Goal: Task Accomplishment & Management: Use online tool/utility

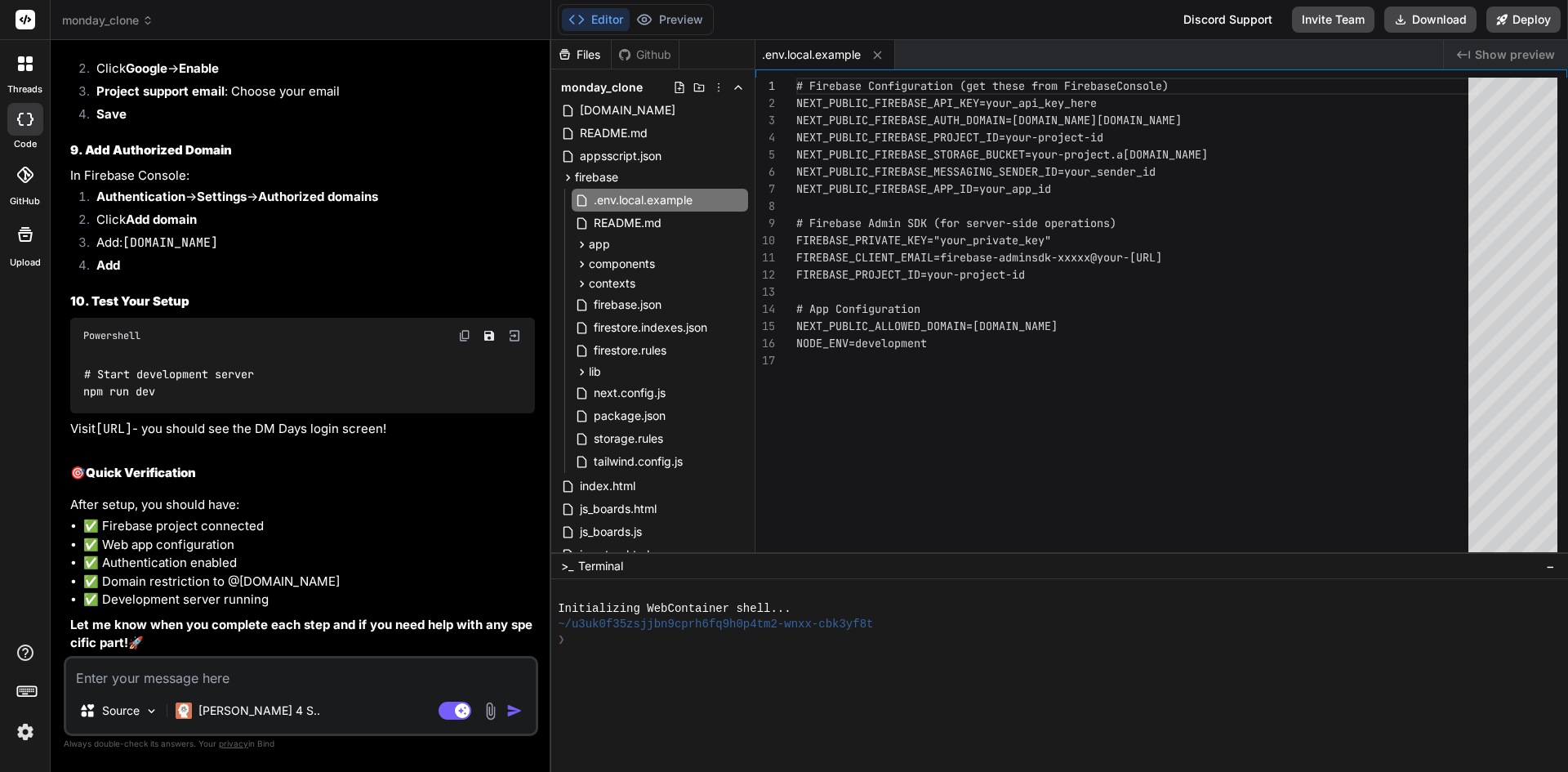
scroll to position [22242, 0]
drag, startPoint x: 166, startPoint y: 391, endPoint x: 84, endPoint y: 395, distance: 82.1
click at [84, 395] on div "# Start development server npm run dev" at bounding box center [302, 384] width 465 height 59
copy code "npm run dev"
click at [256, 682] on textarea at bounding box center [301, 673] width 470 height 30
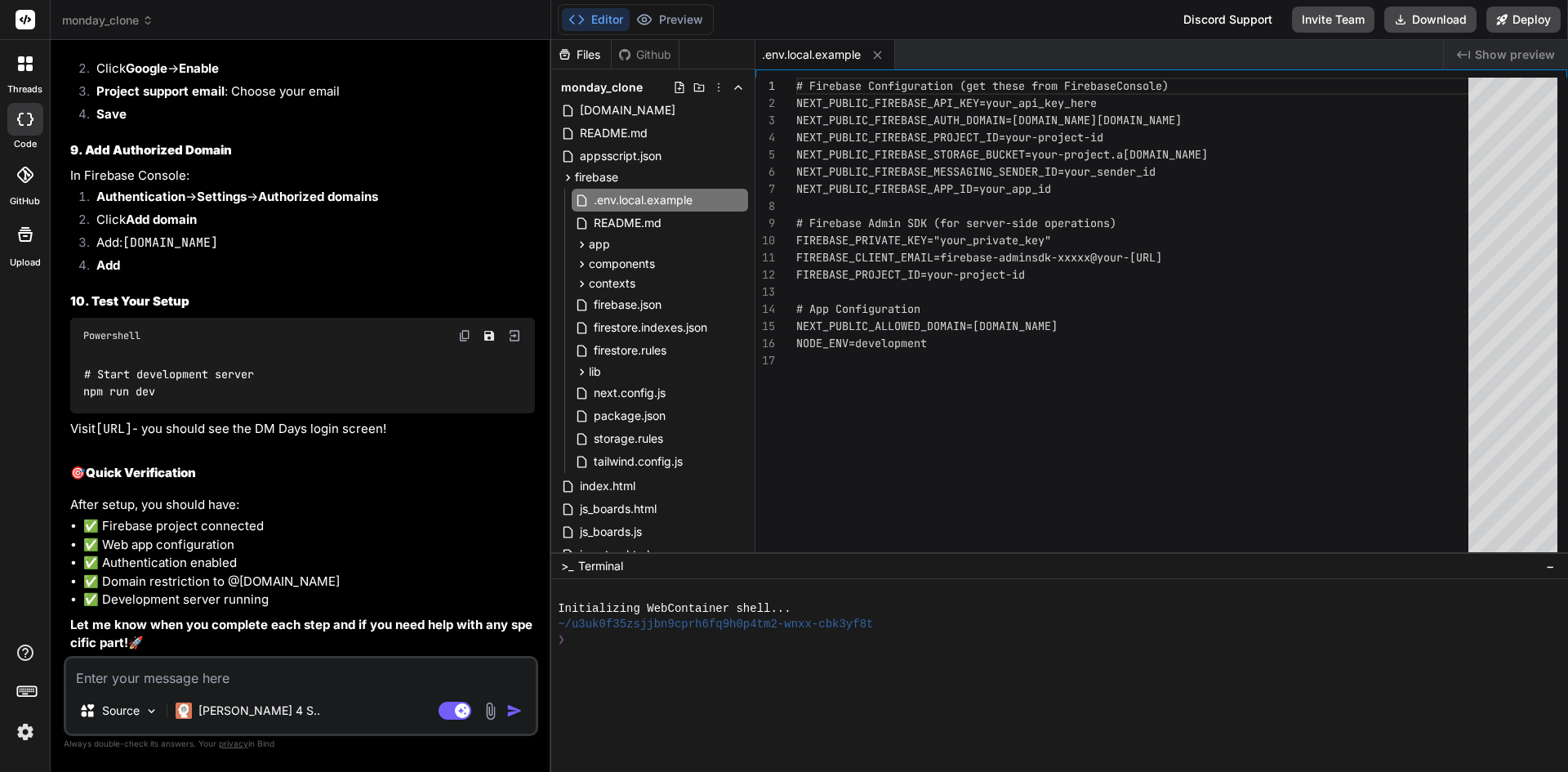
paste textarea "dm-days-firebase@1.0.0 dev > next dev 'next' is not recognized as an internal o…"
type textarea "dm-days-firebase@1.0.0 dev > next dev 'next' is not recognized as an internal o…"
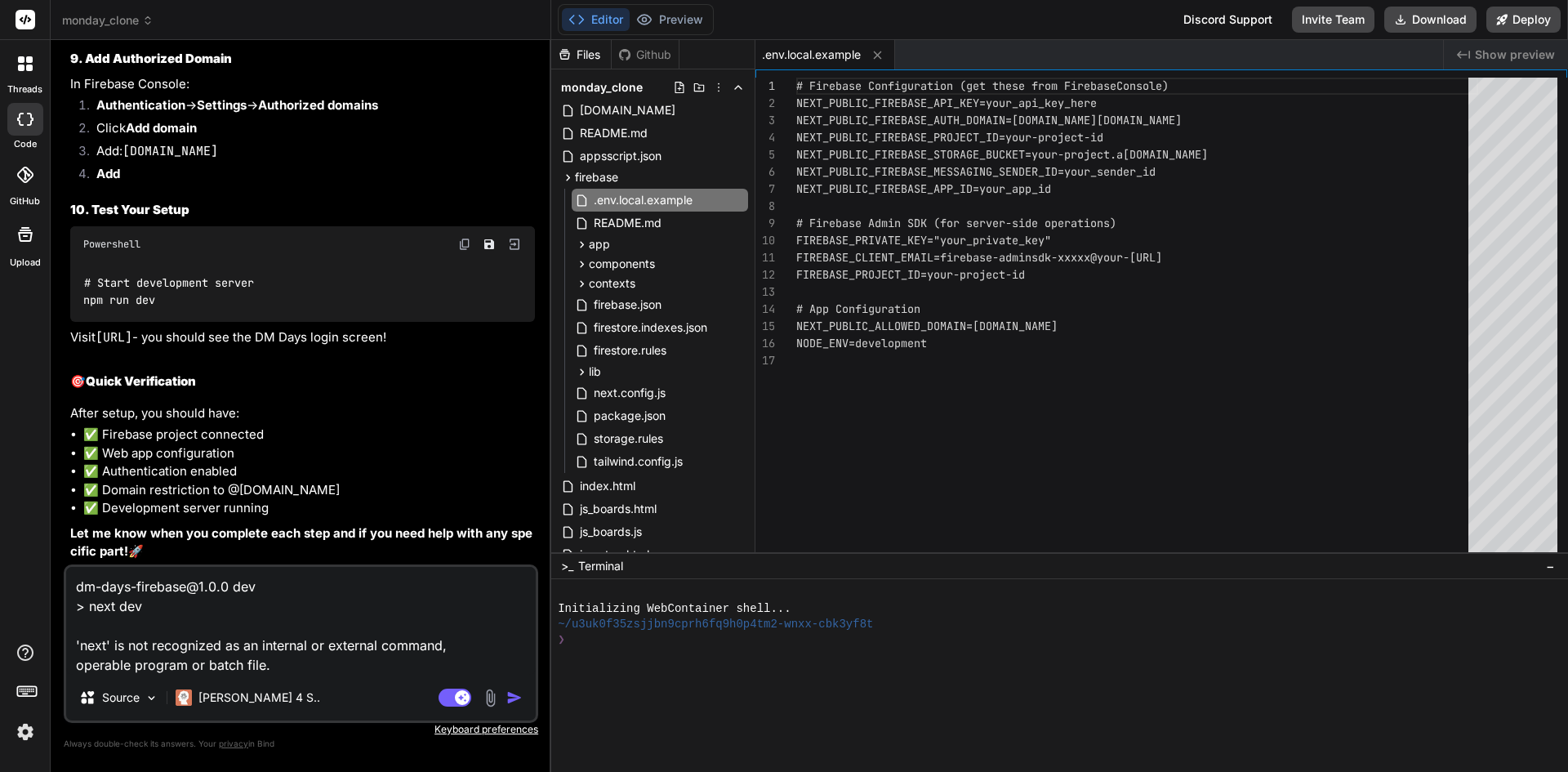
type textarea "x"
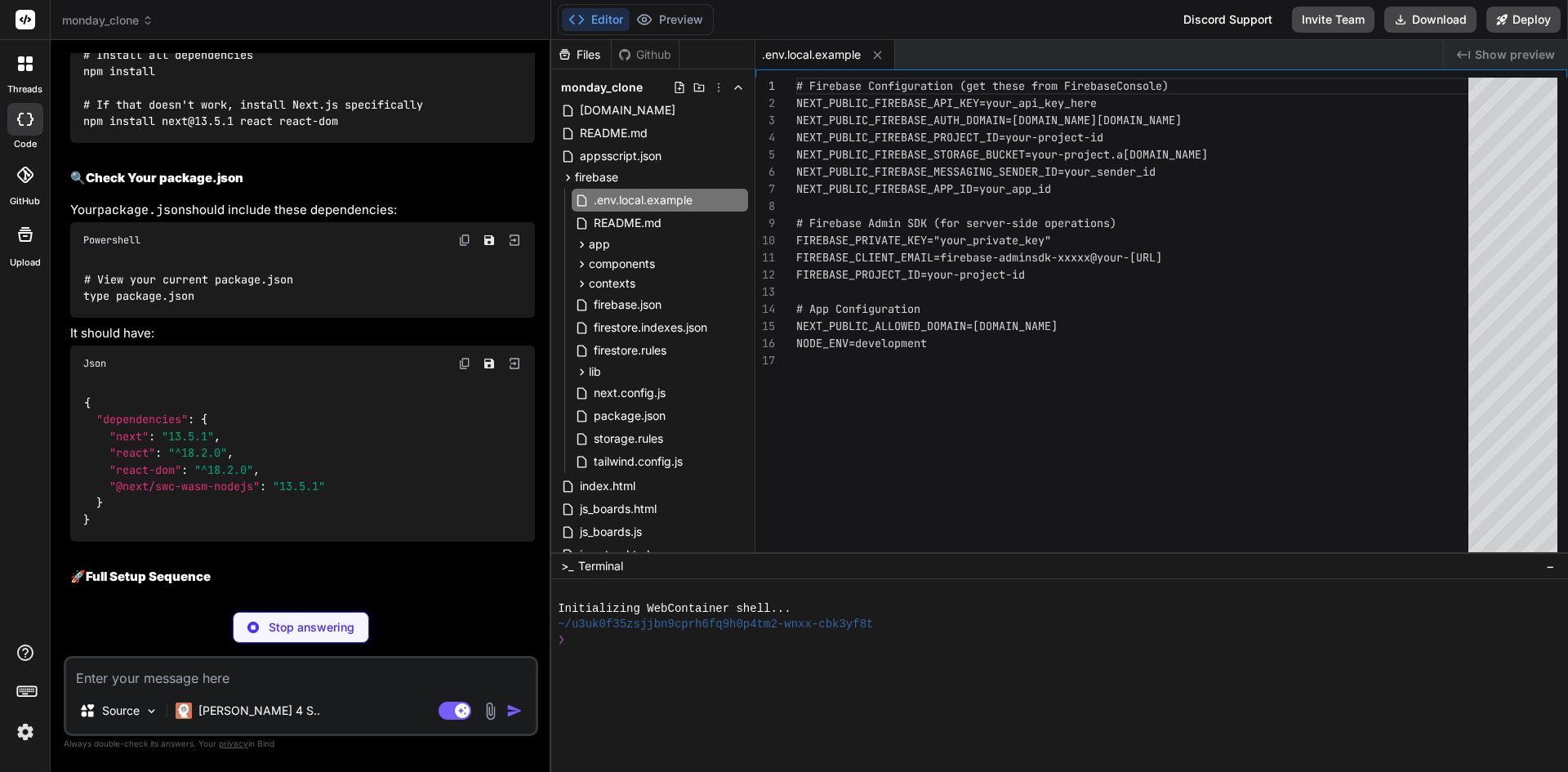
scroll to position [22838, 0]
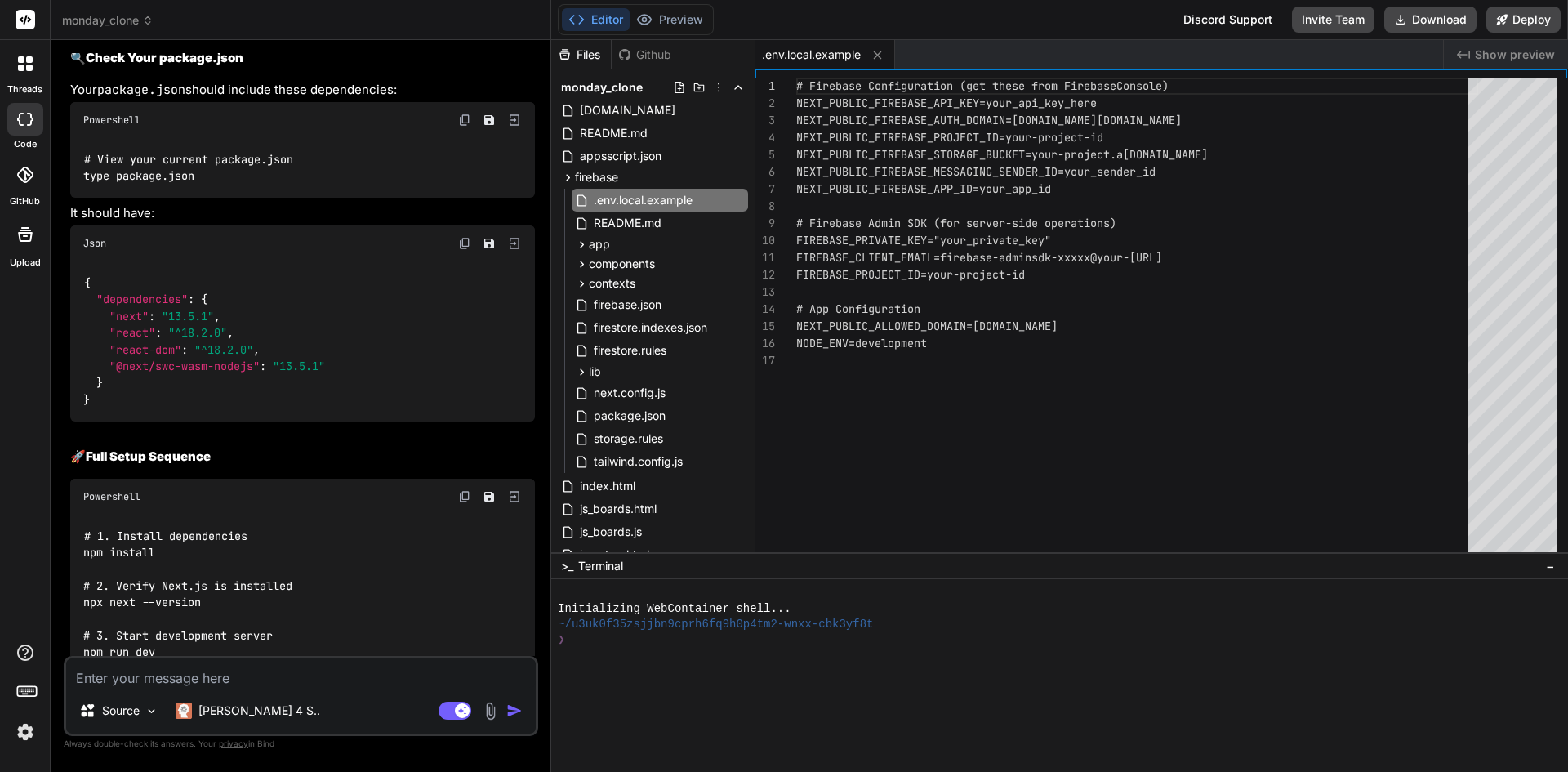
type textarea "x"
drag, startPoint x: 165, startPoint y: 399, endPoint x: 84, endPoint y: 397, distance: 81.0
copy code "npm install"
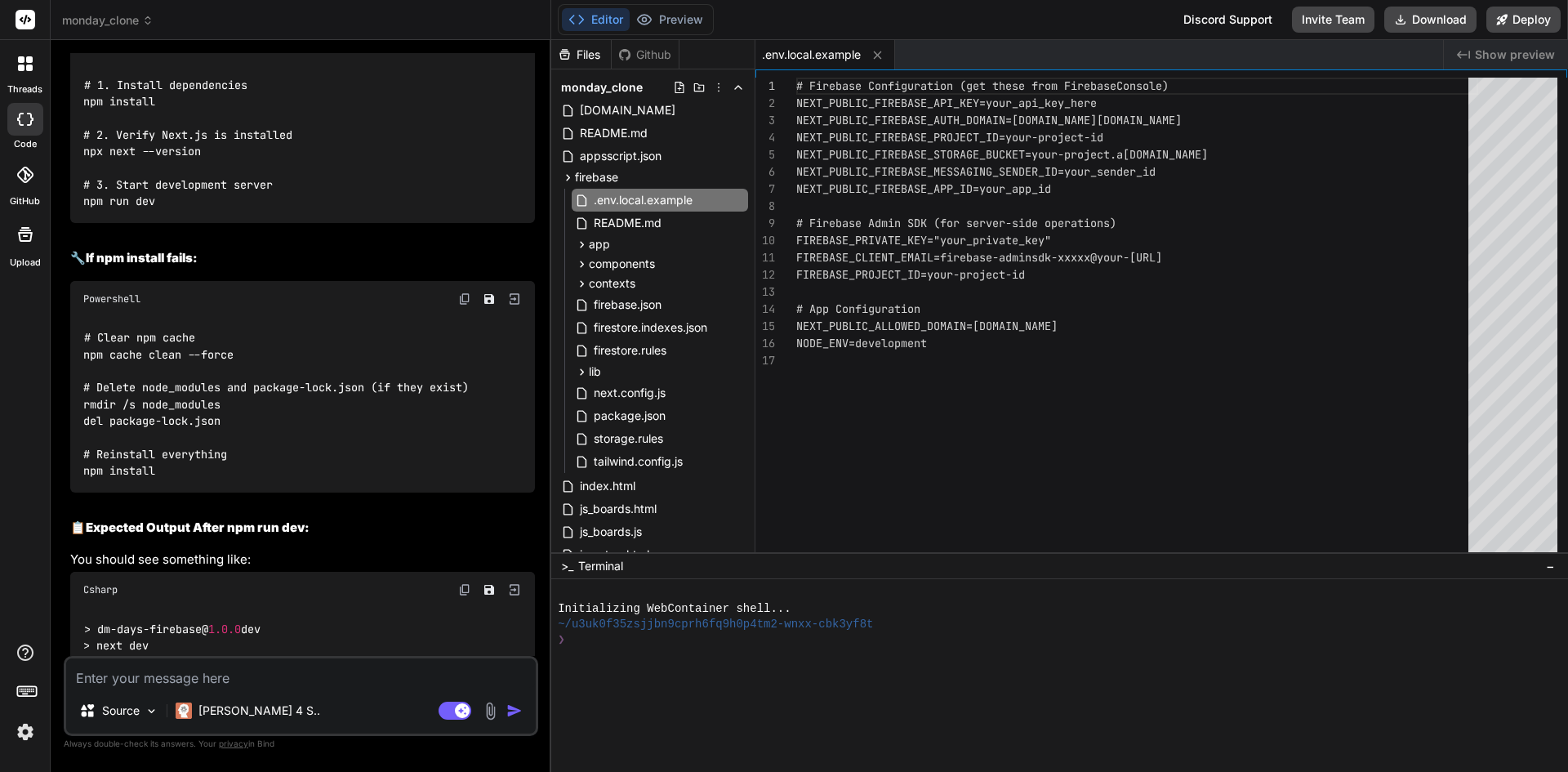
scroll to position [23492, 0]
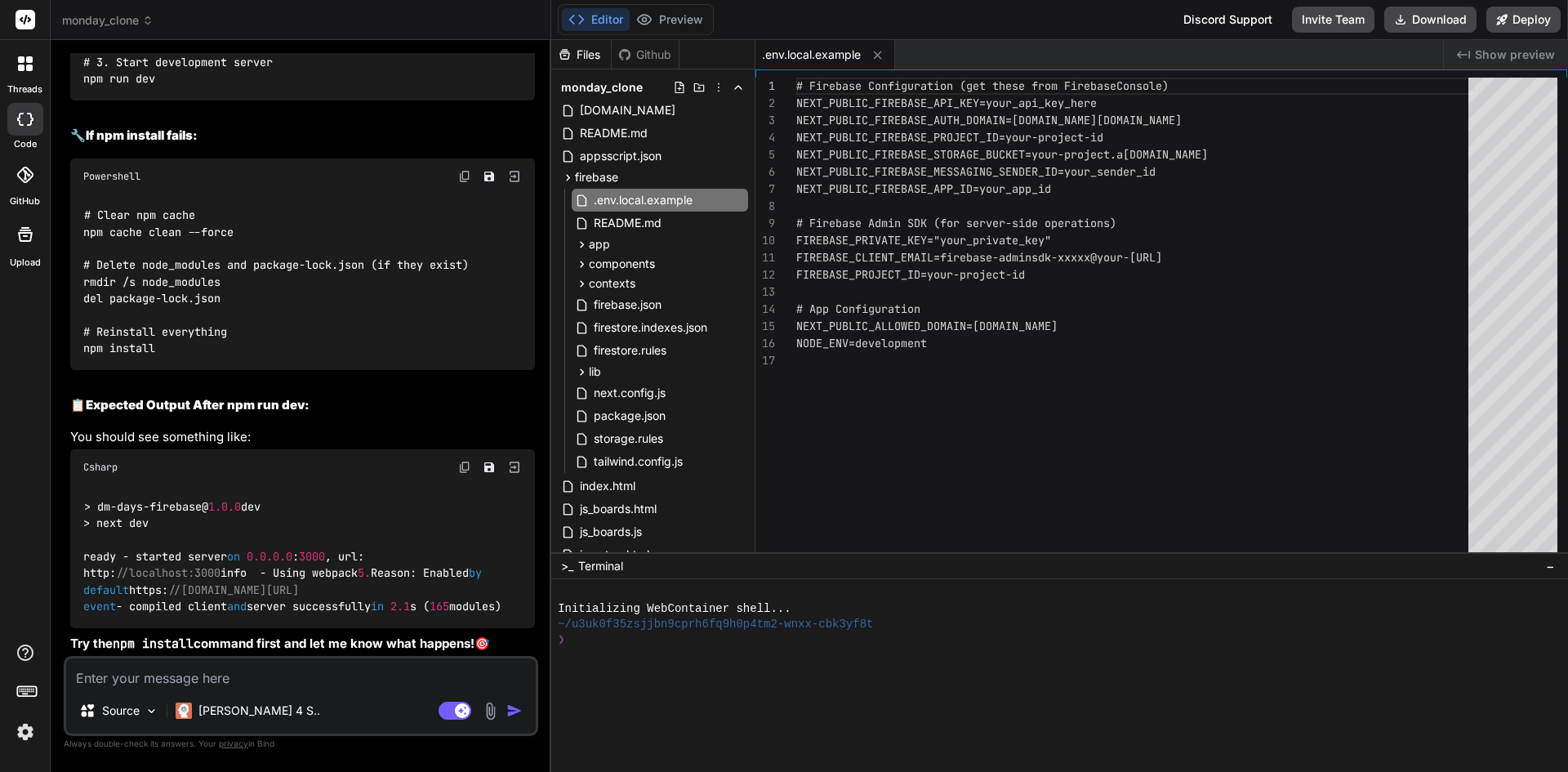
click at [211, 682] on textarea at bounding box center [301, 673] width 470 height 30
paste textarea "Failed to compile ./app/page.jsx:11:0 Module not found: Can't resolve '../lib/u…"
type textarea "Failed to compile ./app/page.jsx:11:0 Module not found: Can't resolve '../lib/u…"
type textarea "x"
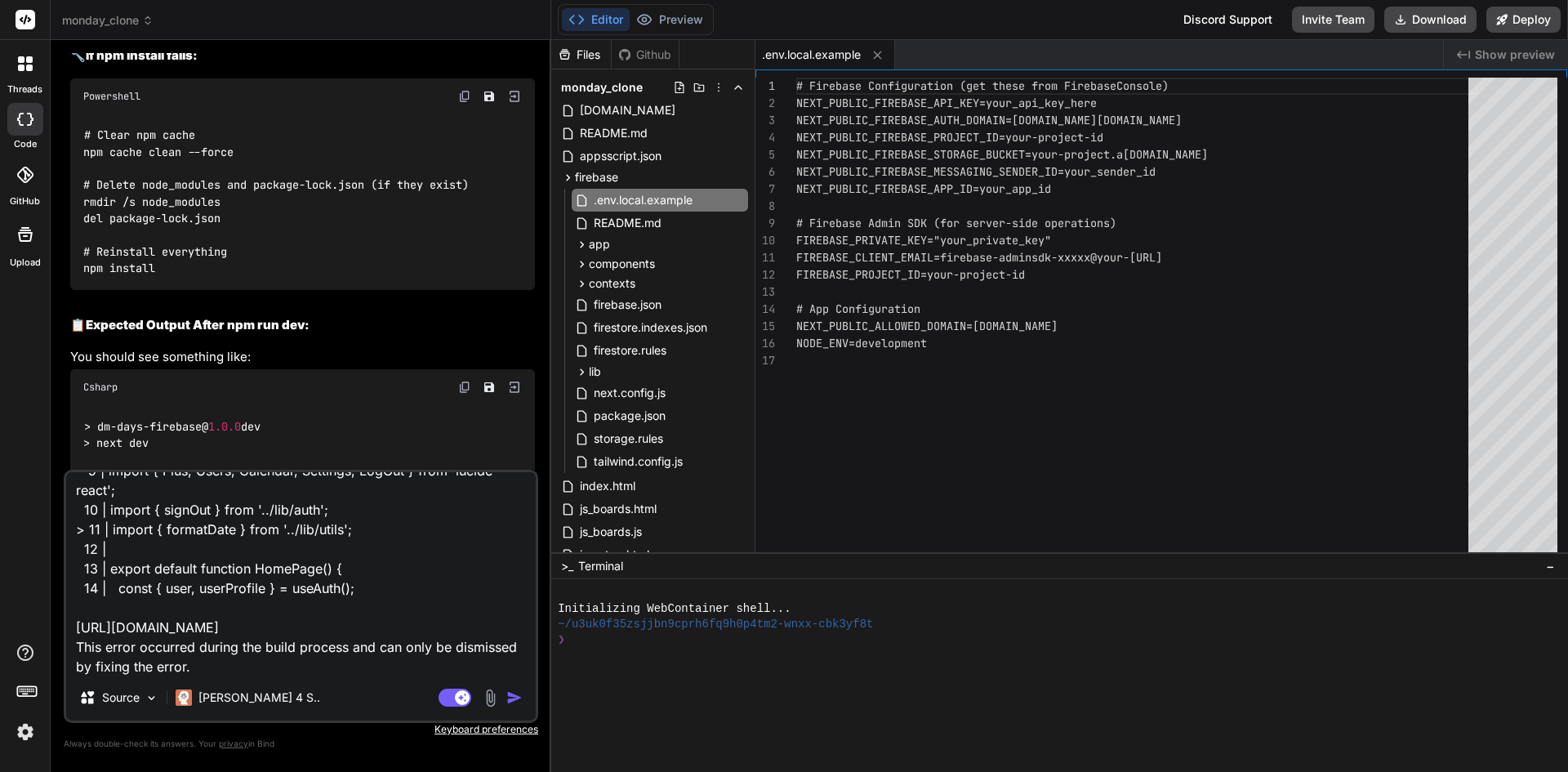
type textarea "Failed to compile ./app/page.jsx:11:0 Module not found: Can't resolve '../lib/u…"
click at [509, 694] on img "button" at bounding box center [515, 697] width 16 height 16
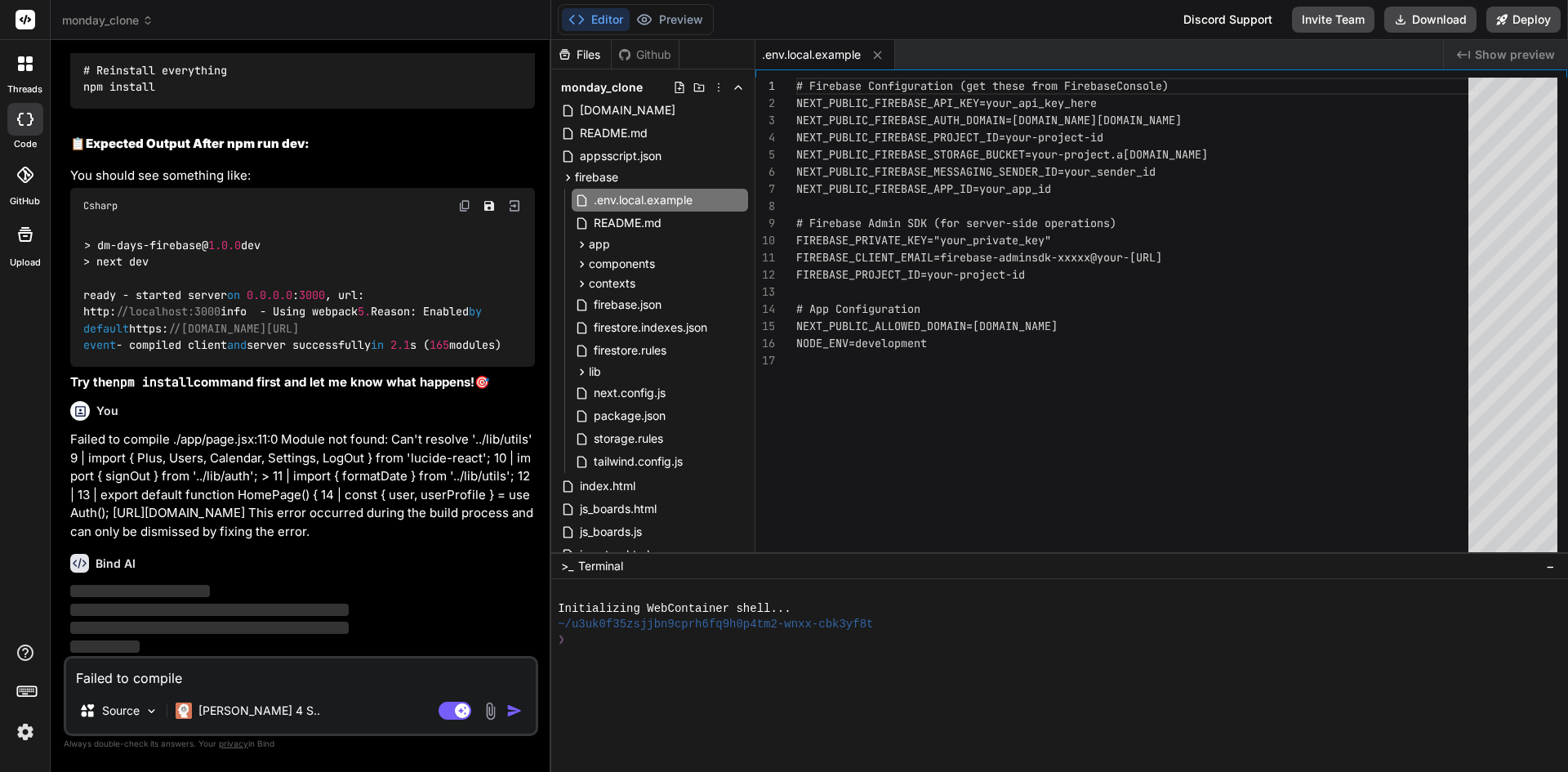
scroll to position [24148, 0]
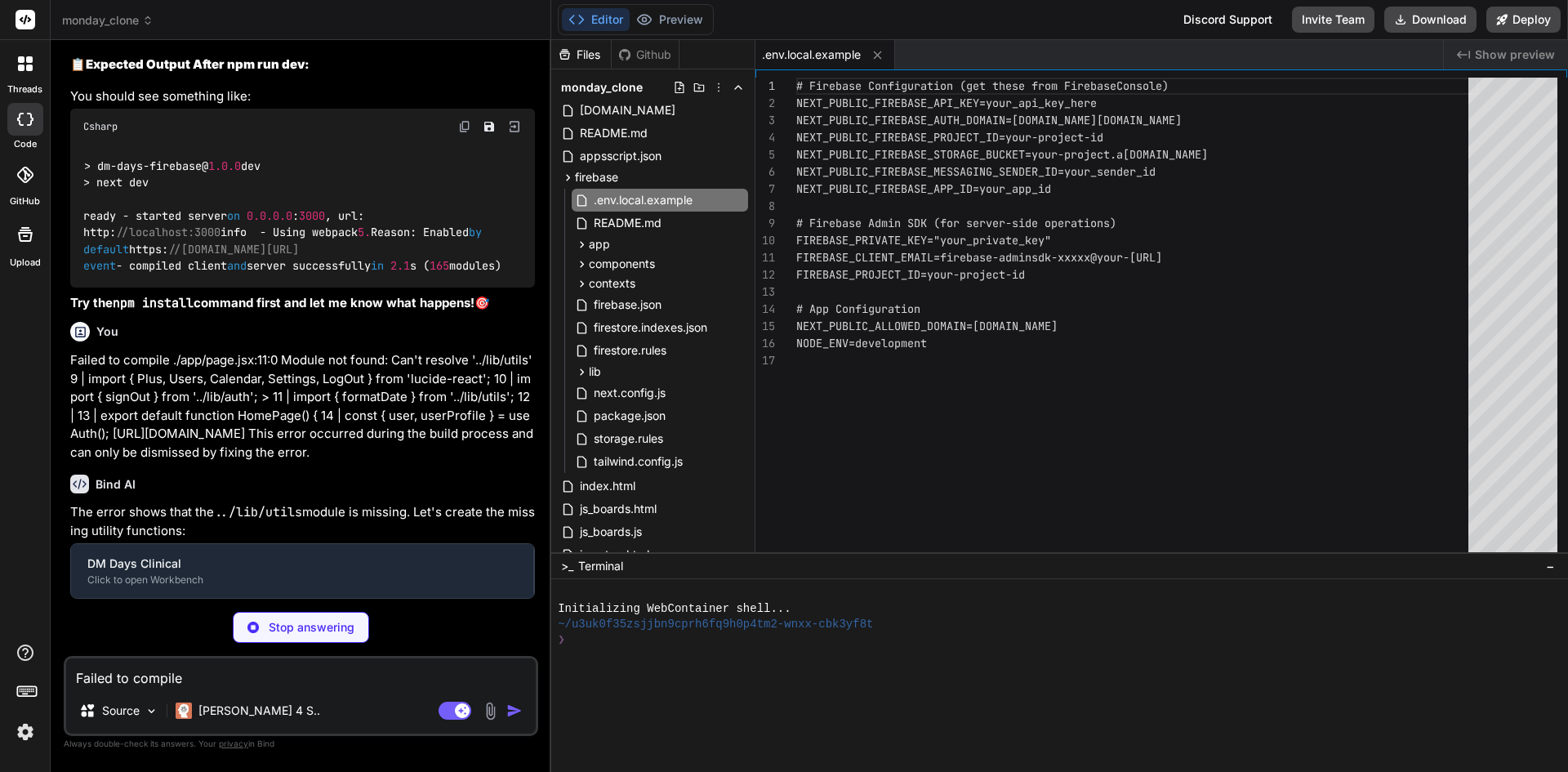
type textarea "x"
type textarea "export function validateEmail(email) { const emailRegex = /^[^\s@]+@[^\s@]+\.[^…"
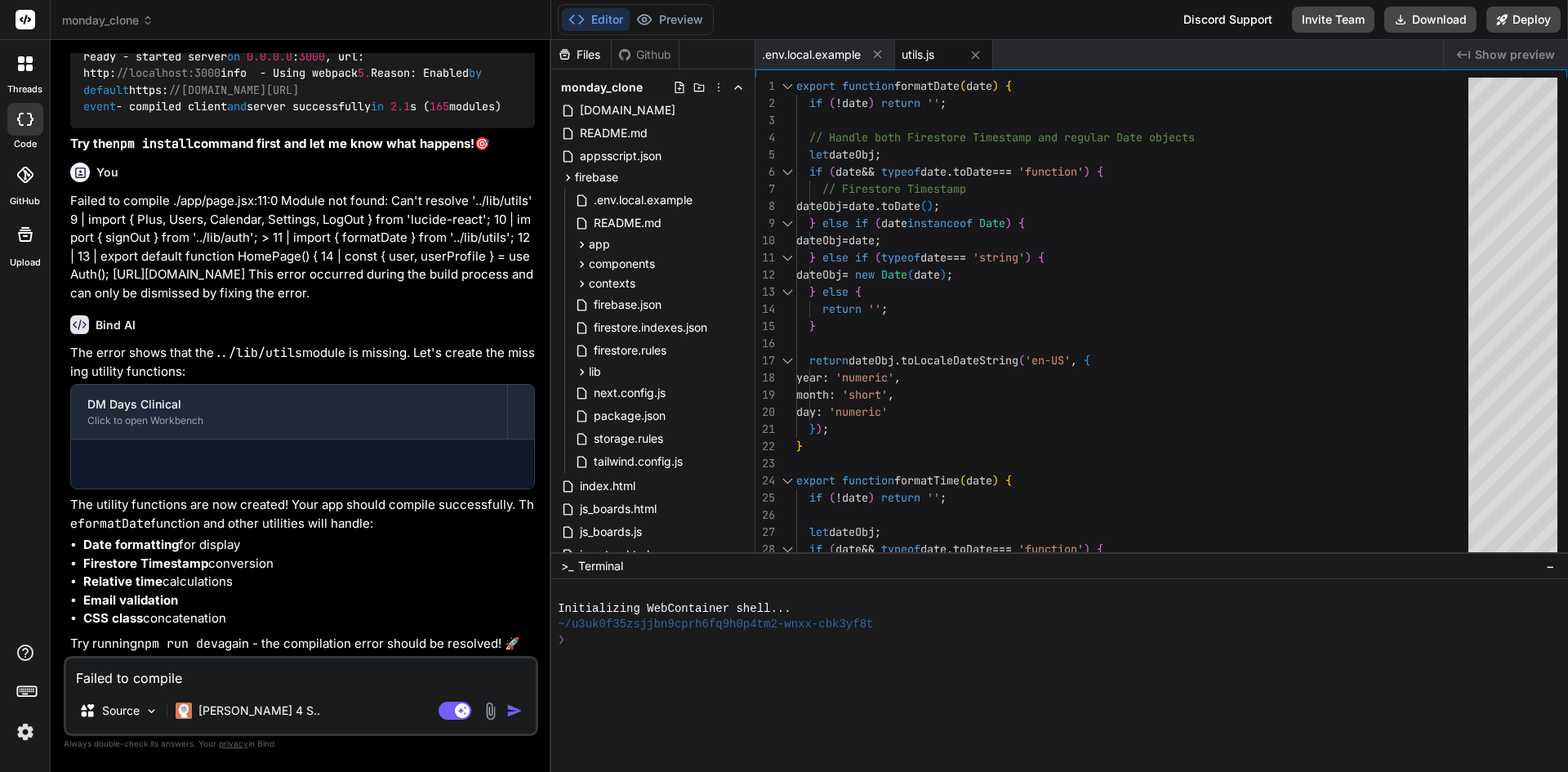
type textarea "x"
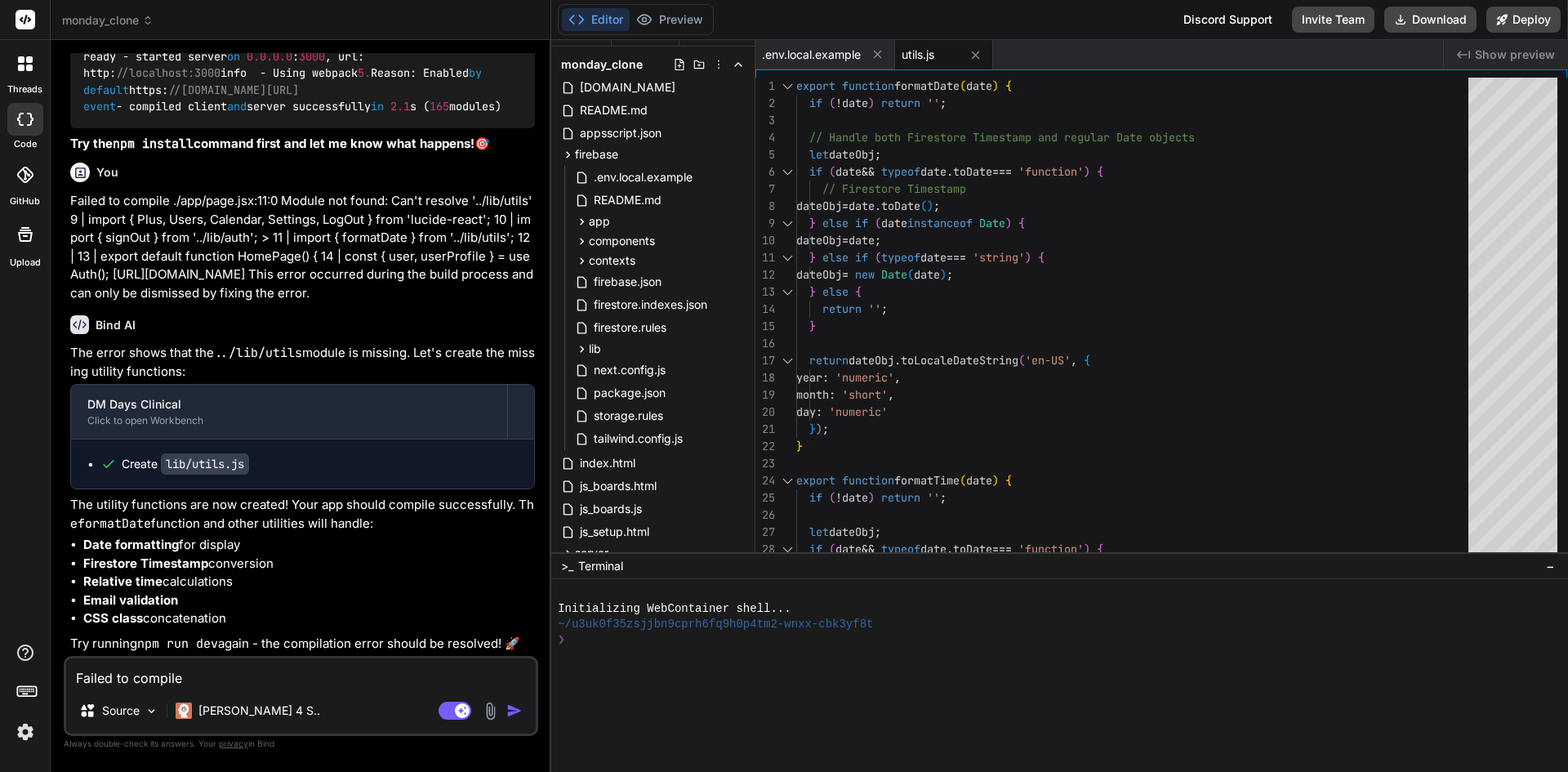
scroll to position [0, 0]
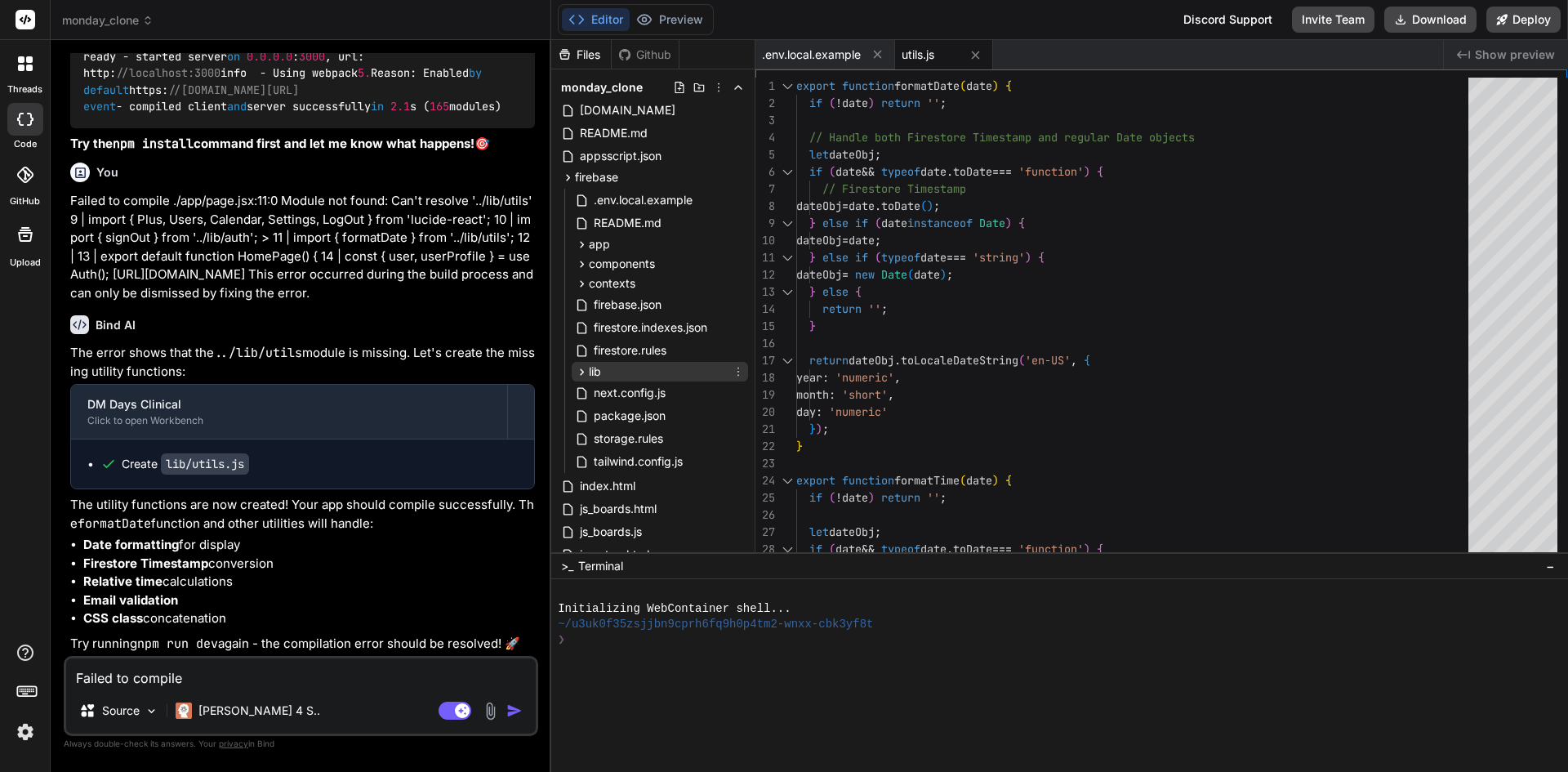
click at [596, 378] on span "lib" at bounding box center [595, 371] width 13 height 16
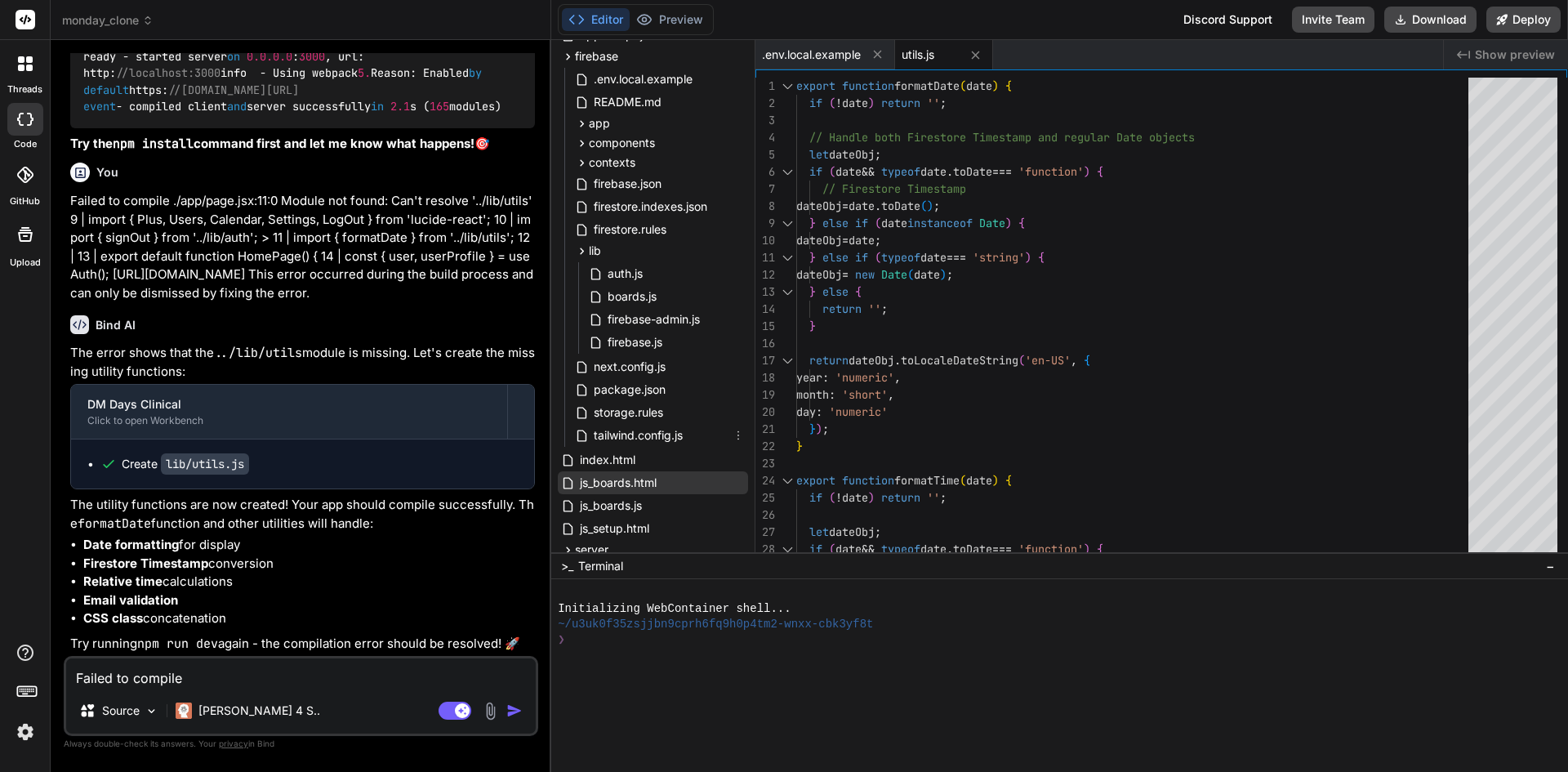
scroll to position [245, 0]
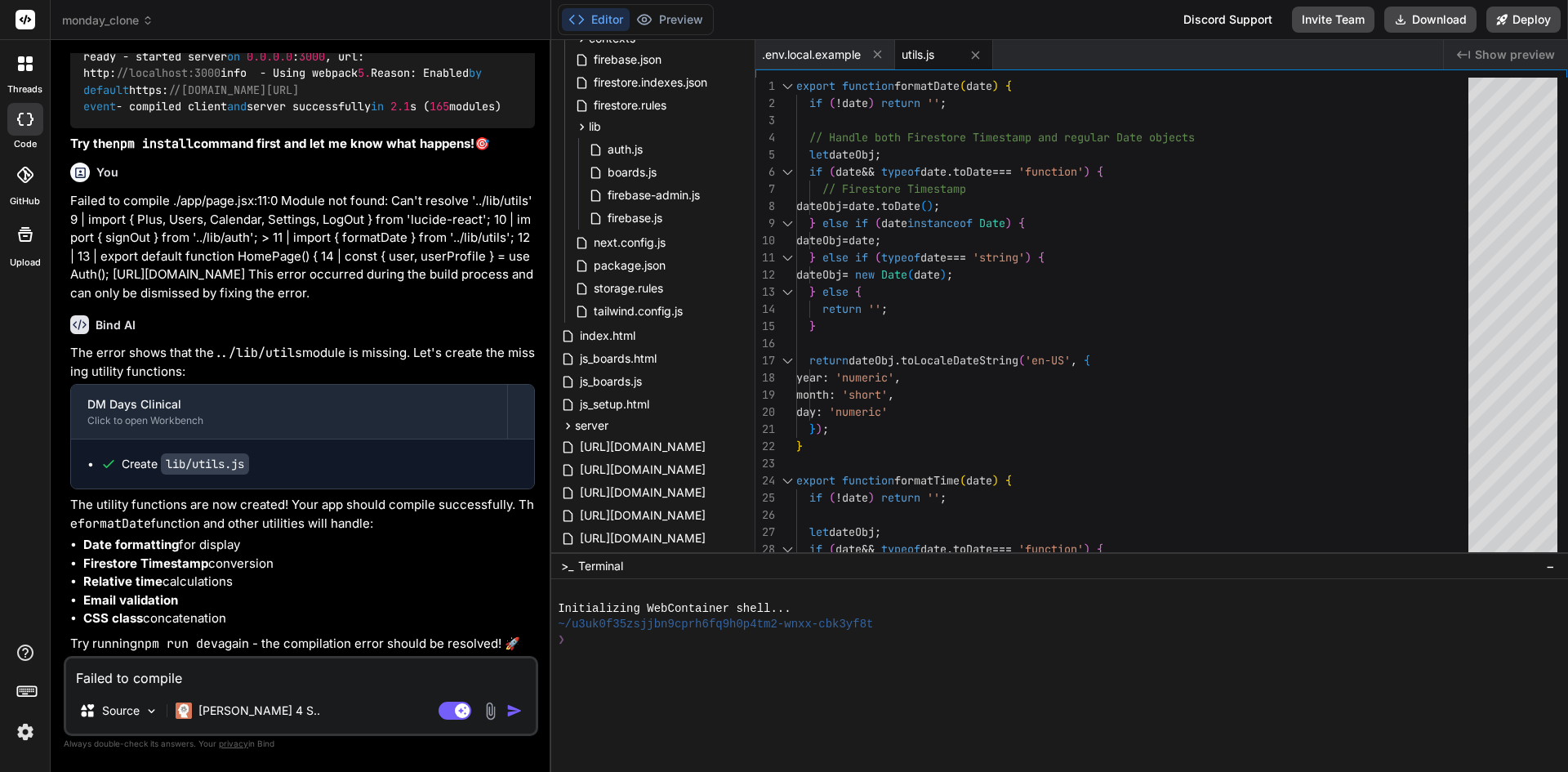
click at [215, 468] on code "lib/utils.js" at bounding box center [205, 464] width 88 height 22
click at [589, 125] on span "lib" at bounding box center [595, 127] width 13 height 16
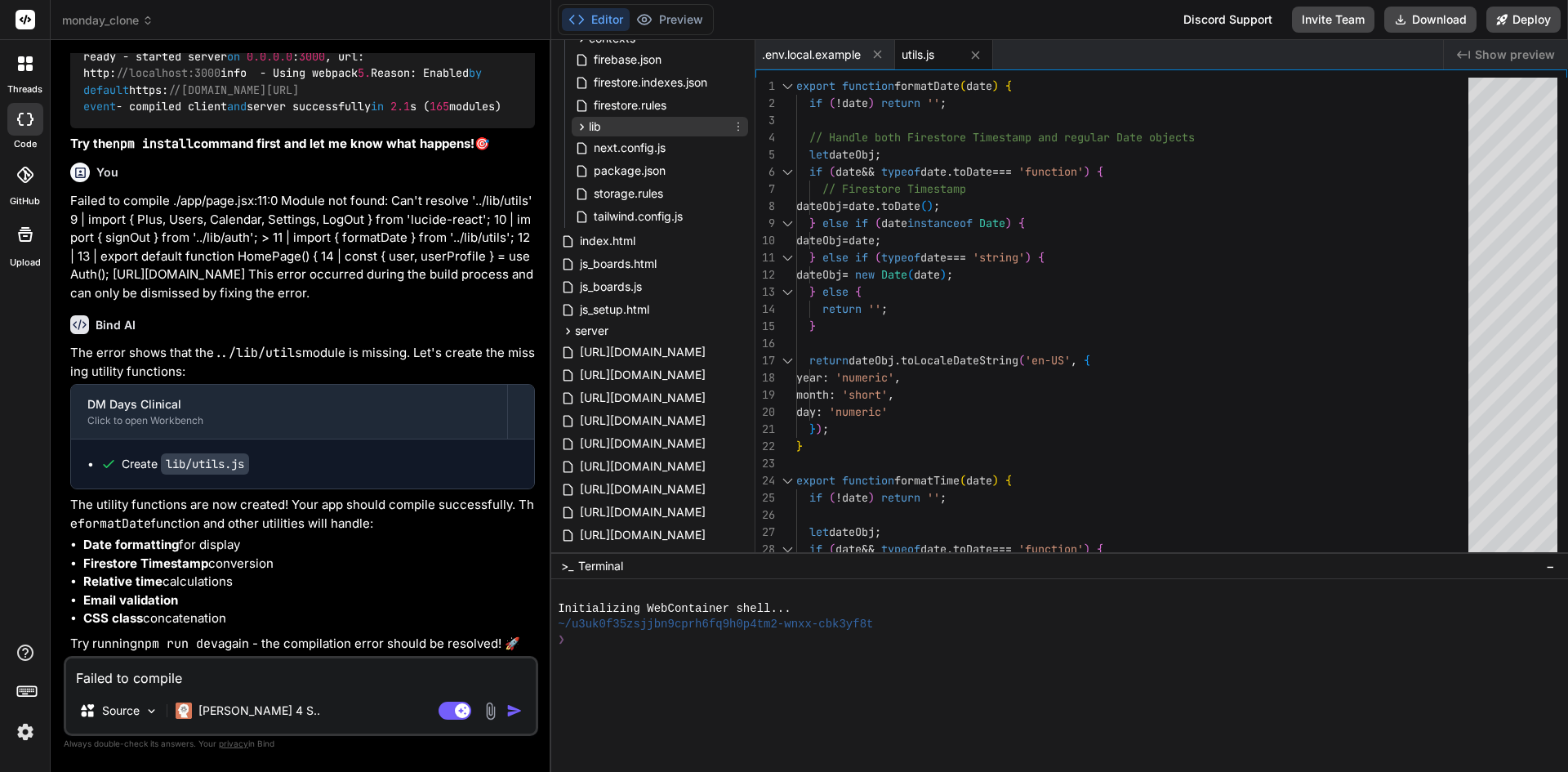
click at [589, 125] on span "lib" at bounding box center [595, 127] width 13 height 16
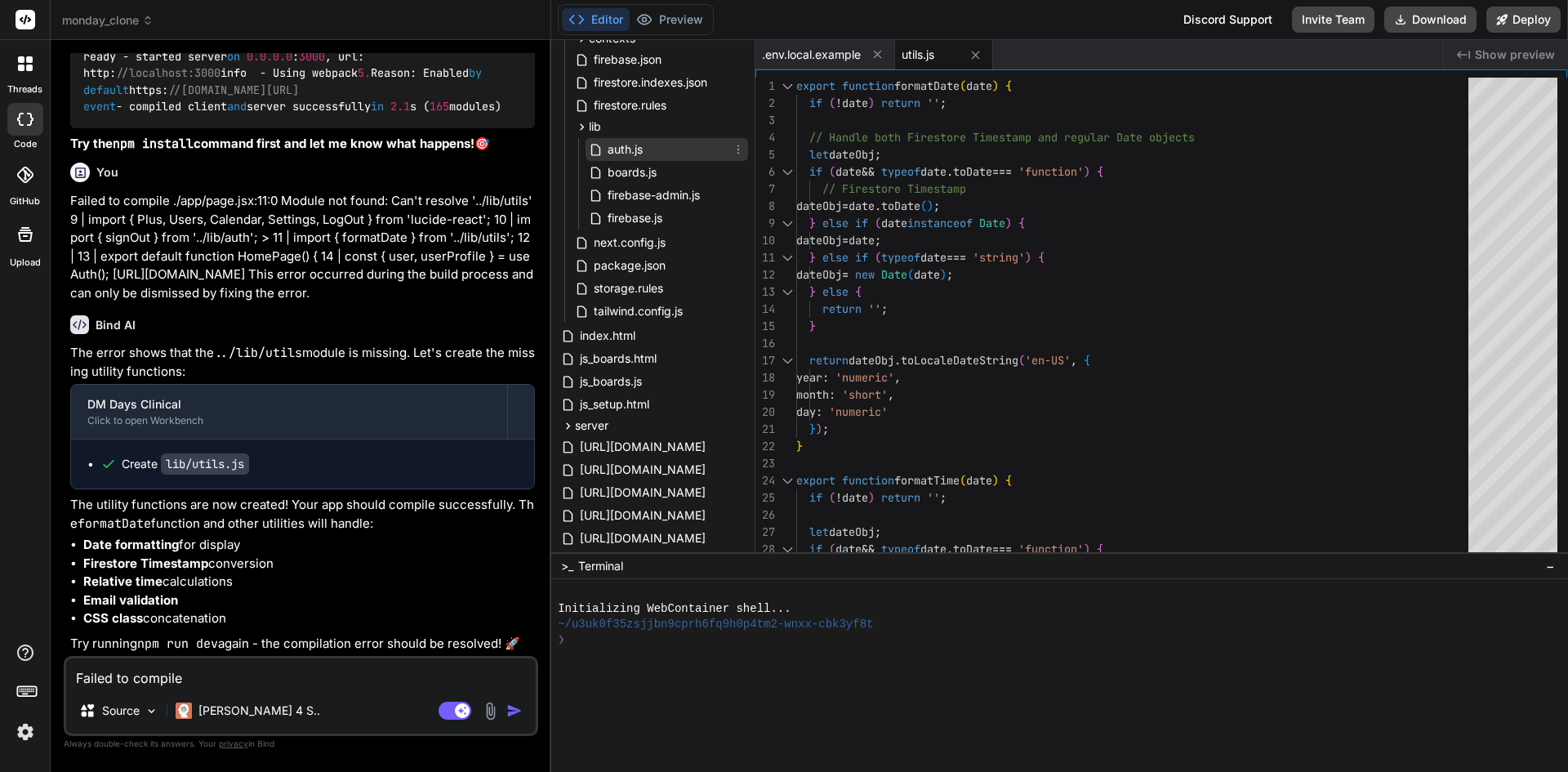
click at [641, 150] on span "auth.js" at bounding box center [625, 149] width 39 height 20
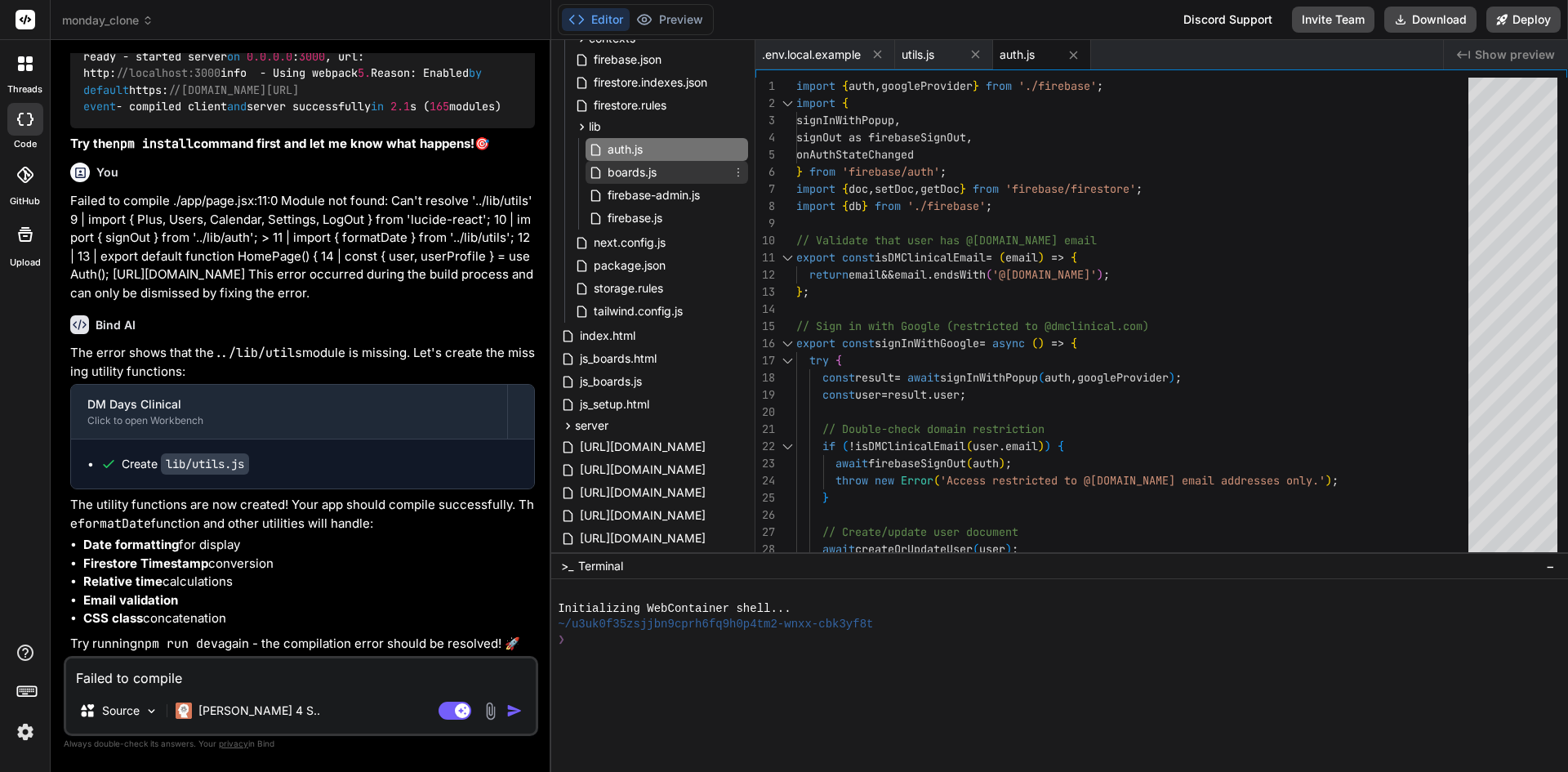
click at [641, 166] on span "boards.js" at bounding box center [632, 173] width 52 height 20
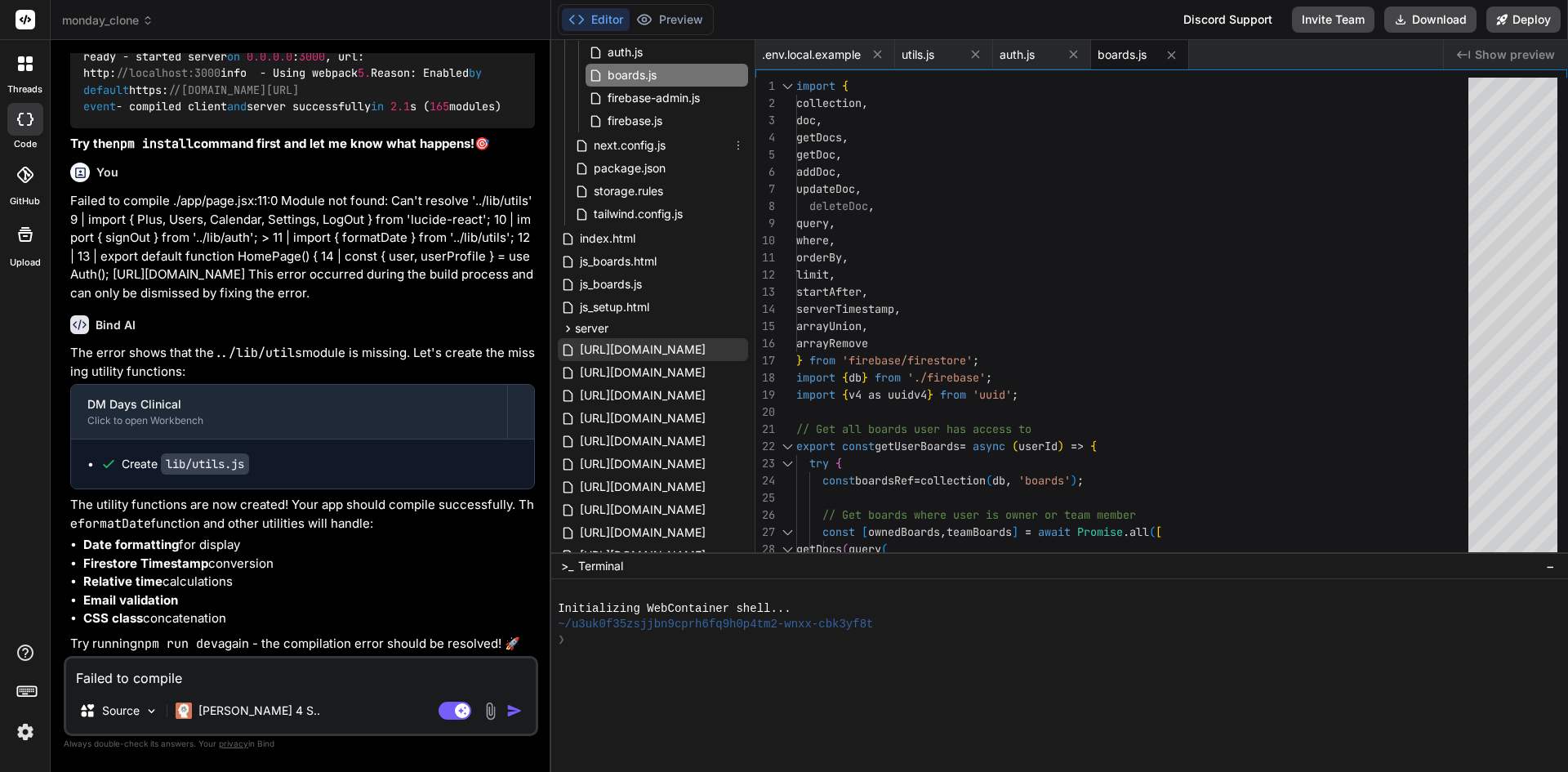
scroll to position [432, 0]
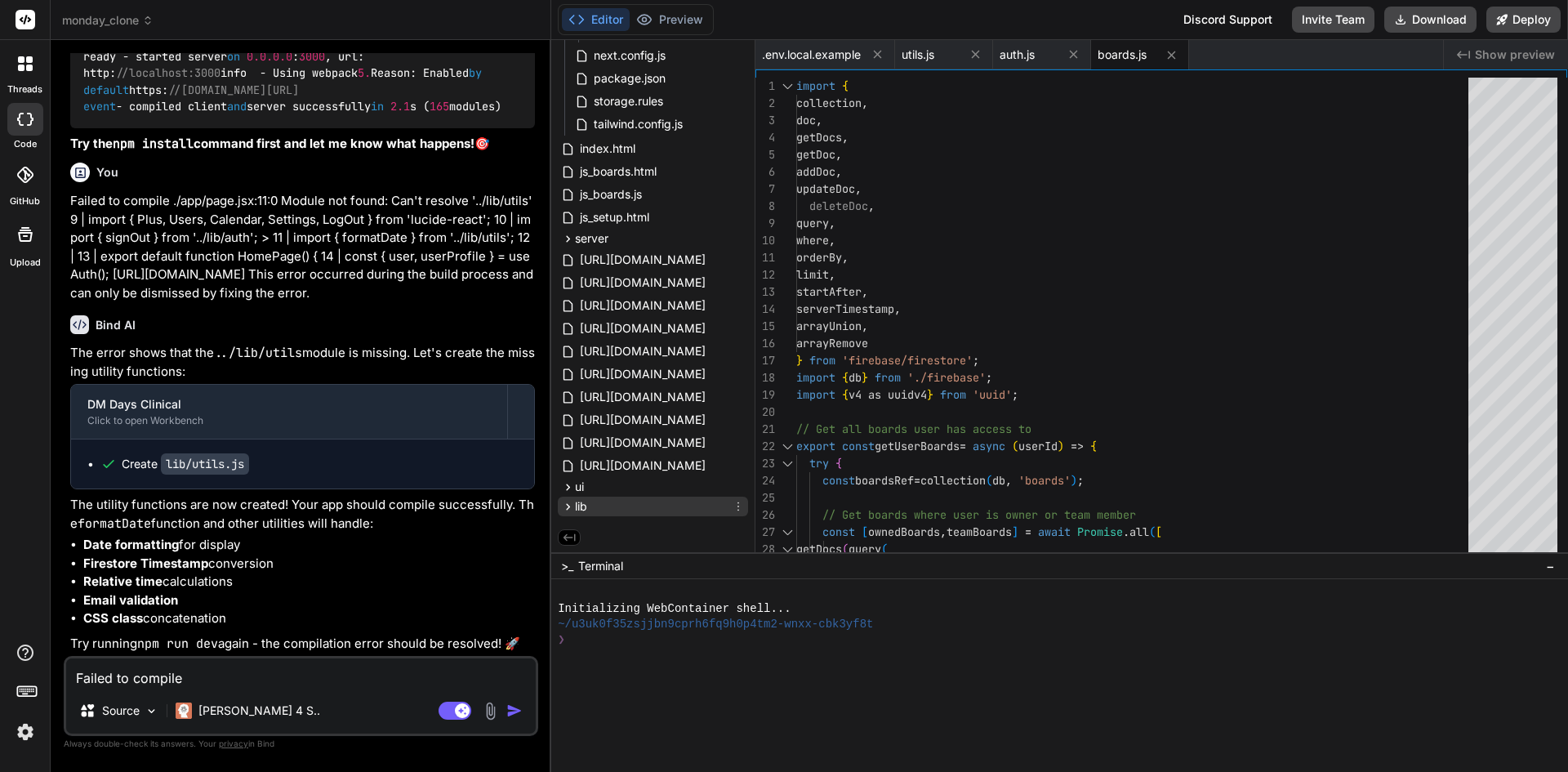
click at [569, 513] on icon at bounding box center [567, 506] width 13 height 13
click at [598, 507] on span "utils.js" at bounding box center [610, 503] width 36 height 20
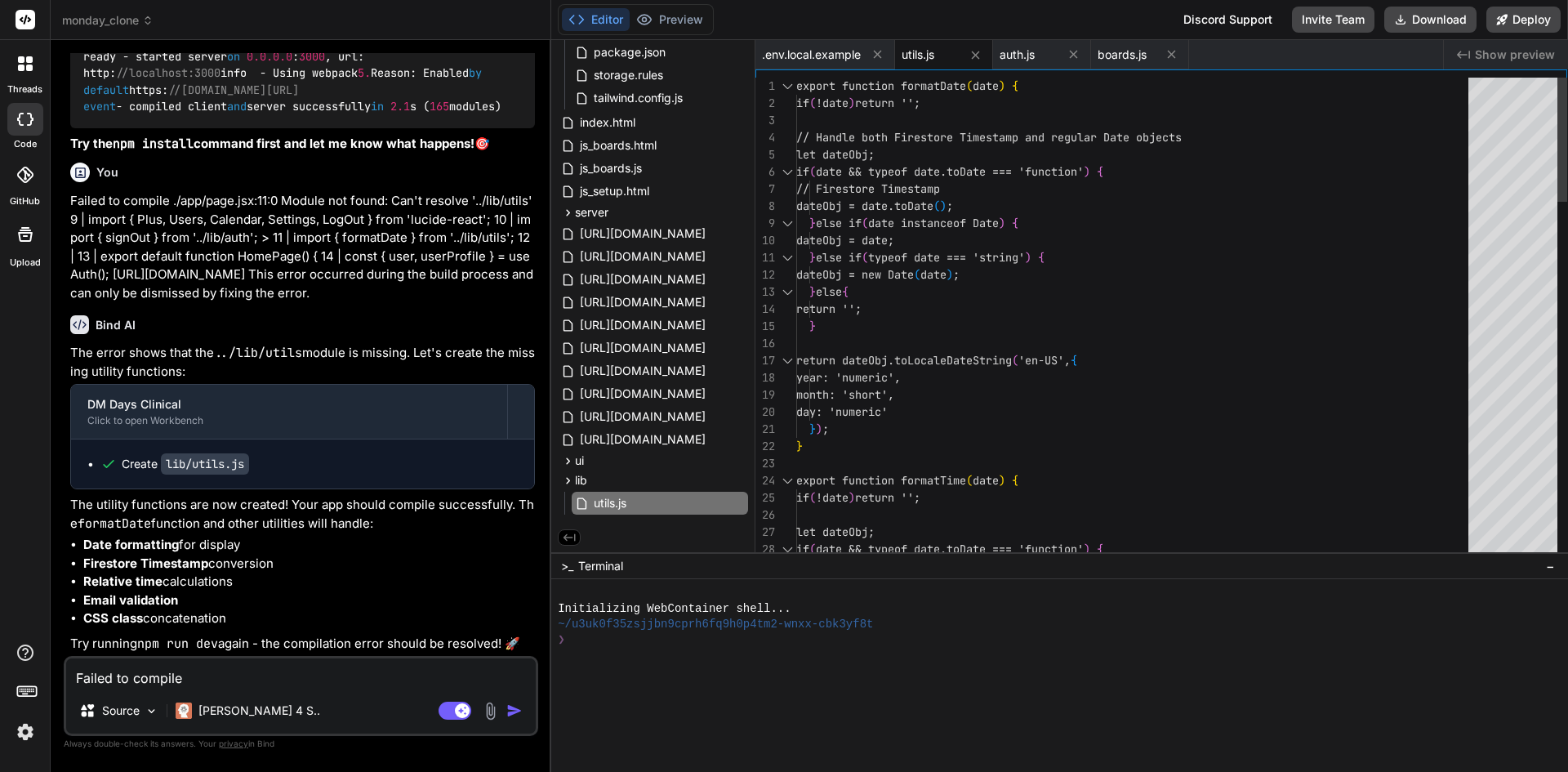
scroll to position [0, 0]
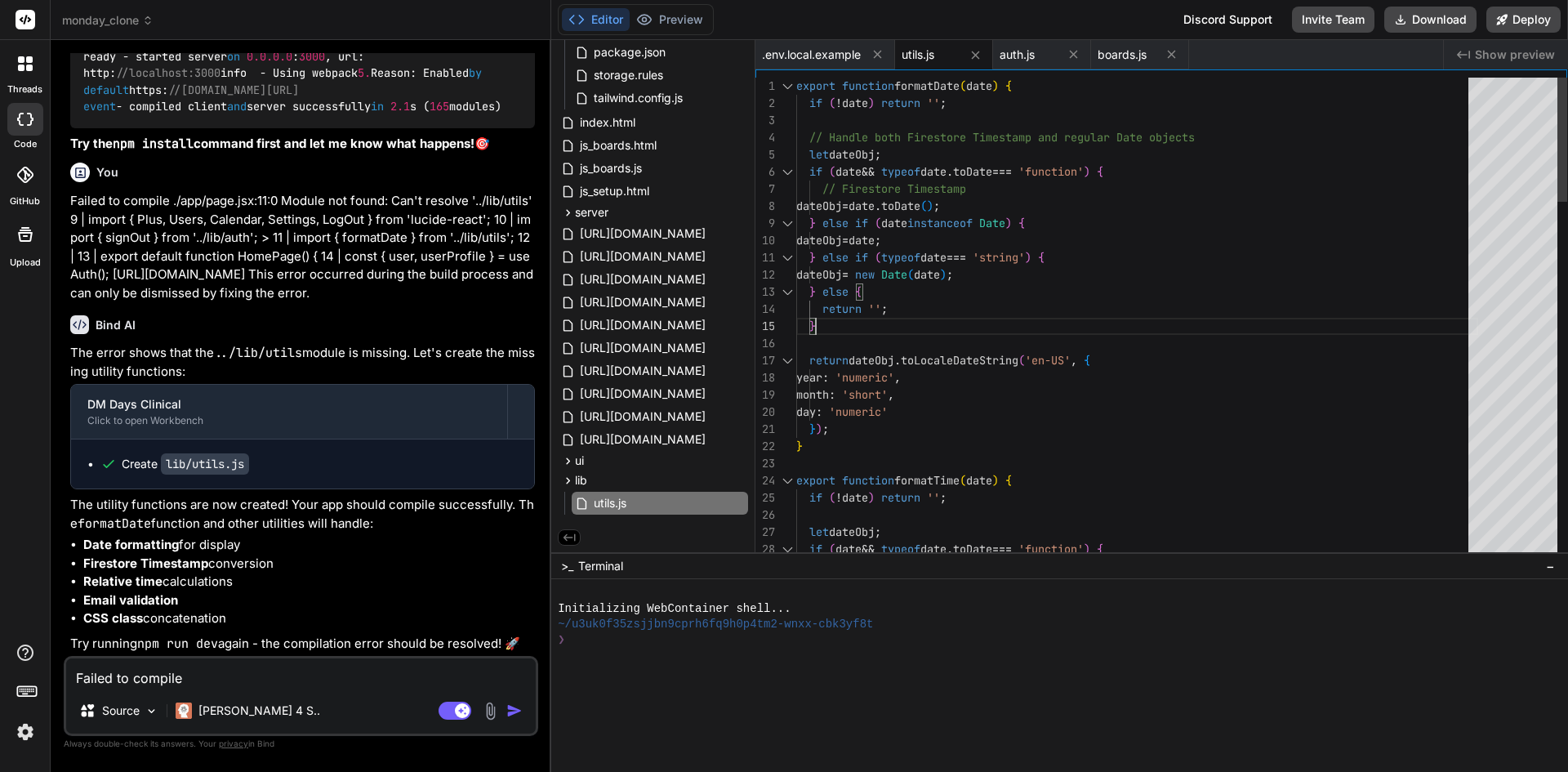
type textarea "export function formatDate(date) { if (!date) return ''; // Handle both Firesto…"
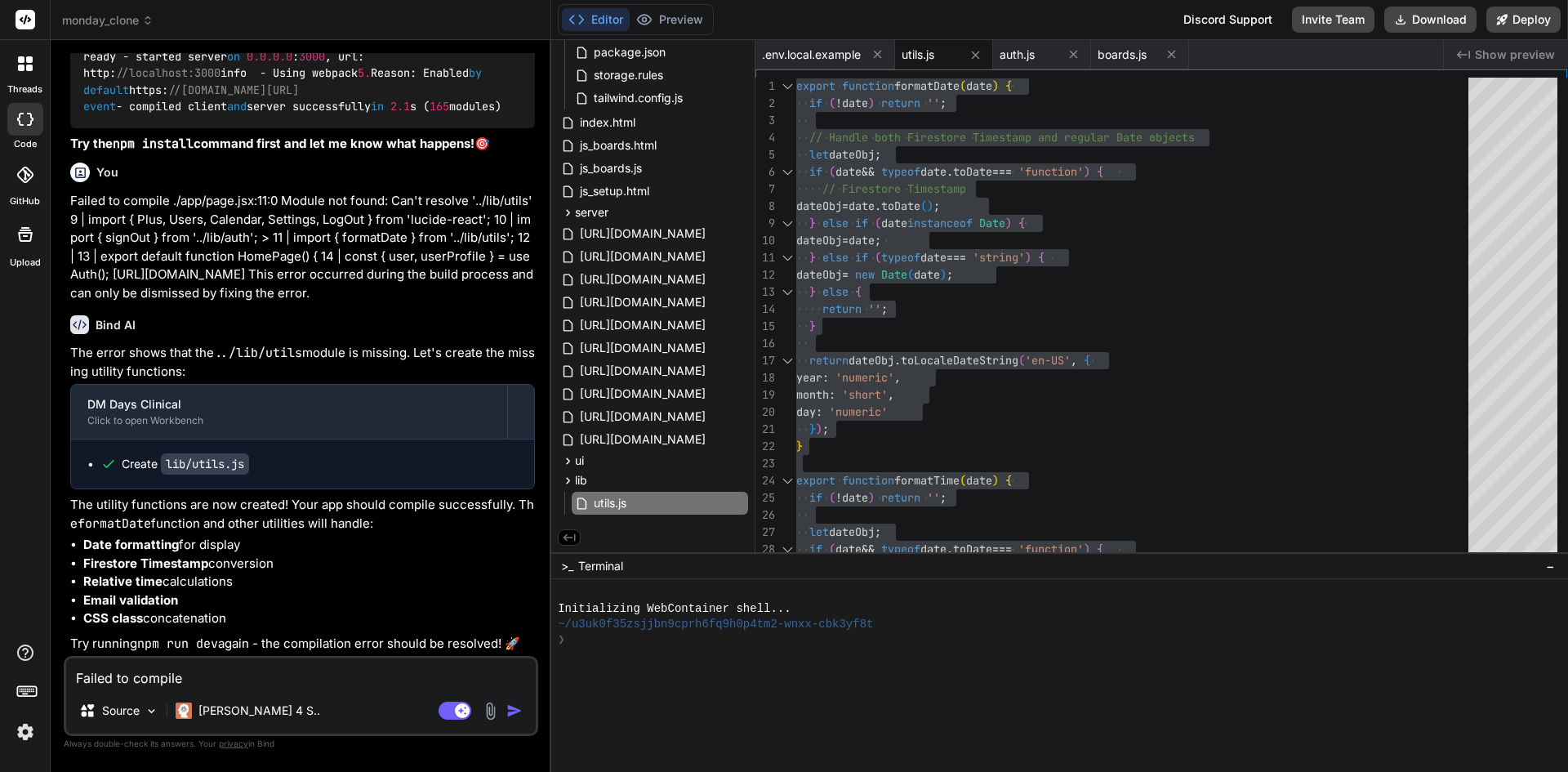
click at [280, 678] on textarea "Failed to compile ./app/page.jsx:11:0 Module not found: Can't resolve '../lib/u…" at bounding box center [301, 673] width 470 height 30
paste textarea "ailed to compile ./app/layout.jsx:4:0 Module not found: Can't resolve '../compo…"
type textarea "ailed to compile ./app/layout.jsx:4:0 Module not found: Can't resolve '../compo…"
type textarea "x"
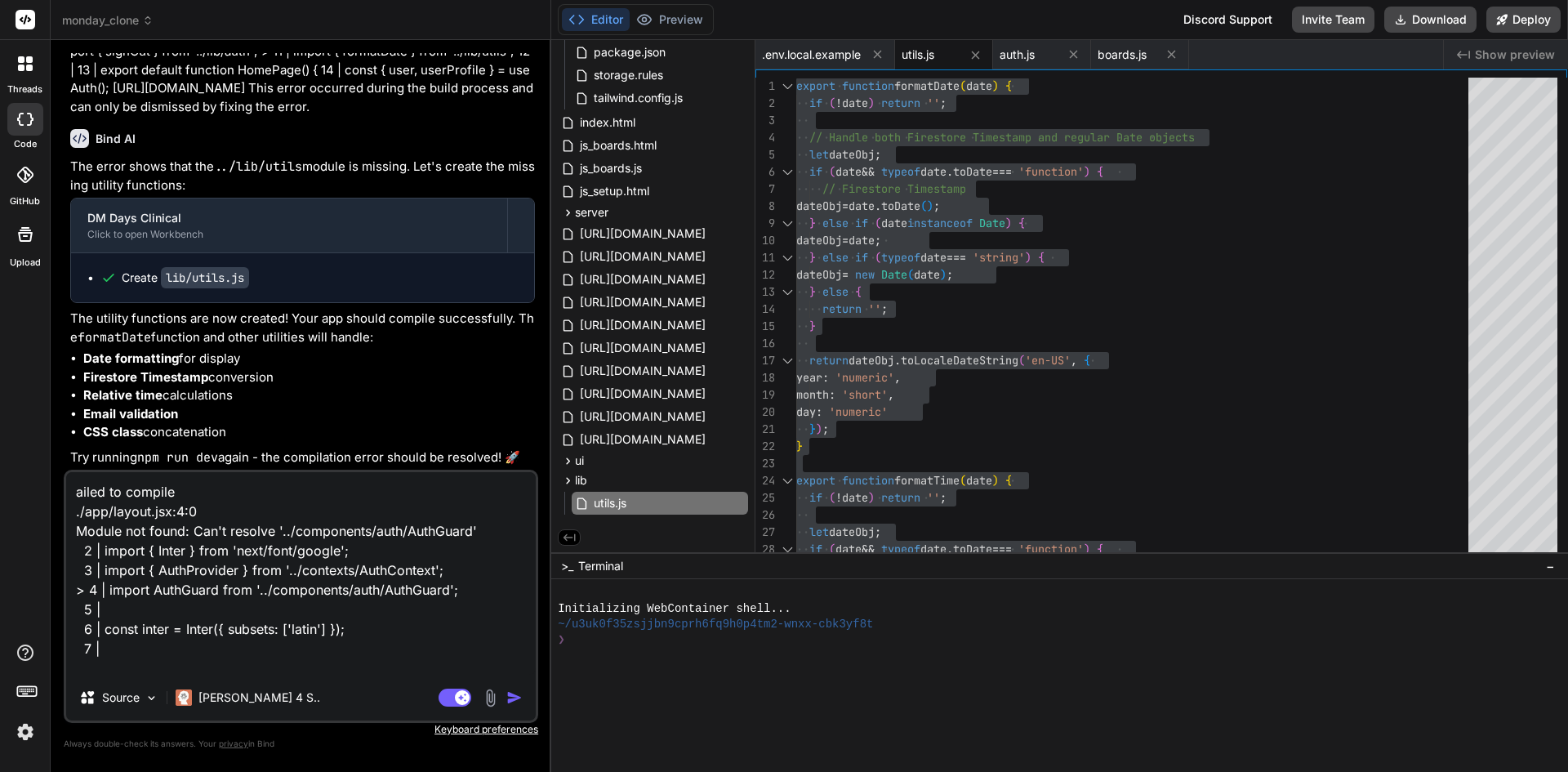
scroll to position [60, 0]
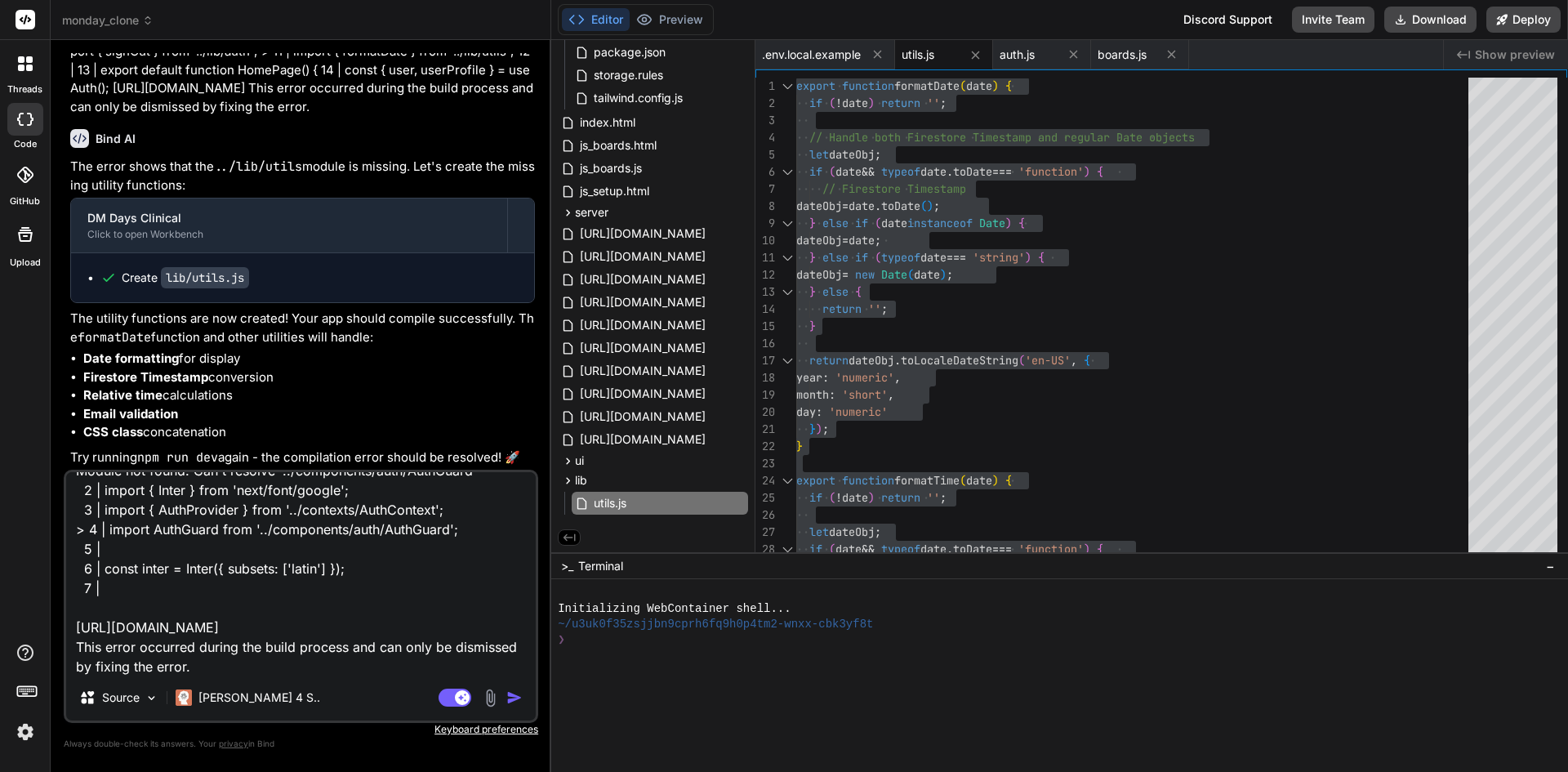
type textarea "ailed to compile ./app/layout.jsx:4:0 Module not found: Can't resolve '../compo…"
click at [512, 698] on img "button" at bounding box center [515, 697] width 16 height 16
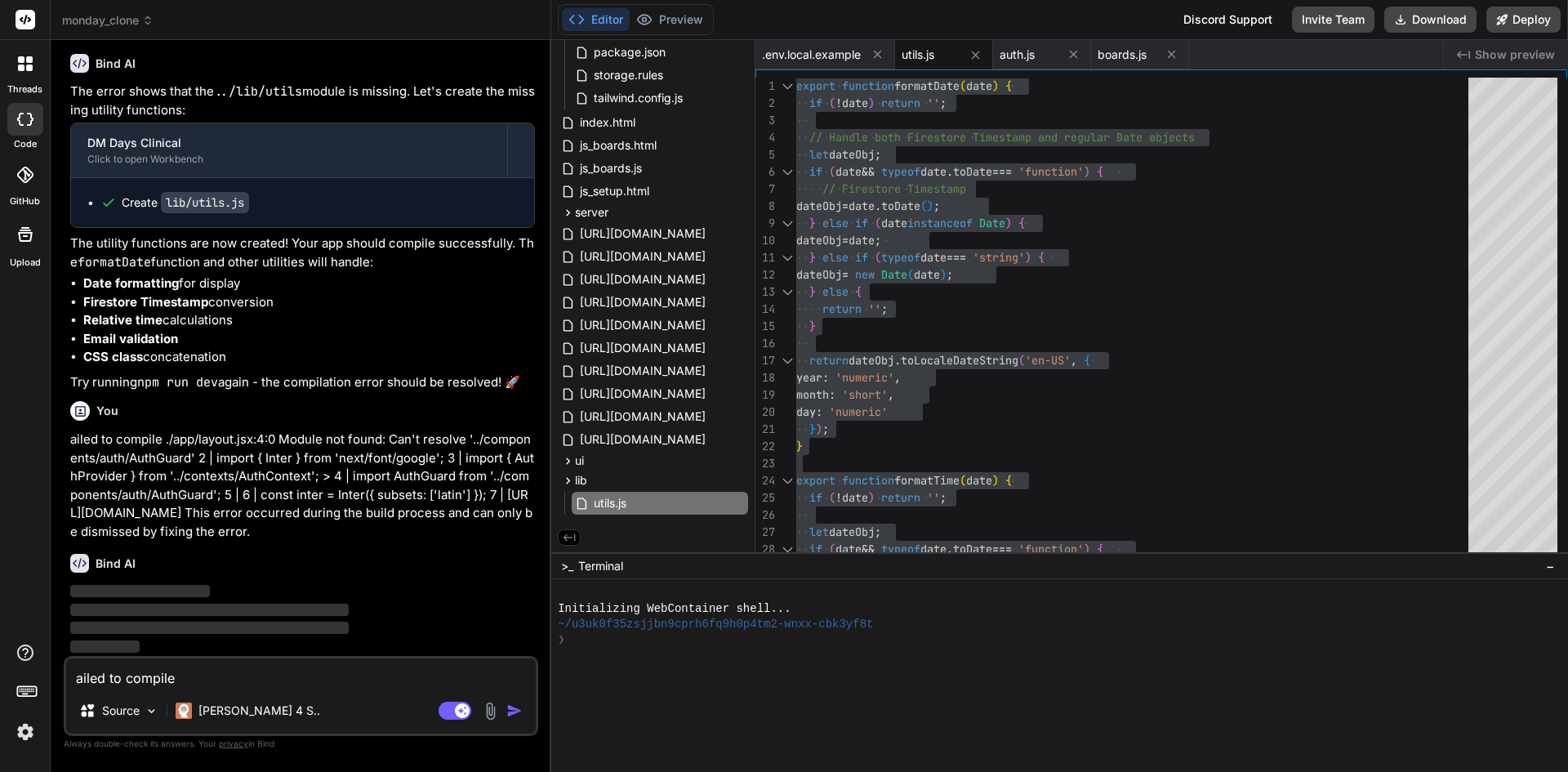
scroll to position [24647, 0]
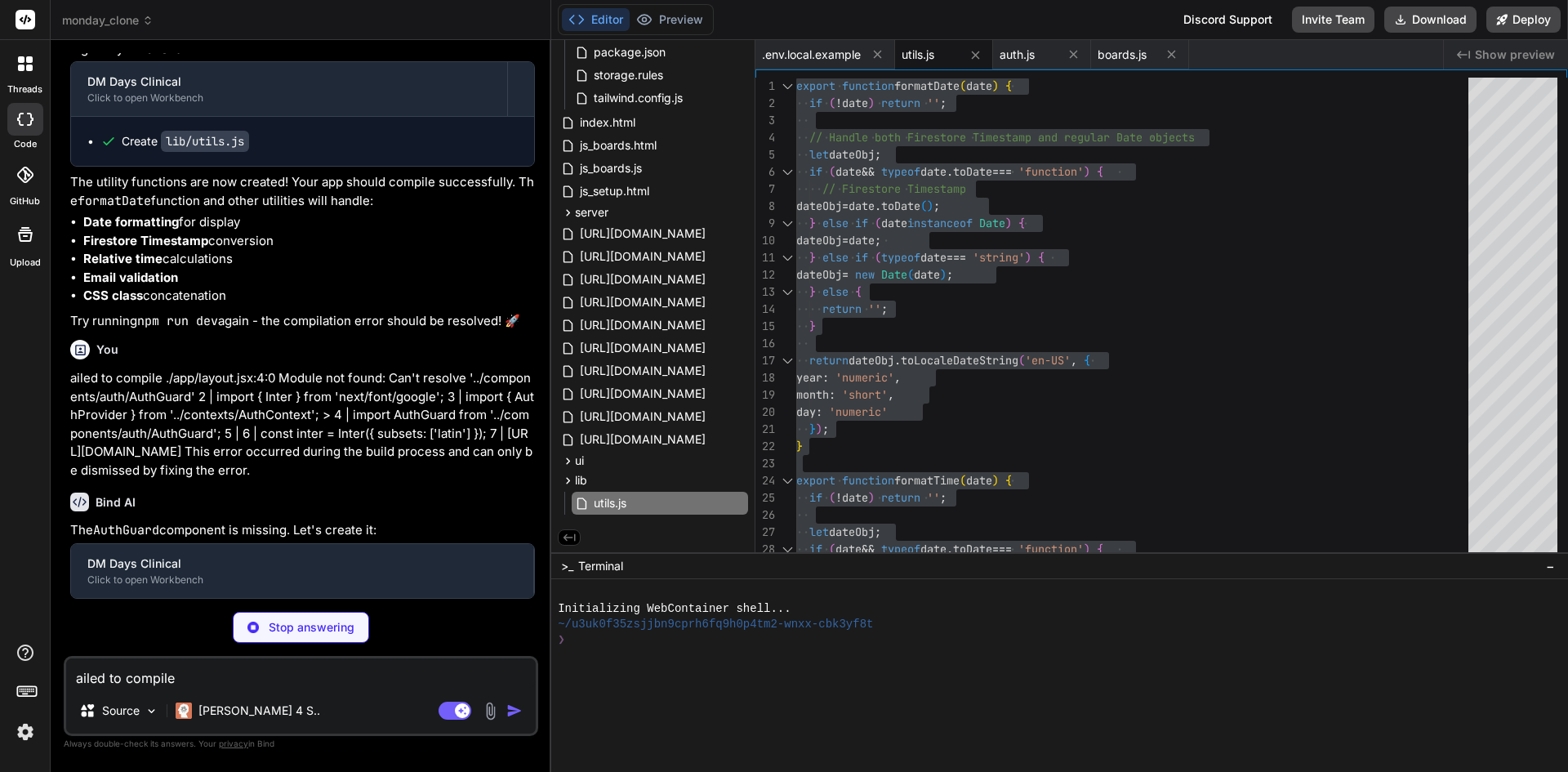
type textarea "x"
type textarea "</div> </div> ); } // User is authenticated and authorized - show the app retur…"
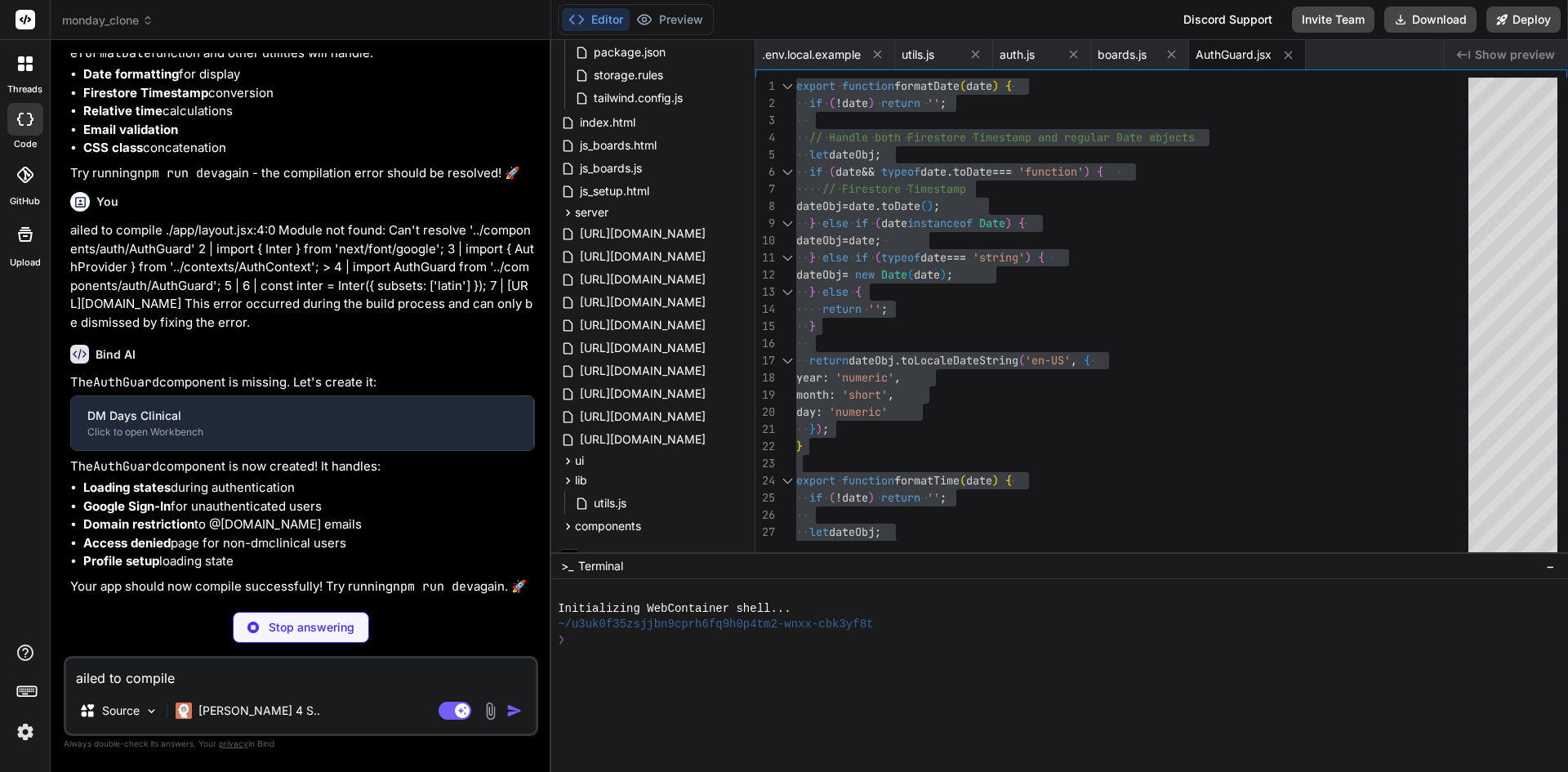
type textarea "x"
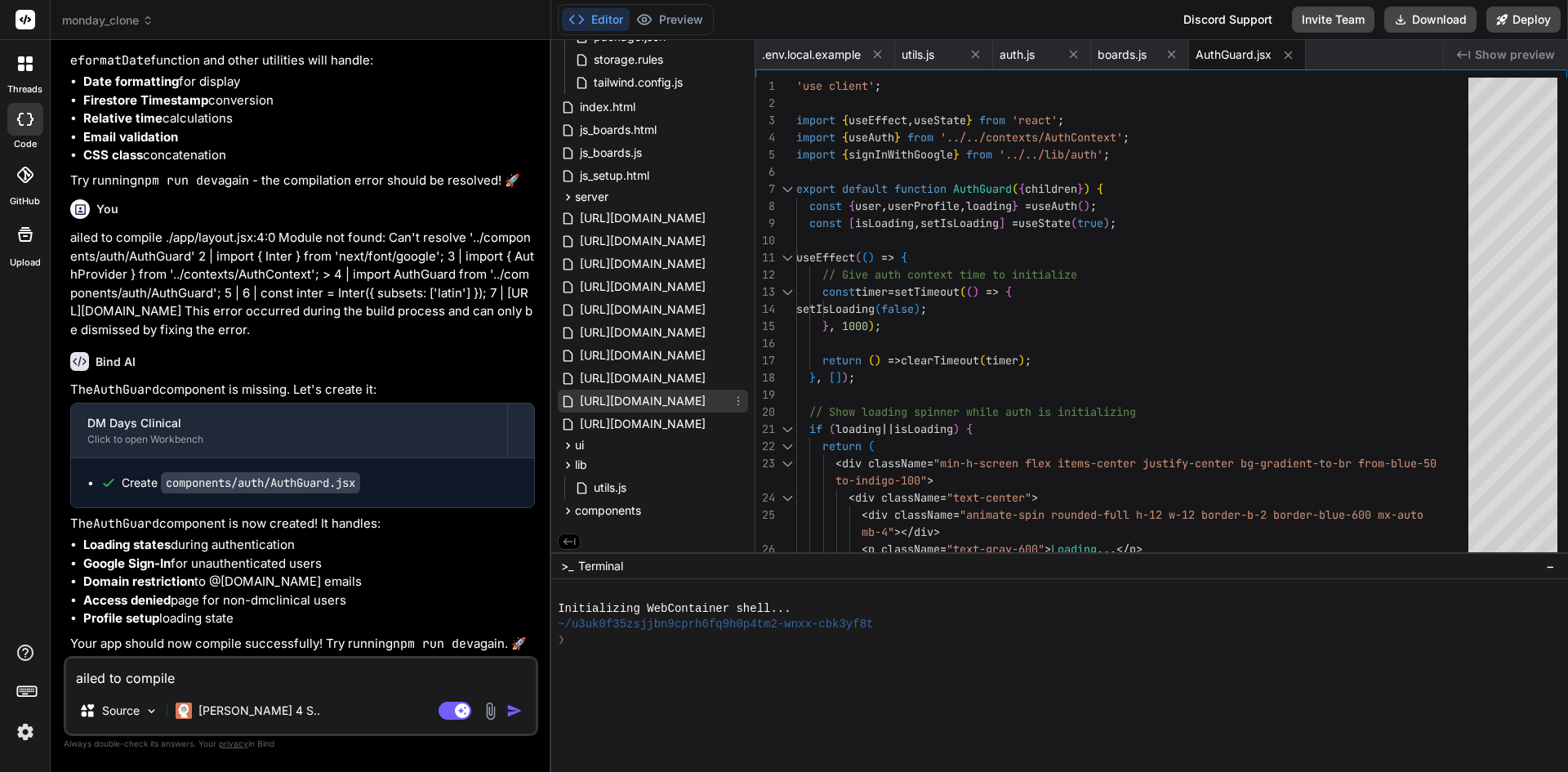
scroll to position [478, 0]
click at [624, 501] on span "components" at bounding box center [608, 506] width 66 height 16
click at [634, 528] on div "auth" at bounding box center [660, 528] width 176 height 20
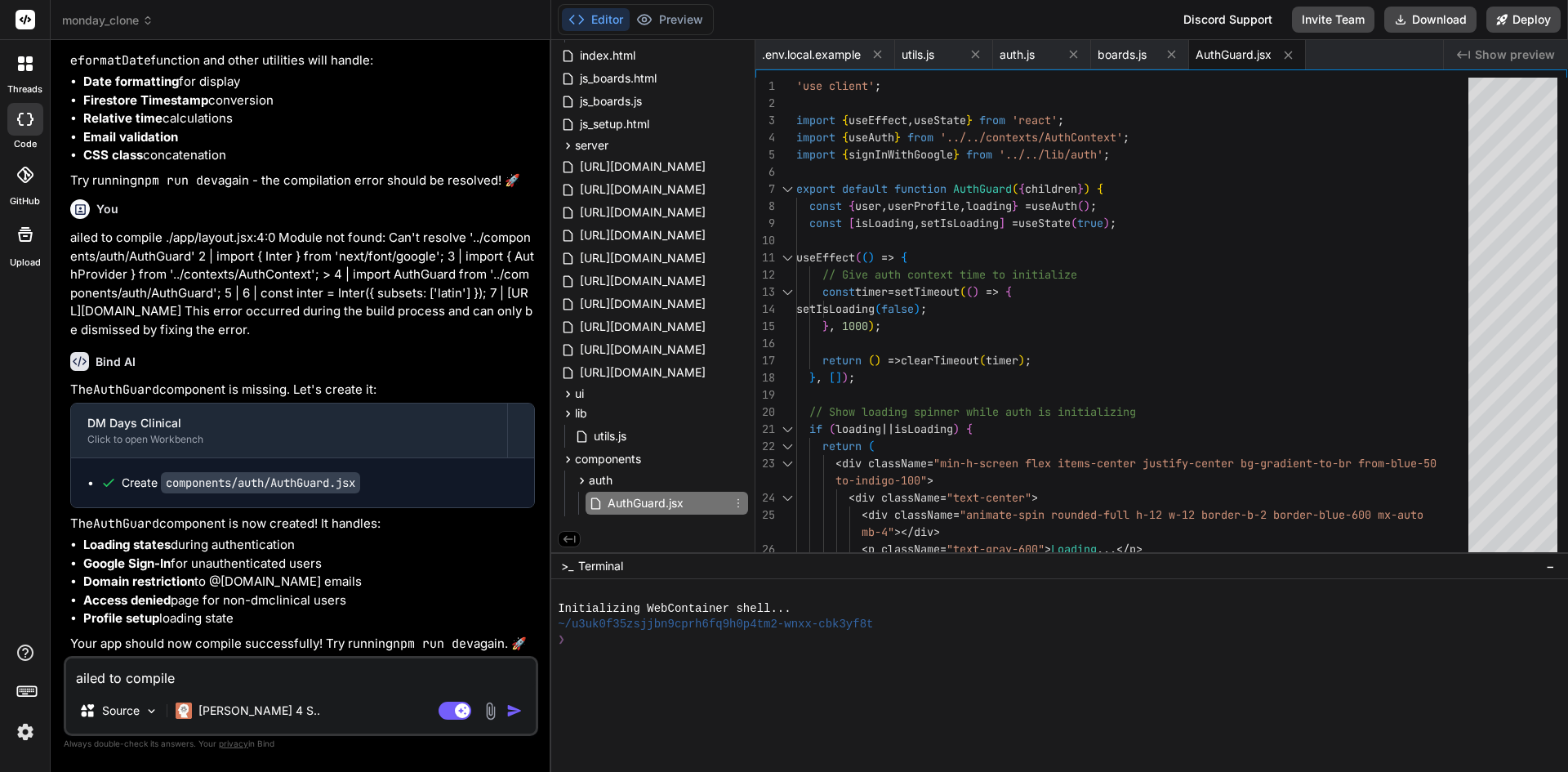
scroll to position [527, 0]
click at [667, 505] on span "AuthGuard.jsx" at bounding box center [645, 501] width 79 height 20
click at [635, 498] on span "AuthGuard.jsx" at bounding box center [645, 501] width 79 height 20
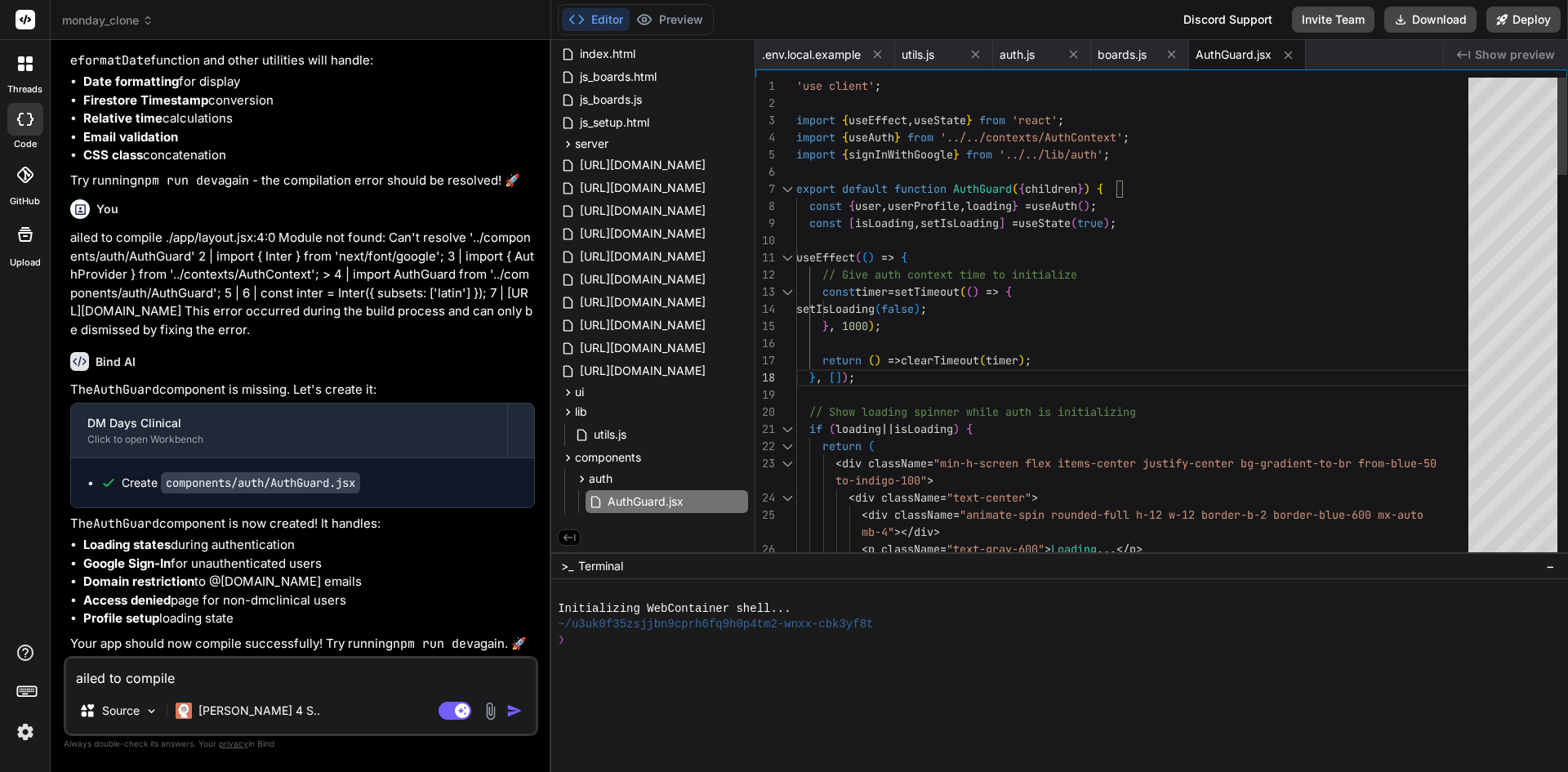
type textarea "'use client'; import { useEffect, useState } from 'react'; import { useAuth } f…"
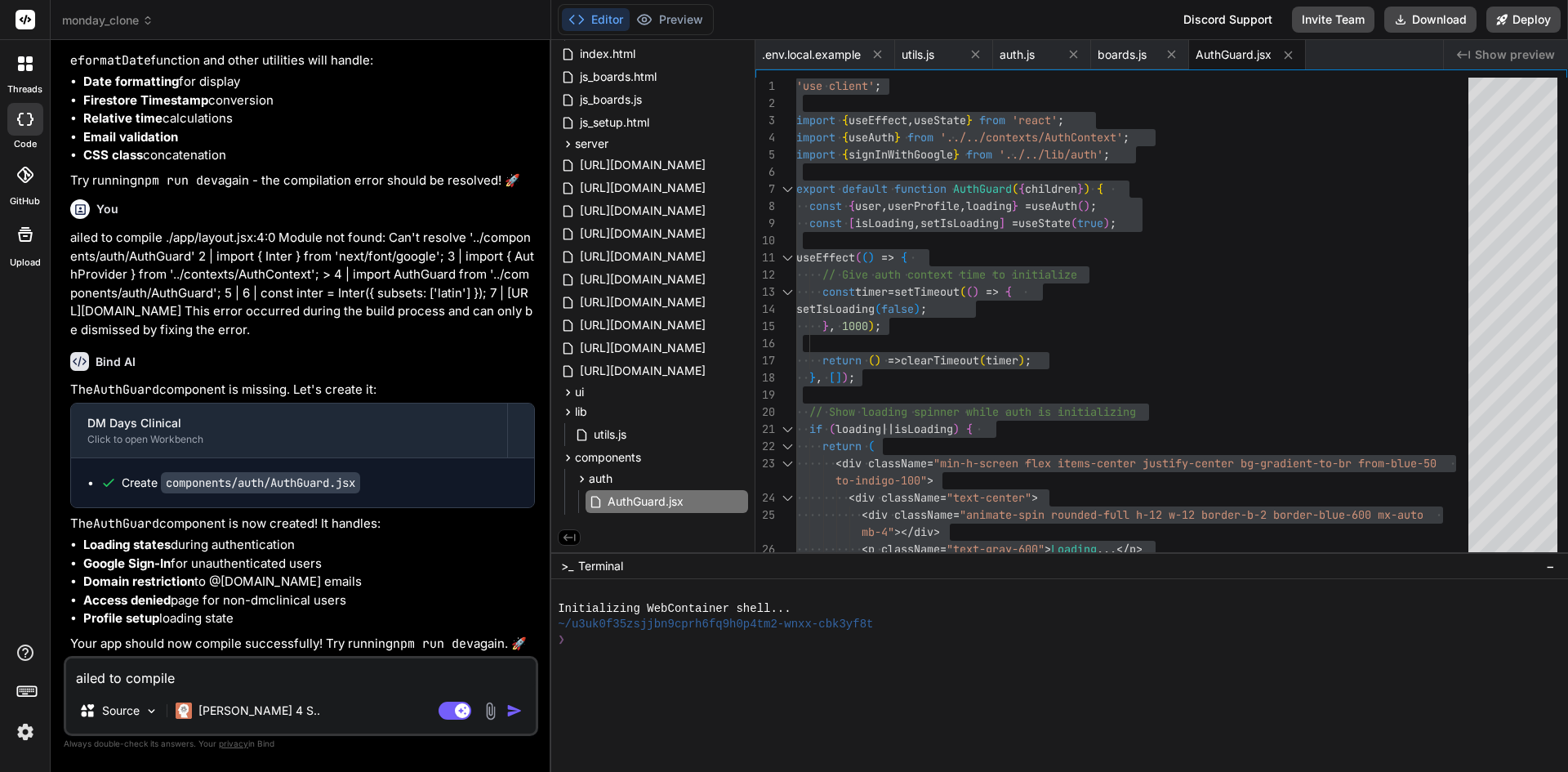
click at [300, 678] on textarea "ailed to compile ./app/layout.jsx:4:0 Module not found: Can't resolve '../compo…" at bounding box center [301, 673] width 470 height 30
paste textarea "Failed to compile ./node_modules/undici/lib/web/fetch/util.js Module parse fail…"
type textarea "Failed to compile ./node_modules/undici/lib/web/fetch/util.js Module parse fail…"
type textarea "x"
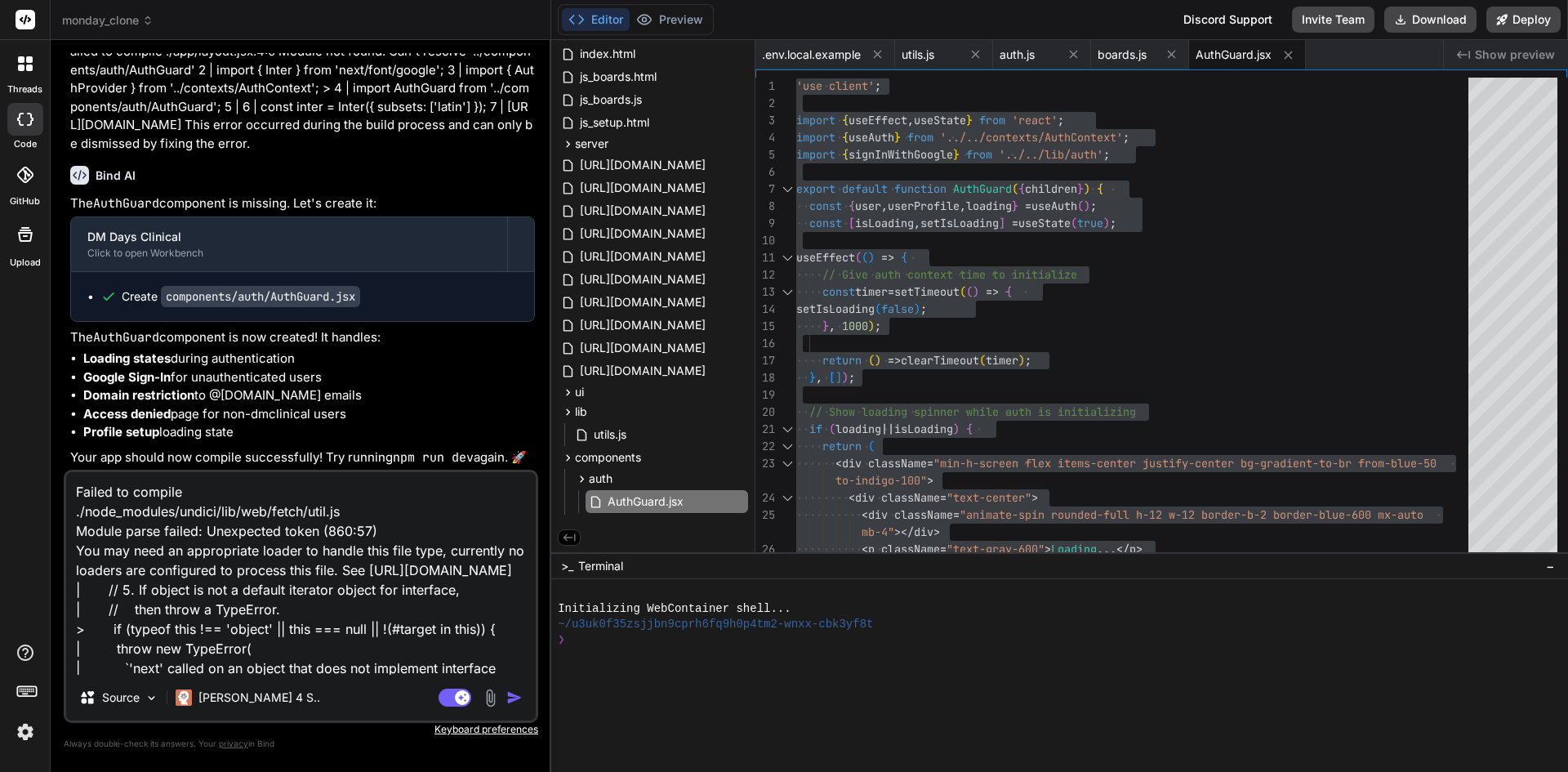
scroll to position [80, 0]
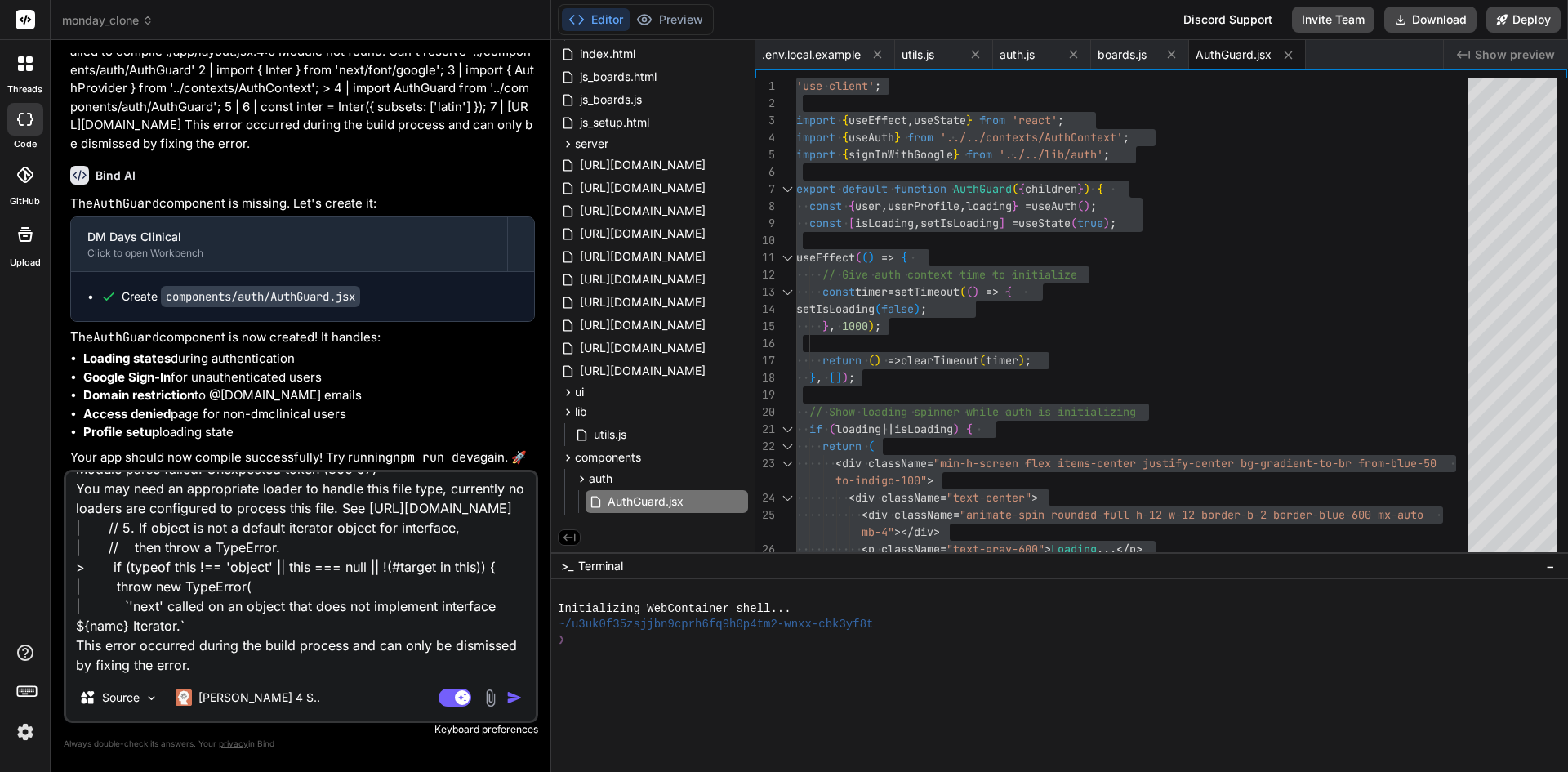
type textarea "Failed to compile ./node_modules/undici/lib/web/fetch/util.js Module parse fail…"
click at [514, 702] on img "button" at bounding box center [515, 697] width 16 height 16
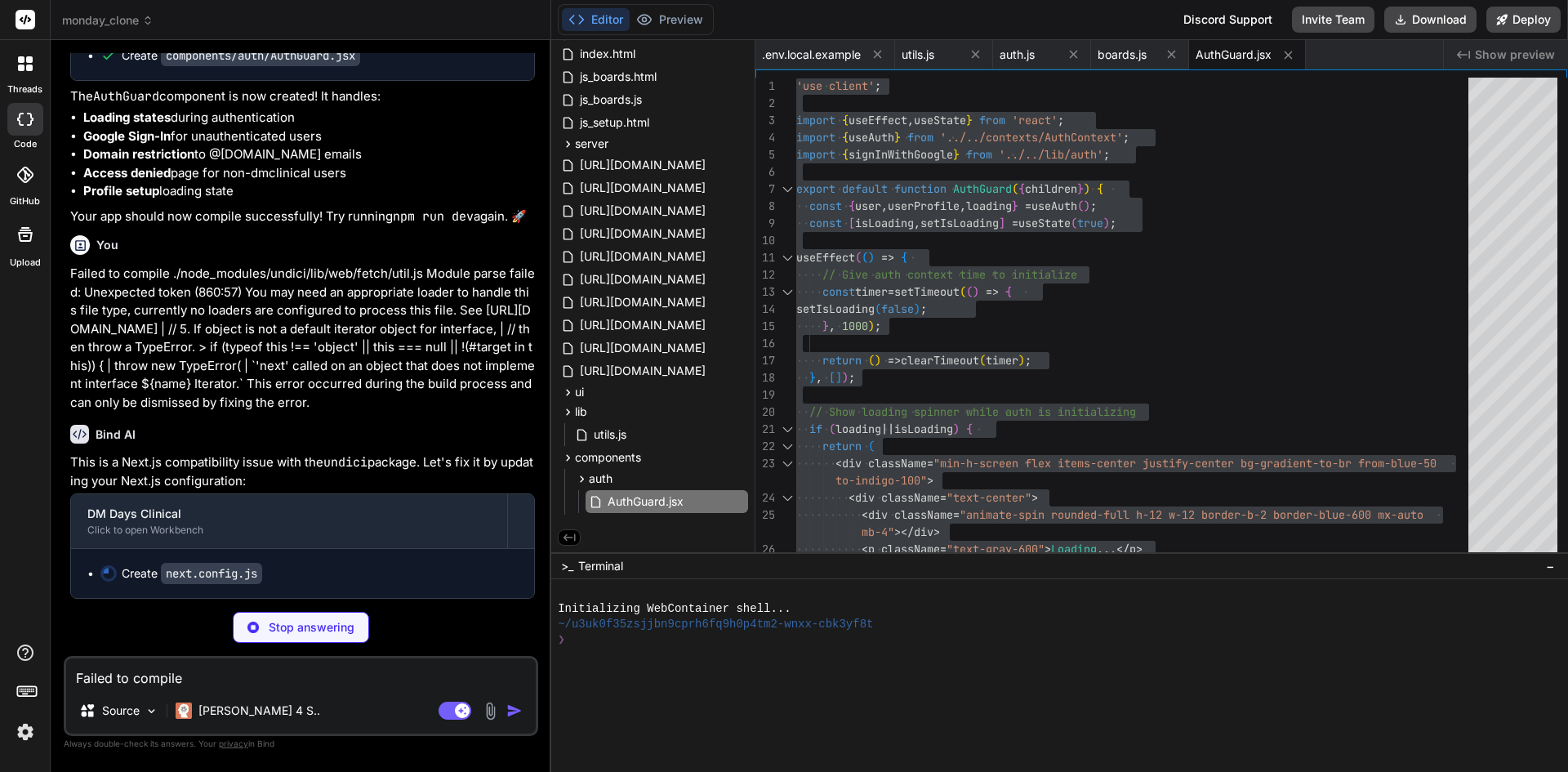
scroll to position [25276, 0]
type textarea "x"
type textarea "}; module.exports = nextConfig;"
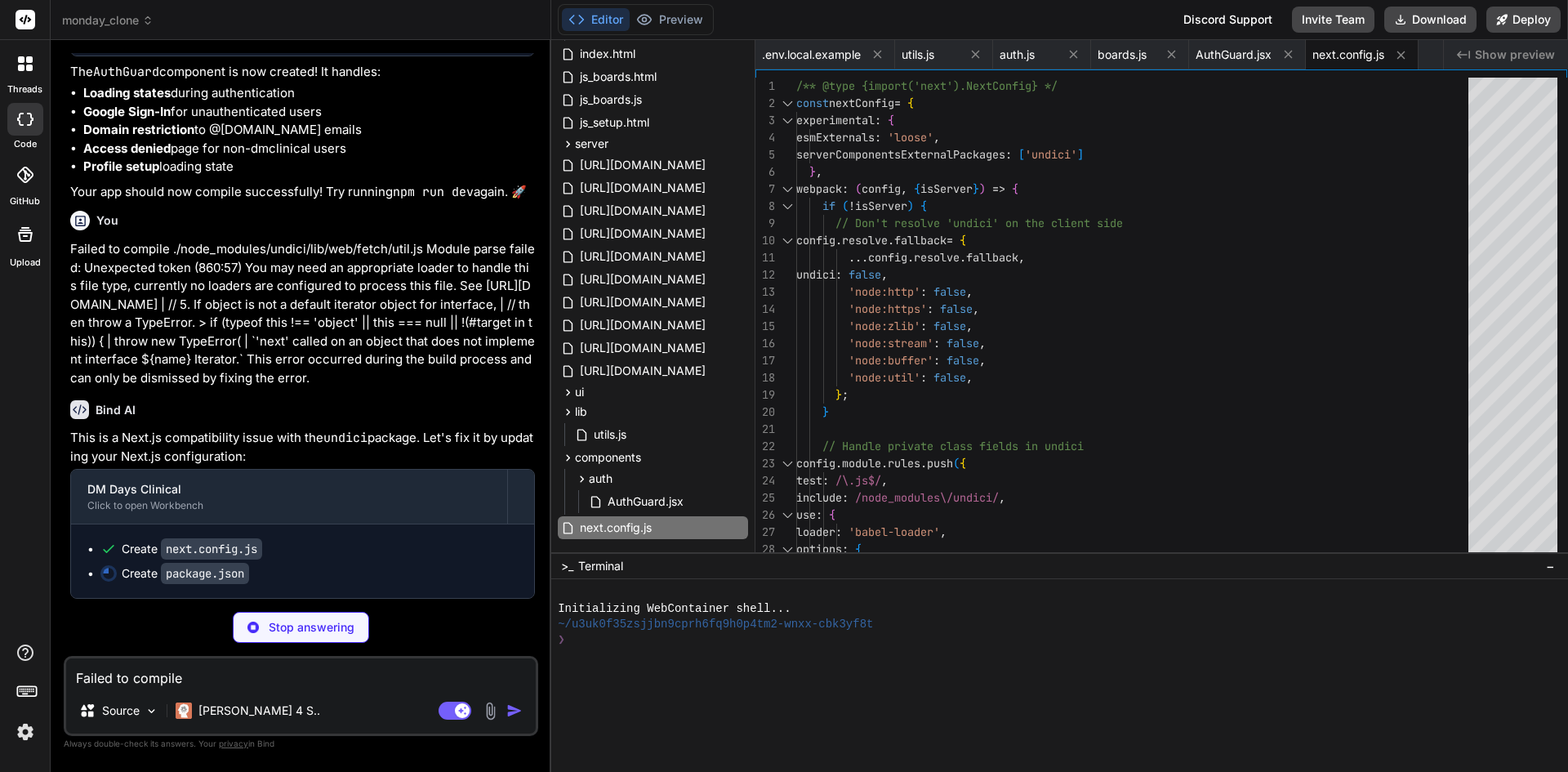
scroll to position [25301, 0]
type textarea "x"
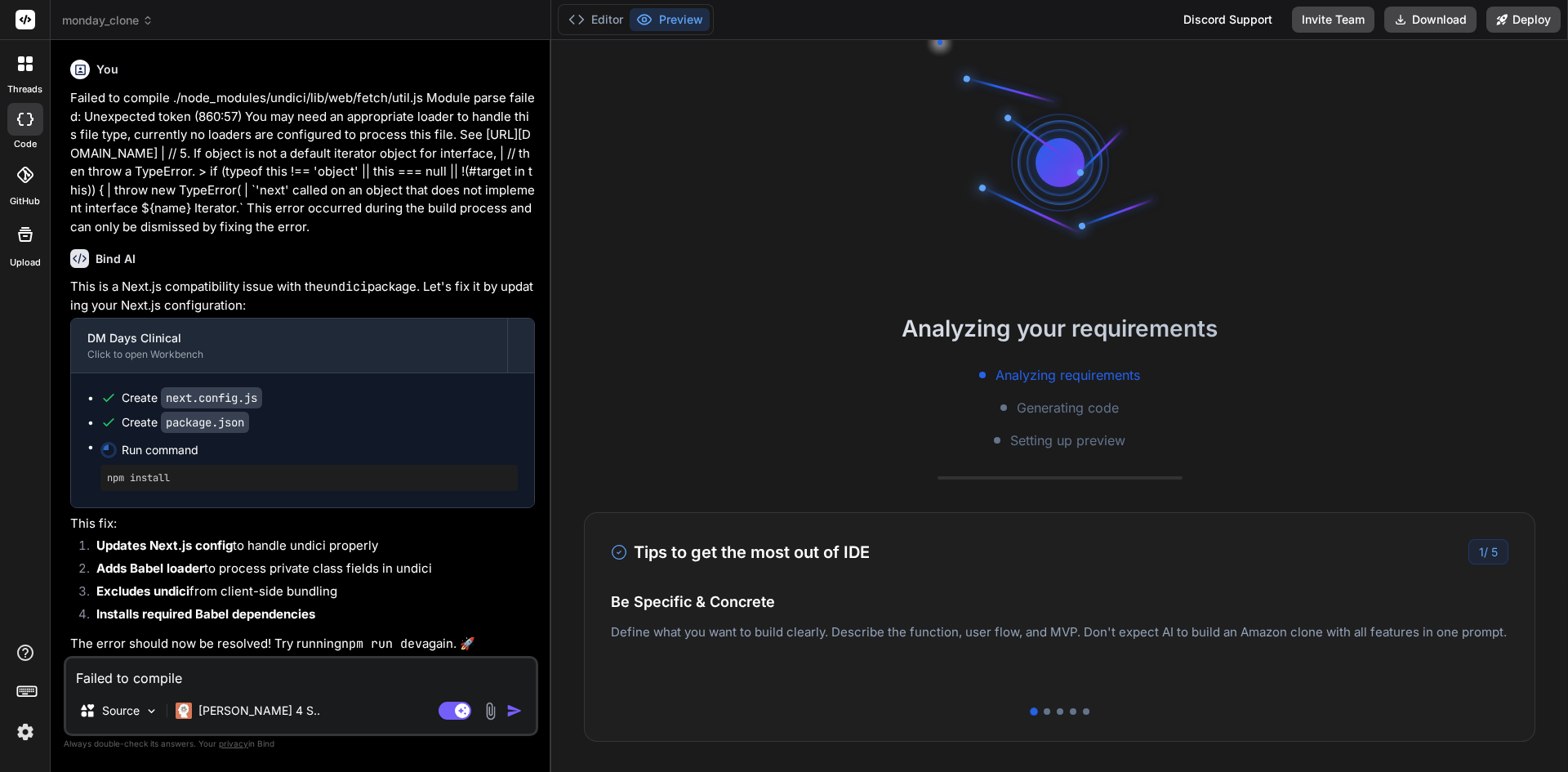
scroll to position [109, 0]
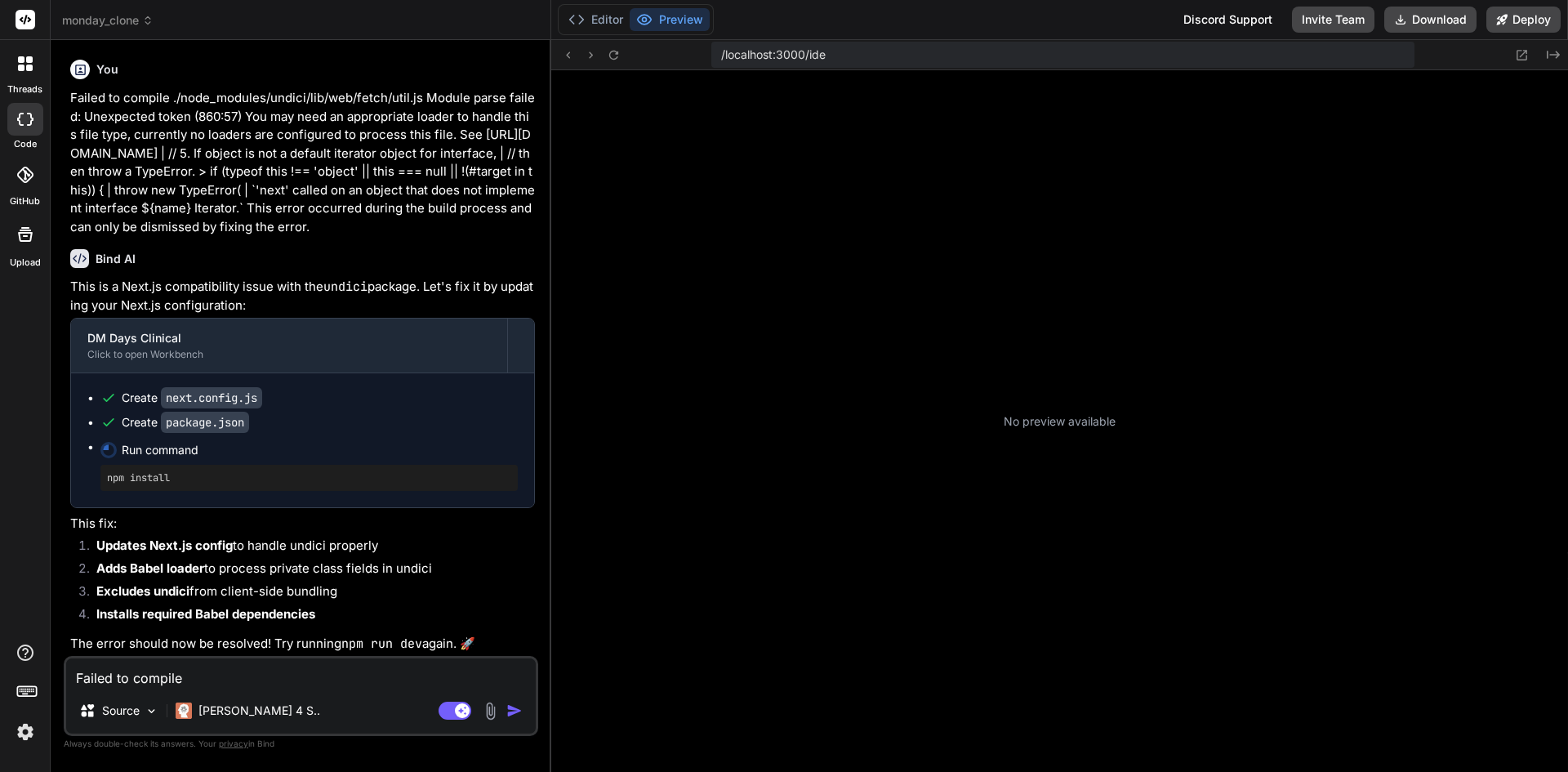
type textarea "x"
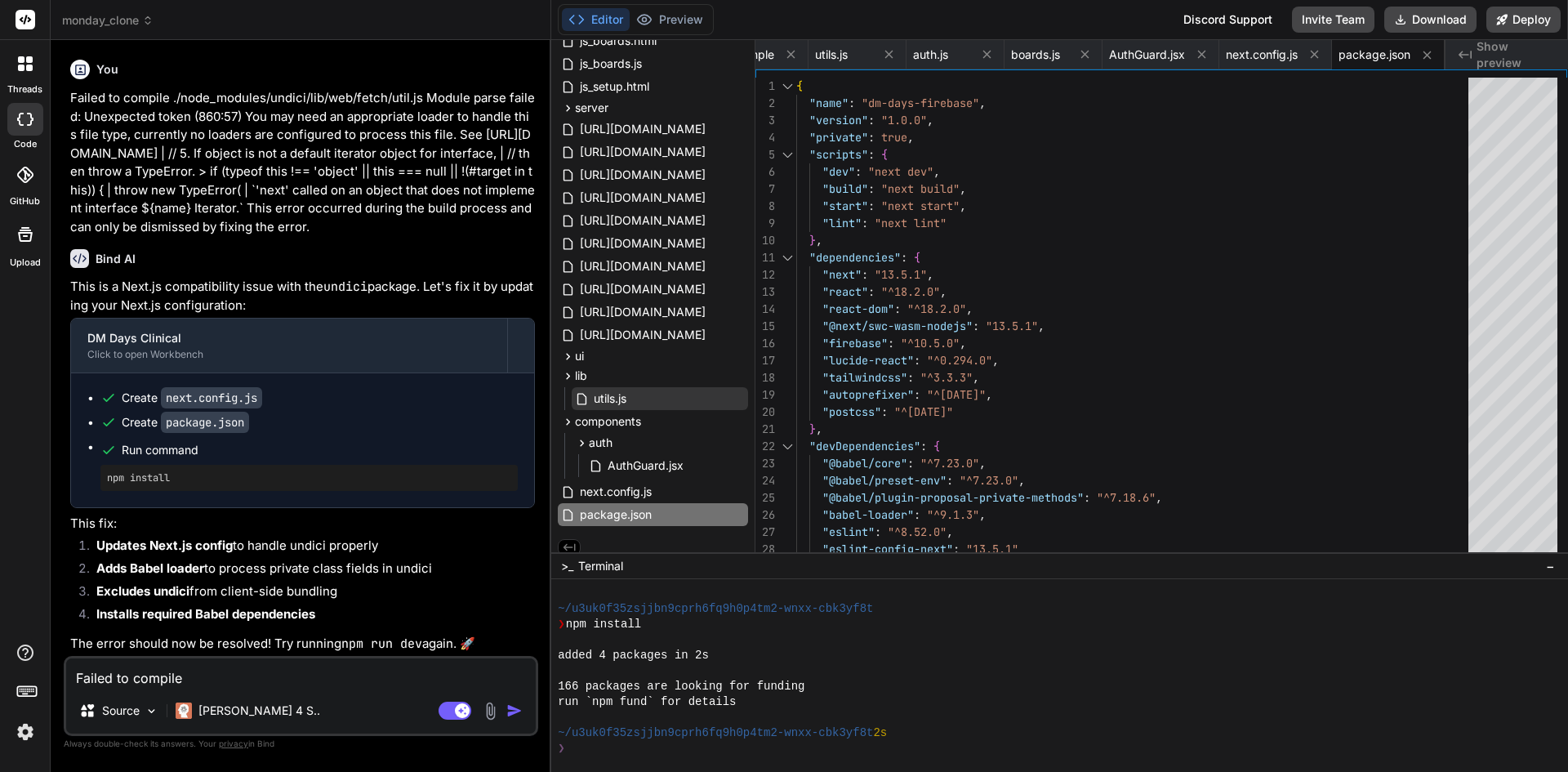
scroll to position [572, 0]
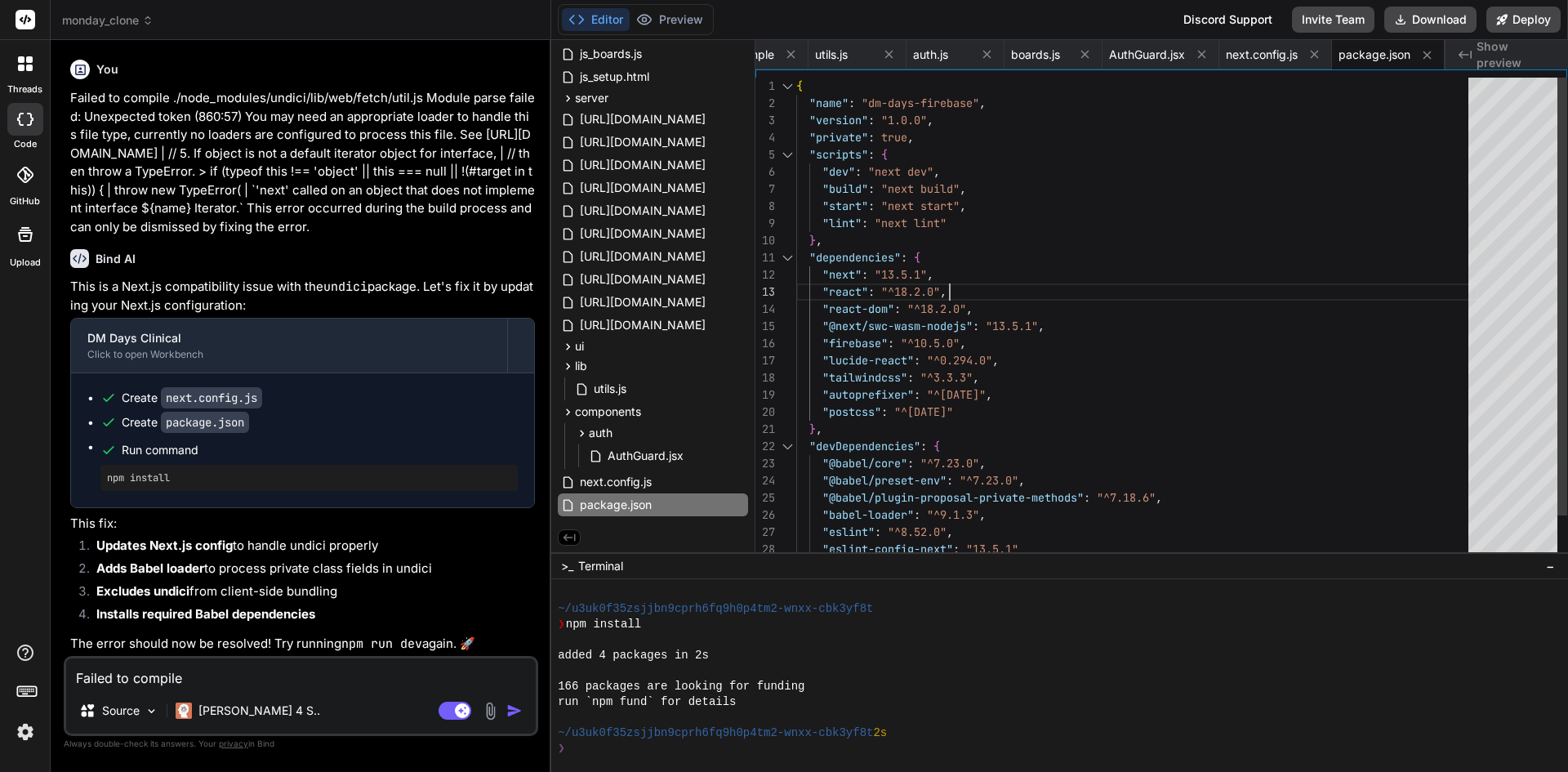
click at [1121, 289] on div "{ "name" : "dm-days-firebase" , "version" : "1.0.0" , "private" : true , "scrip…" at bounding box center [1137, 343] width 682 height 532
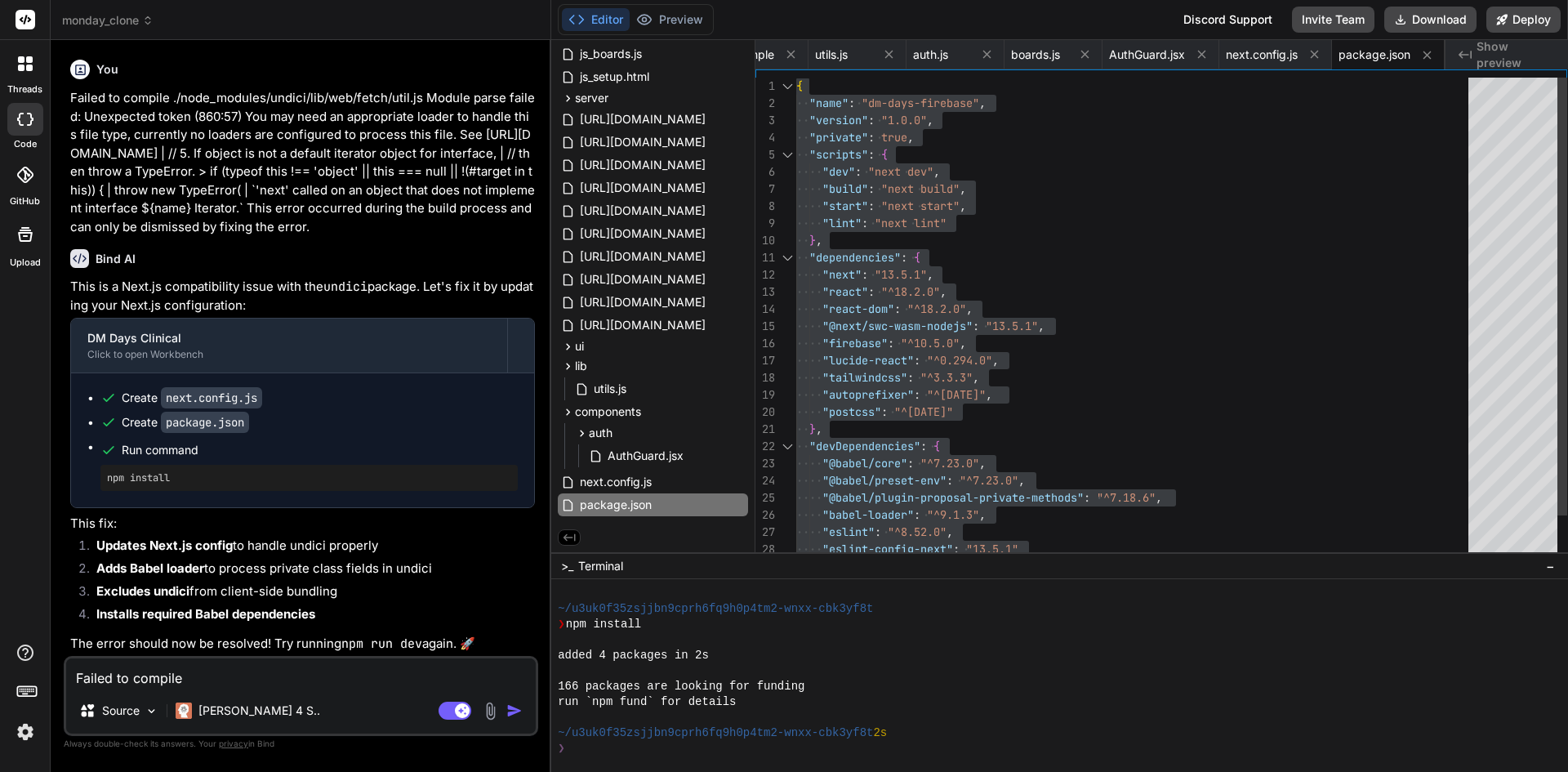
type textarea ""dependencies": { "next": "13.5.1", "react": "^18.2.0", "react-dom": "^18.2.0",…"
click at [1010, 292] on div "{ "name" : "dm-days-firebase" , "version" : "1.0.0" , "private" : true , "scrip…" at bounding box center [1137, 343] width 682 height 532
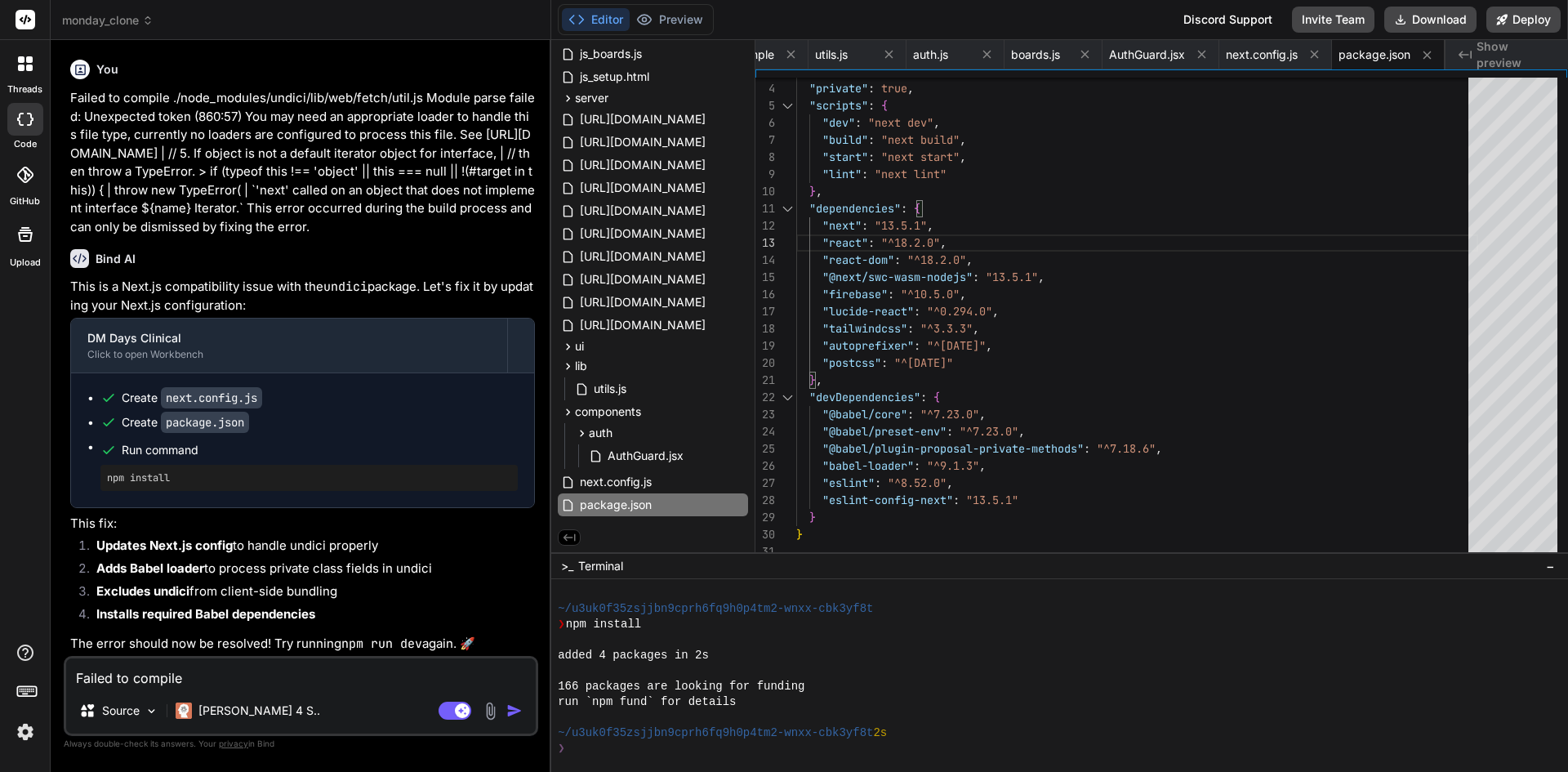
click at [231, 679] on textarea "Failed to compile ./node_modules/undici/lib/web/fetch/util.js Module parse fail…" at bounding box center [301, 673] width 470 height 30
type textarea "t"
type textarea "x"
type textarea "th"
type textarea "x"
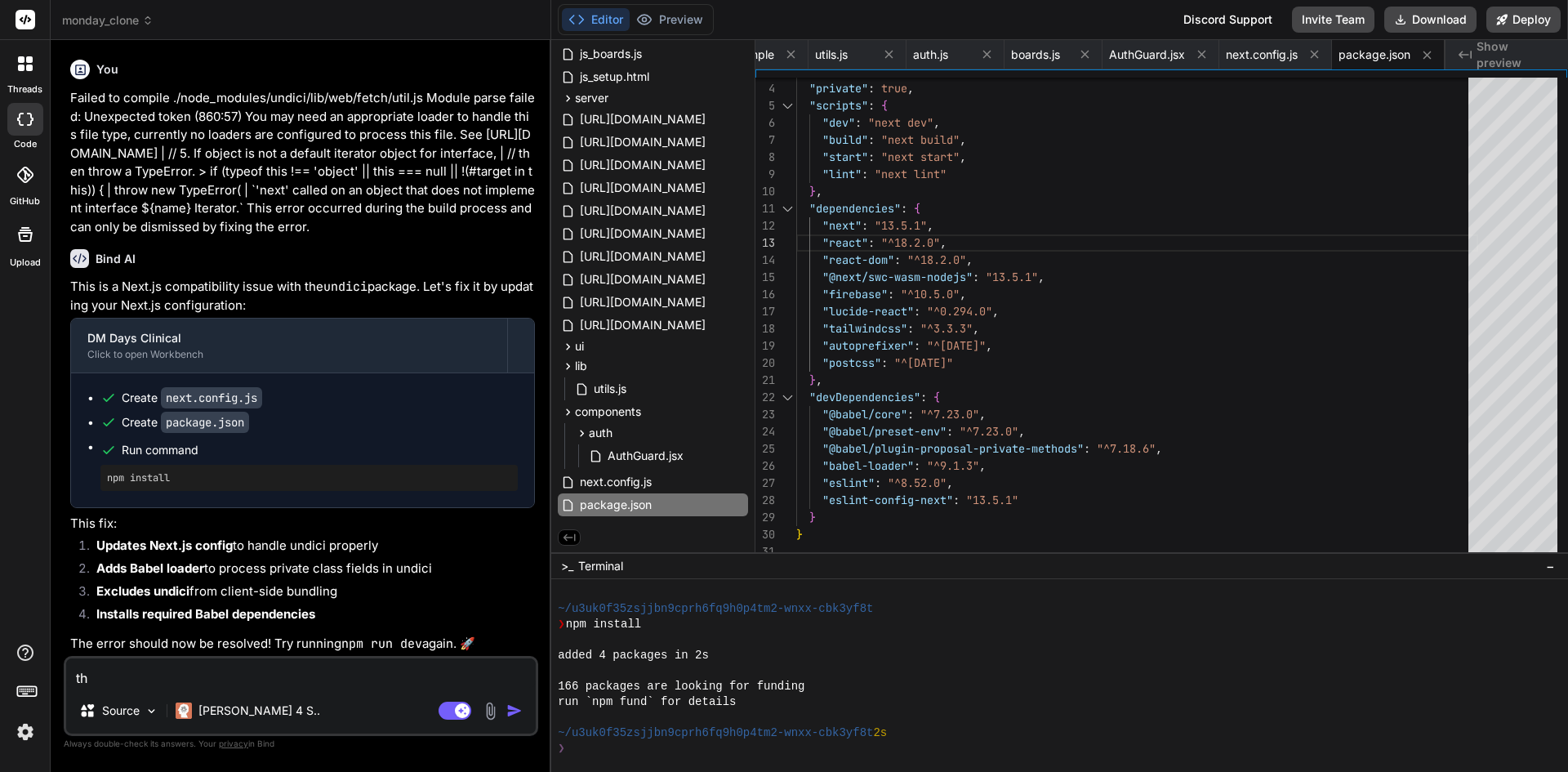
type textarea "tha"
type textarea "x"
type textarea "that"
type textarea "x"
type textarea "that"
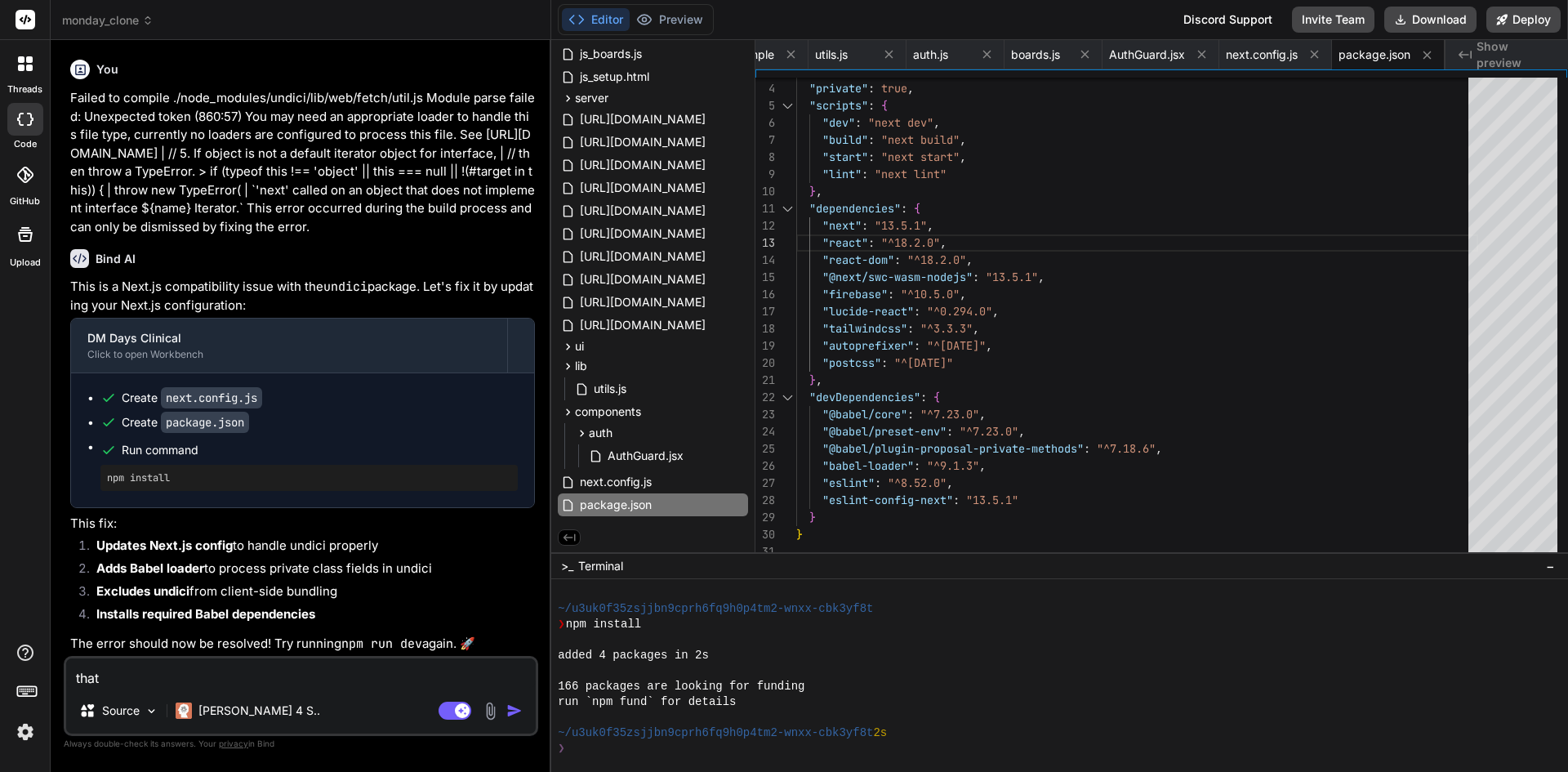
type textarea "x"
type textarea "that p"
type textarea "x"
type textarea "that pa"
type textarea "x"
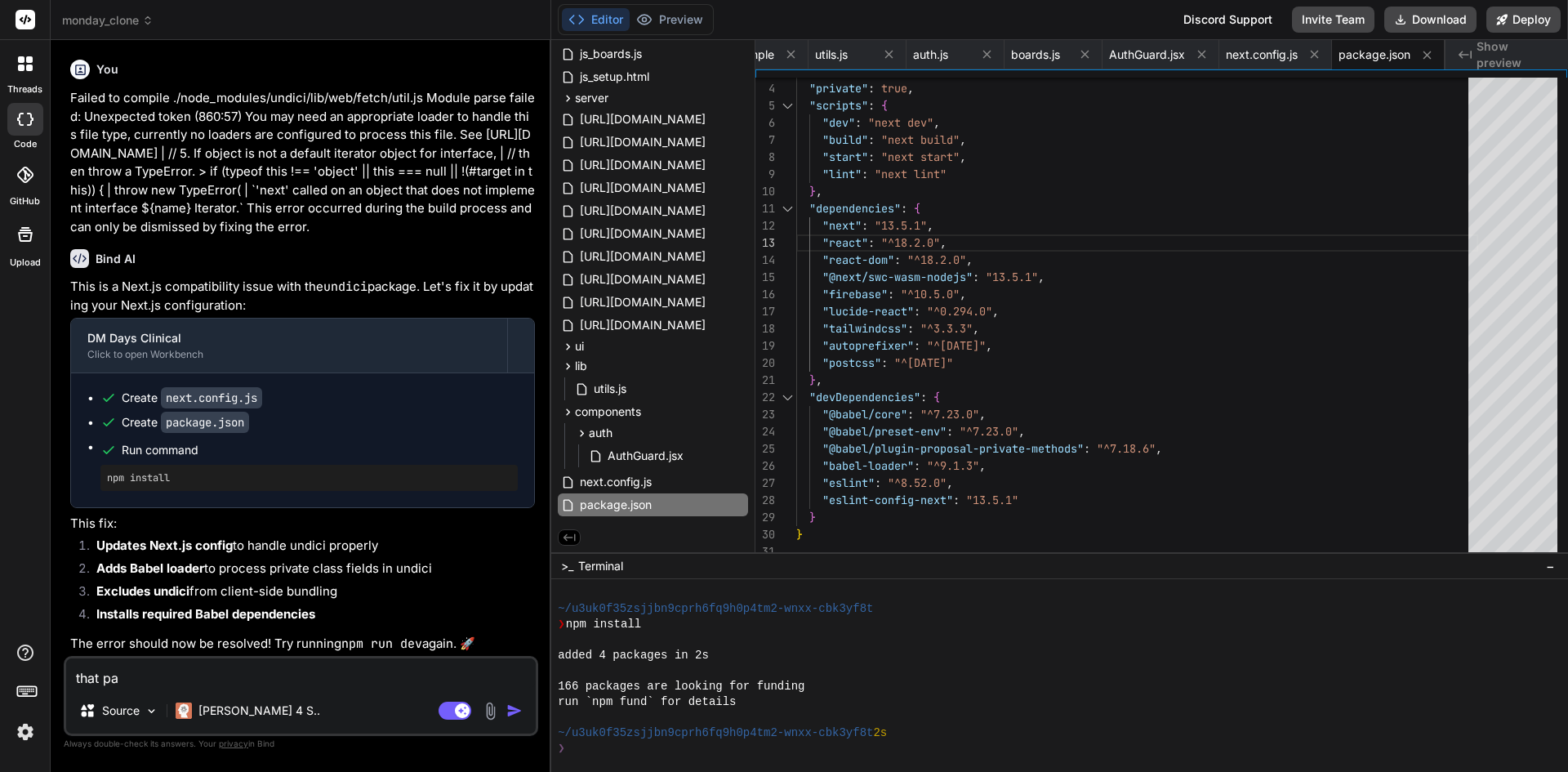
type textarea "that pac"
type textarea "x"
type textarea "that paca"
type textarea "x"
type textarea "that pacag"
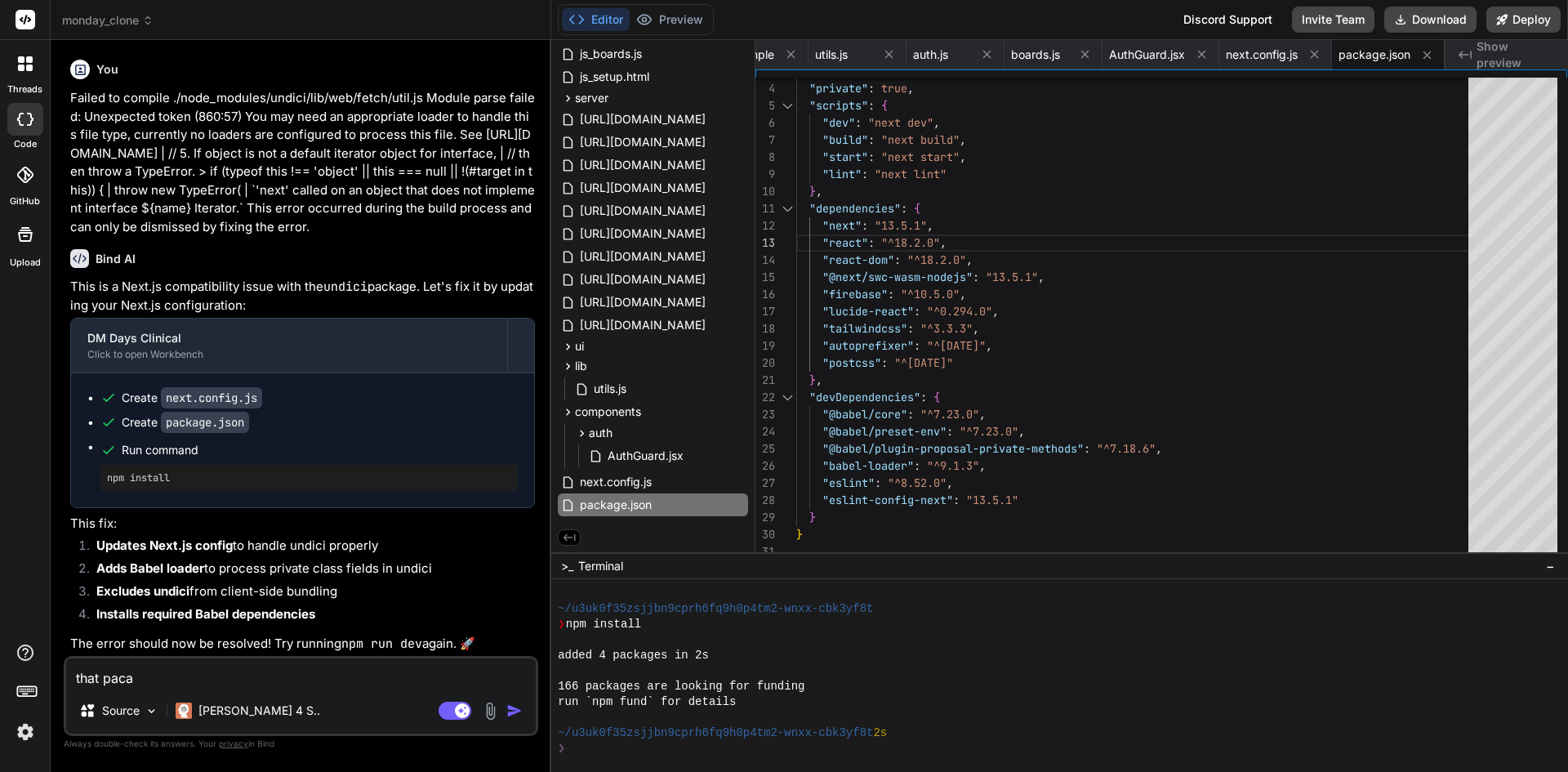
type textarea "x"
type textarea "that pacage"
type textarea "x"
type textarea "that pacage."
type textarea "x"
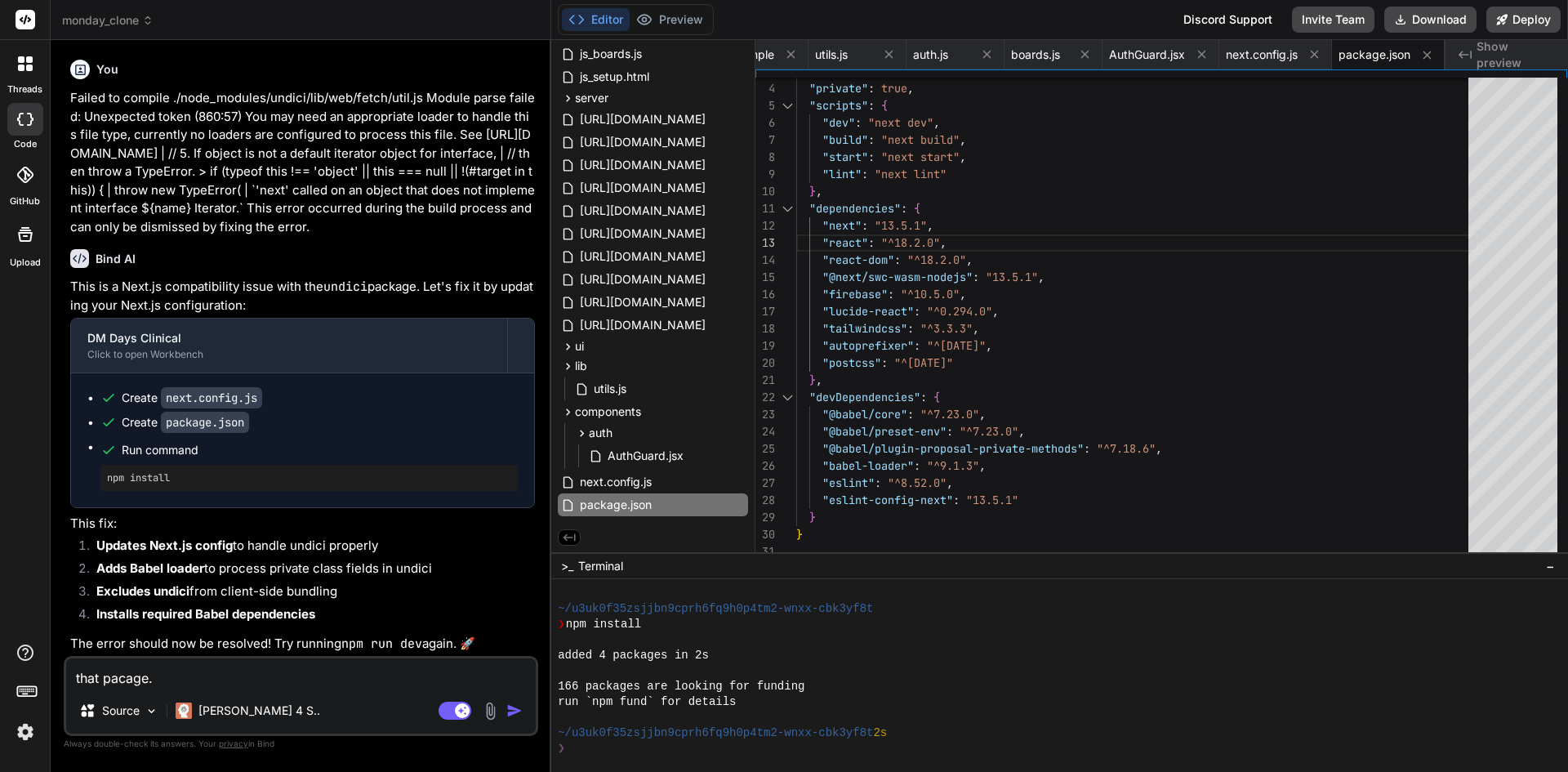
type textarea "that pacage.j"
type textarea "x"
type textarea "that pacage.ja"
type textarea "x"
type textarea "that pacage.j"
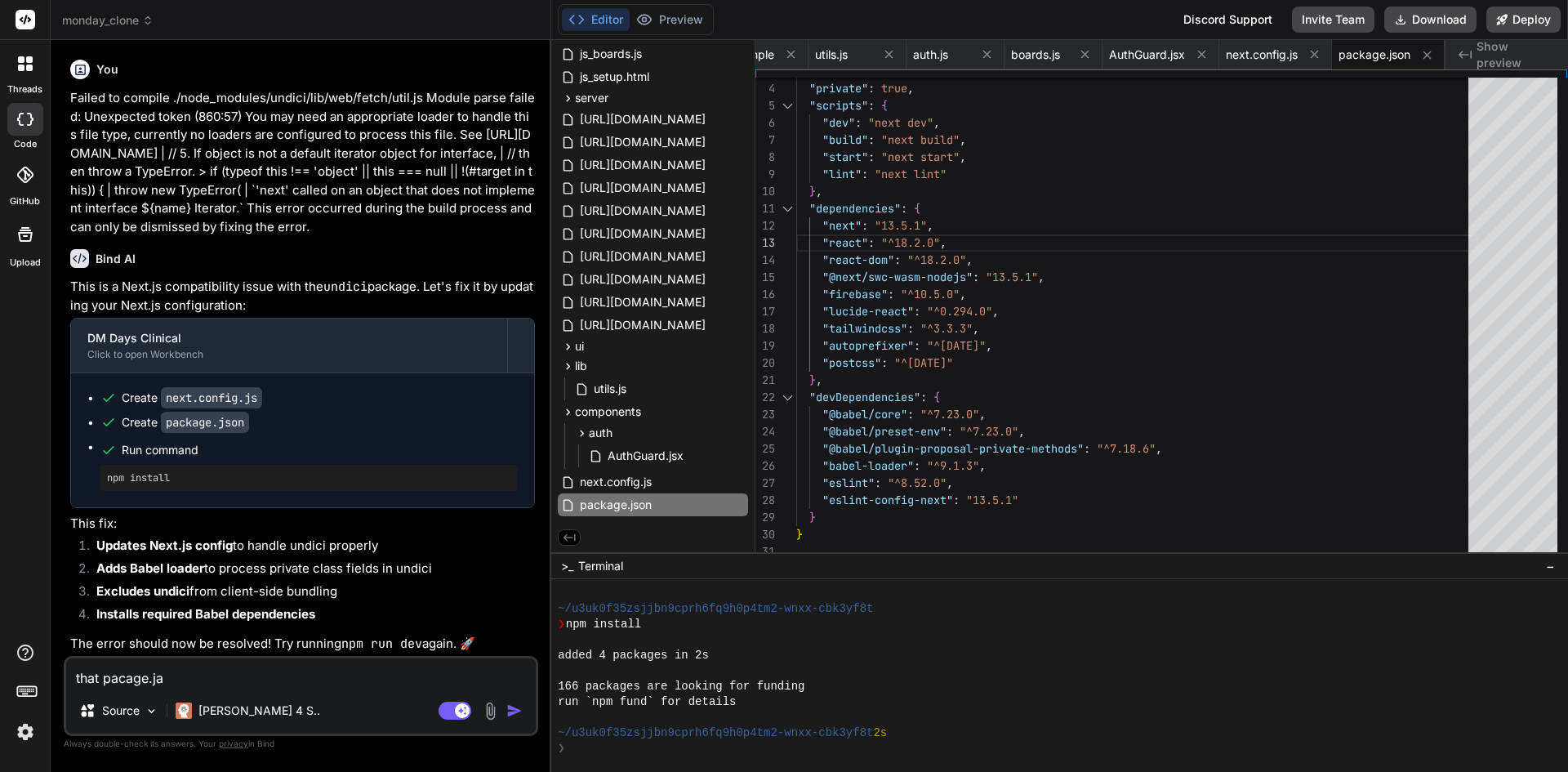
type textarea "x"
type textarea "that pacage."
type textarea "x"
type textarea "that pacage"
type textarea "x"
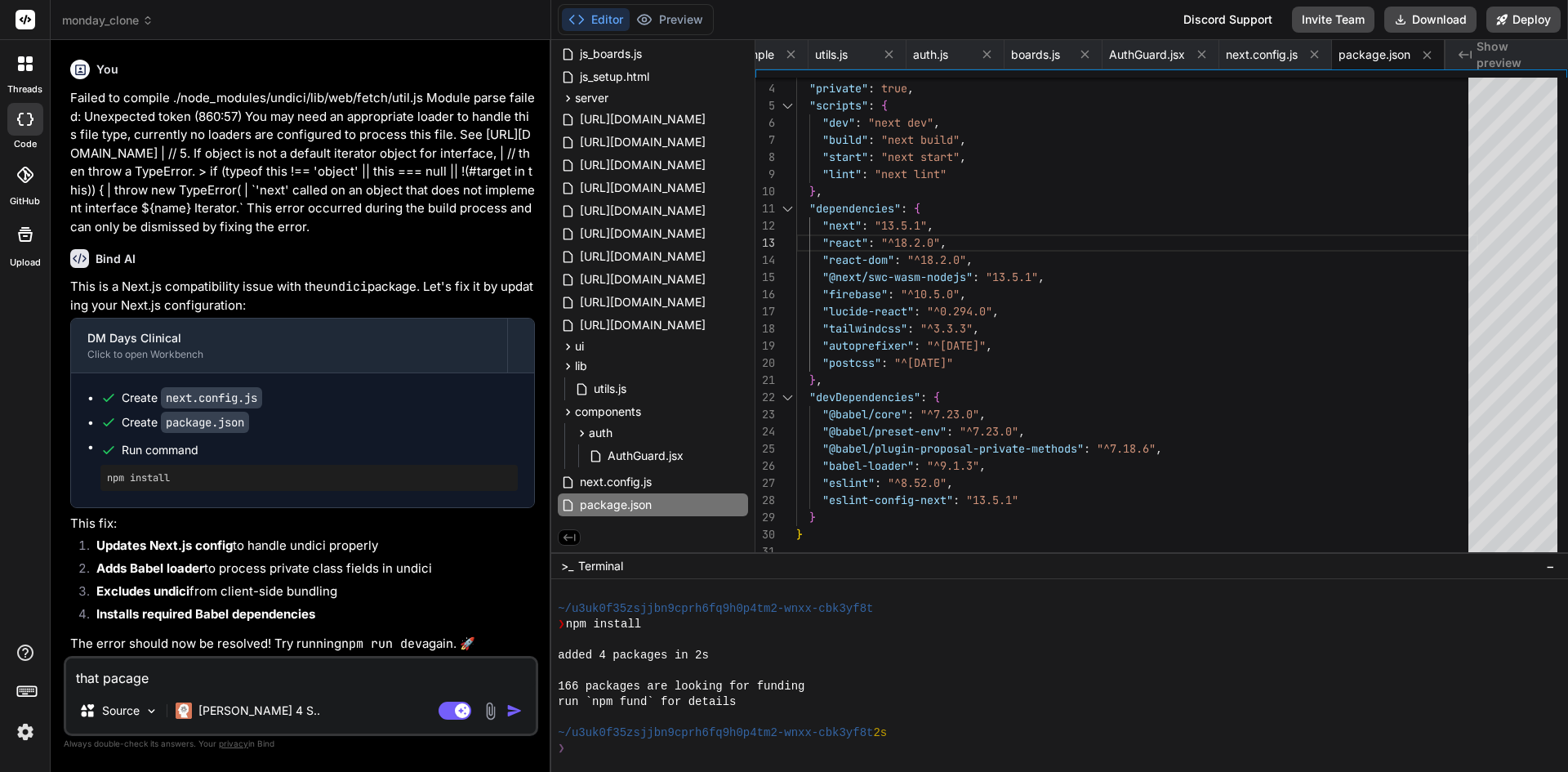
type textarea "that pacag"
type textarea "x"
type textarea "that paca"
type textarea "x"
type textarea "that pac"
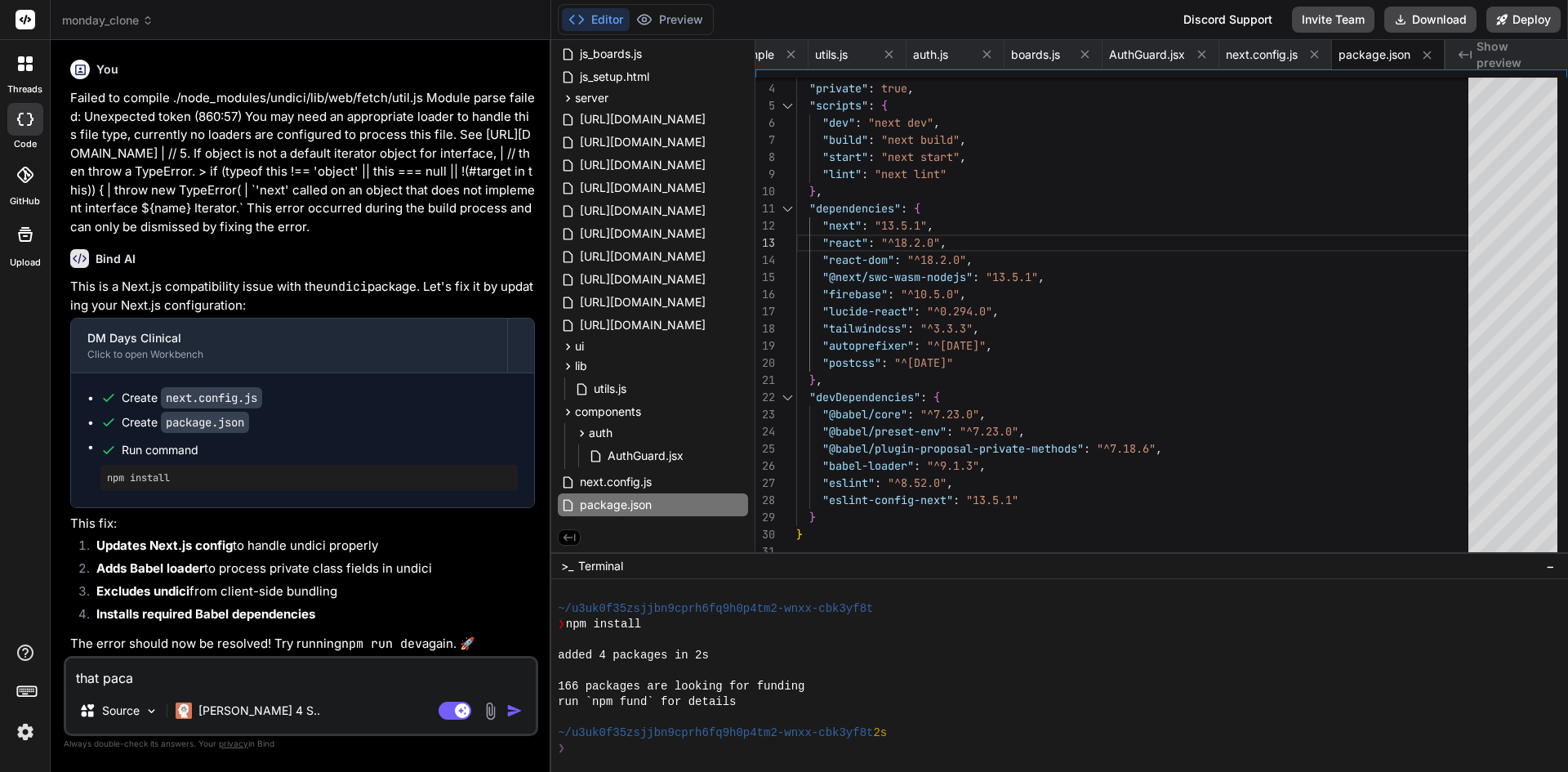
type textarea "x"
type textarea "that pack"
type textarea "x"
type textarea "that packa"
type textarea "x"
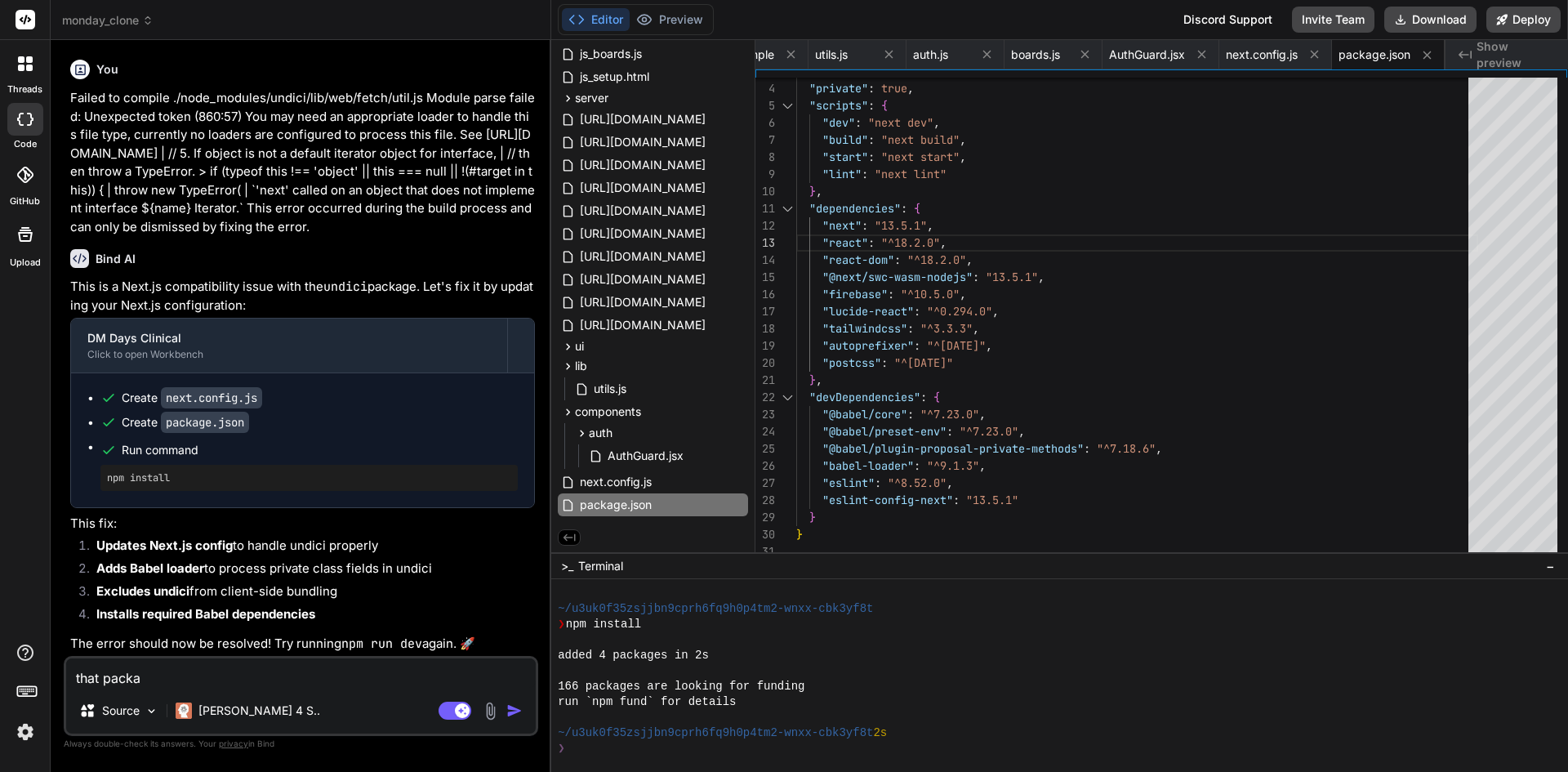
type textarea "that packag"
type textarea "x"
type textarea "that package"
type textarea "x"
type textarea "that package."
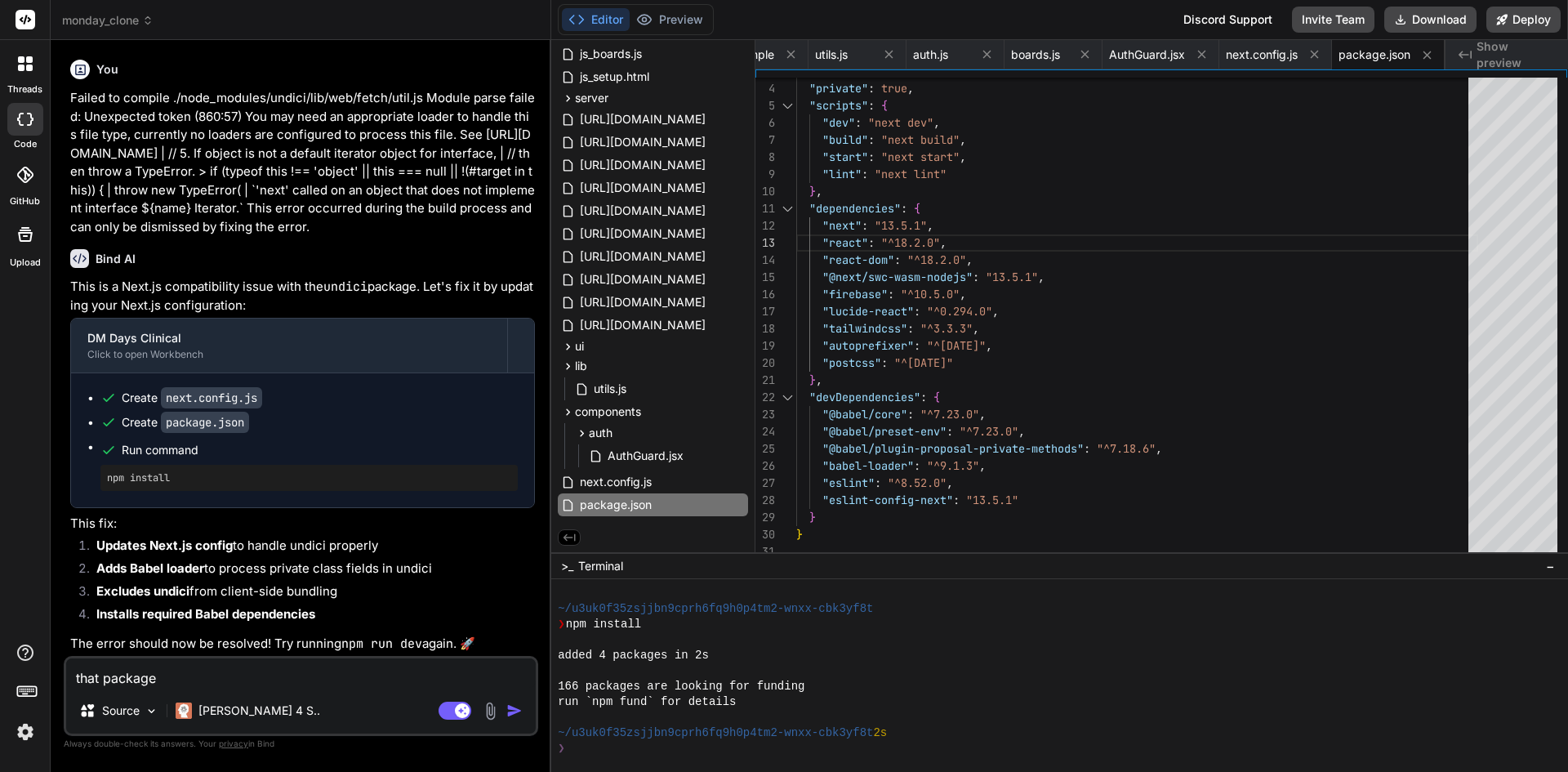
type textarea "x"
type textarea "that package.j"
type textarea "x"
type textarea "that package.js"
type textarea "x"
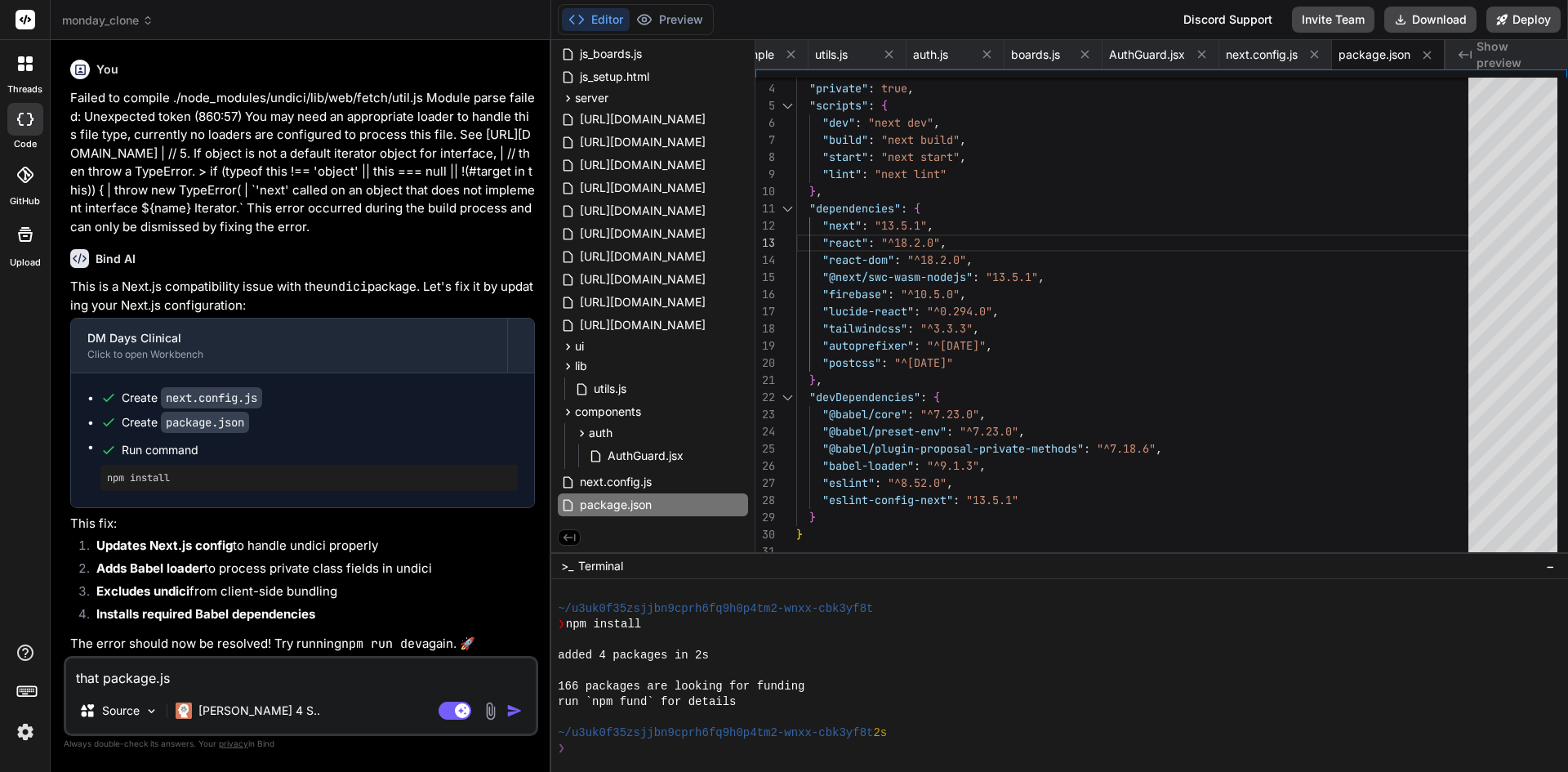
type textarea "that package.jso"
type textarea "x"
type textarea "that package.json"
type textarea "x"
type textarea "that package.json"
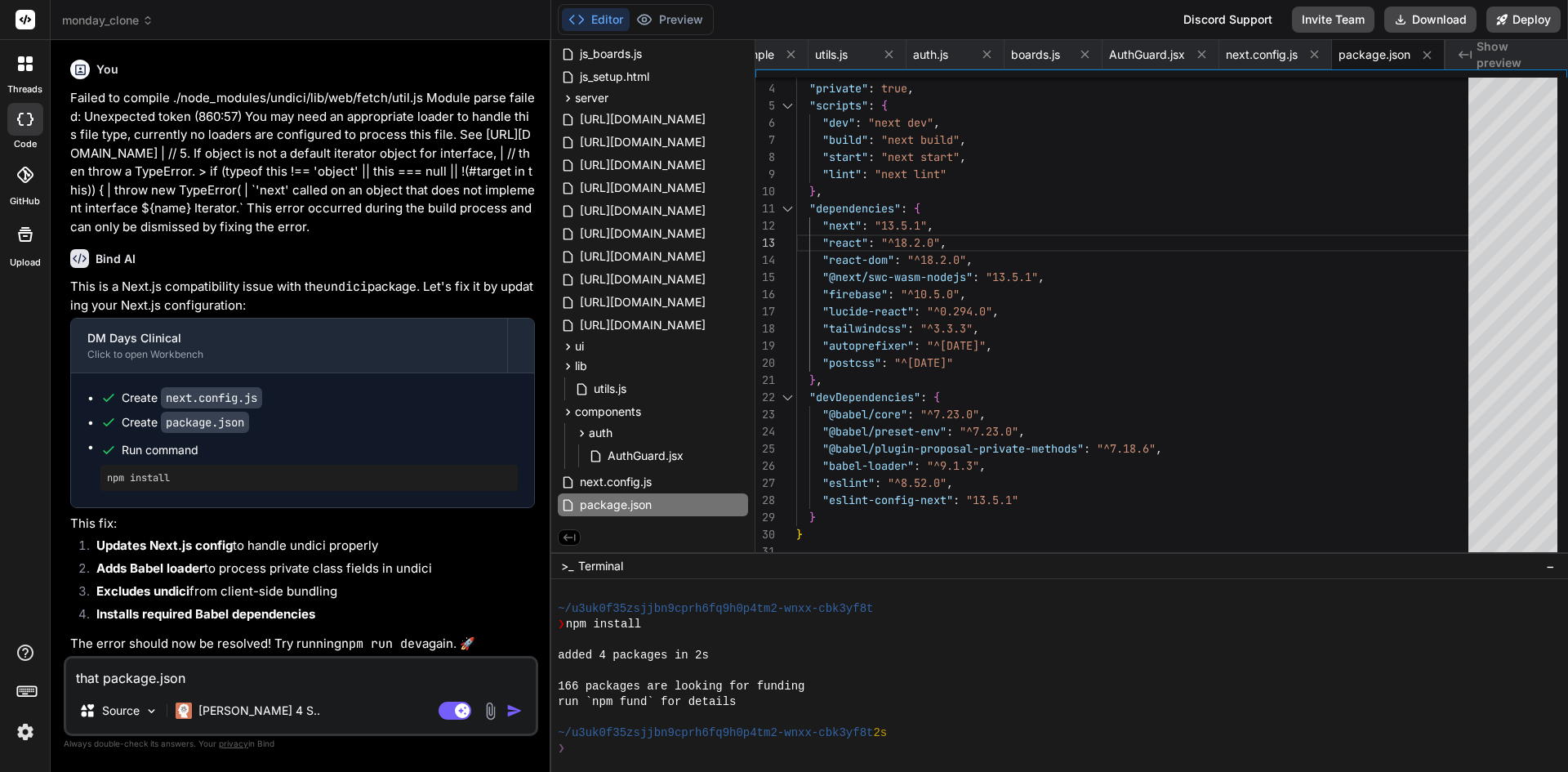
type textarea "x"
type textarea "that package.json d"
type textarea "x"
type textarea "that package.json do"
type textarea "x"
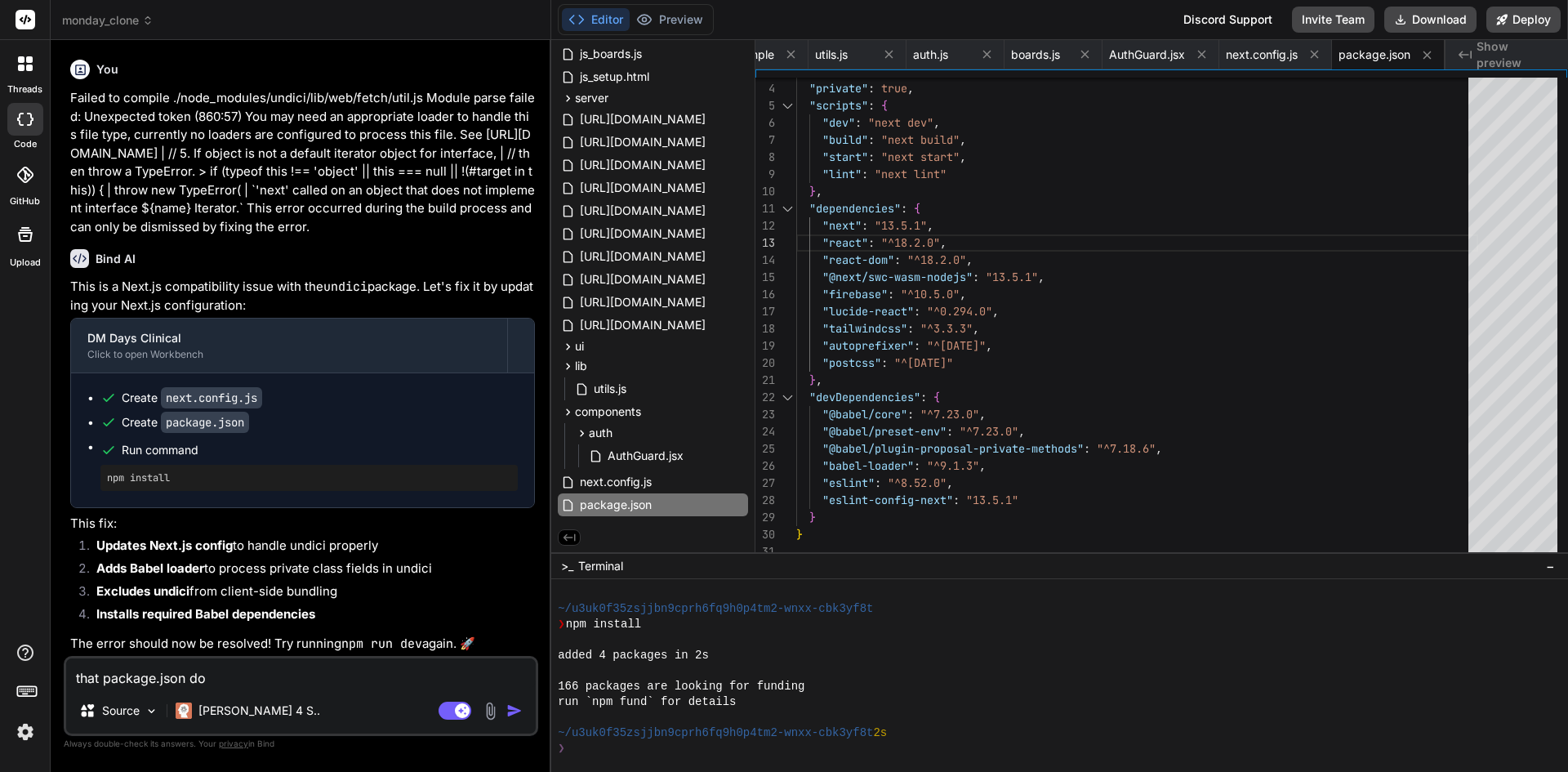
type textarea "that package.json doe"
type textarea "x"
type textarea "that package.json does"
type textarea "x"
type textarea "that package.json doesn"
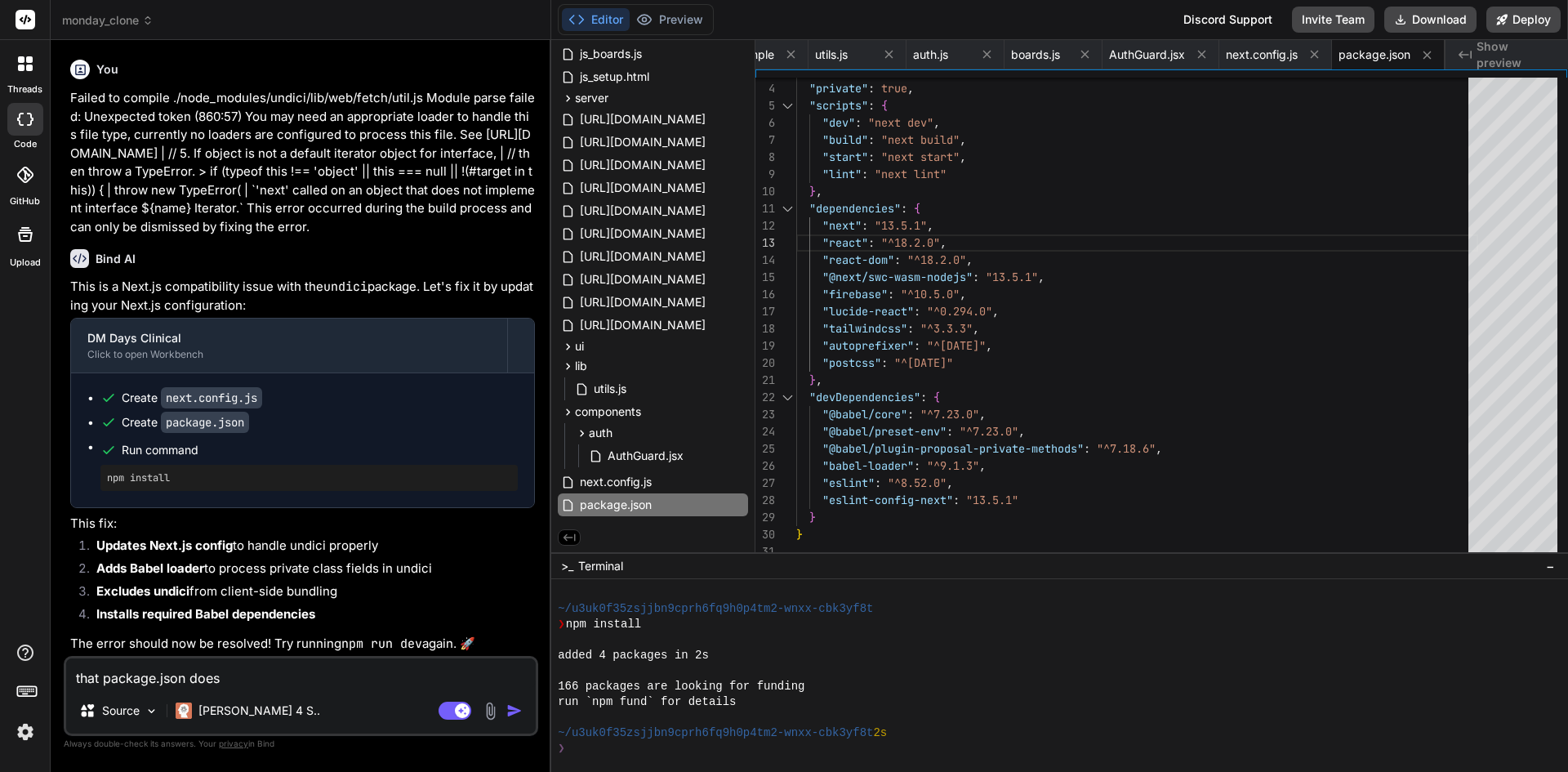
type textarea "x"
type textarea "that package.json doesn'"
type textarea "x"
type textarea "that package.json doesn't"
type textarea "x"
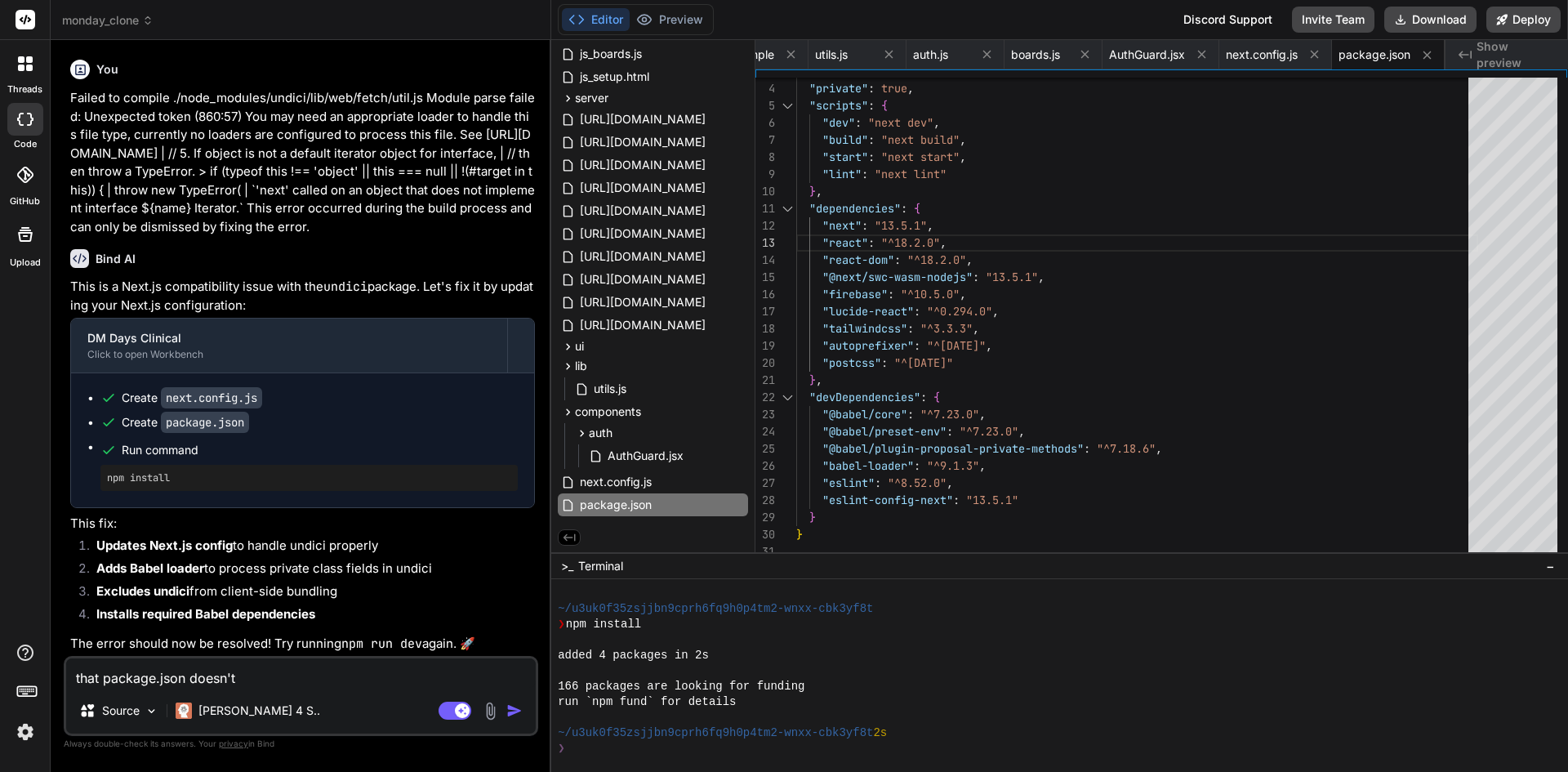
type textarea "that package.json doesn't"
type textarea "x"
type textarea "that package.json doesn't"
type textarea "x"
type textarea "that package.json doesn'"
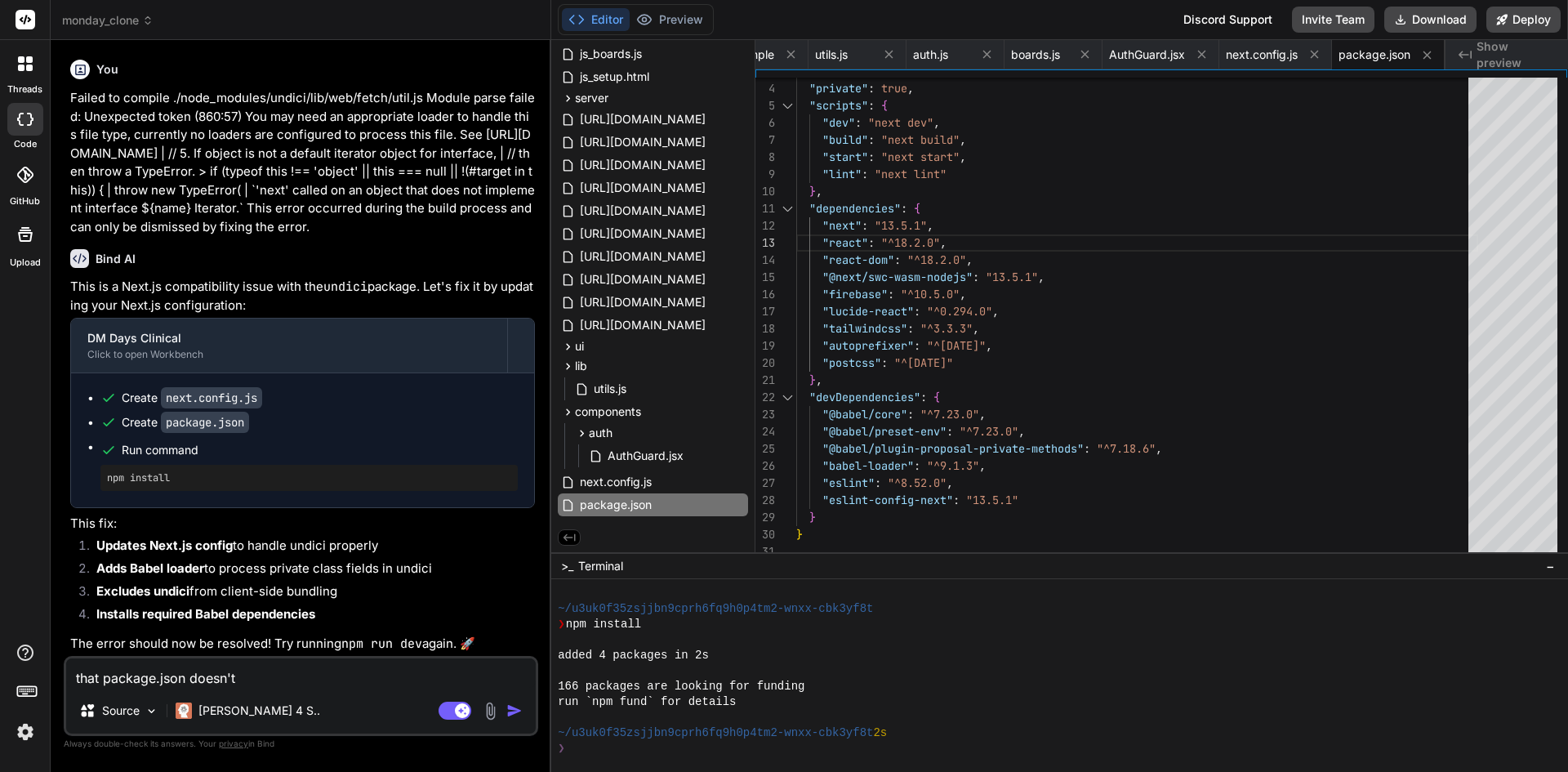
type textarea "x"
type textarea "that package.json doesn't"
type textarea "x"
type textarea "that package.json doesn't"
type textarea "x"
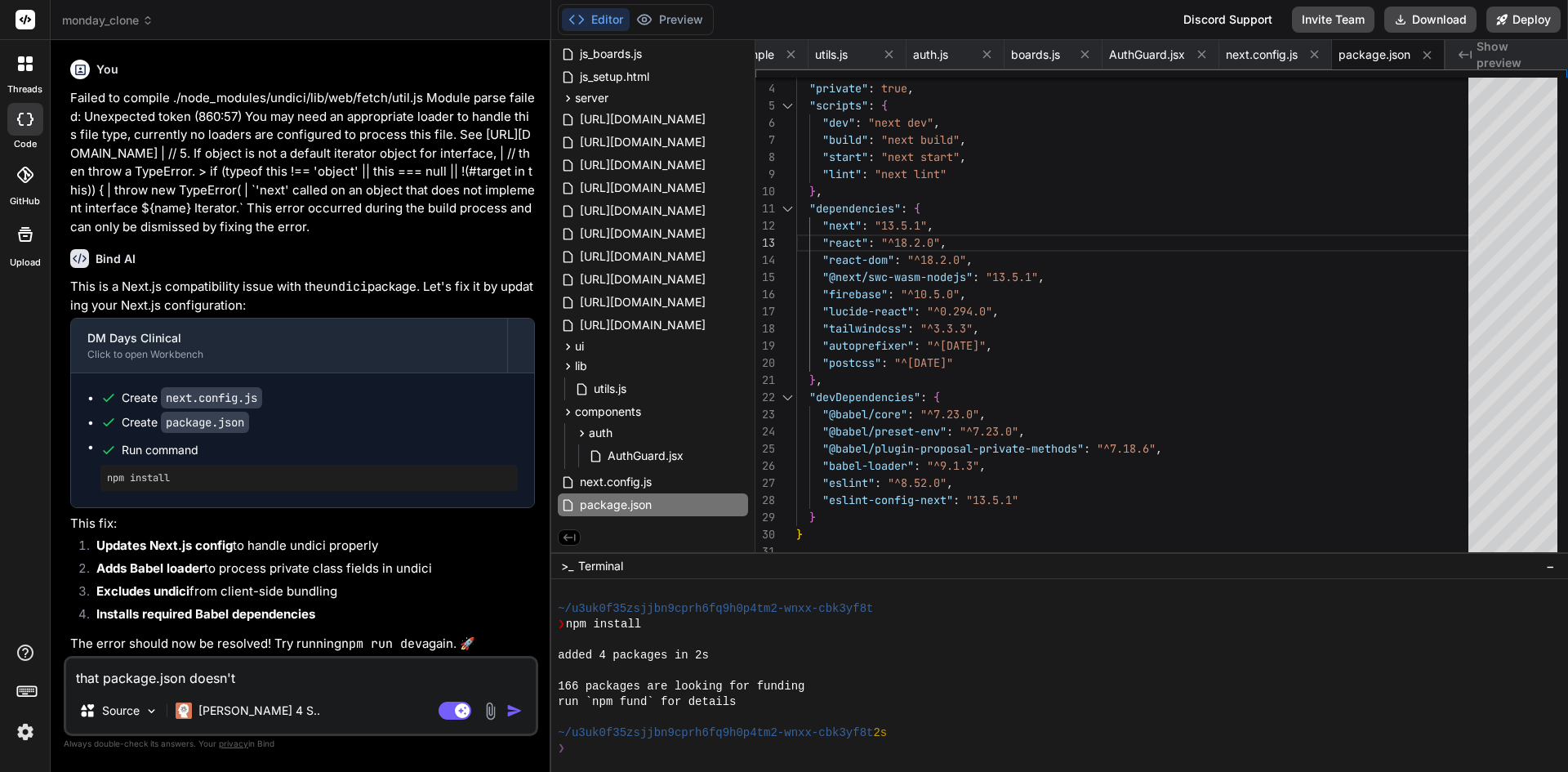
type textarea "that package.json doesn't l"
type textarea "x"
type textarea "that package.json doesn't lo"
type textarea "x"
type textarea "that package.json doesn't loo"
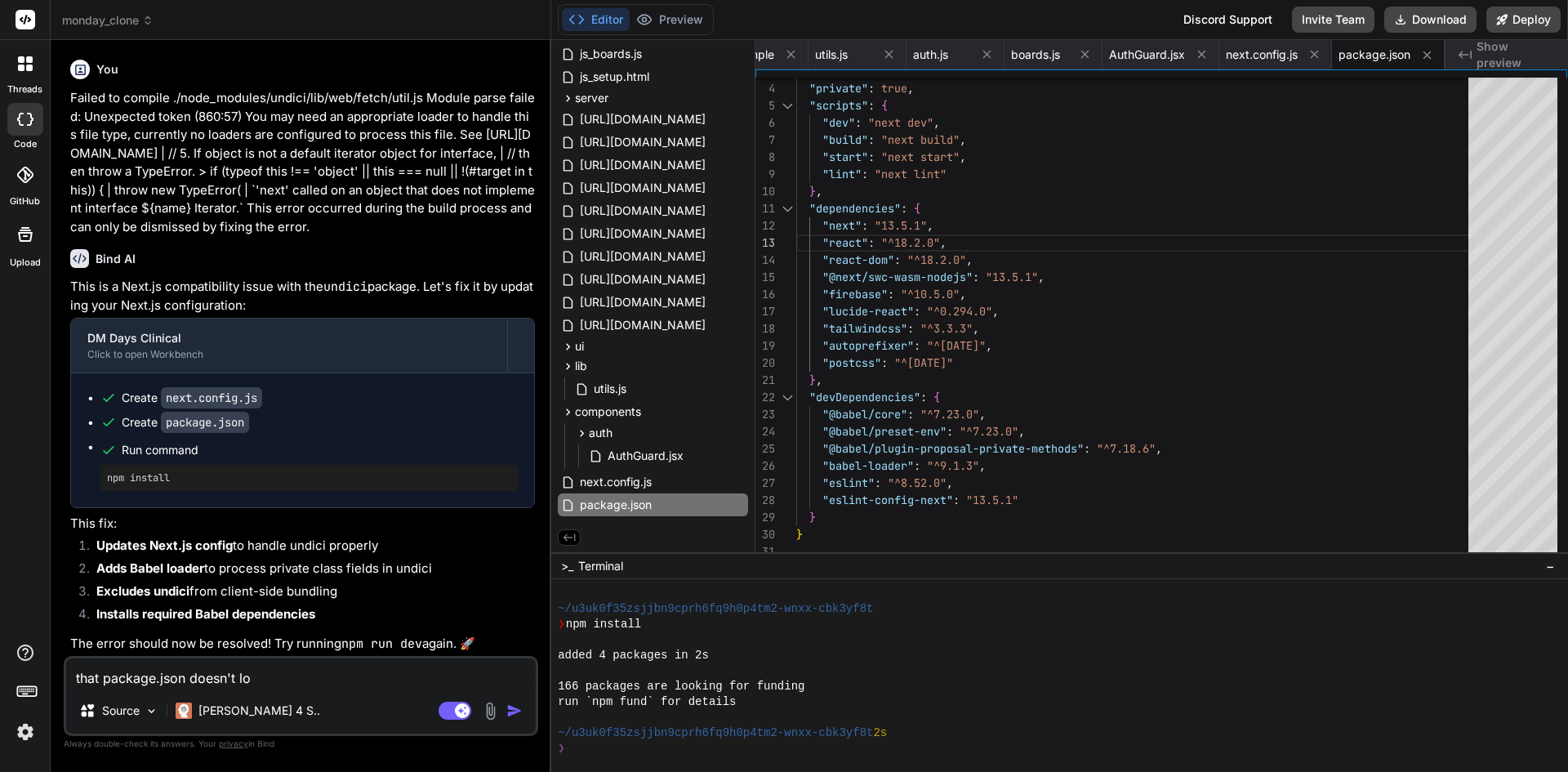
type textarea "x"
type textarea "that package.json doesn't look"
type textarea "x"
type textarea "that package.json doesn't look"
type textarea "x"
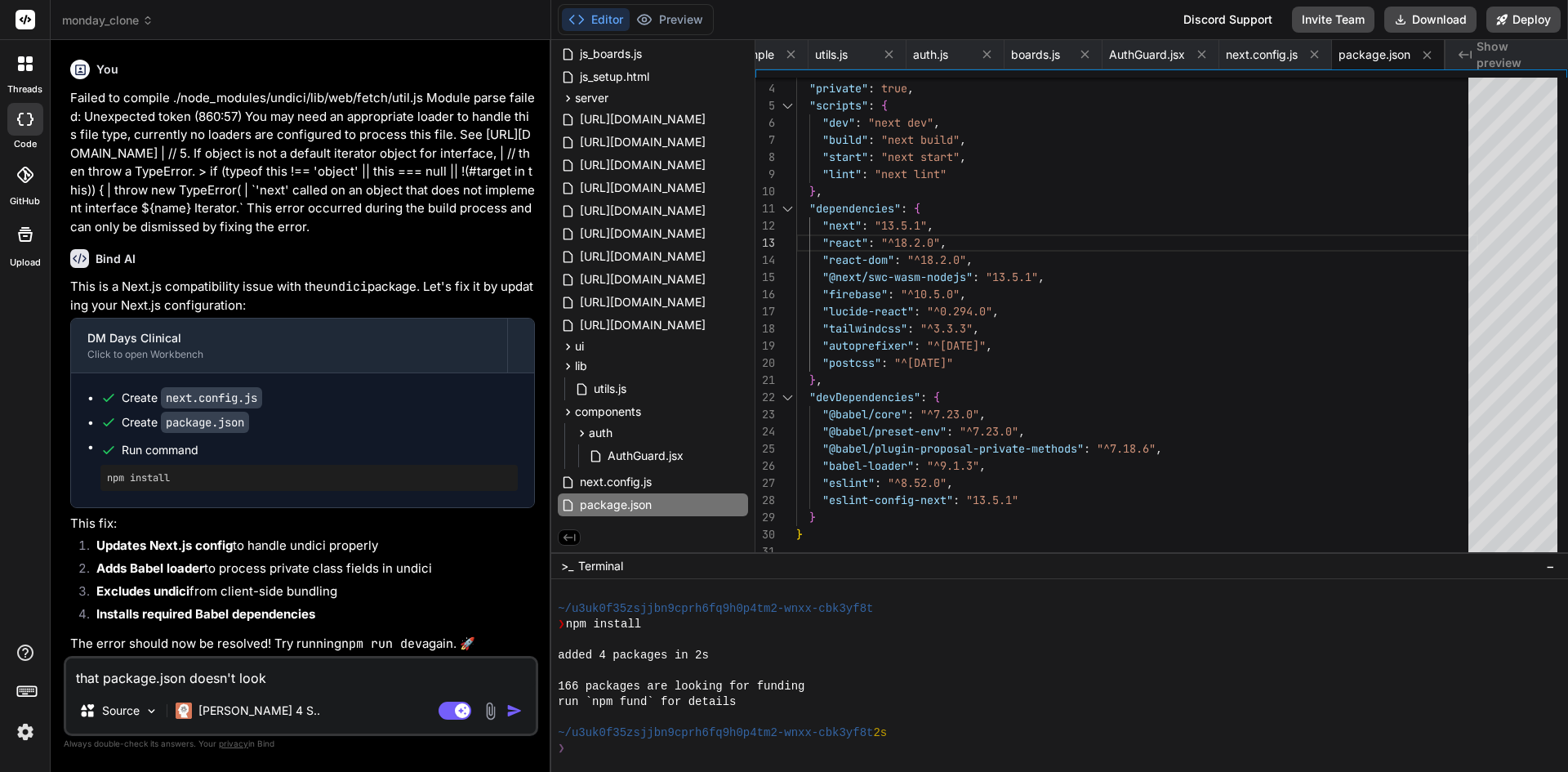
type textarea "that package.json doesn't look c"
type textarea "x"
type textarea "that package.json doesn't look co"
type textarea "x"
type textarea "that package.json doesn't look com"
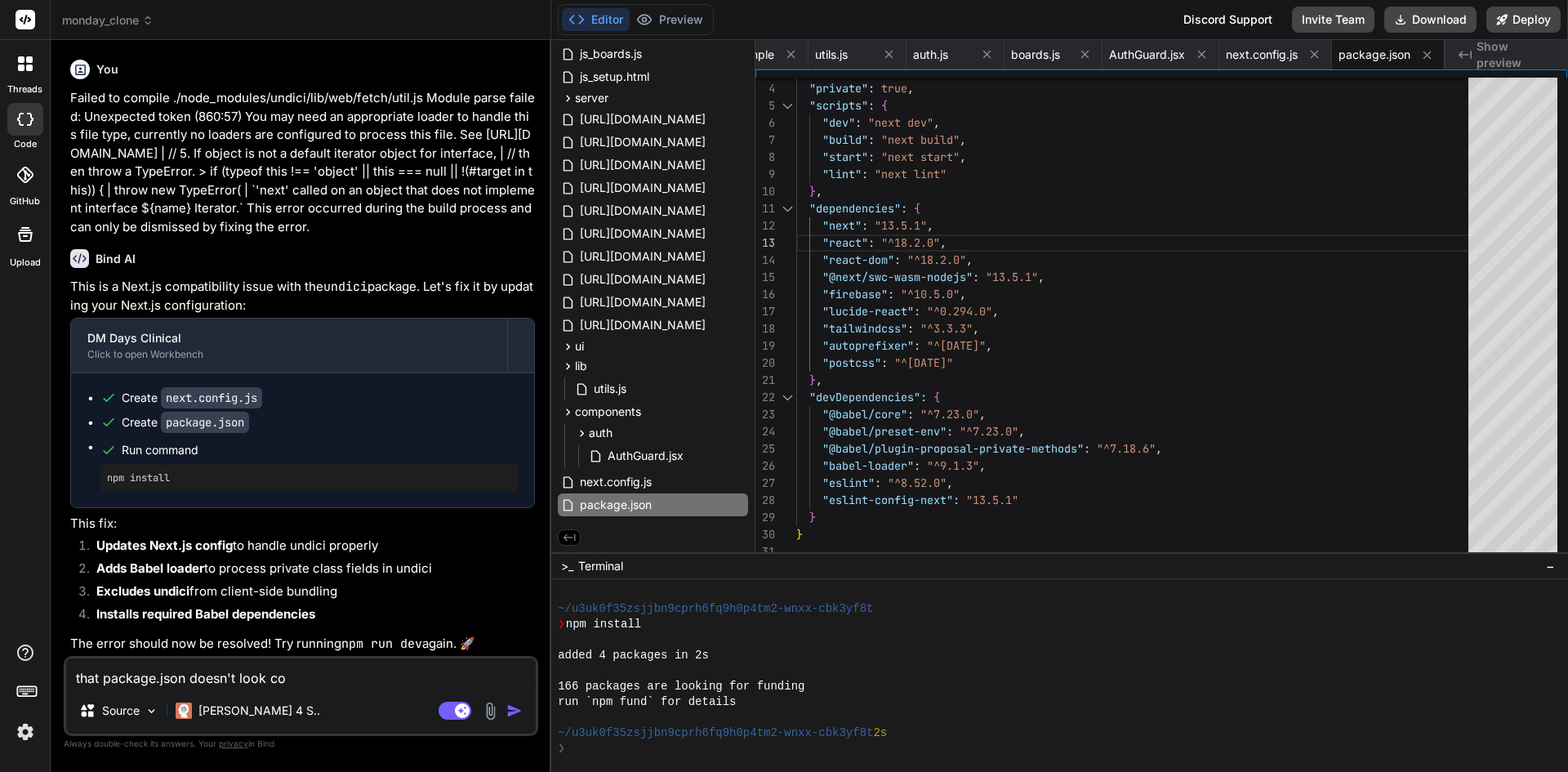
type textarea "x"
type textarea "that package.json doesn't look comp"
type textarea "x"
type textarea "that package.json doesn't look compl"
type textarea "x"
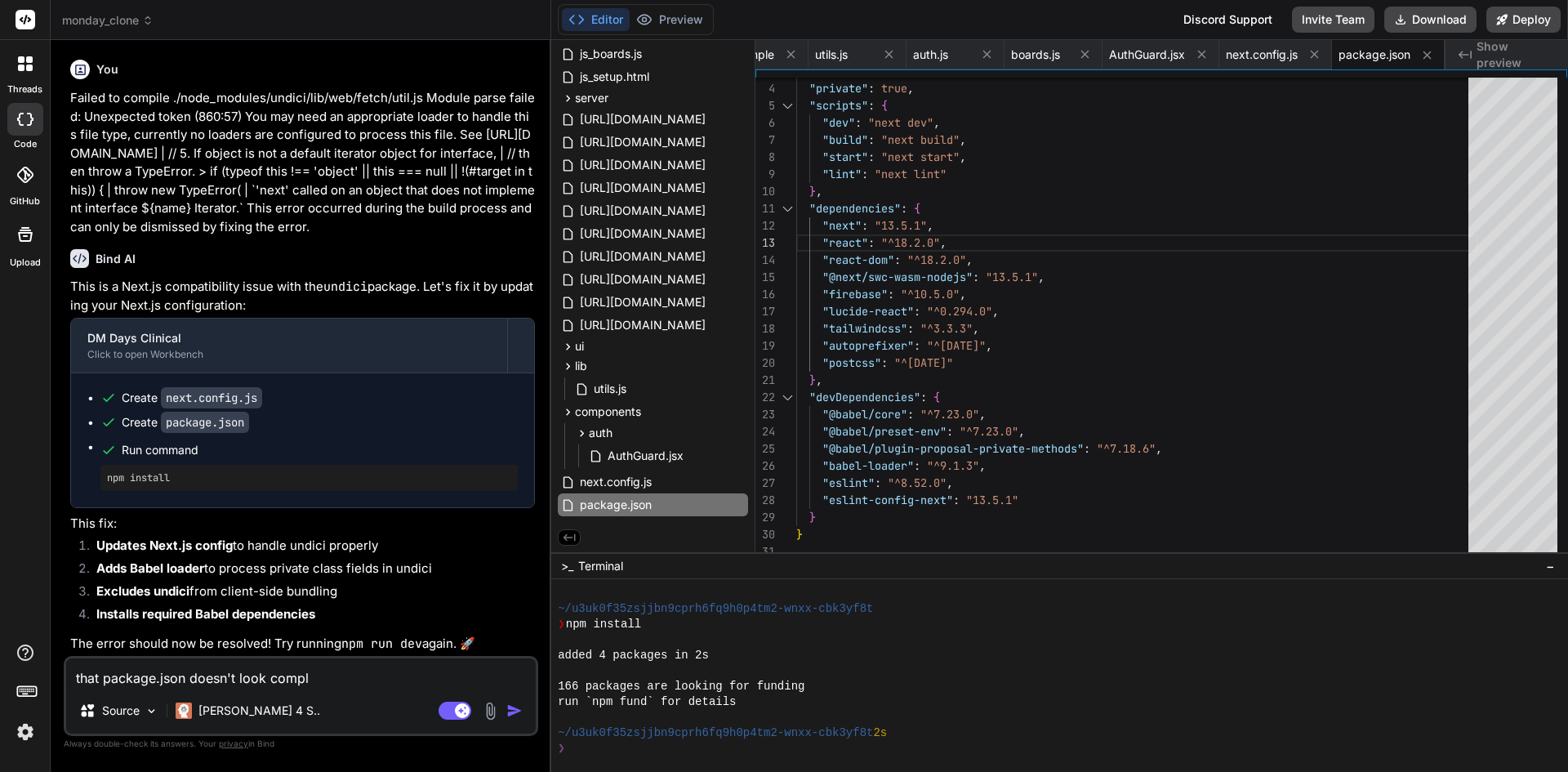
type textarea "that package.json doesn't look comple"
type textarea "x"
type textarea "that package.json doesn't look complet"
type textarea "x"
type textarea "that package.json doesn't look complete"
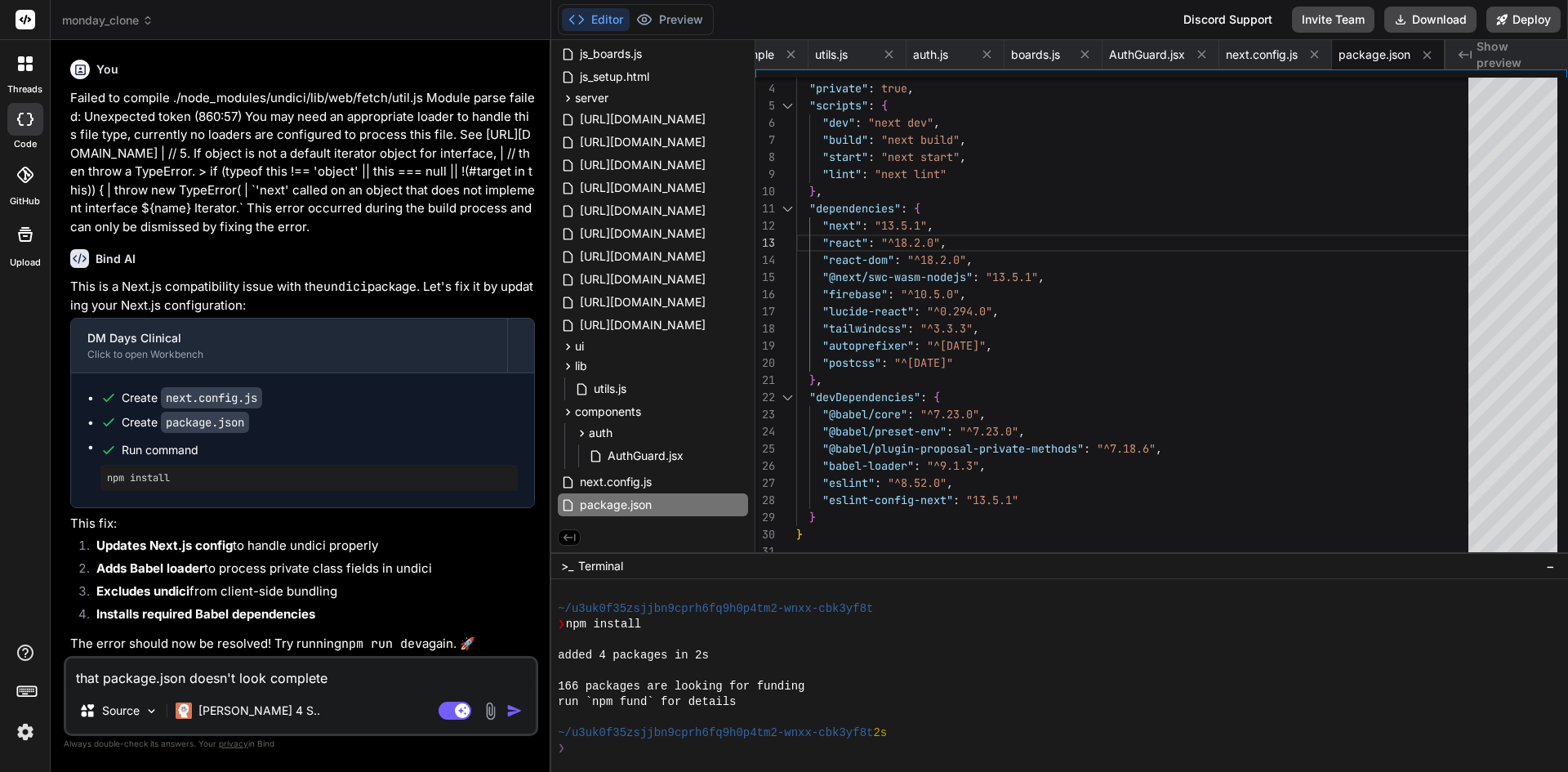
type textarea "x"
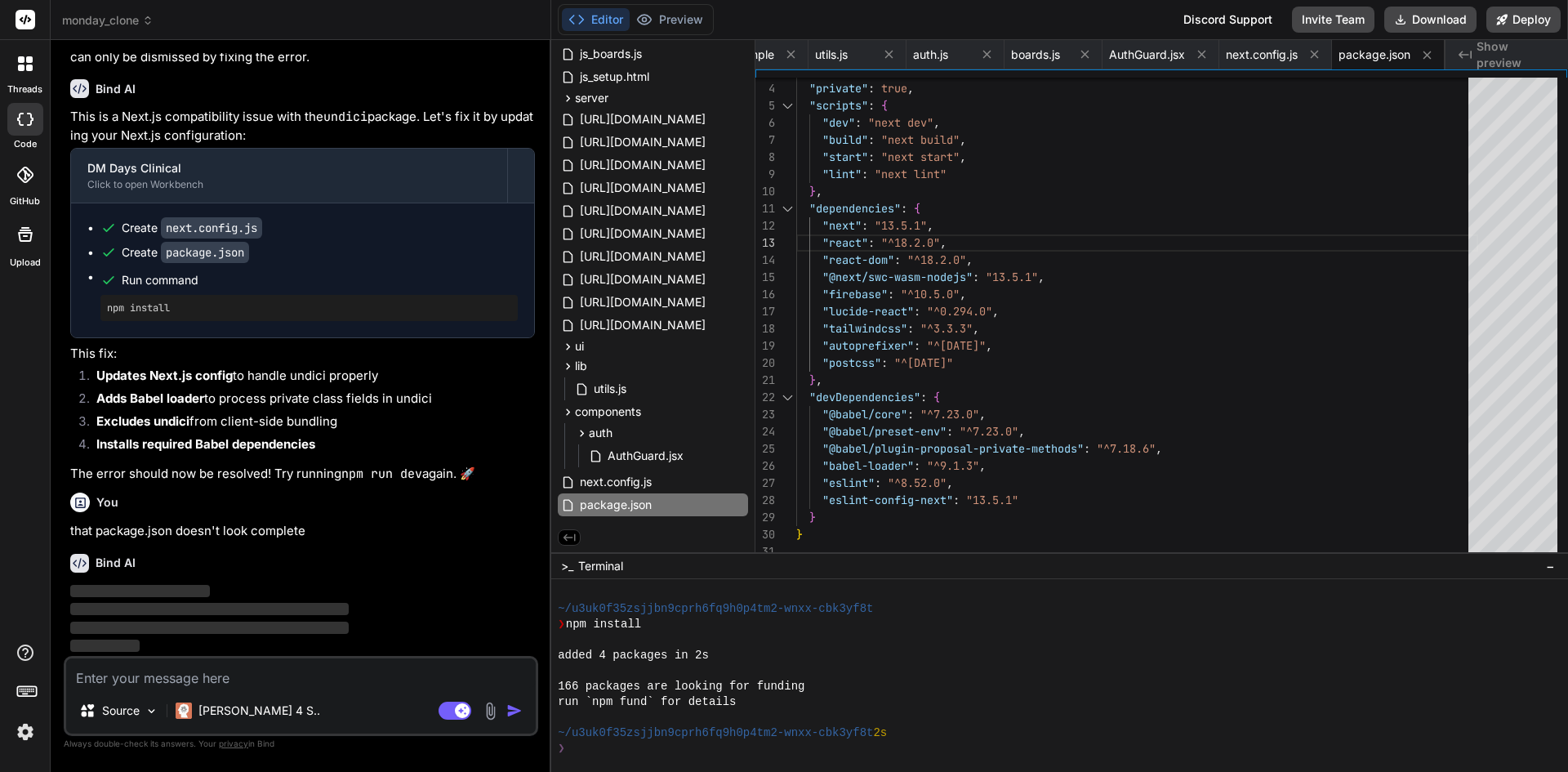
scroll to position [25622, 0]
click at [634, 476] on span "next.config.js" at bounding box center [616, 482] width 75 height 20
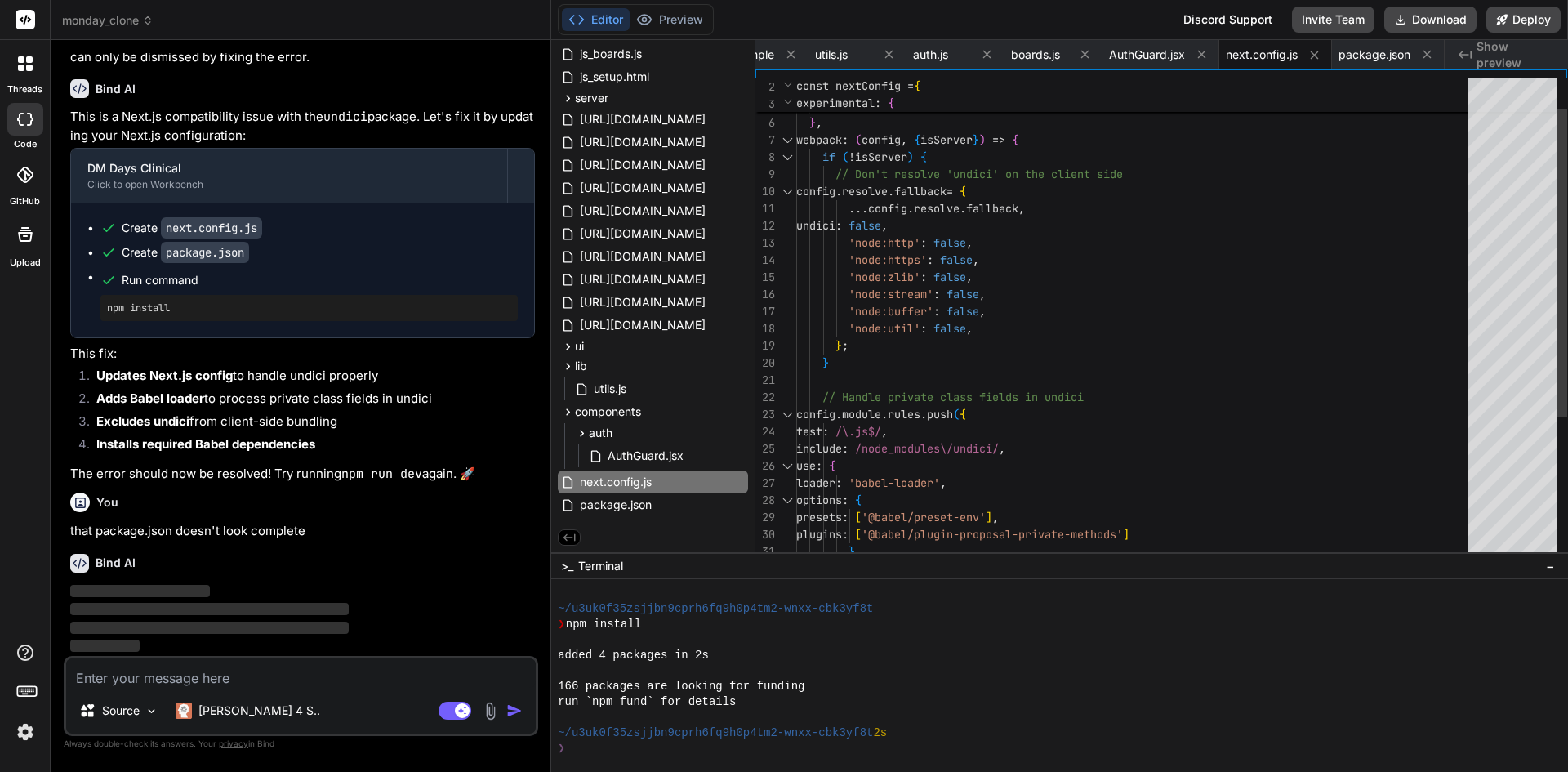
scroll to position [0, 0]
click at [1339, 295] on div "experimental : { esmExternals : 'loose' , serverComponentsExternalPackages : [ …" at bounding box center [1137, 406] width 682 height 755
type textarea "/** @type {import('next').NextConfig} */ const nextConfig = { experimental: { e…"
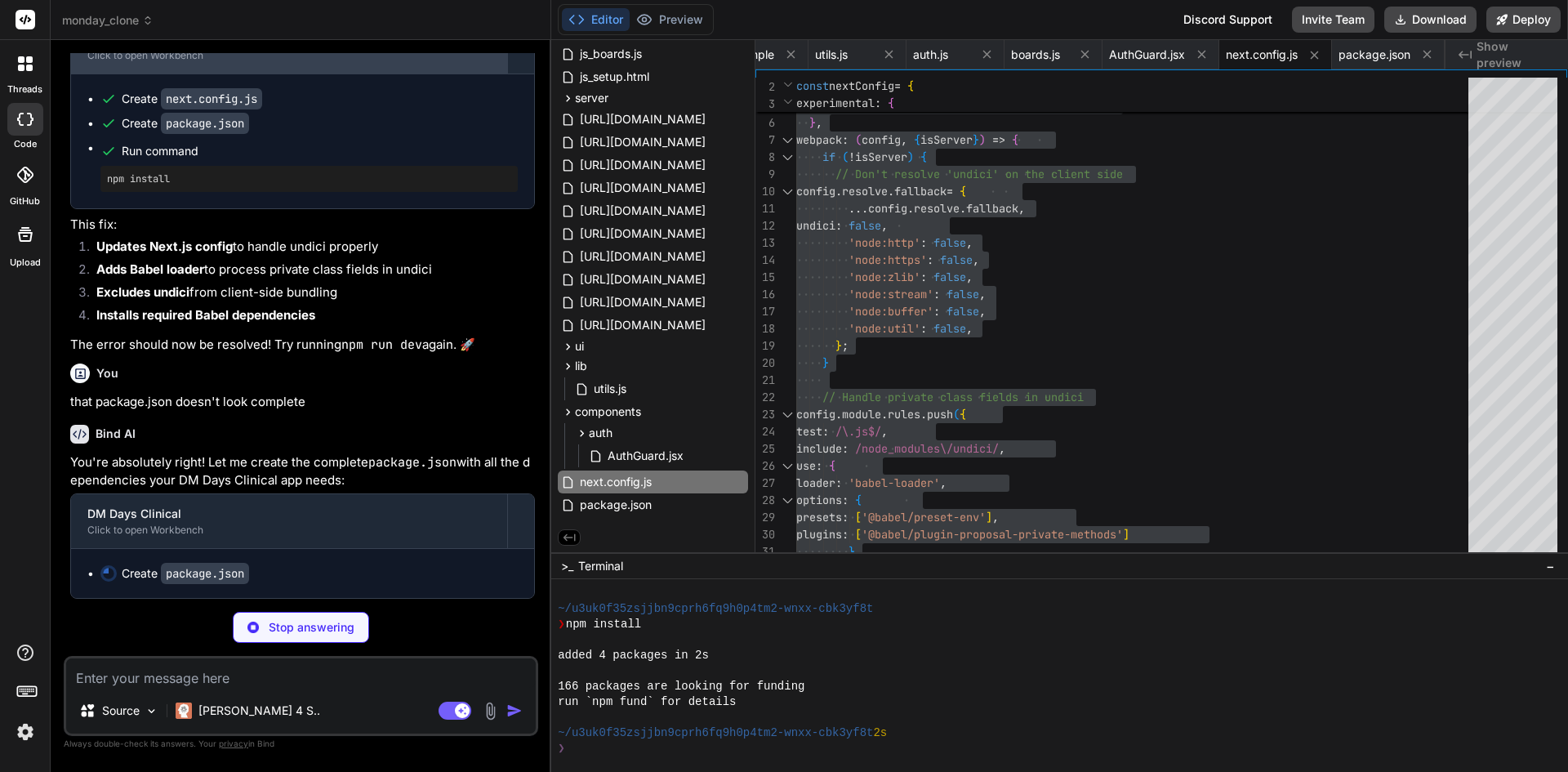
type textarea "x"
type textarea ""babel-loader": "^9.1.3", "eslint": "^8.52.0", "eslint-config-next": "13.5.1", …"
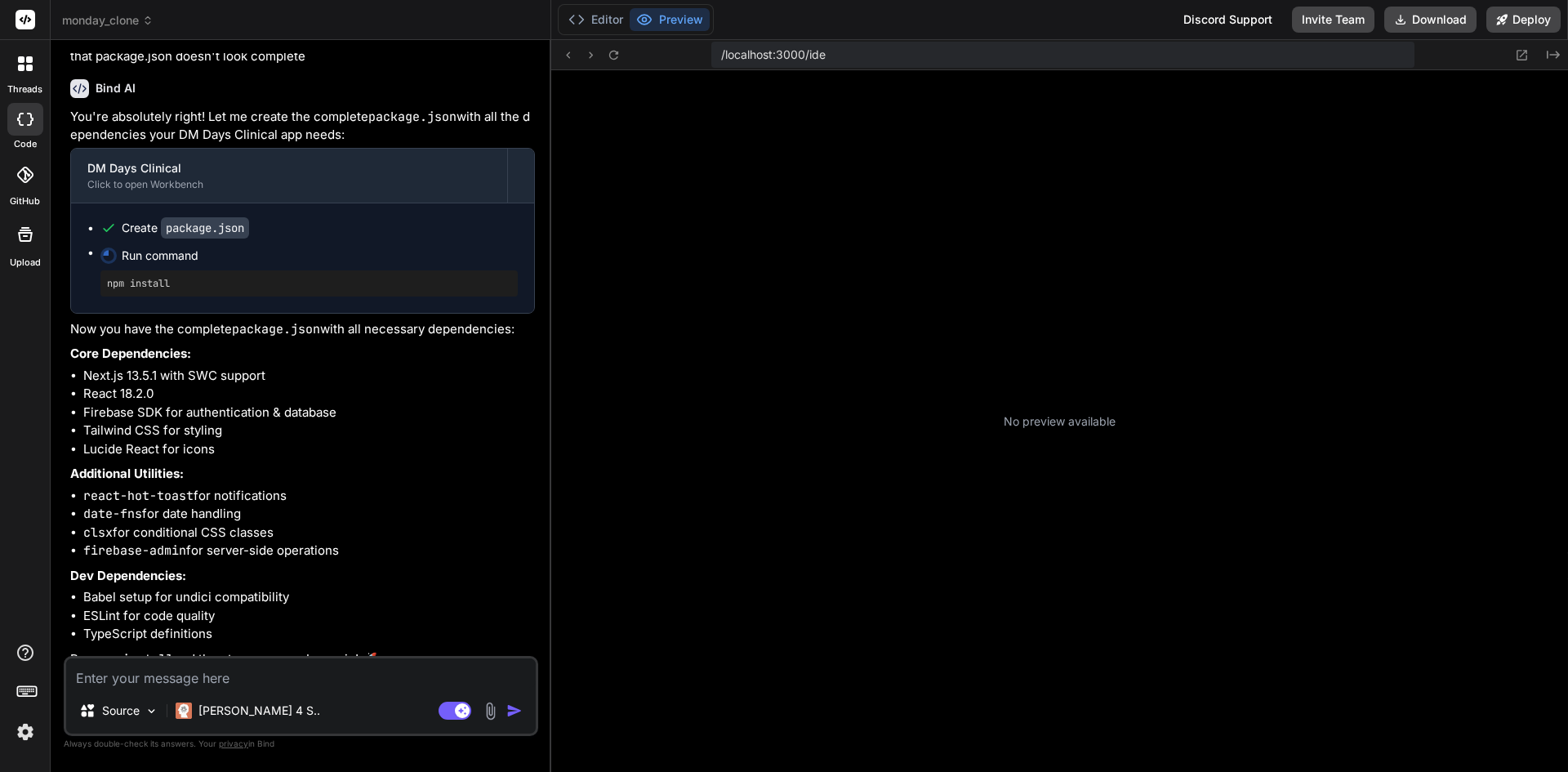
scroll to position [807, 0]
type textarea "x"
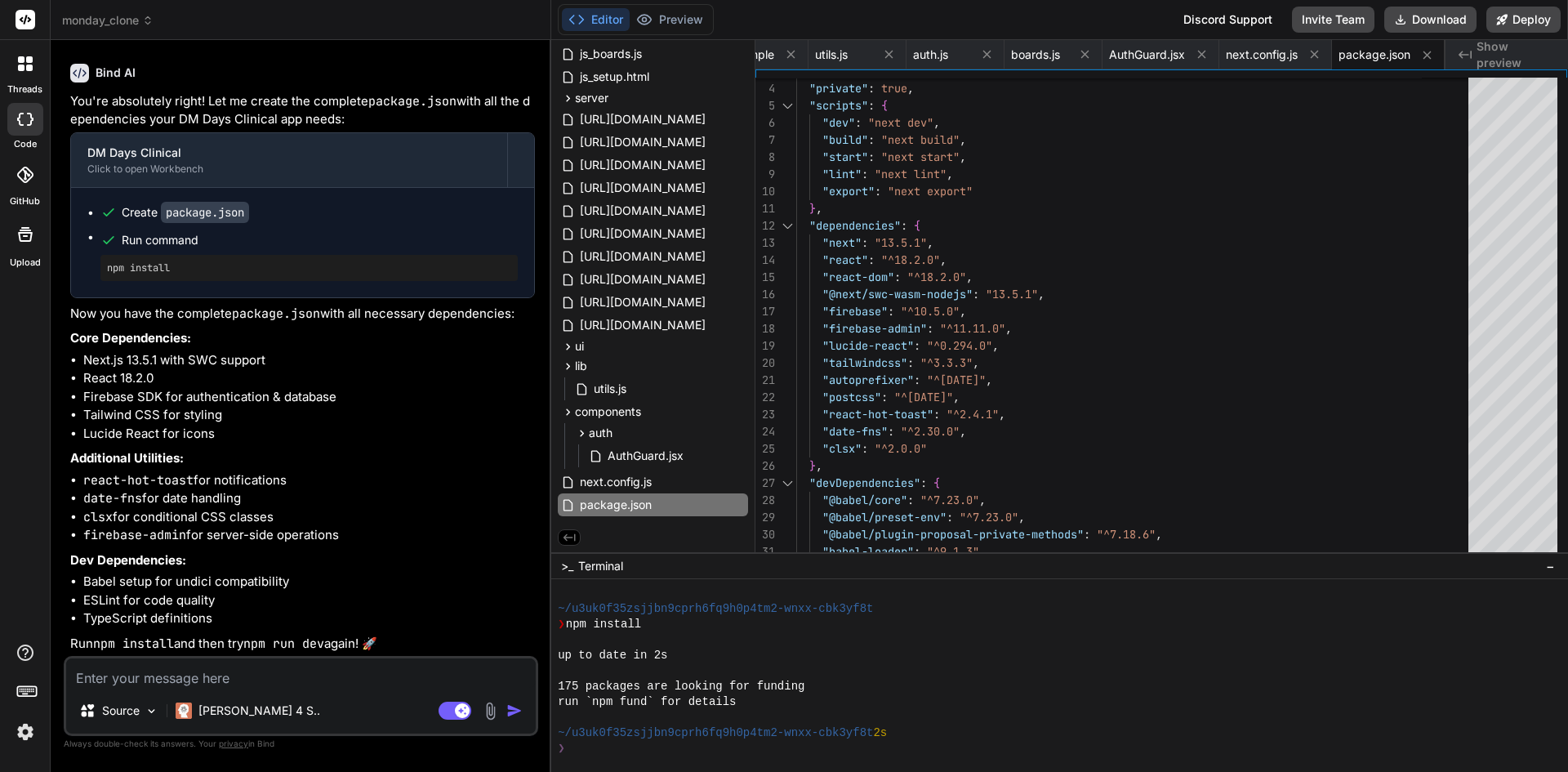
scroll to position [26112, 0]
click at [639, 506] on span "package.json" at bounding box center [616, 505] width 75 height 20
click at [1065, 369] on div ""version" : "1.0.0" , "private" : true , "scripts" : { "dev" : "next dev" , "bu…" at bounding box center [1137, 372] width 682 height 687
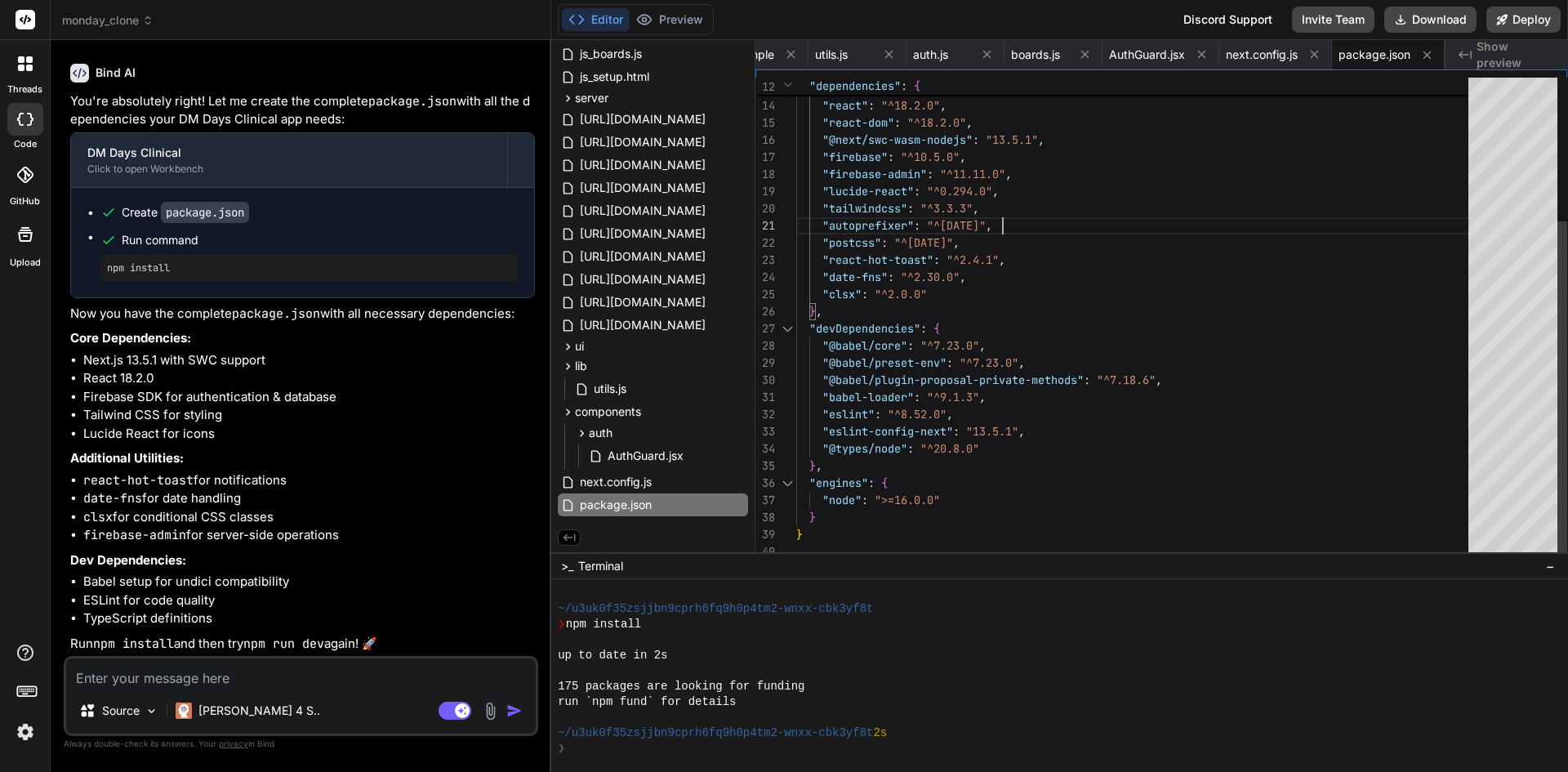
click at [1071, 368] on div ""dependencies" : { "next" : "13.5.1" , "react" : "^18.2.0" , "react-dom" : "^18…" at bounding box center [1137, 217] width 682 height 687
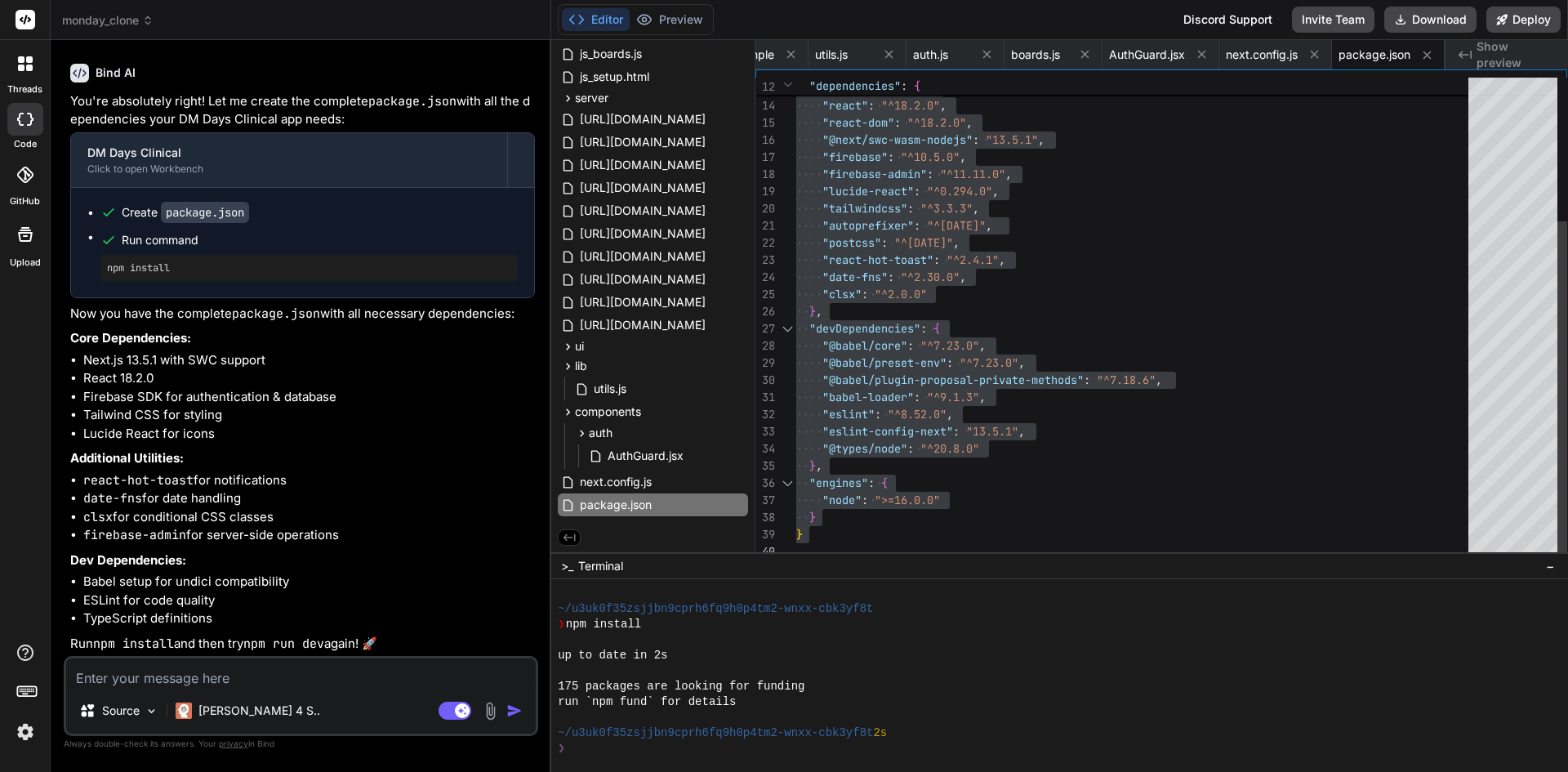
type textarea ""autoprefixer": "^[DATE]", "postcss": "^[DATE]", "react-hot-toast": "^2.4.1", "…"
click at [1289, 237] on div ""dependencies" : { "next" : "13.5.1" , "react" : "^18.2.0" , "react-dom" : "^18…" at bounding box center [1137, 217] width 682 height 687
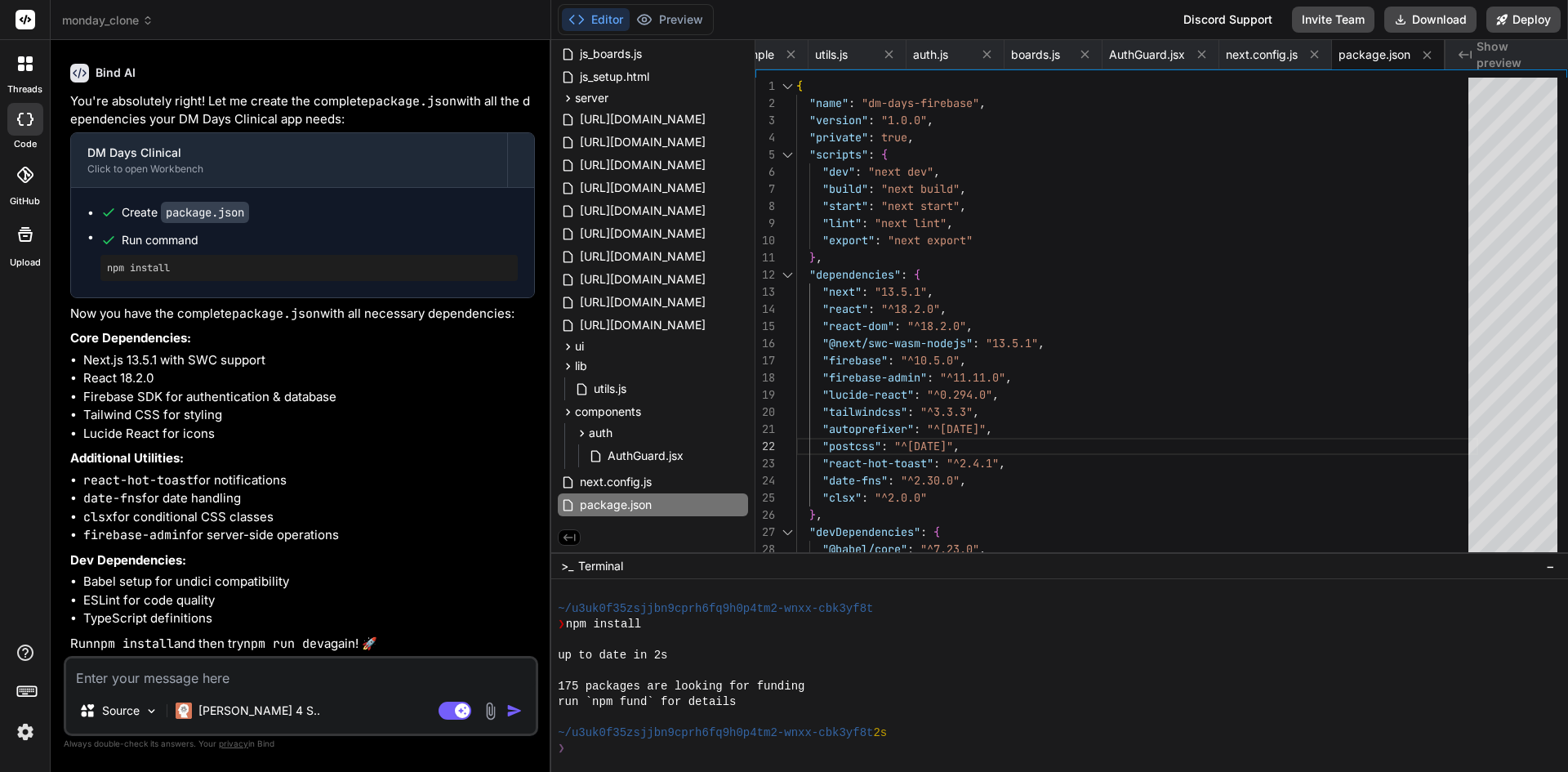
click at [304, 674] on textarea at bounding box center [301, 673] width 470 height 30
paste textarea "Failed to compile ./node_modules/undici/lib/web/fetch/util.js Module parse fail…"
type textarea "Failed to compile ./node_modules/undici/lib/web/fetch/util.js Module parse fail…"
type textarea "x"
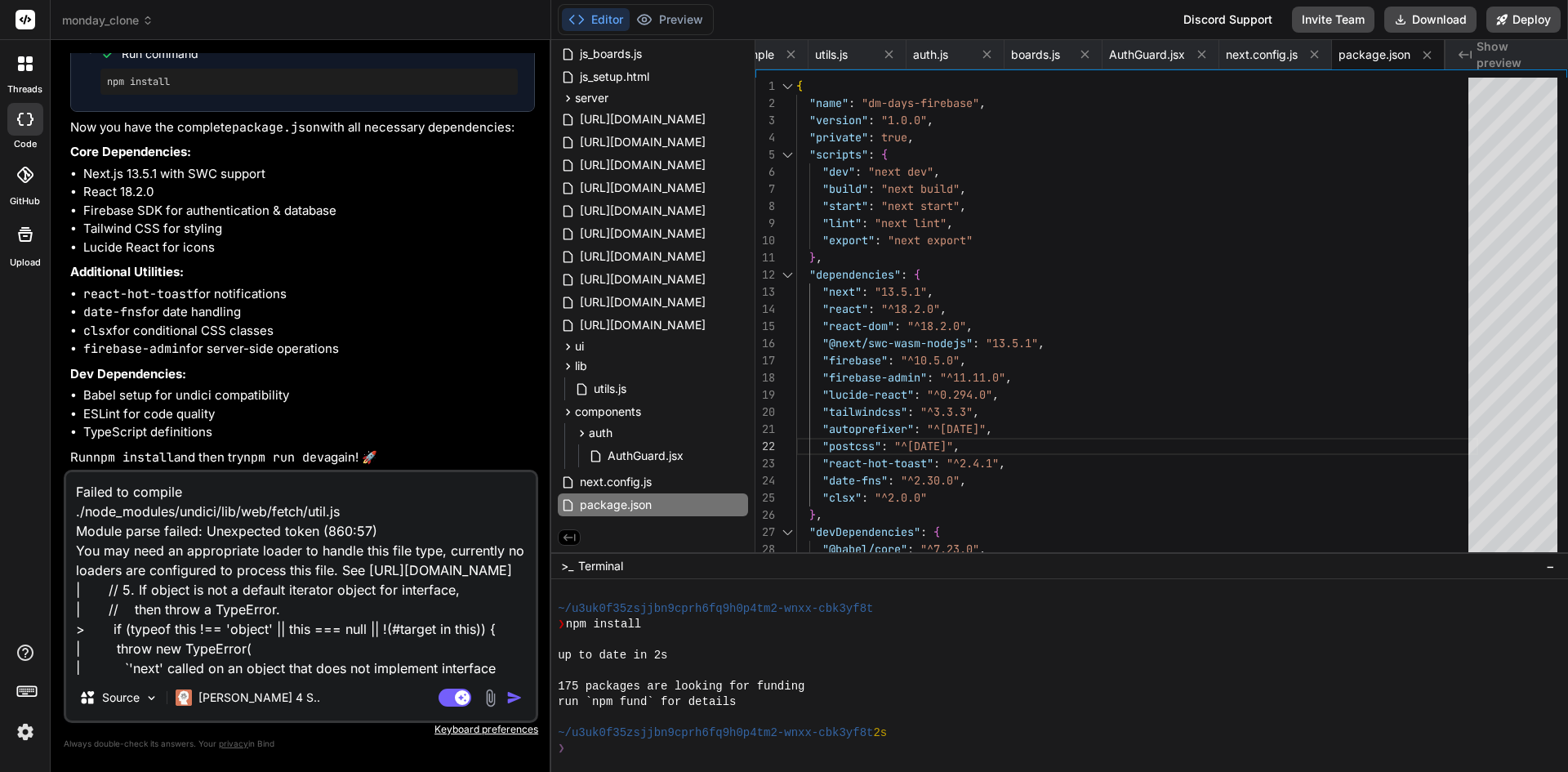
scroll to position [80, 0]
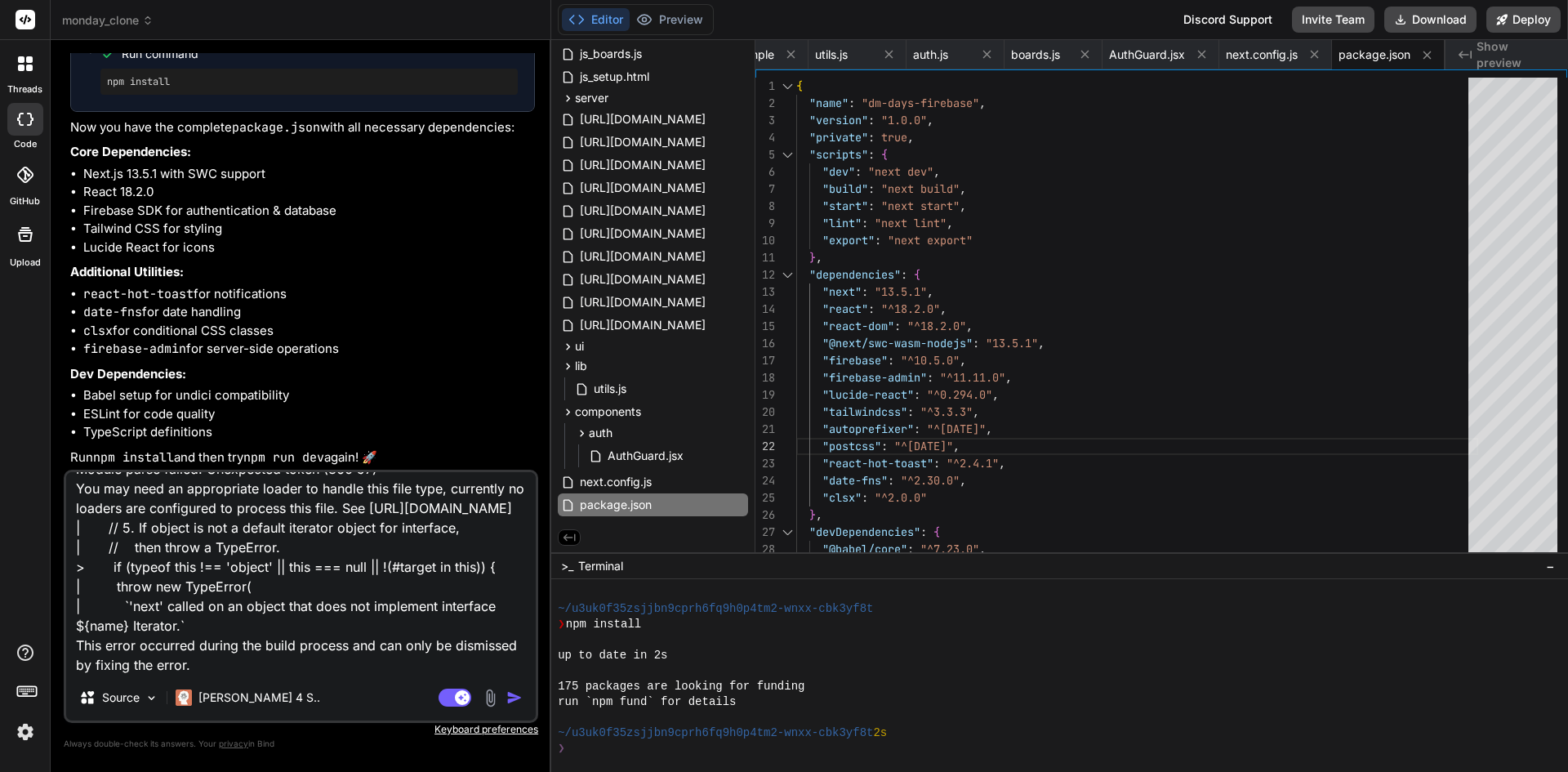
type textarea "Failed to compile ./node_modules/undici/lib/web/fetch/util.js Module parse fail…"
click at [513, 696] on img "button" at bounding box center [515, 697] width 16 height 16
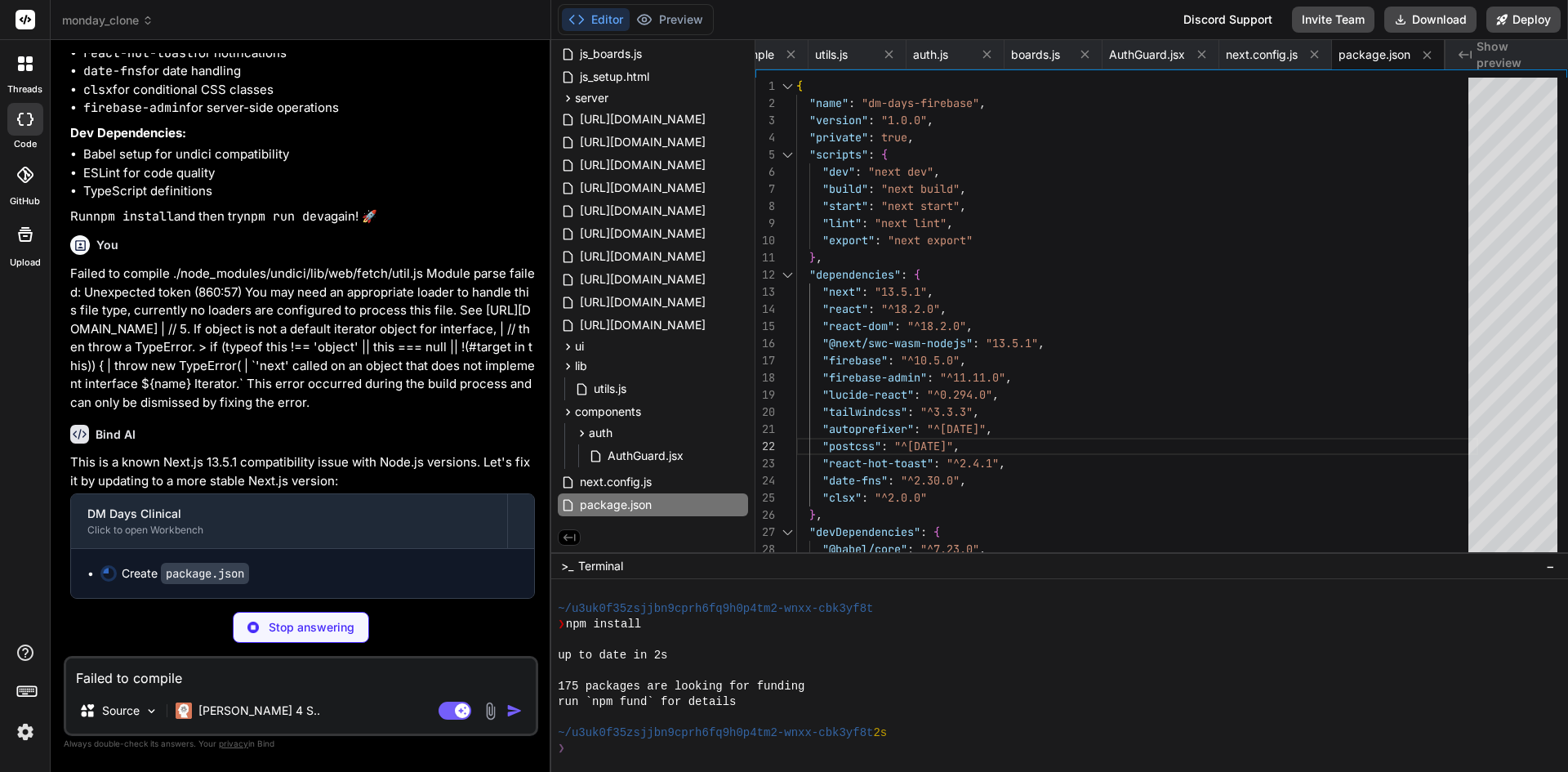
scroll to position [26539, 0]
type textarea "x"
type textarea "} }"
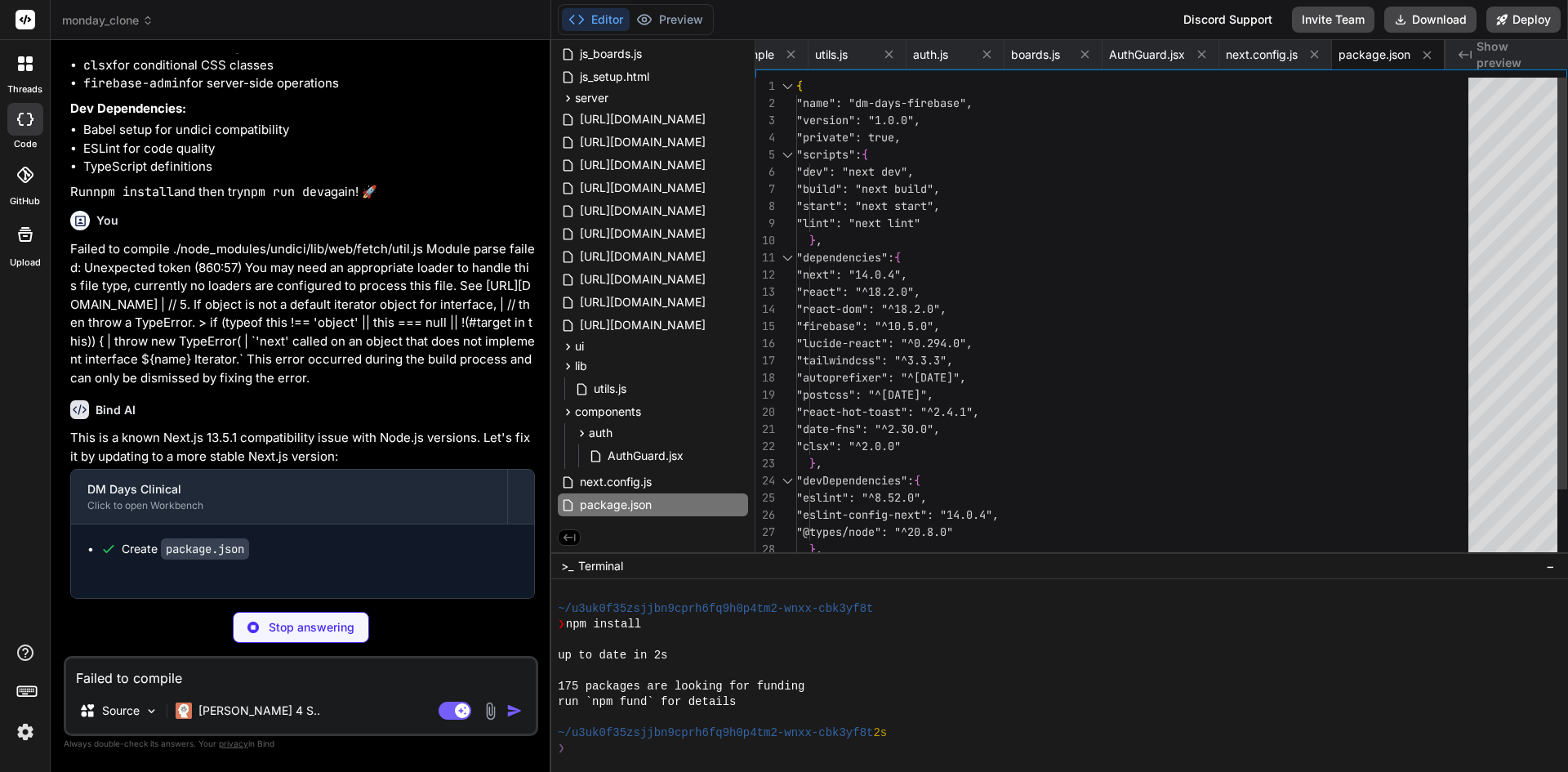
type textarea "x"
type textarea "/** @type {import('next').NextConfig} */ const nextConfig = { experimental: { s…"
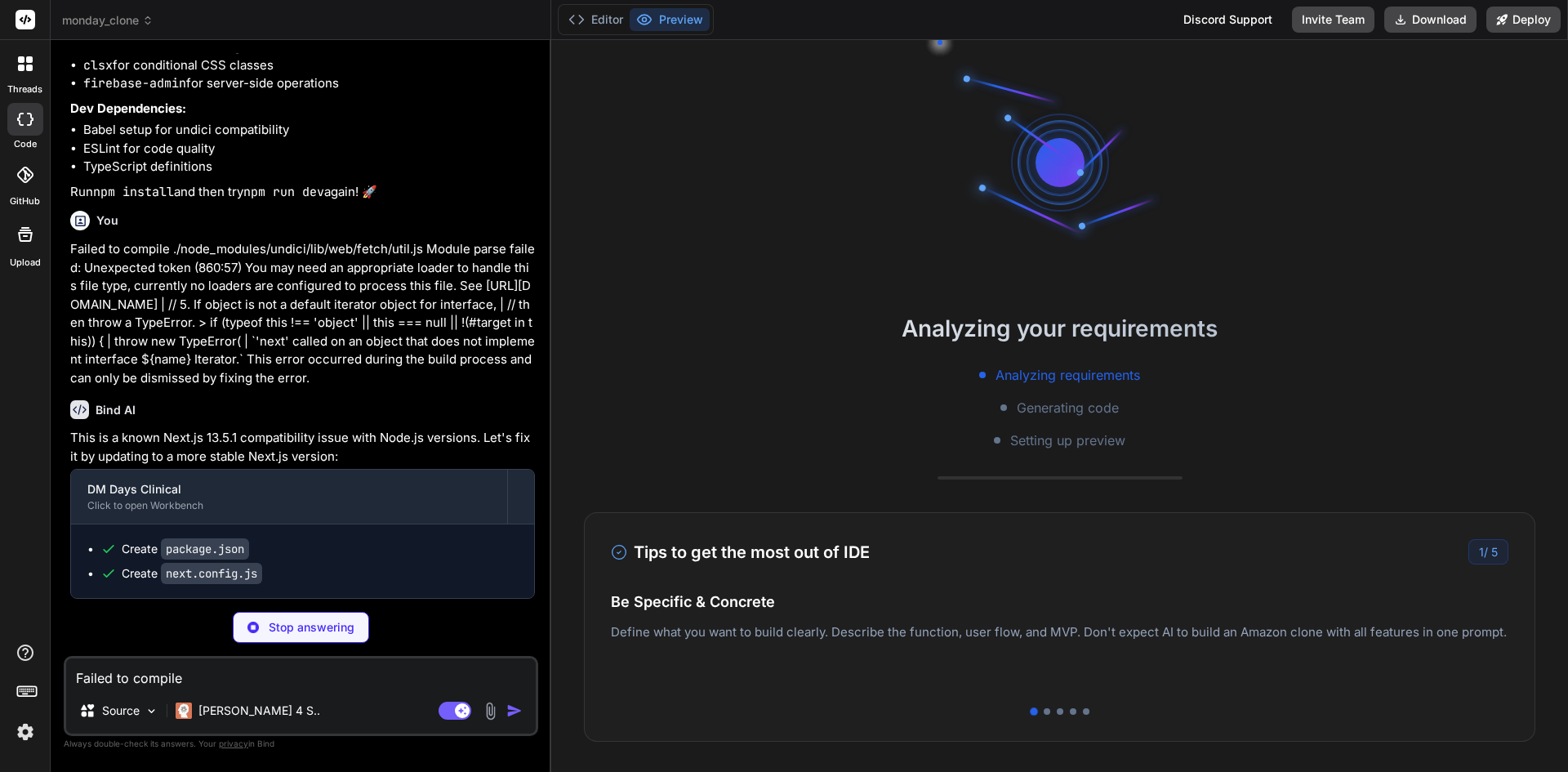
scroll to position [884, 0]
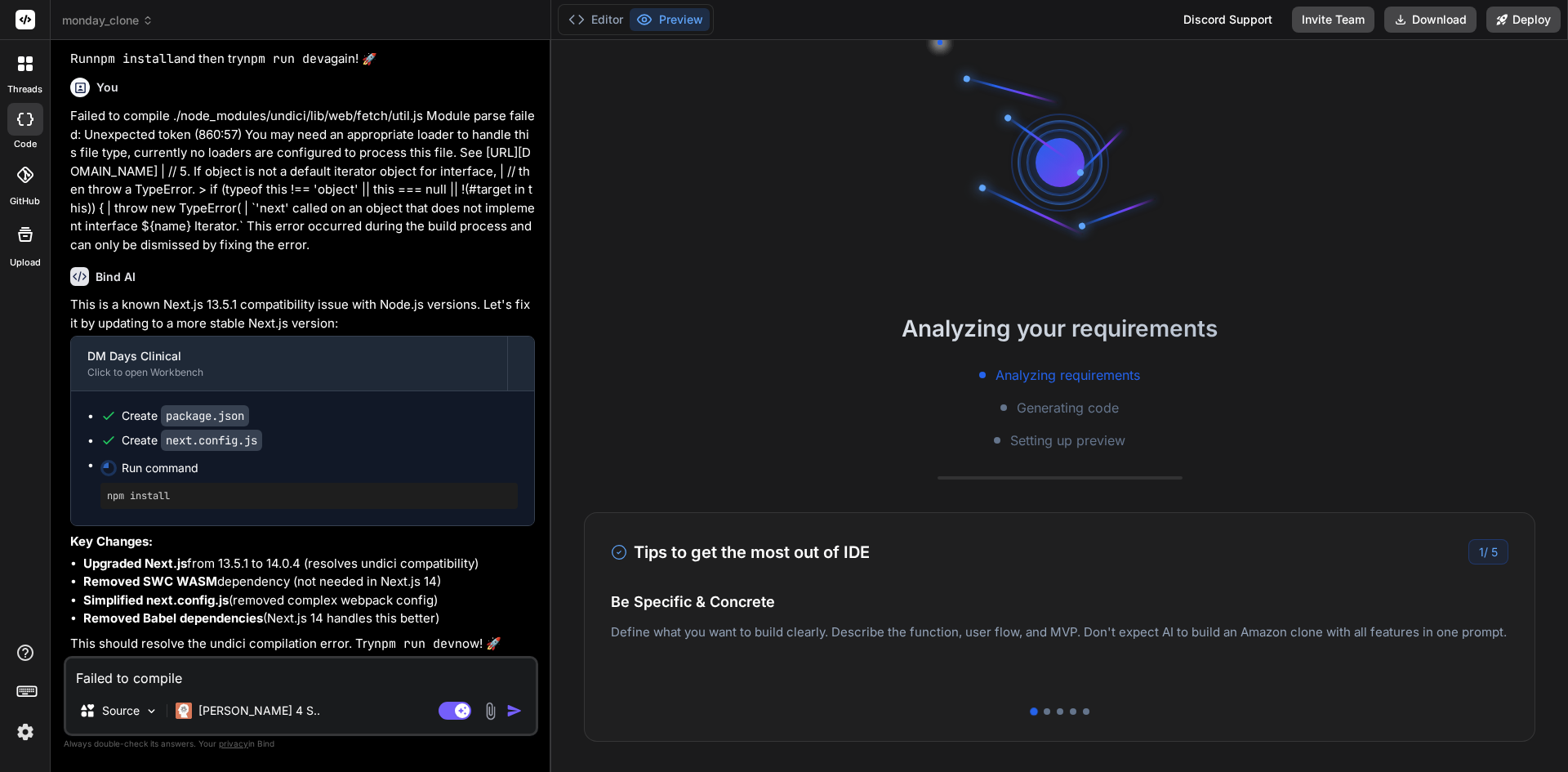
type textarea "x"
click at [603, 20] on button "Editor" at bounding box center [595, 19] width 67 height 22
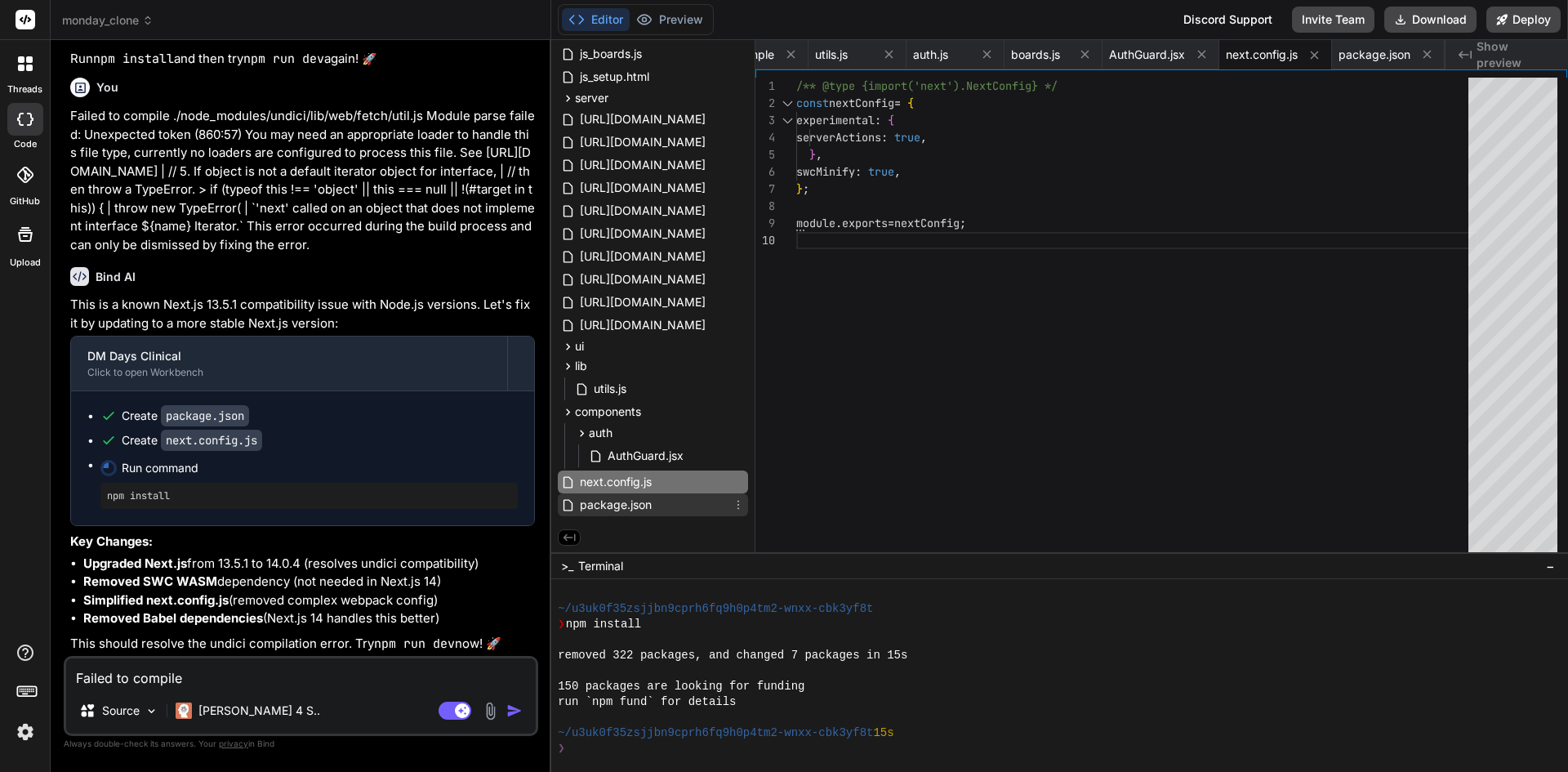
click at [677, 502] on div "package.json" at bounding box center [653, 504] width 190 height 22
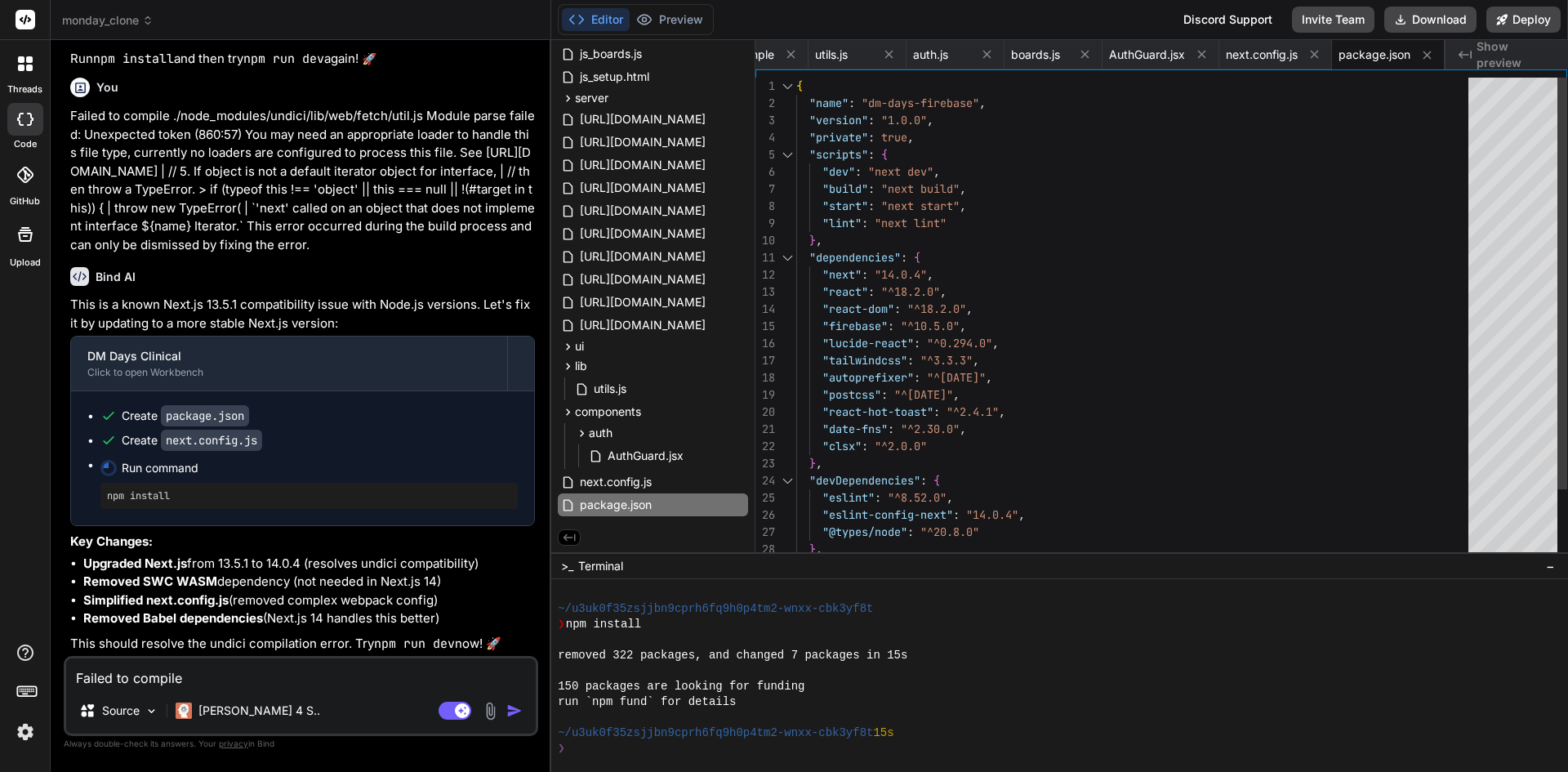
scroll to position [0, 0]
click at [1090, 283] on div "} , "start" : "next start" , "lint" : "next lint" "scripts" : { "dev" : "next d…" at bounding box center [1137, 360] width 682 height 566
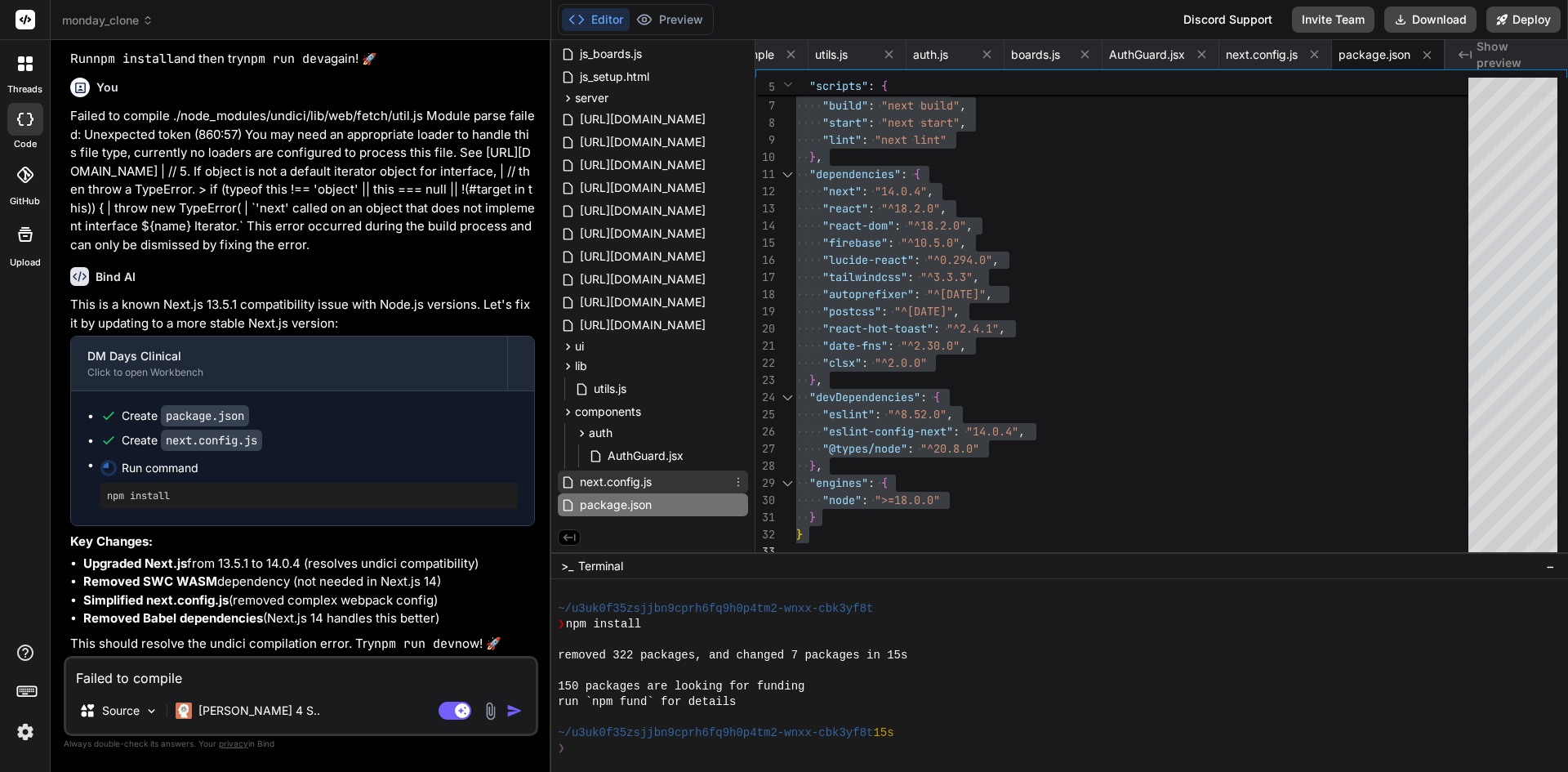
click at [651, 481] on span "next.config.js" at bounding box center [616, 482] width 75 height 20
type textarea "/** @type {import('next').NextConfig} */ const nextConfig = { experimental: { s…"
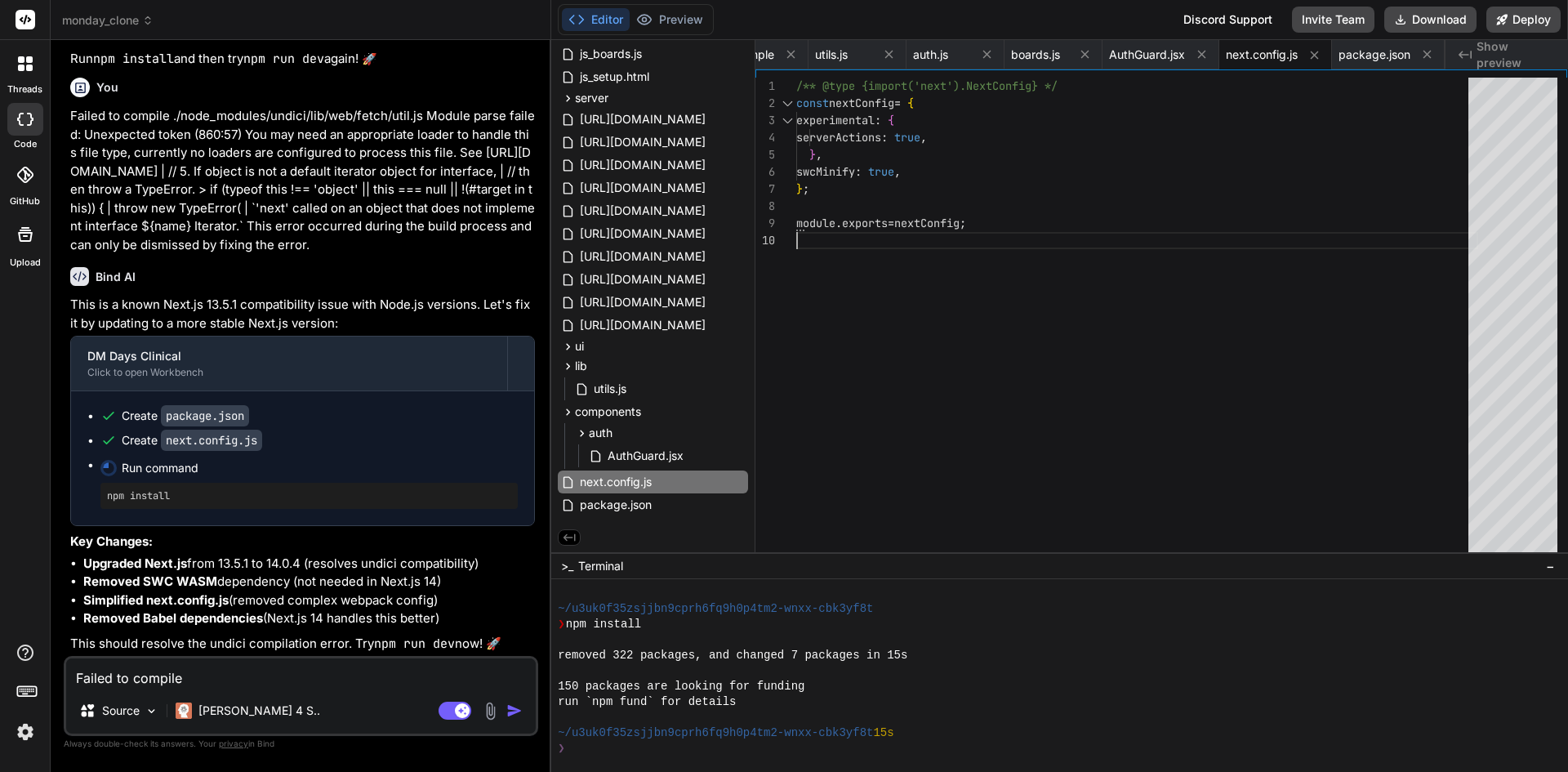
click at [1014, 345] on div "module . exports = nextConfig ; } , swcMinify : true , } ; /** @type {import('n…" at bounding box center [1137, 318] width 682 height 483
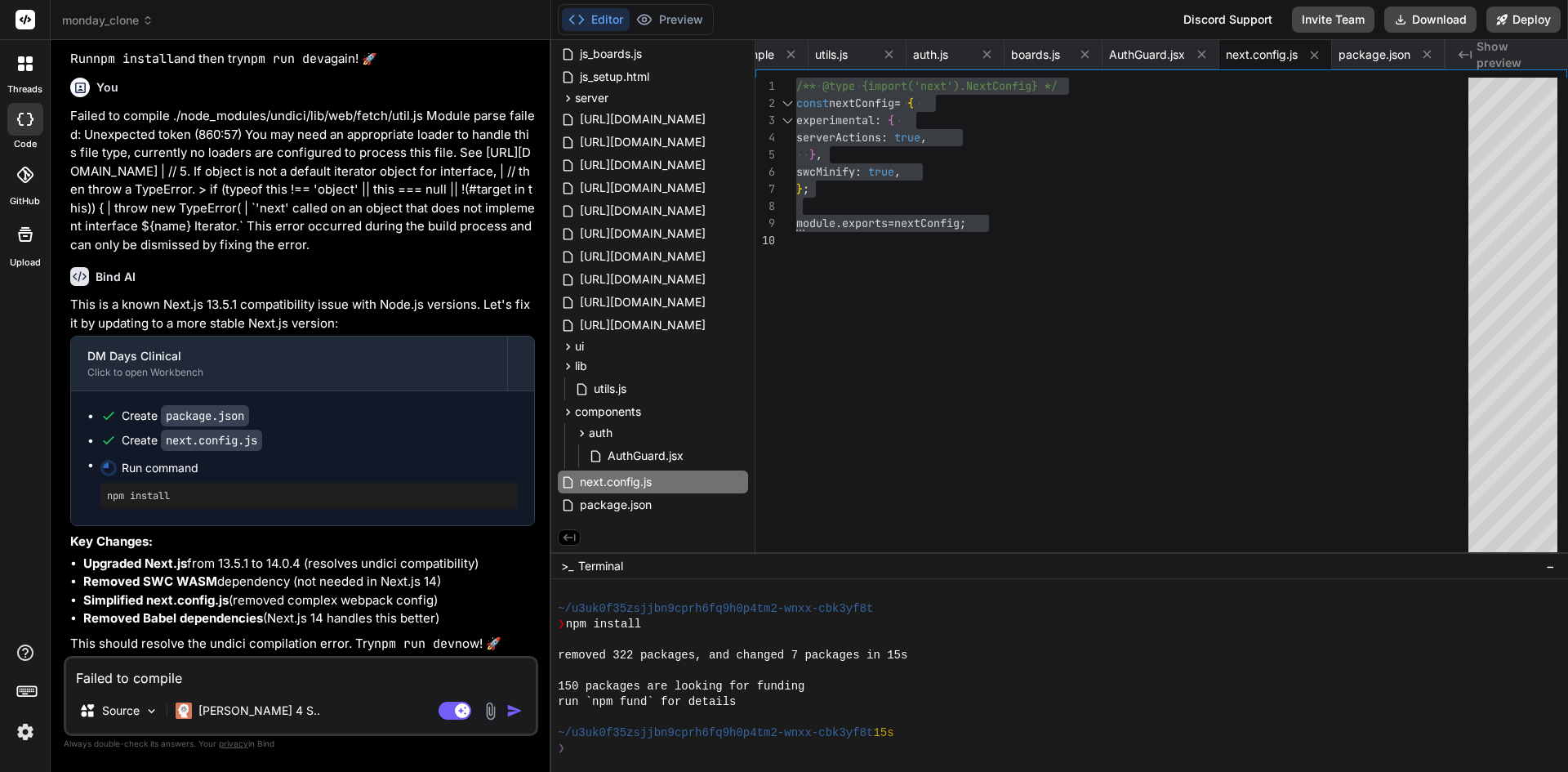
click at [347, 668] on textarea "Failed to compile ./node_modules/undici/lib/web/fetch/util.js Module parse fail…" at bounding box center [301, 673] width 470 height 30
paste textarea "ailed to compile ./node_modules/undici/lib/web/fetch/util.js Module parse faile…"
type textarea "ailed to compile ./node_modules/undici/lib/web/fetch/util.js Module parse faile…"
type textarea "x"
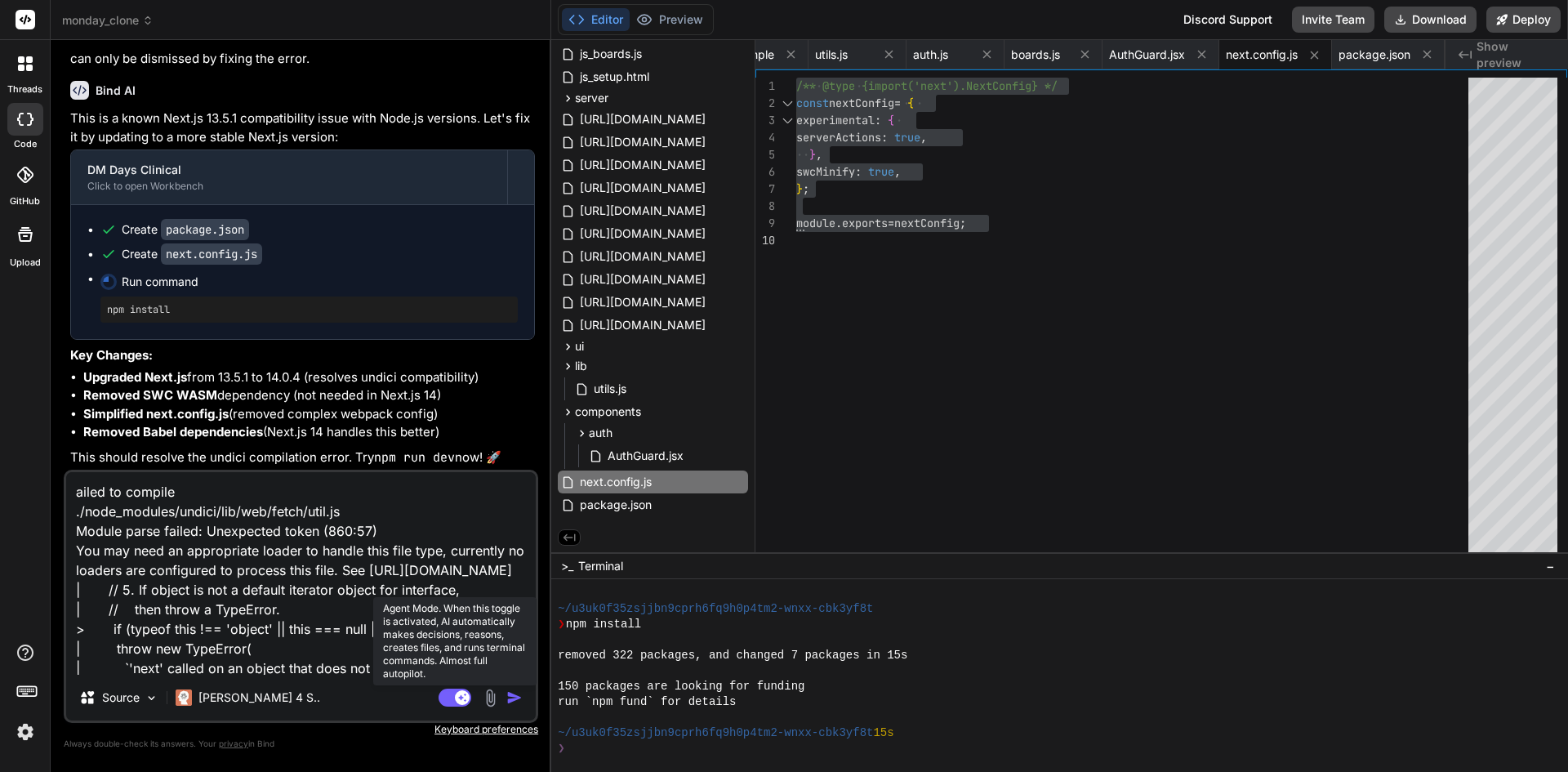
scroll to position [40, 0]
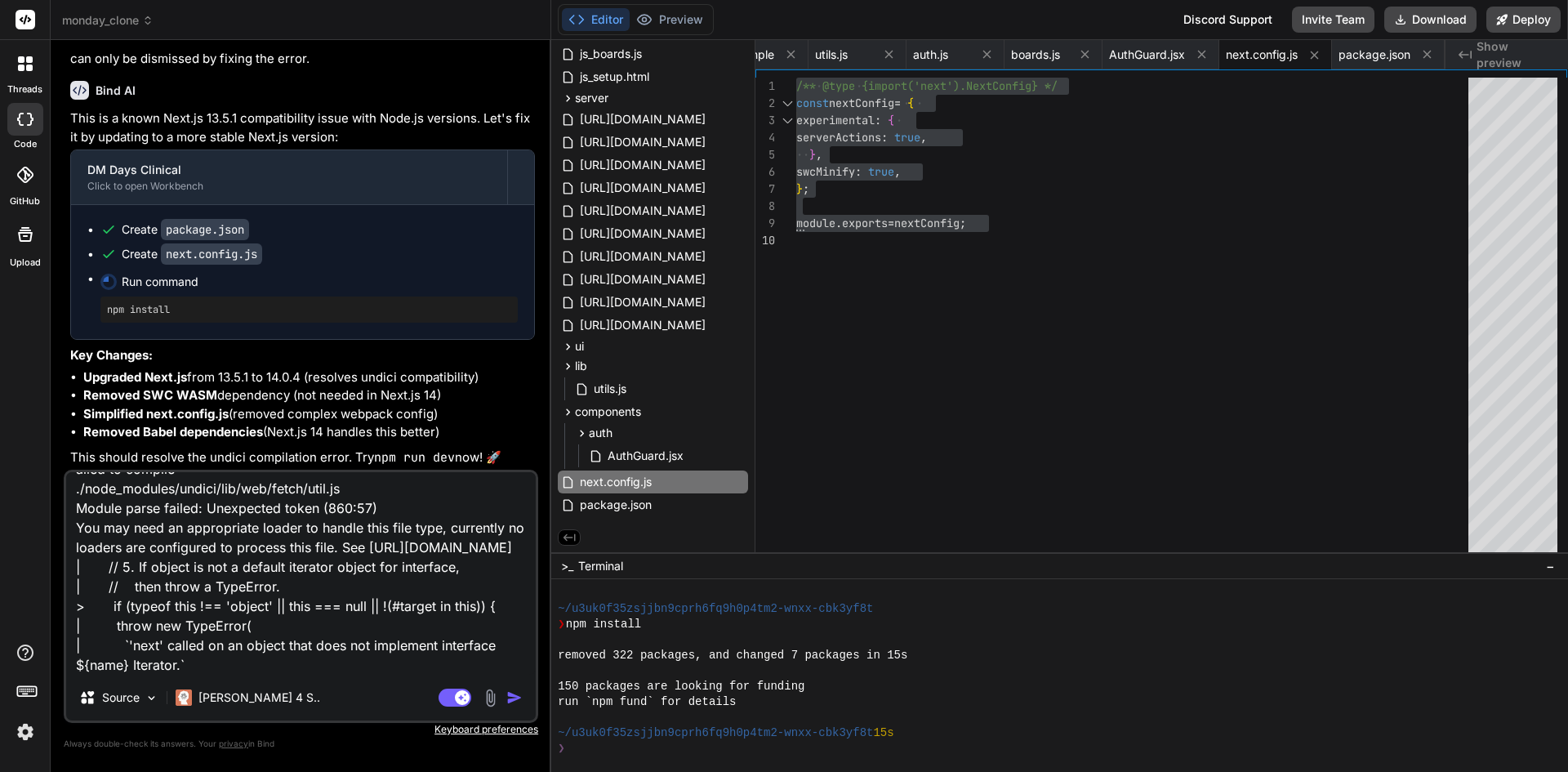
type textarea "ailed to compile ./node_modules/undici/lib/web/fetch/util.js Module parse faile…"
click at [511, 704] on img "button" at bounding box center [515, 697] width 16 height 16
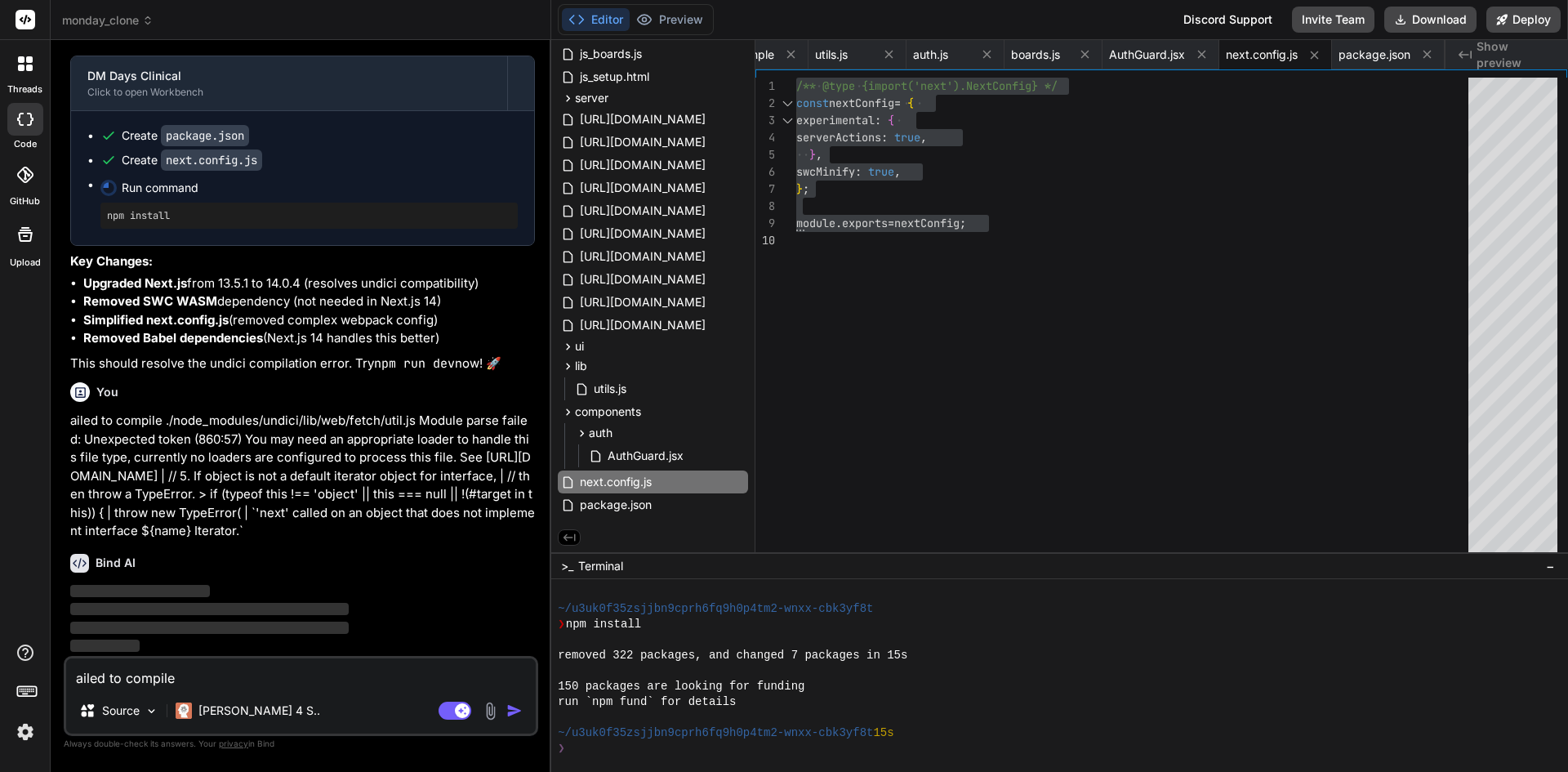
scroll to position [26977, 0]
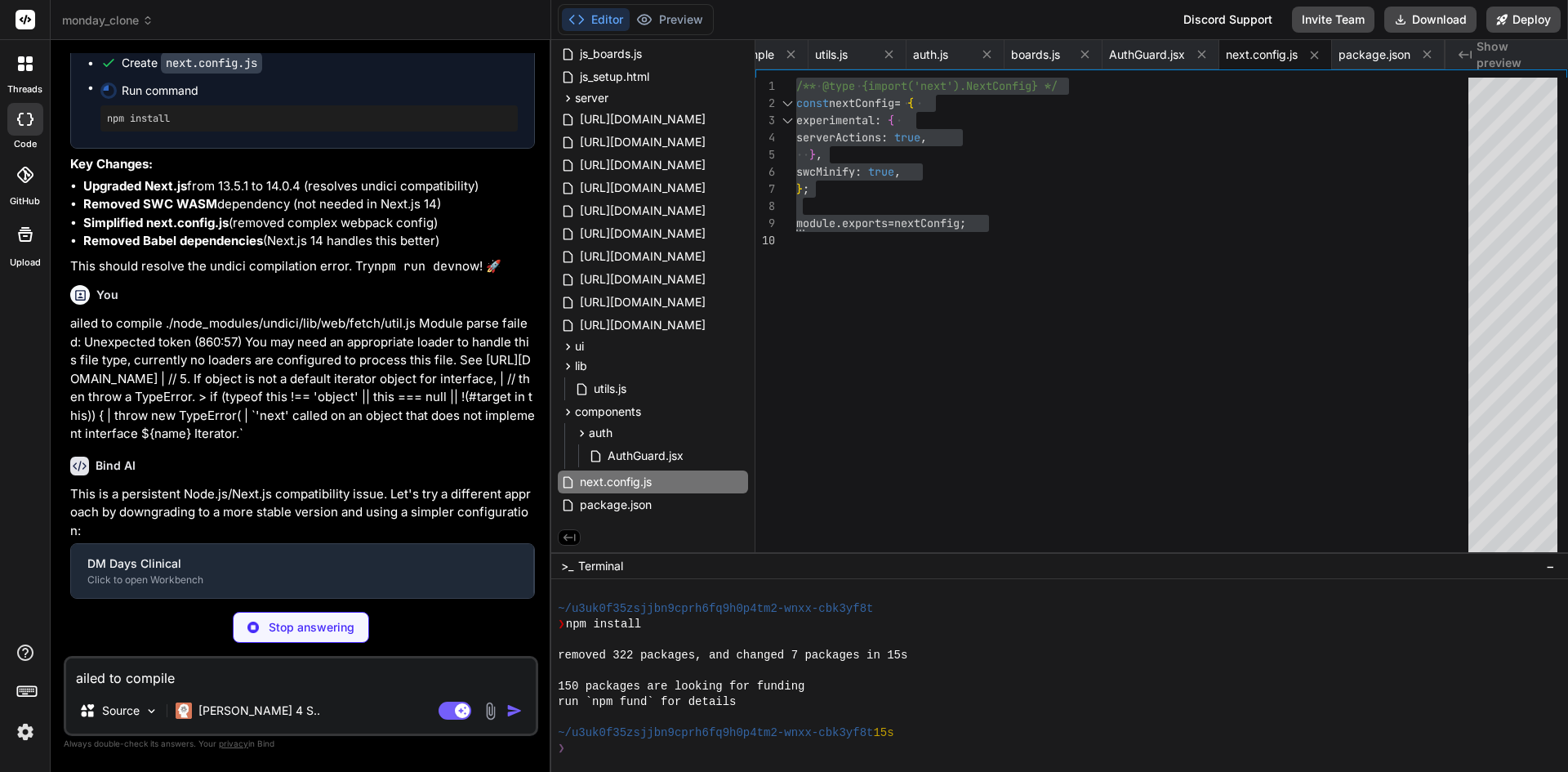
type textarea "x"
type textarea ""node": ">=16.0.0" } }"
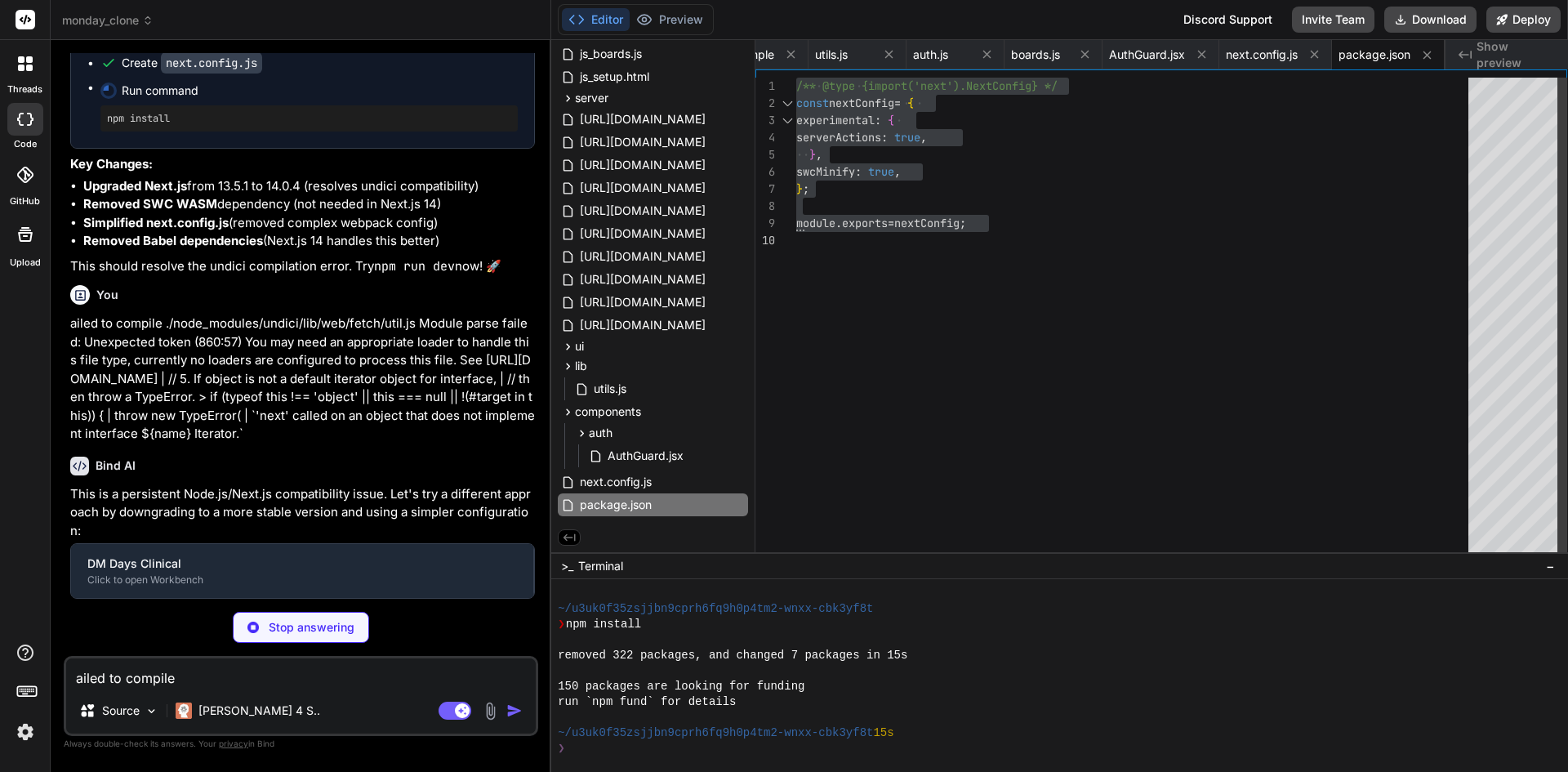
type textarea "x"
type textarea "}, }; module.exports = nextConfig;"
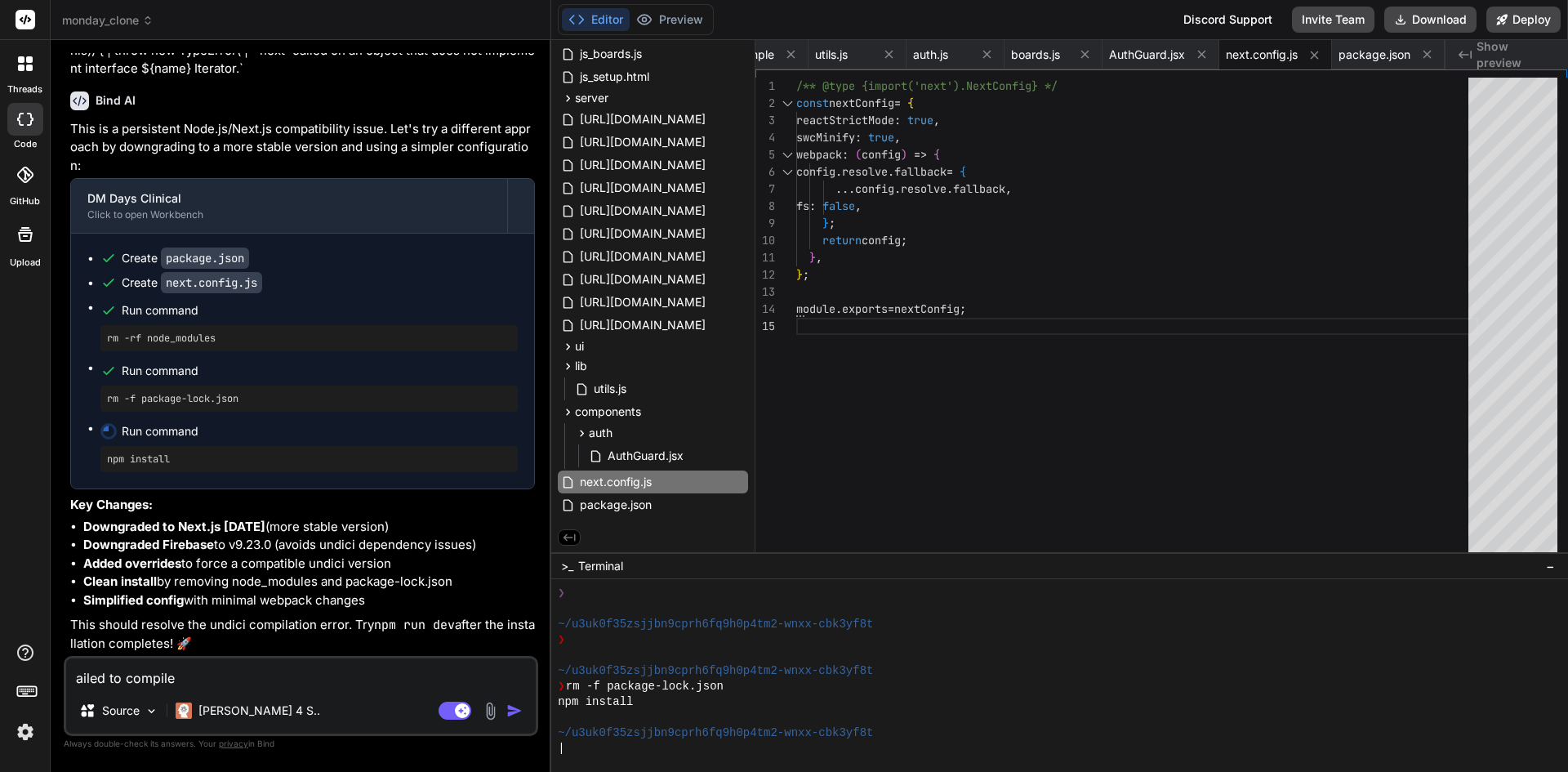
scroll to position [27440, 0]
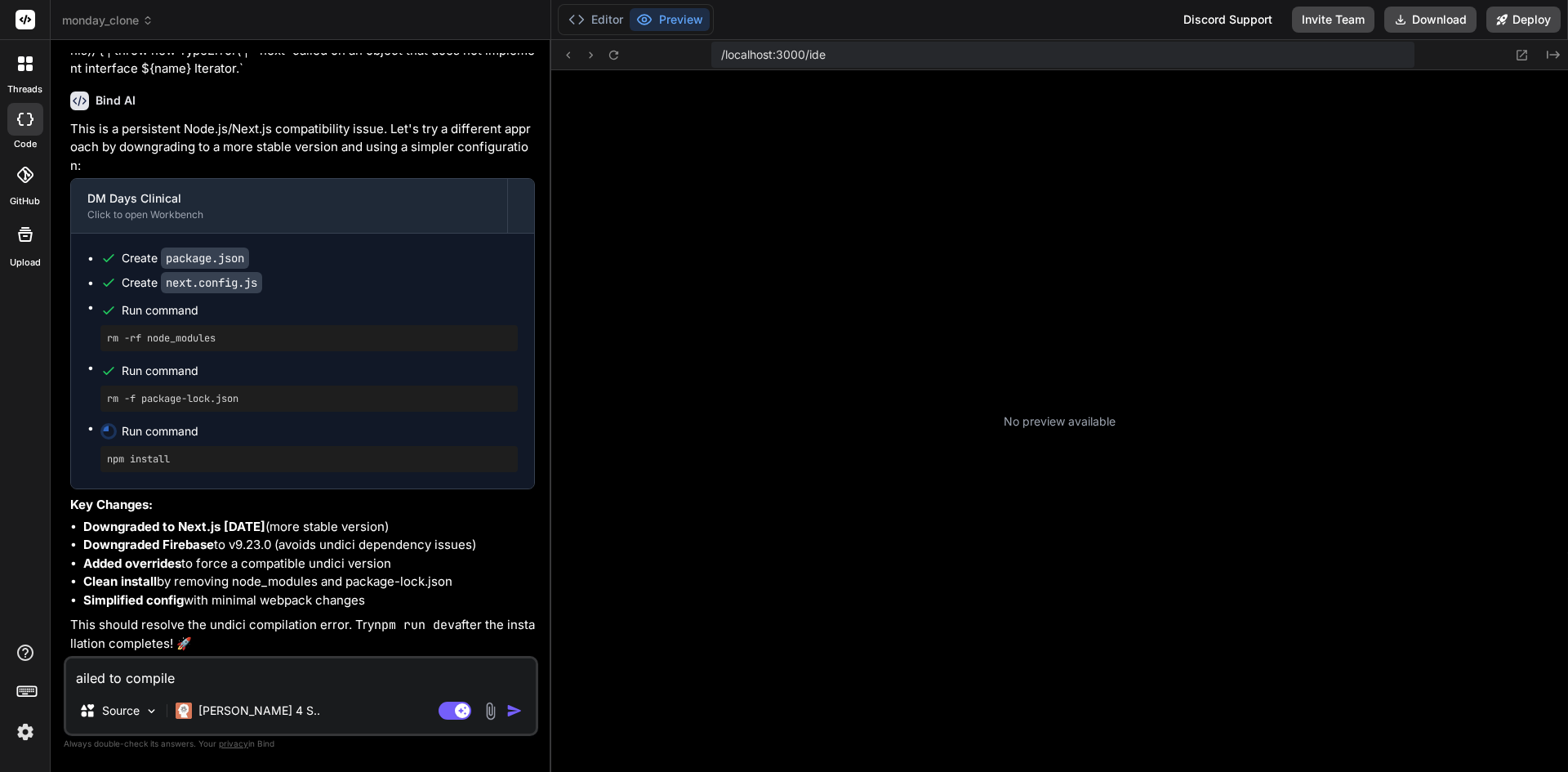
type textarea "x"
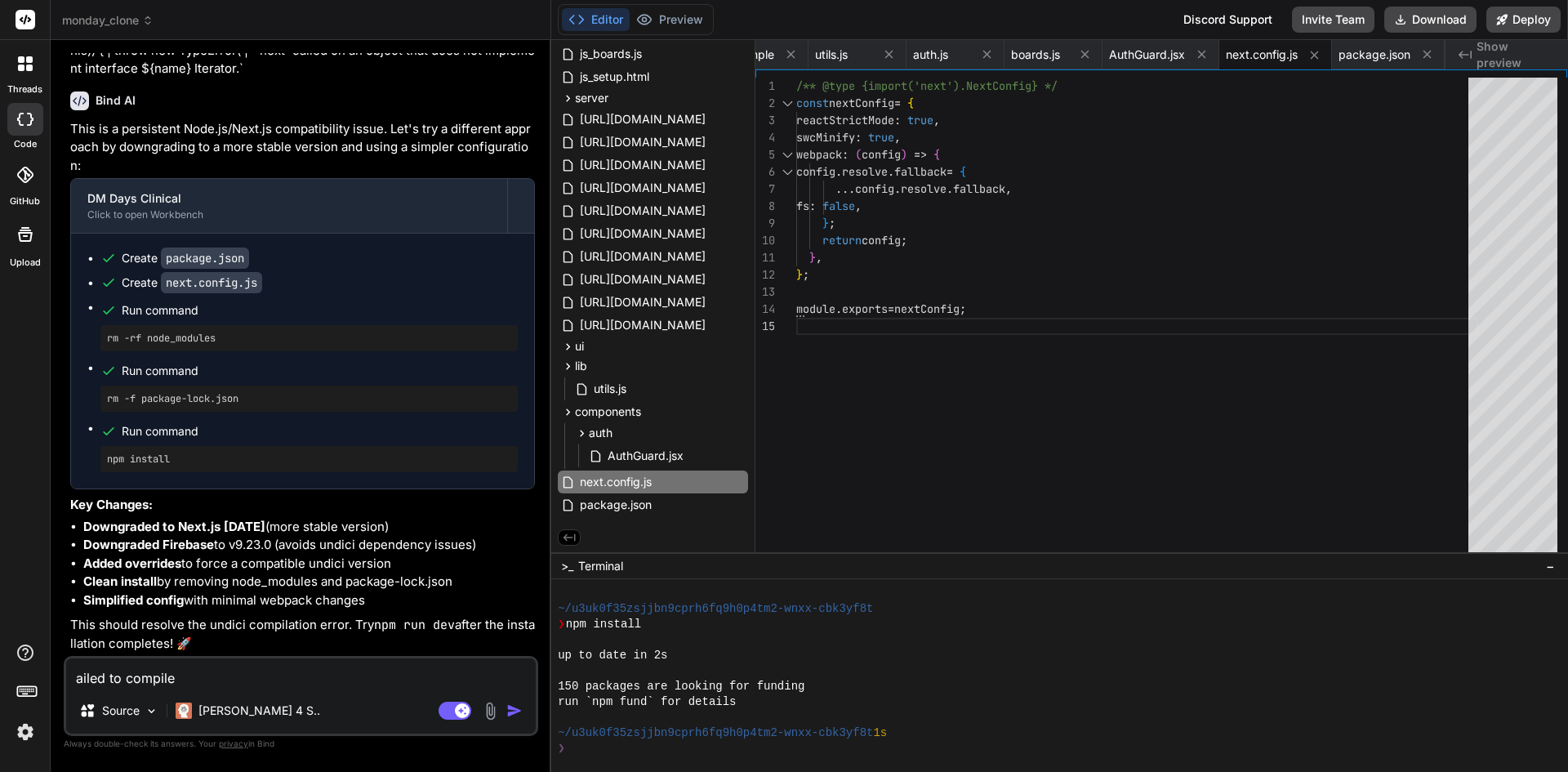
scroll to position [0, 0]
click at [850, 387] on div "return config ; fs : false , } ; webpack : ( config ) => { config . resolve . f…" at bounding box center [1137, 318] width 682 height 483
click at [157, 673] on textarea "ailed to compile ./node_modules/undici/lib/web/fetch/util.js Module parse faile…" at bounding box center [301, 673] width 470 height 30
type textarea "i"
type textarea "x"
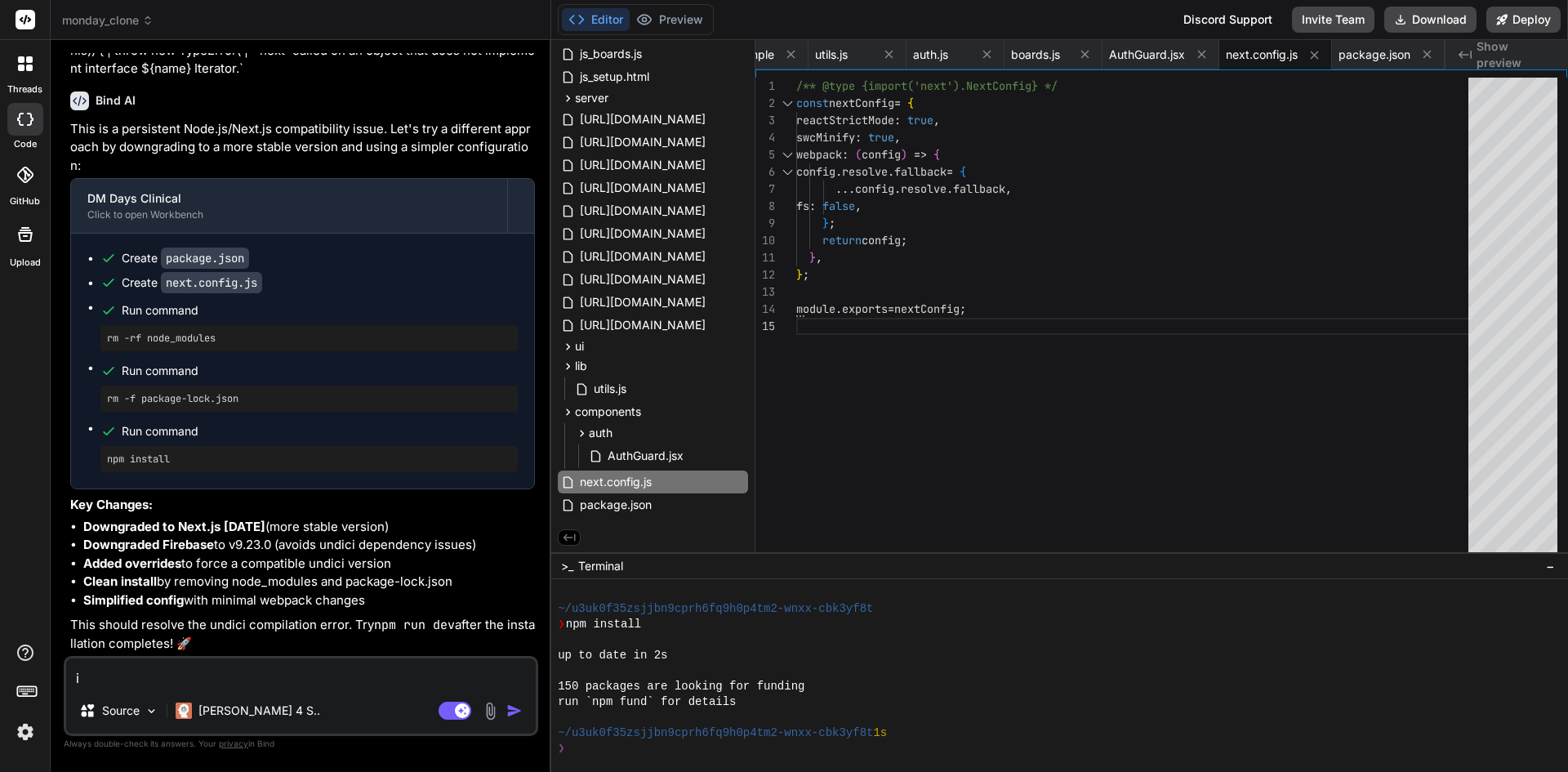
type textarea "i"
type textarea "x"
type textarea "i s"
type textarea "x"
type textarea "i st"
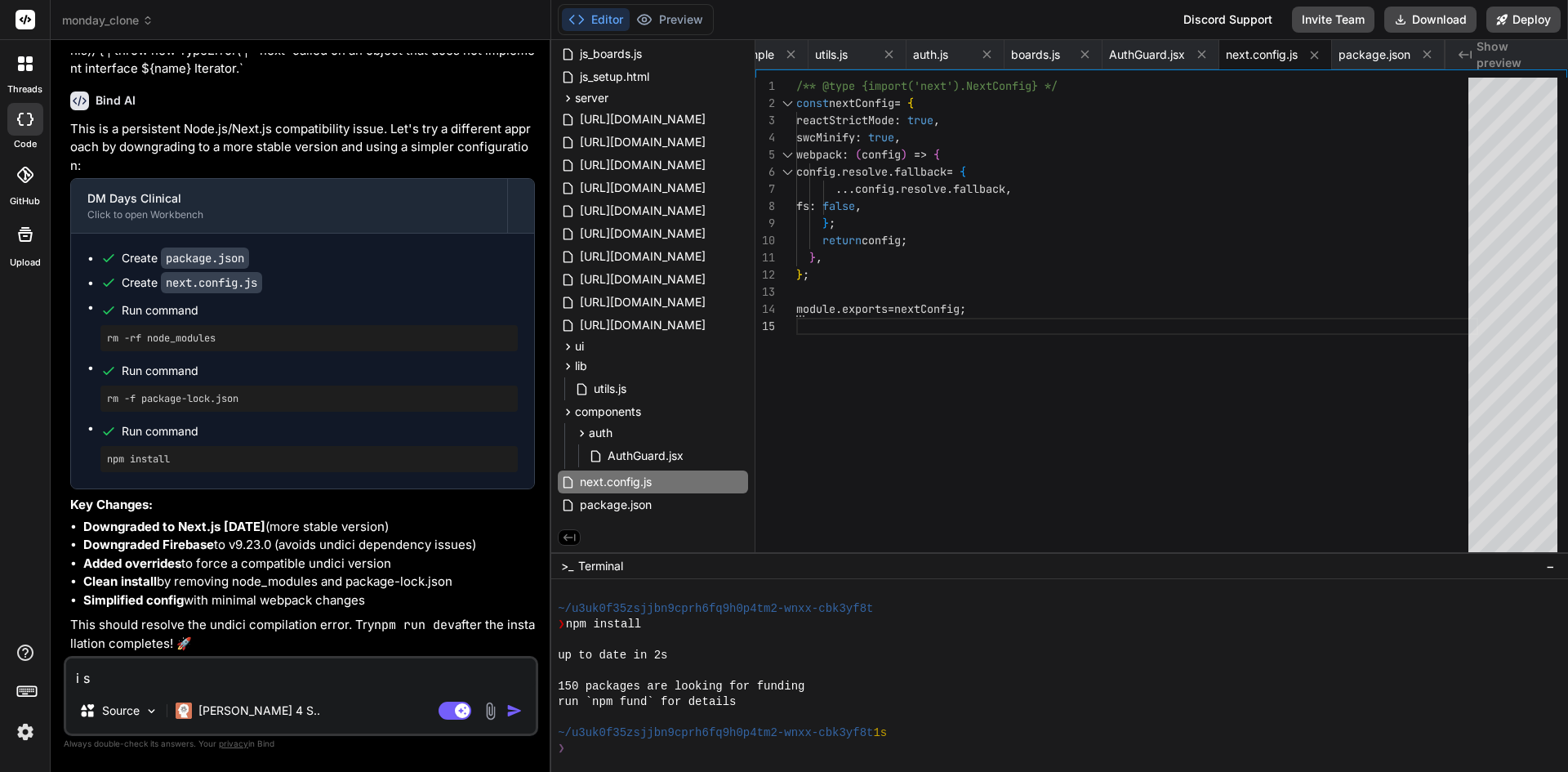
type textarea "x"
type textarea "i sti"
type textarea "x"
type textarea "i stil"
type textarea "x"
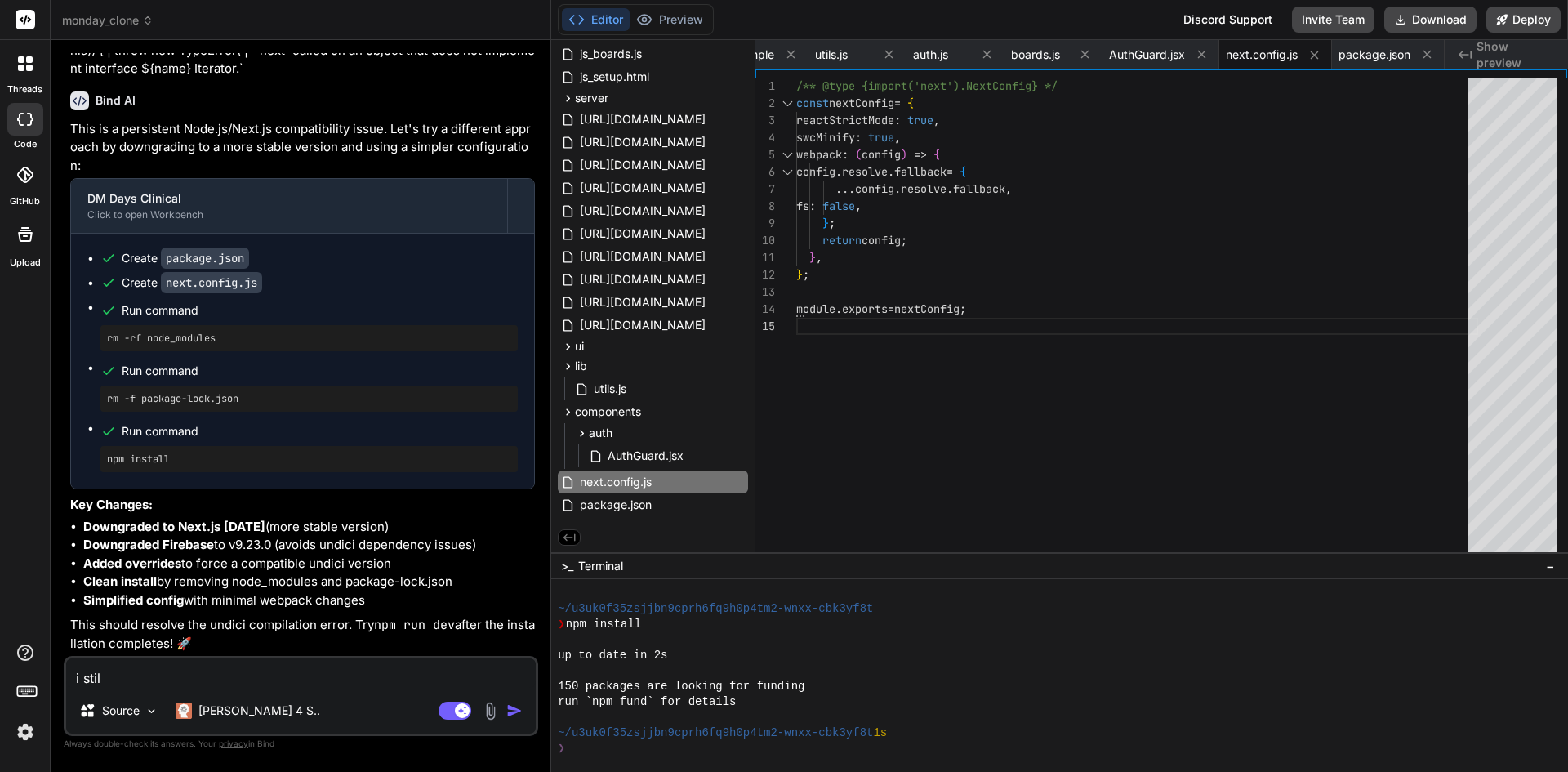
type textarea "i still"
type textarea "x"
type textarea "i still"
type textarea "x"
type textarea "i still t"
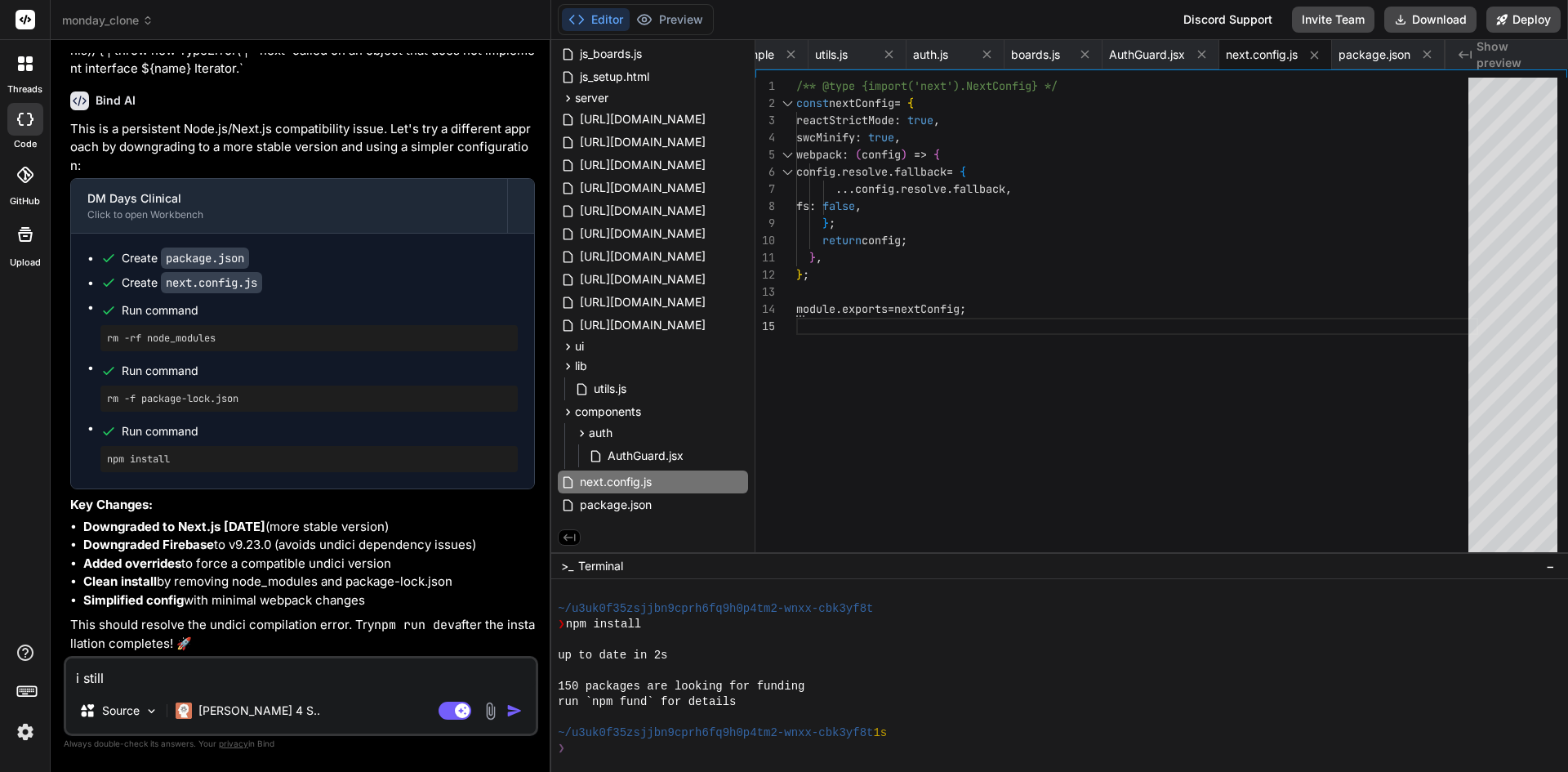
type textarea "x"
type textarea "i still th"
type textarea "x"
type textarea "i still thi"
type textarea "x"
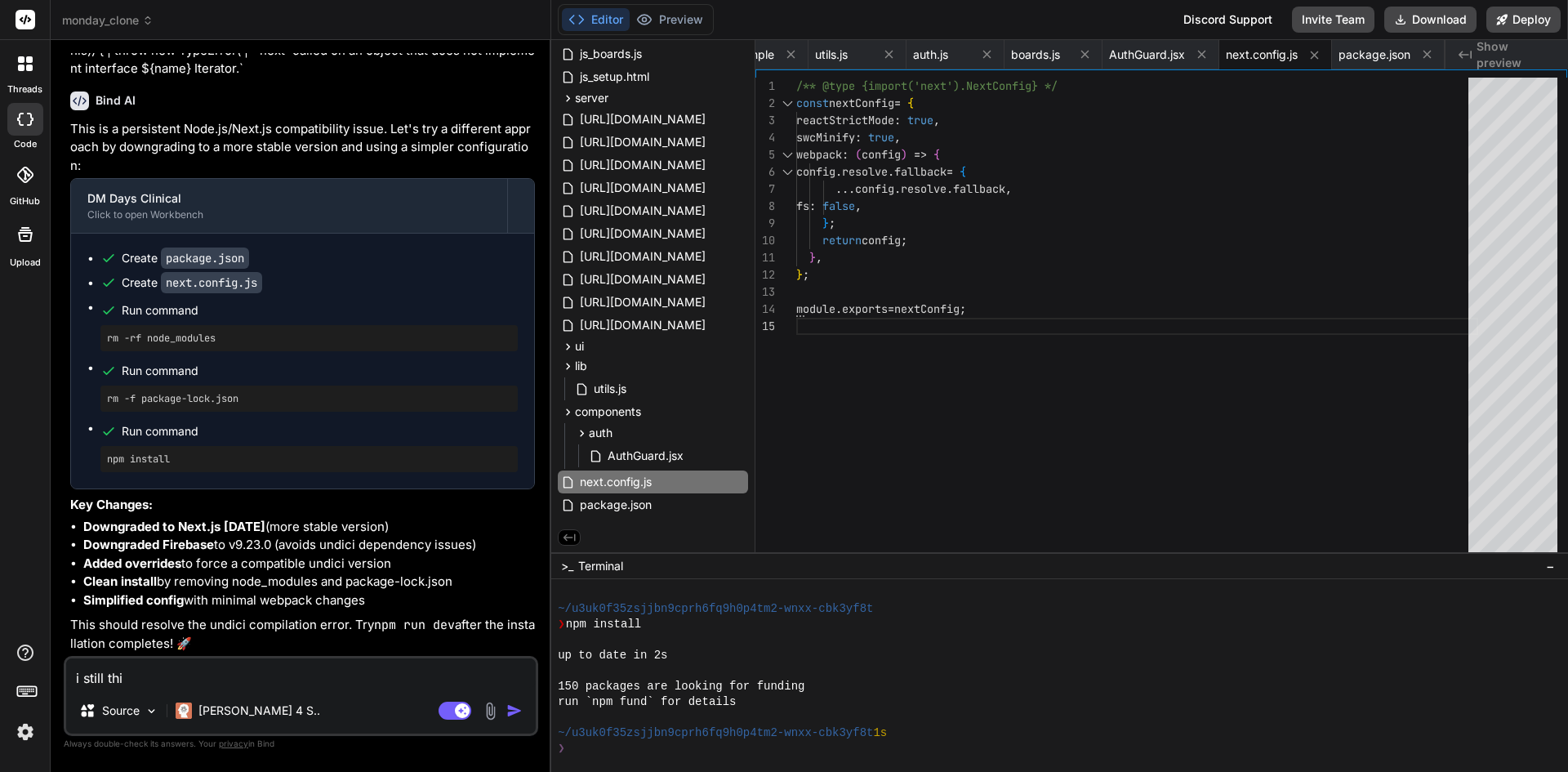
type textarea "i still thin"
type textarea "x"
type textarea "i still thing"
type textarea "x"
type textarea "i still thin"
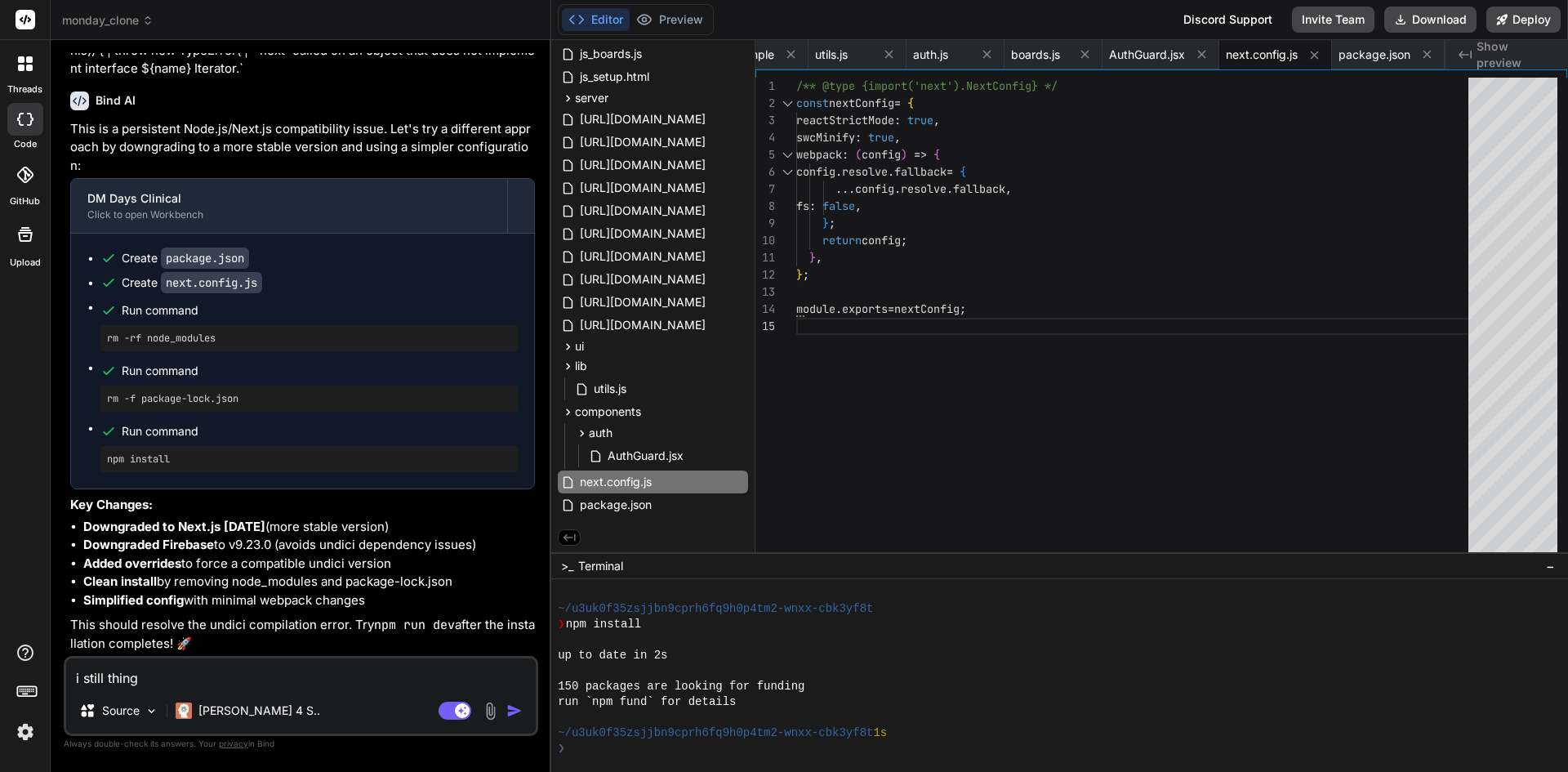
type textarea "x"
type textarea "i still think"
type textarea "x"
type textarea "i still think"
type textarea "x"
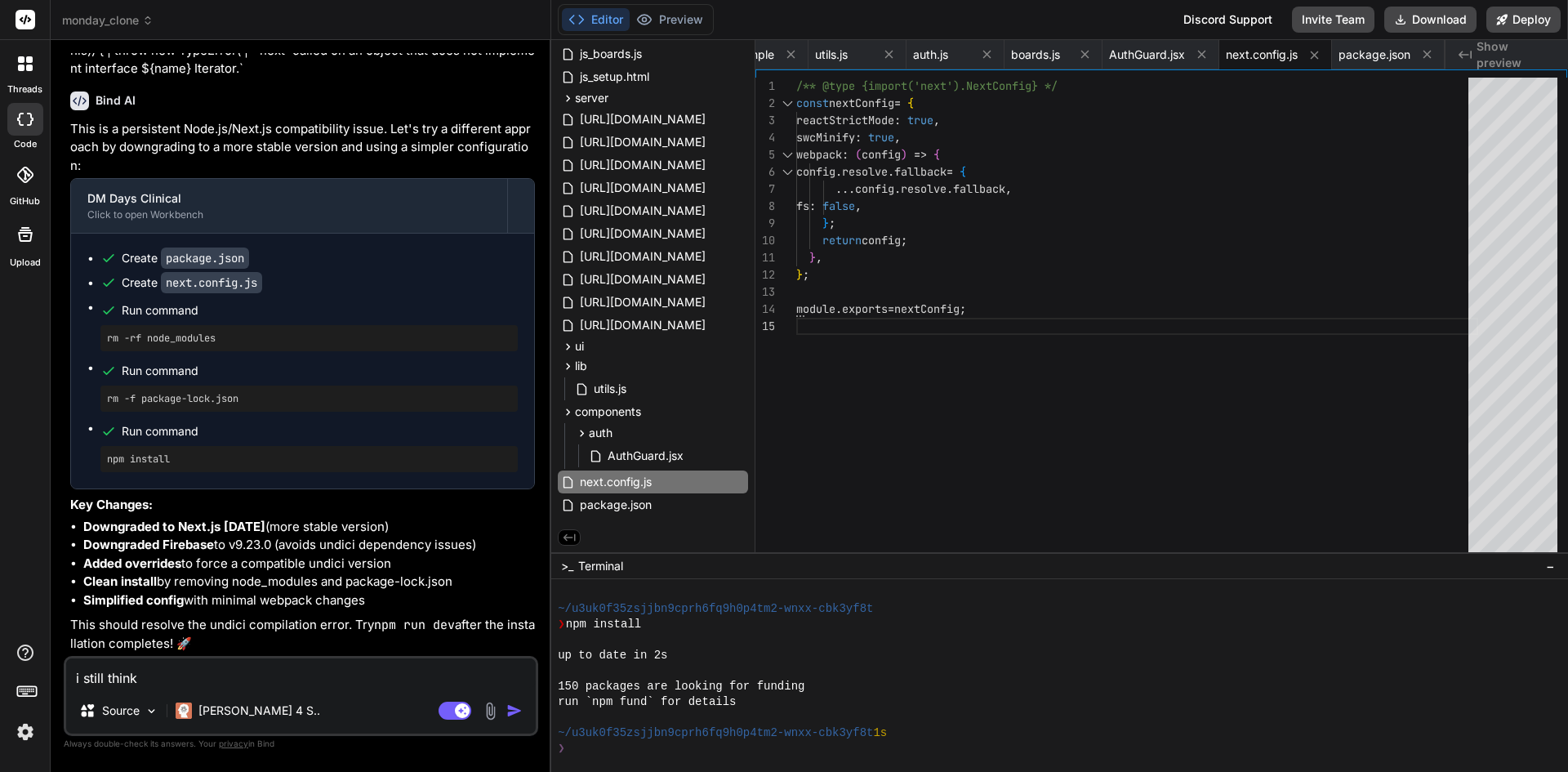
type textarea "i still think i"
type textarea "x"
type textarea "i still think it"
type textarea "x"
type textarea "i still think it"
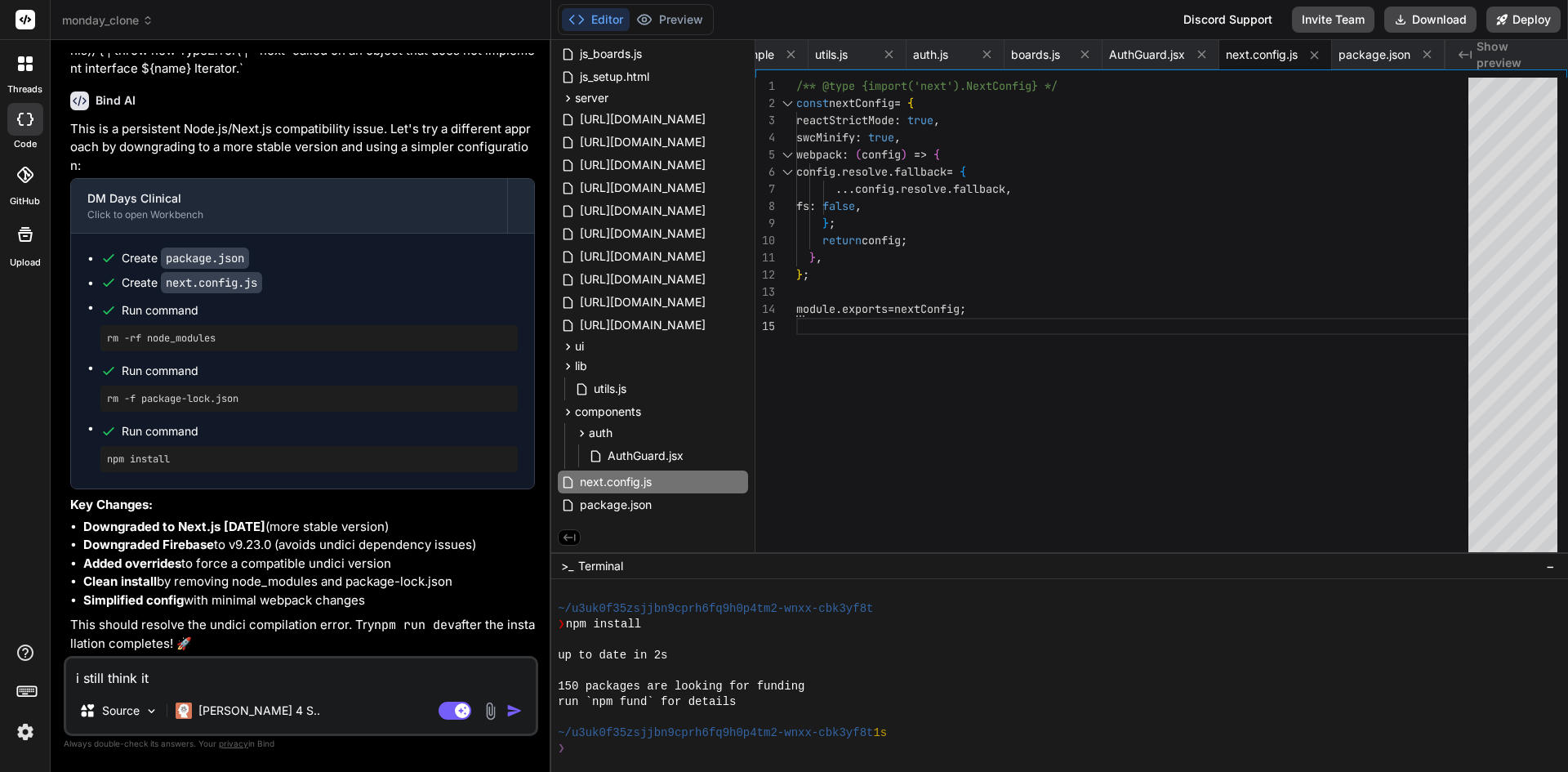
type textarea "x"
type textarea "i still think it h"
type textarea "x"
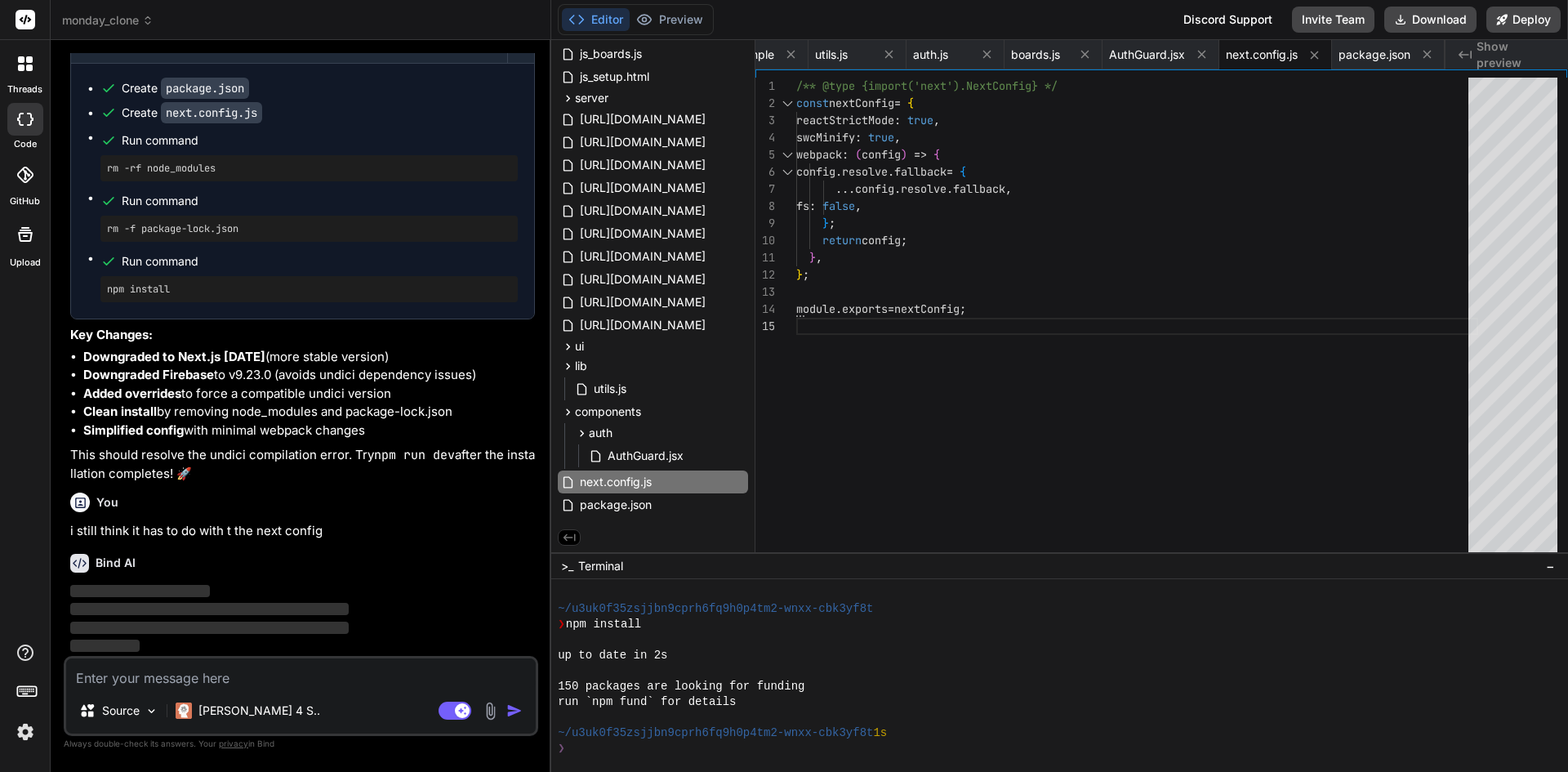
scroll to position [27610, 0]
click at [621, 509] on span "package.json" at bounding box center [616, 505] width 75 height 20
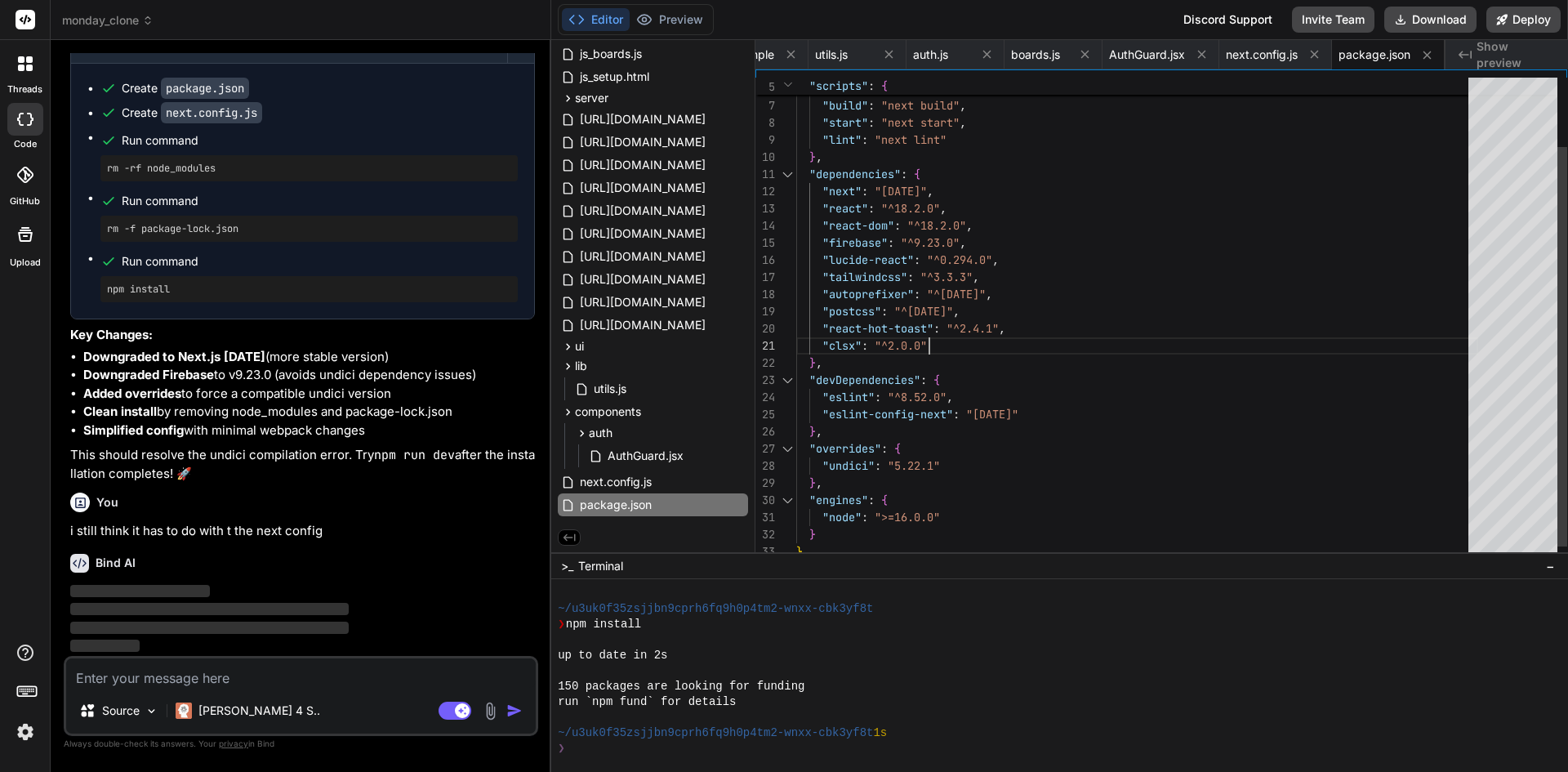
scroll to position [0, 0]
click at [1160, 335] on div "} , "start" : "next start" , "lint" : "next lint" "scripts" : { "dev" : "next d…" at bounding box center [1137, 286] width 682 height 583
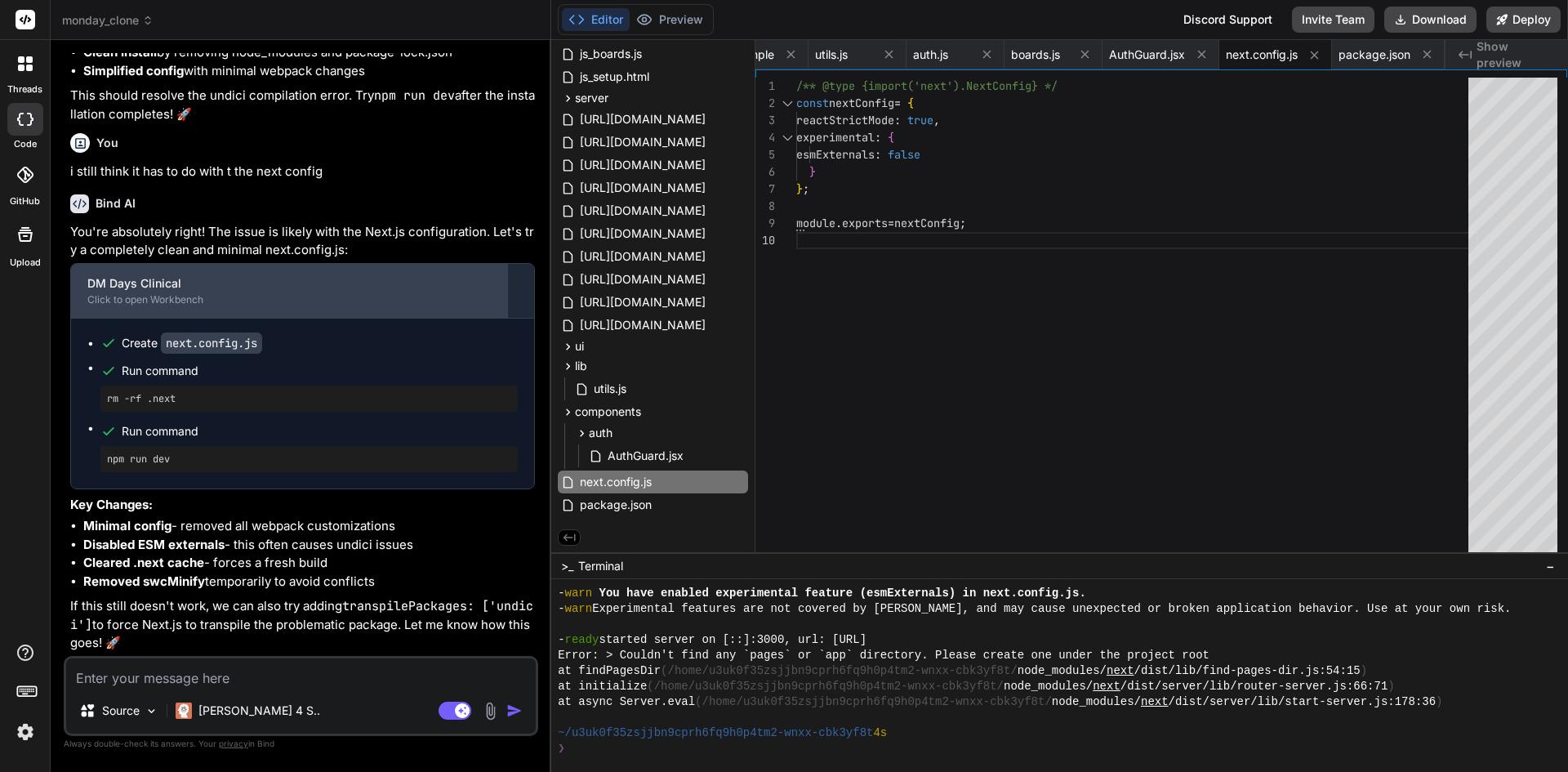
scroll to position [27969, 0]
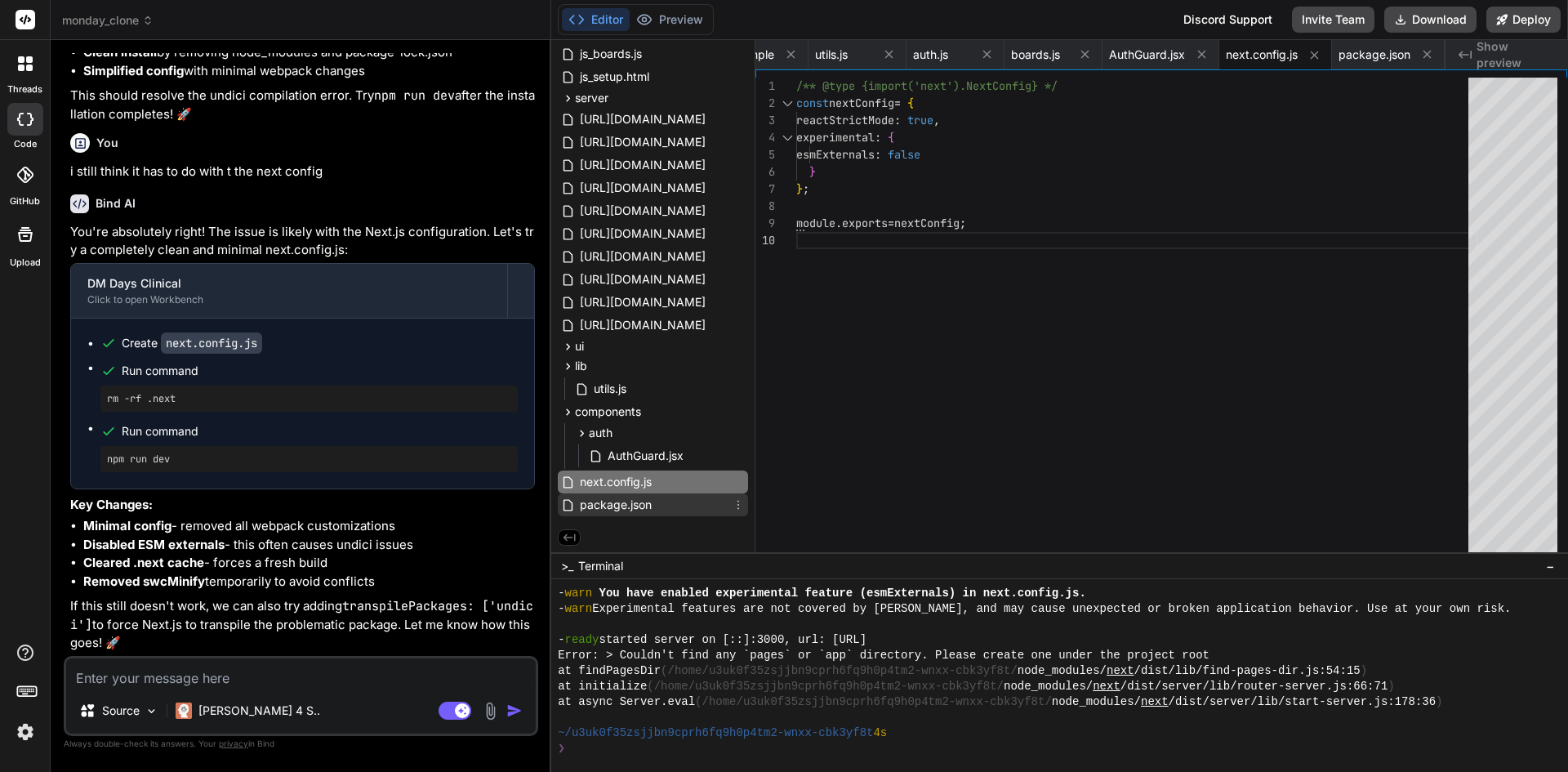
click at [617, 506] on span "package.json" at bounding box center [616, 505] width 75 height 20
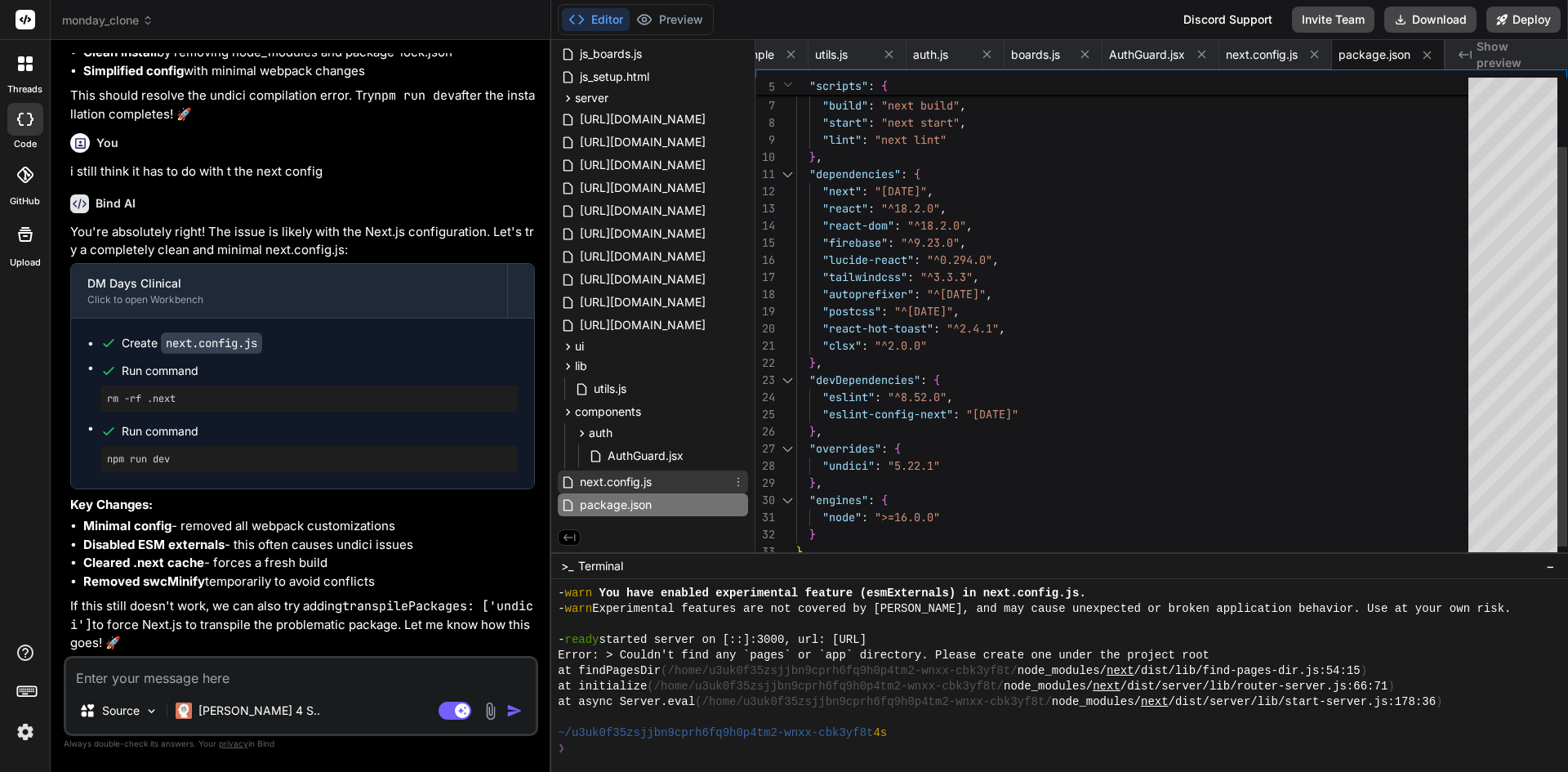
click at [616, 483] on span "next.config.js" at bounding box center [616, 482] width 75 height 20
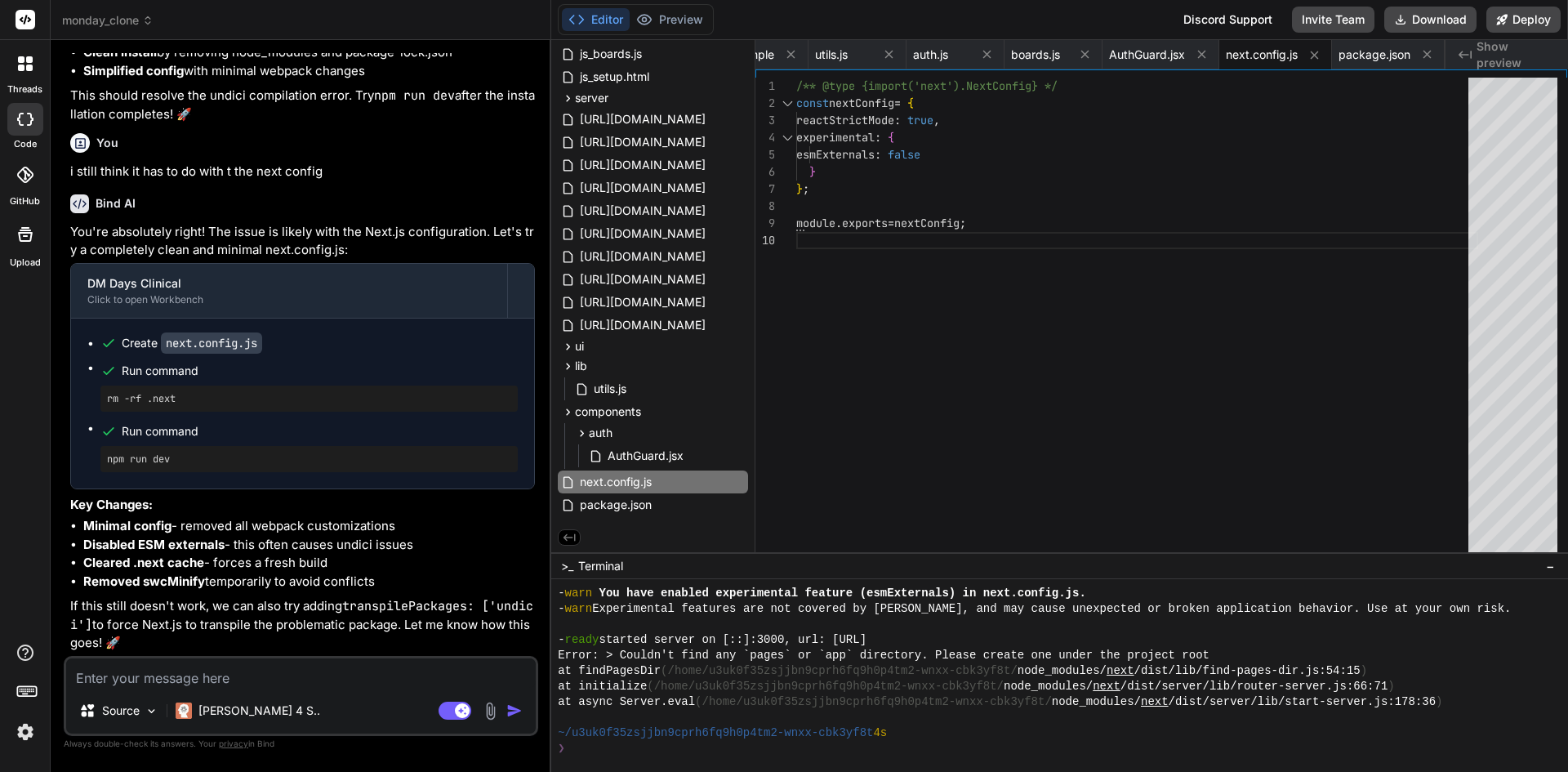
scroll to position [0, 0]
click at [962, 344] on div "module . exports = nextConfig ; esmExternals : false } } ; /** @type {import('n…" at bounding box center [1137, 318] width 682 height 483
click at [970, 736] on div "~/u3uk0f35zsjjbn9cprh6fq9h0p4tm2-wnxx-cbk3yf8t 4s" at bounding box center [1052, 732] width 988 height 15
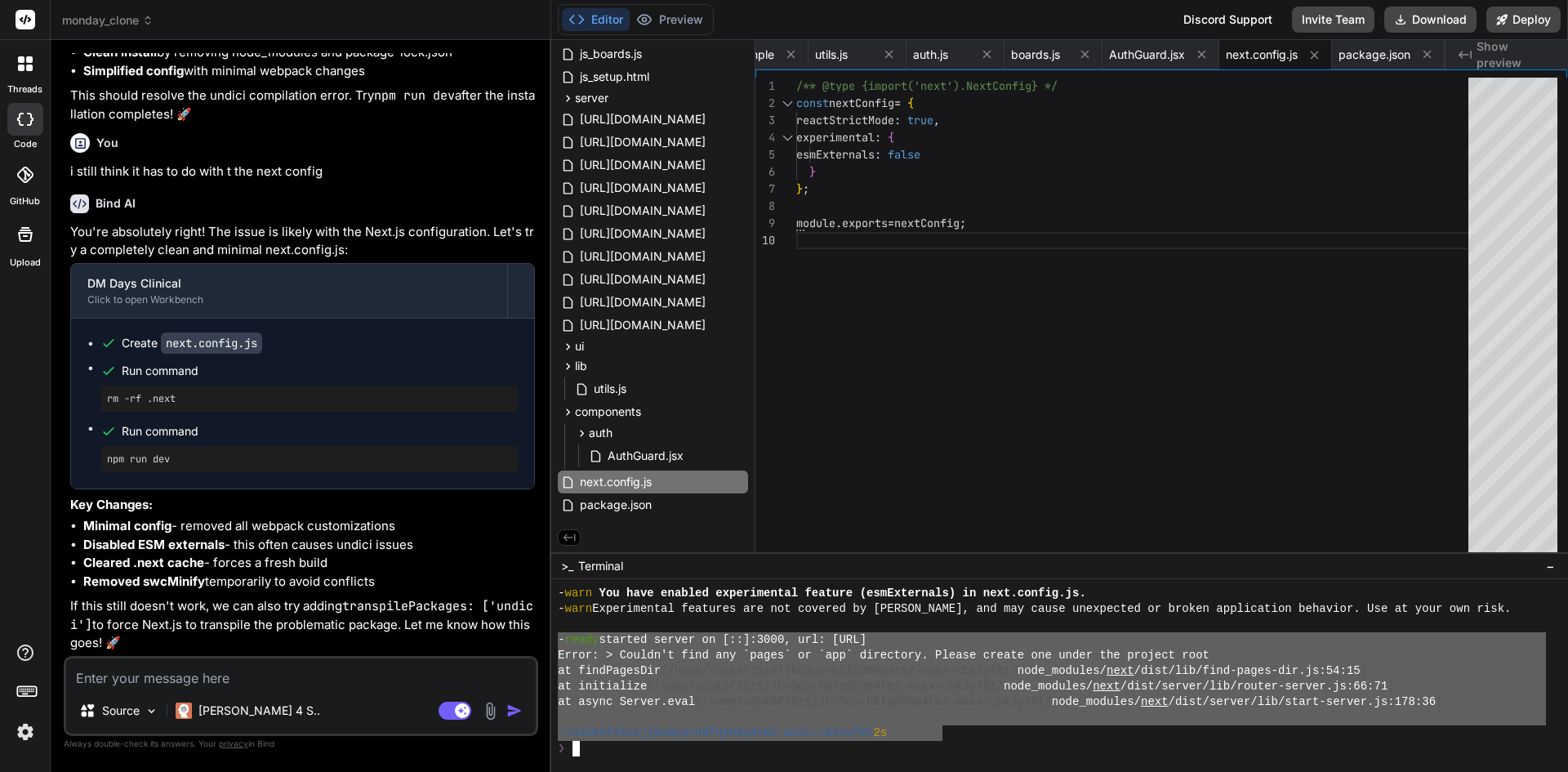
drag, startPoint x: 943, startPoint y: 732, endPoint x: 555, endPoint y: 640, distance: 398.8
click at [555, 640] on div ")))))))))))))))))))))))))))))))) jjjjjjjjjjjjjjjjjjjjjjjjjjjjjjjj - warn You ha…" at bounding box center [1060, 675] width 1017 height 193
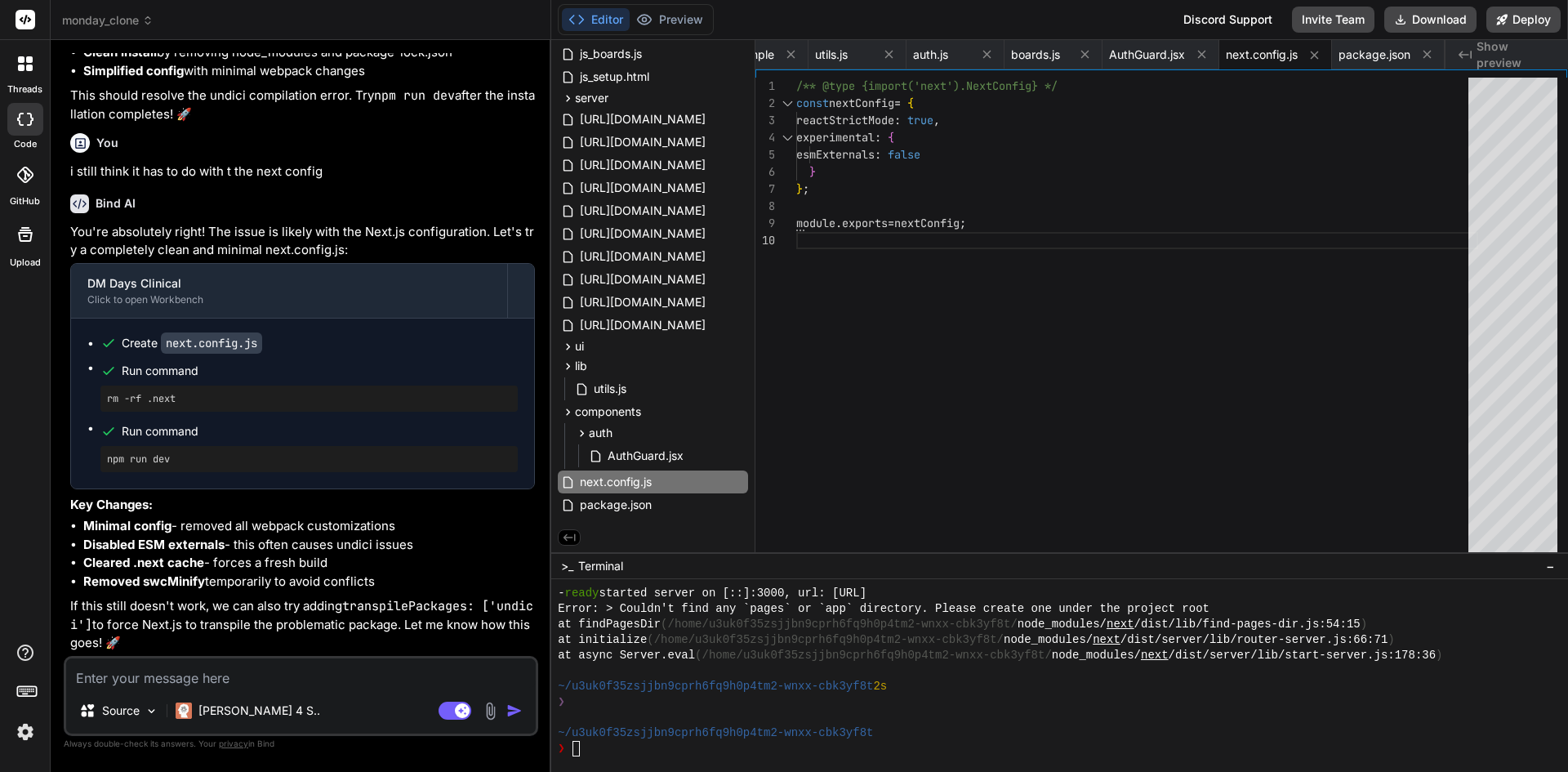
click at [234, 678] on textarea at bounding box center [301, 673] width 470 height 30
paste textarea "{ "name": "dm-days-firebase", "version": "1.0.0", "private": true, "scripts": {…"
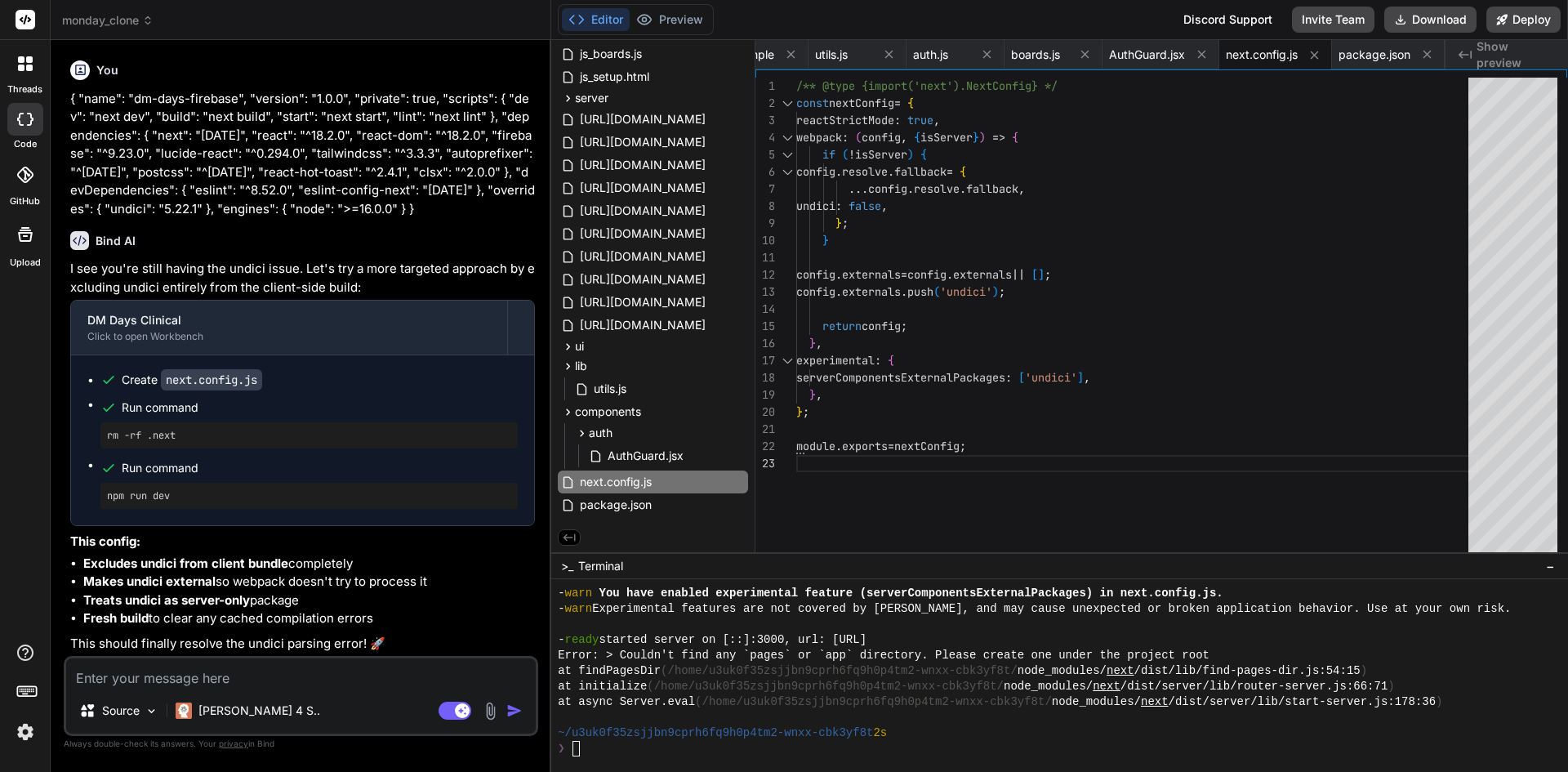
scroll to position [28571, 0]
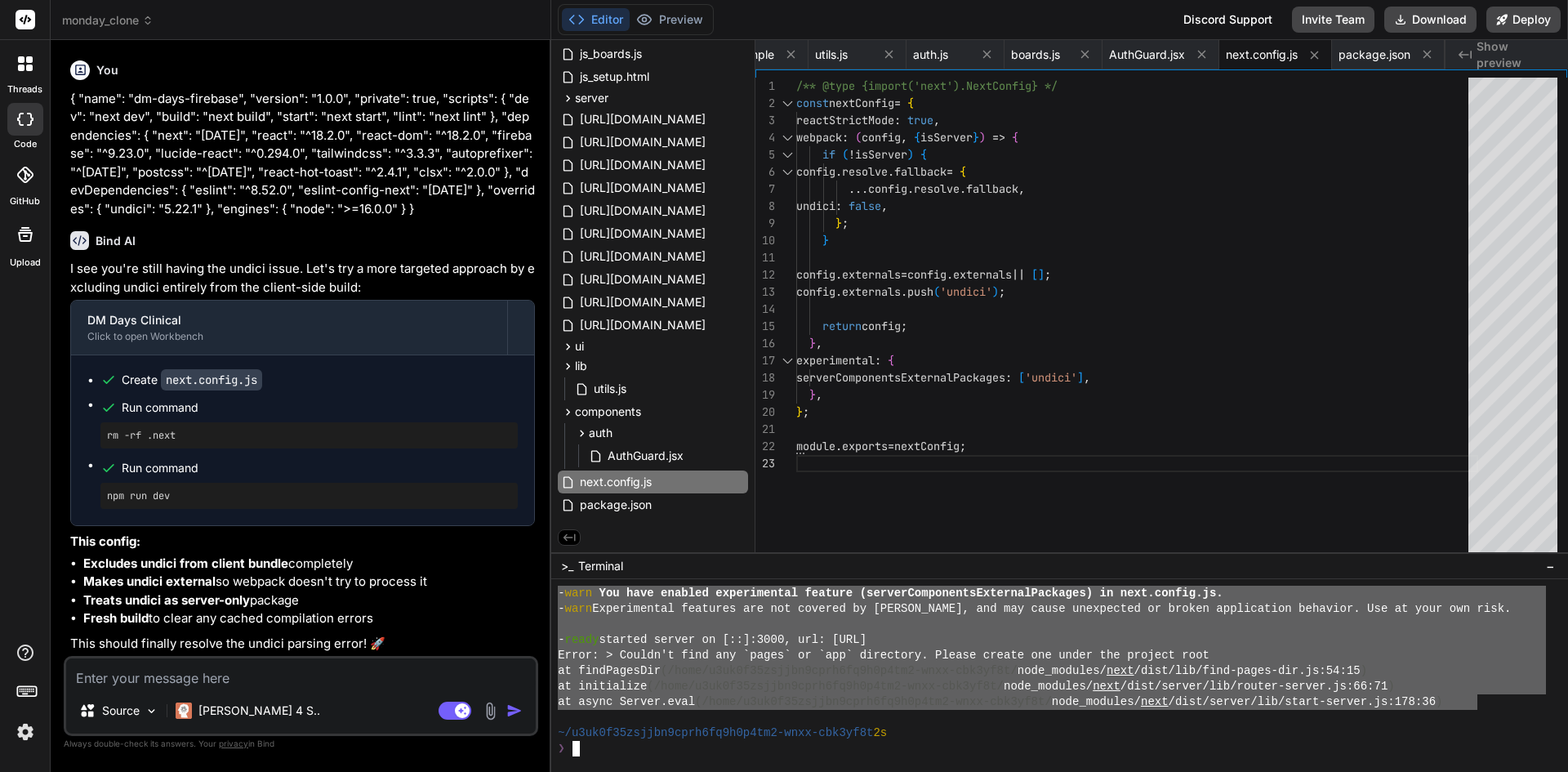
drag, startPoint x: 1476, startPoint y: 705, endPoint x: 560, endPoint y: 590, distance: 923.2
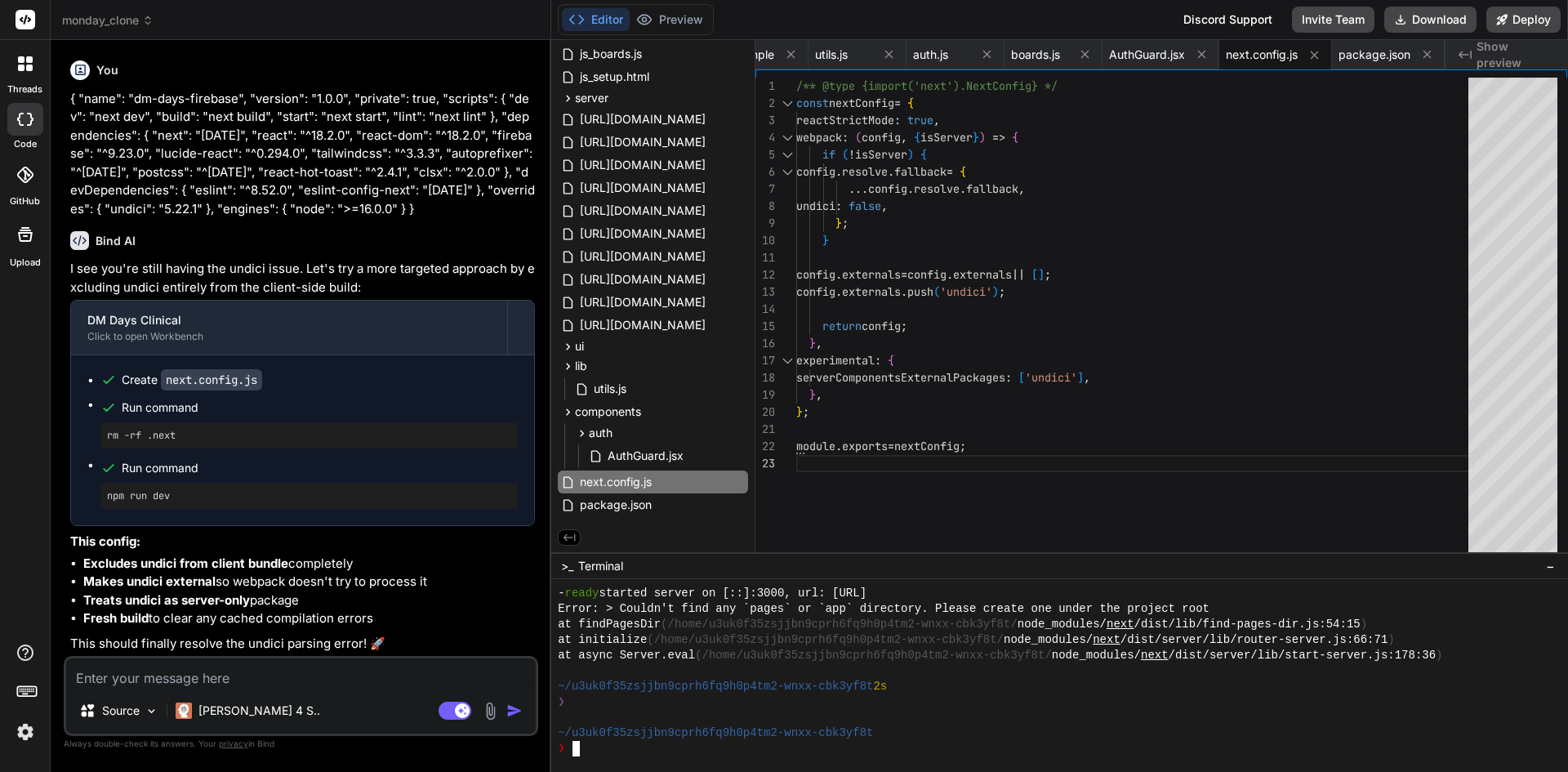
click at [123, 677] on textarea at bounding box center [301, 673] width 470 height 30
paste textarea "{ "name": "dm-days-firebase", "version": "1.0.0", "private": true, "scripts": {…"
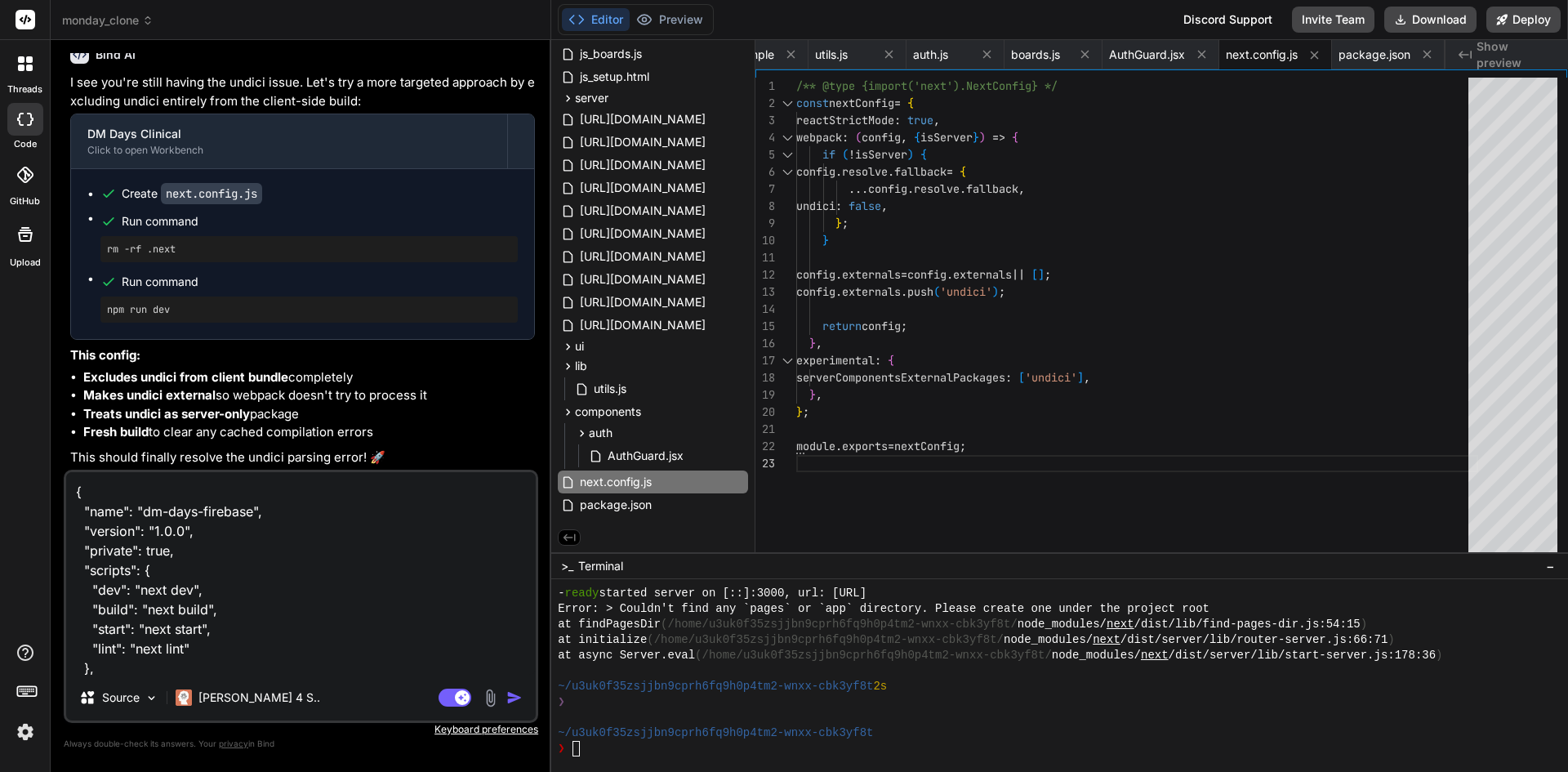
scroll to position [472, 0]
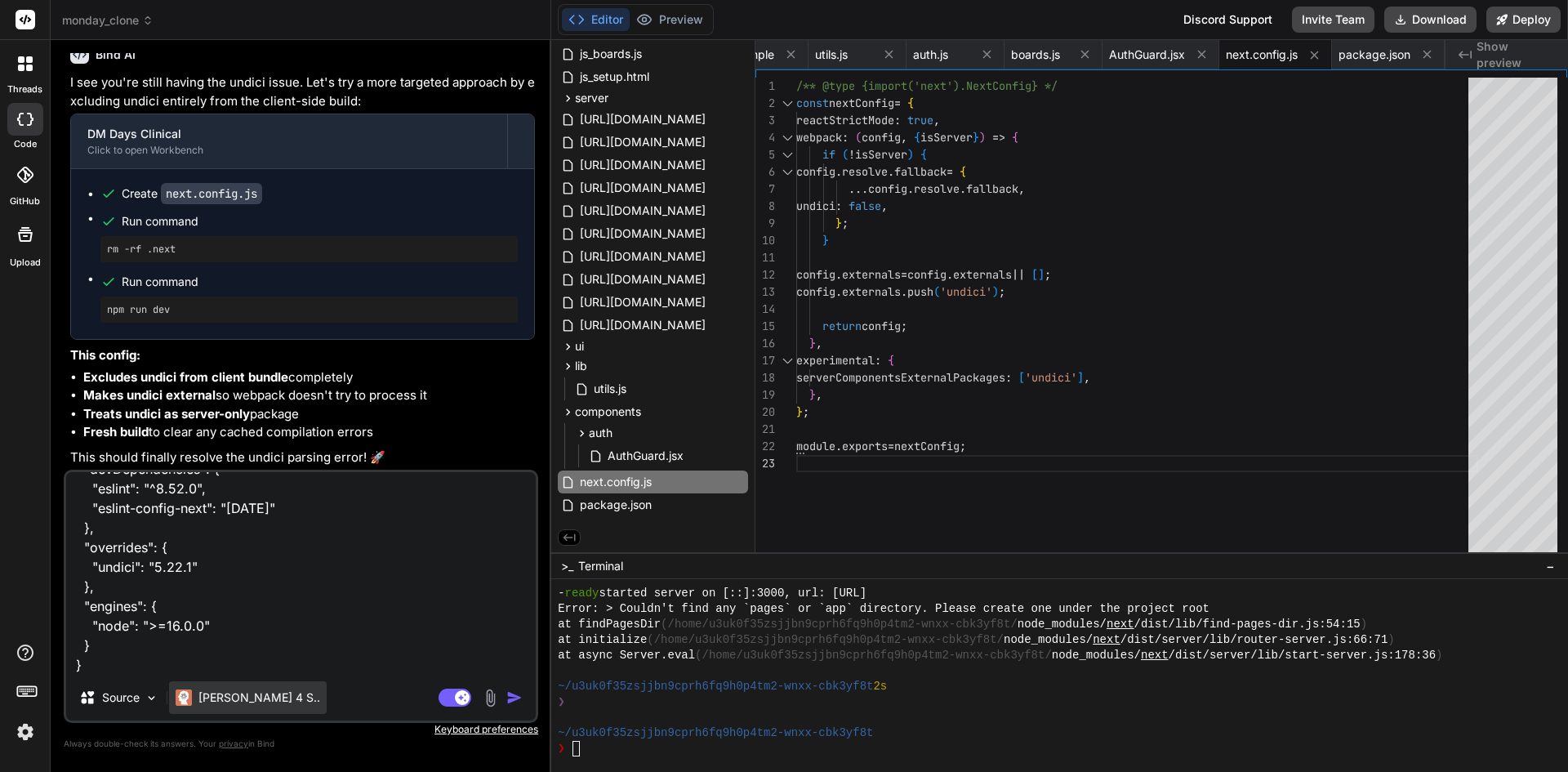
click at [213, 695] on p "[PERSON_NAME] 4 S.." at bounding box center [259, 697] width 121 height 16
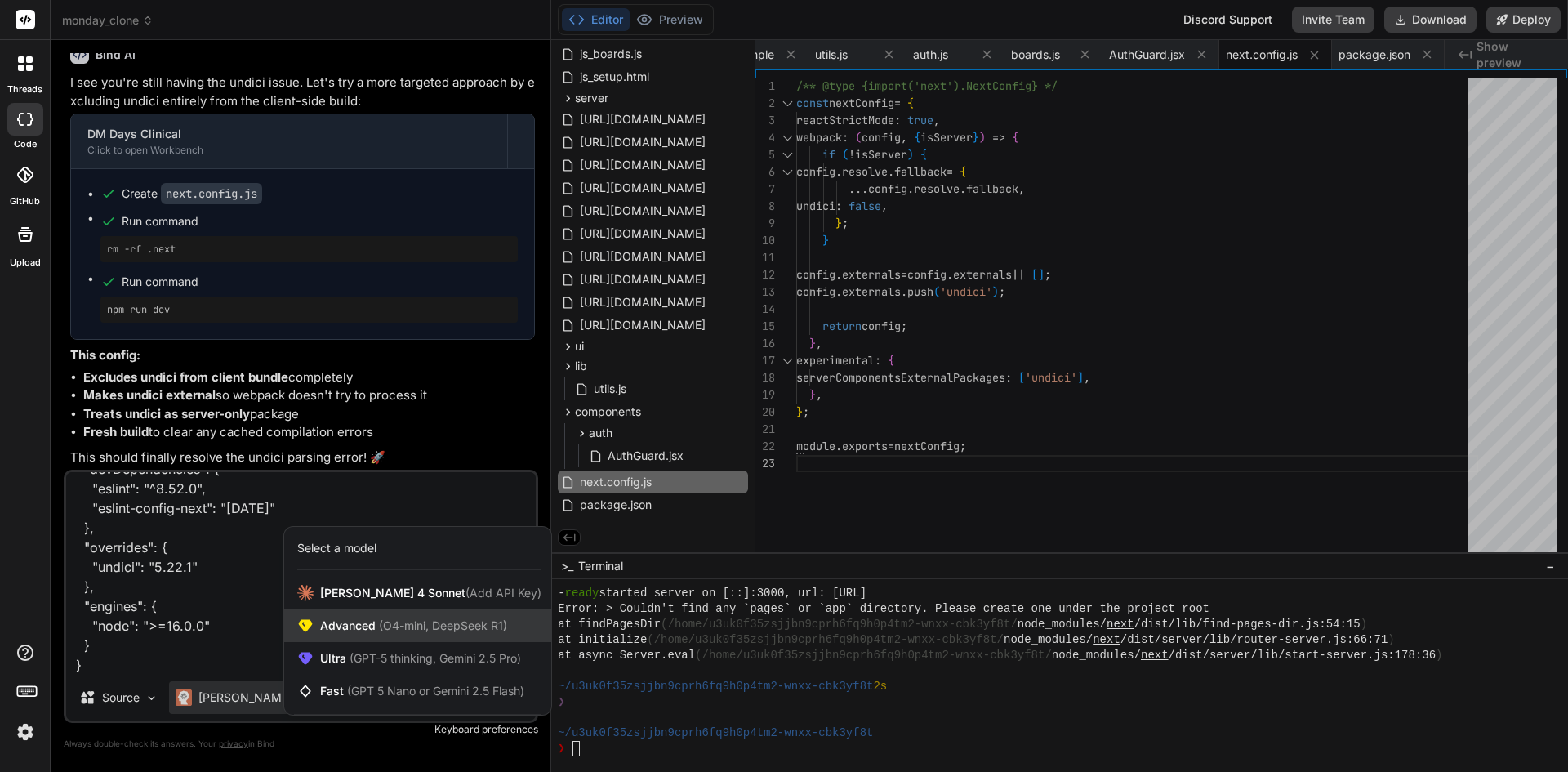
click at [363, 628] on span "Advanced (O4-mini, DeepSeek R1)" at bounding box center [413, 626] width 187 height 16
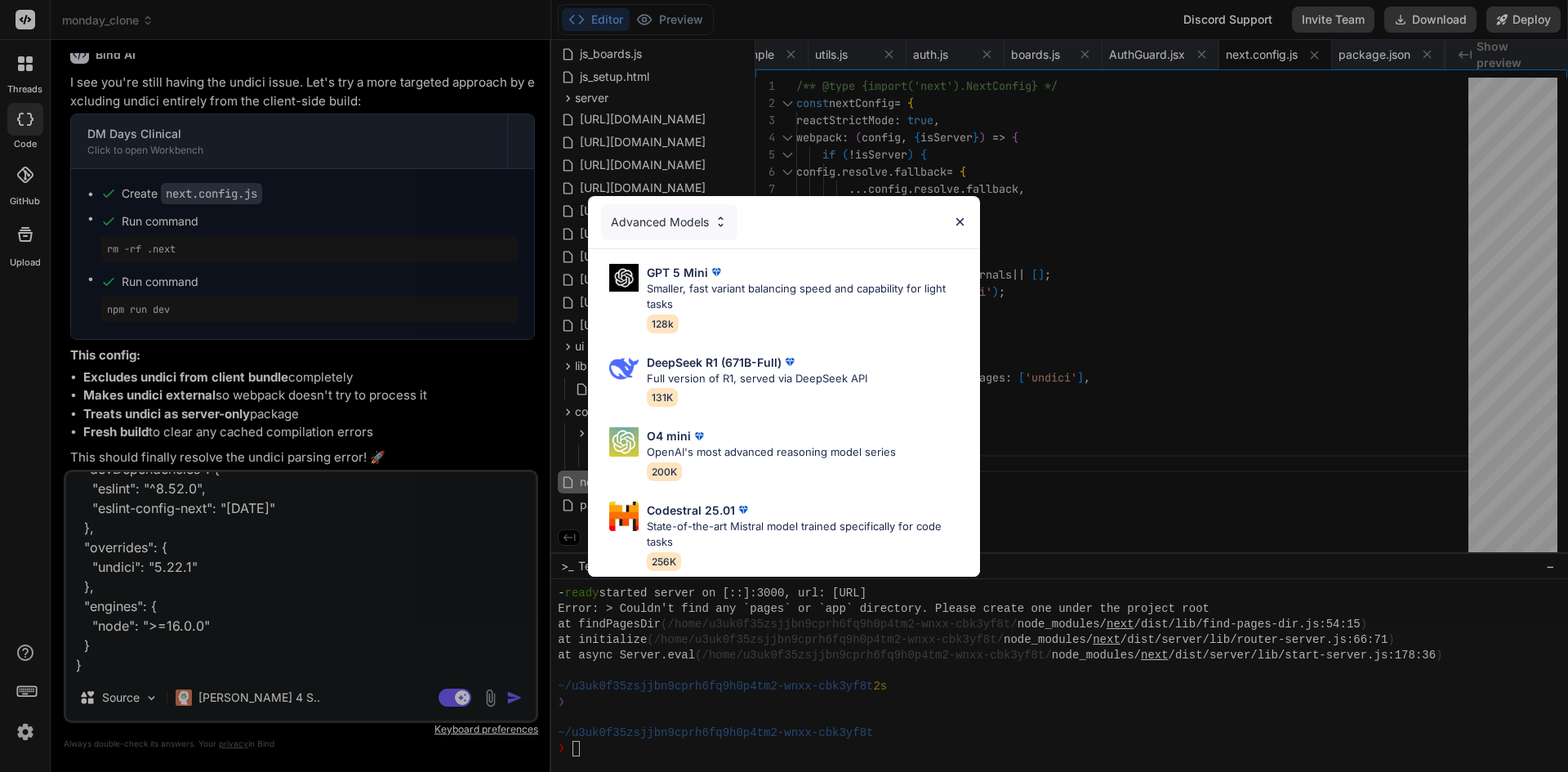
click at [237, 698] on div "Advanced Models GPT 5 Mini Smaller, fast variant balancing speed and capability…" at bounding box center [784, 386] width 1568 height 772
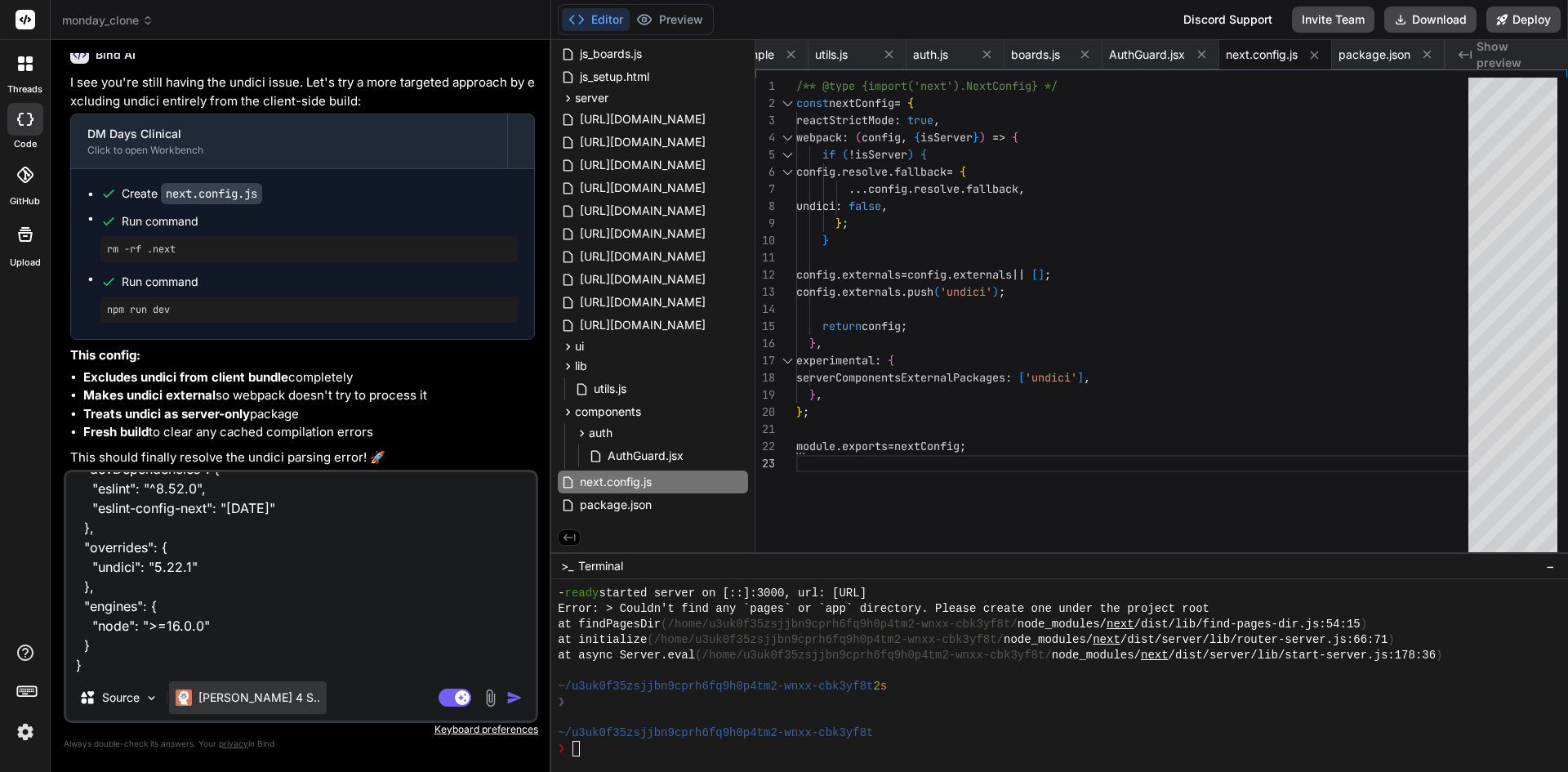
click at [237, 700] on p "[PERSON_NAME] 4 S.." at bounding box center [259, 697] width 121 height 16
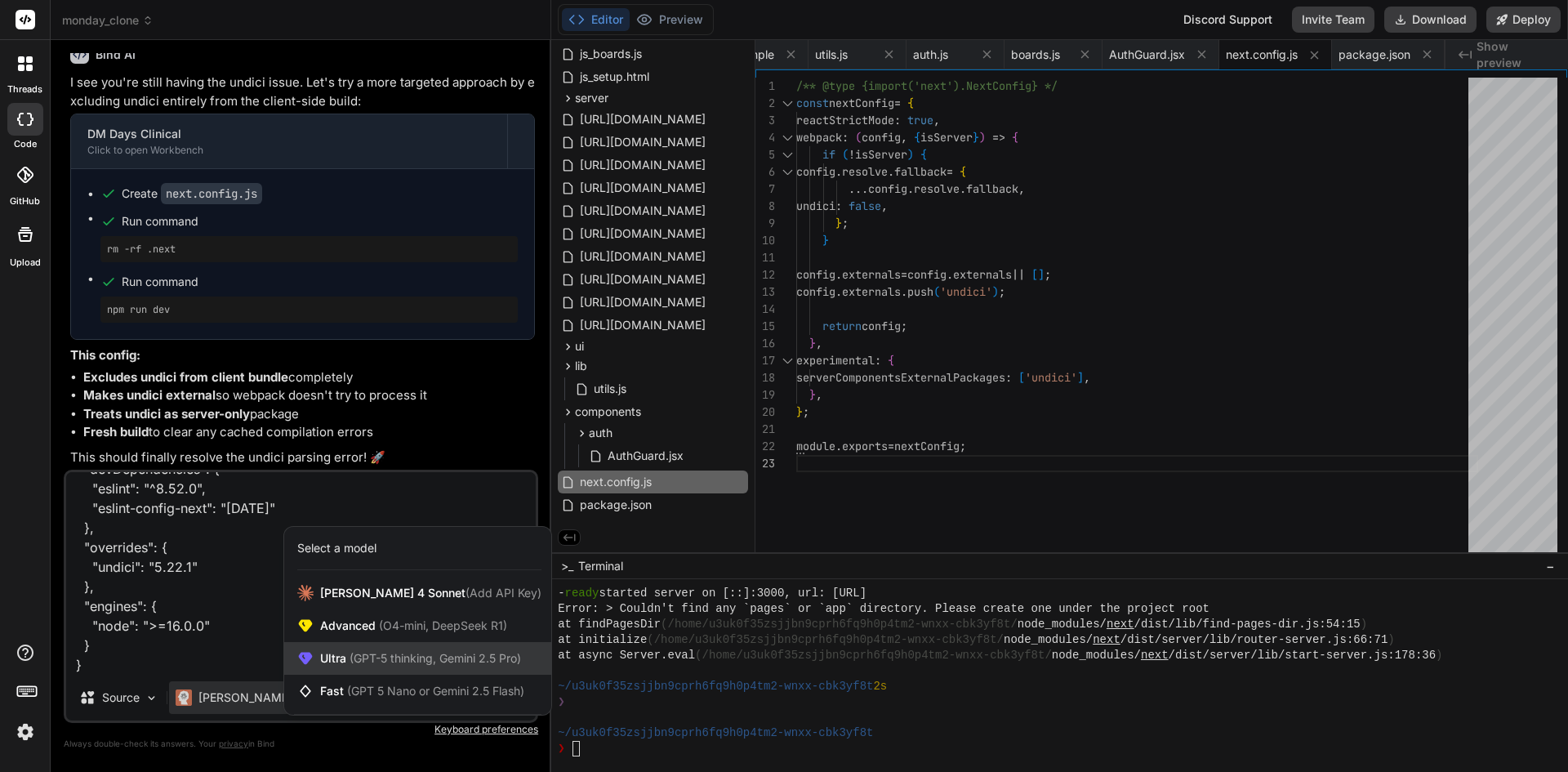
click at [411, 653] on span "(GPT-5 thinking, Gemini 2.5 Pro)" at bounding box center [433, 657] width 175 height 13
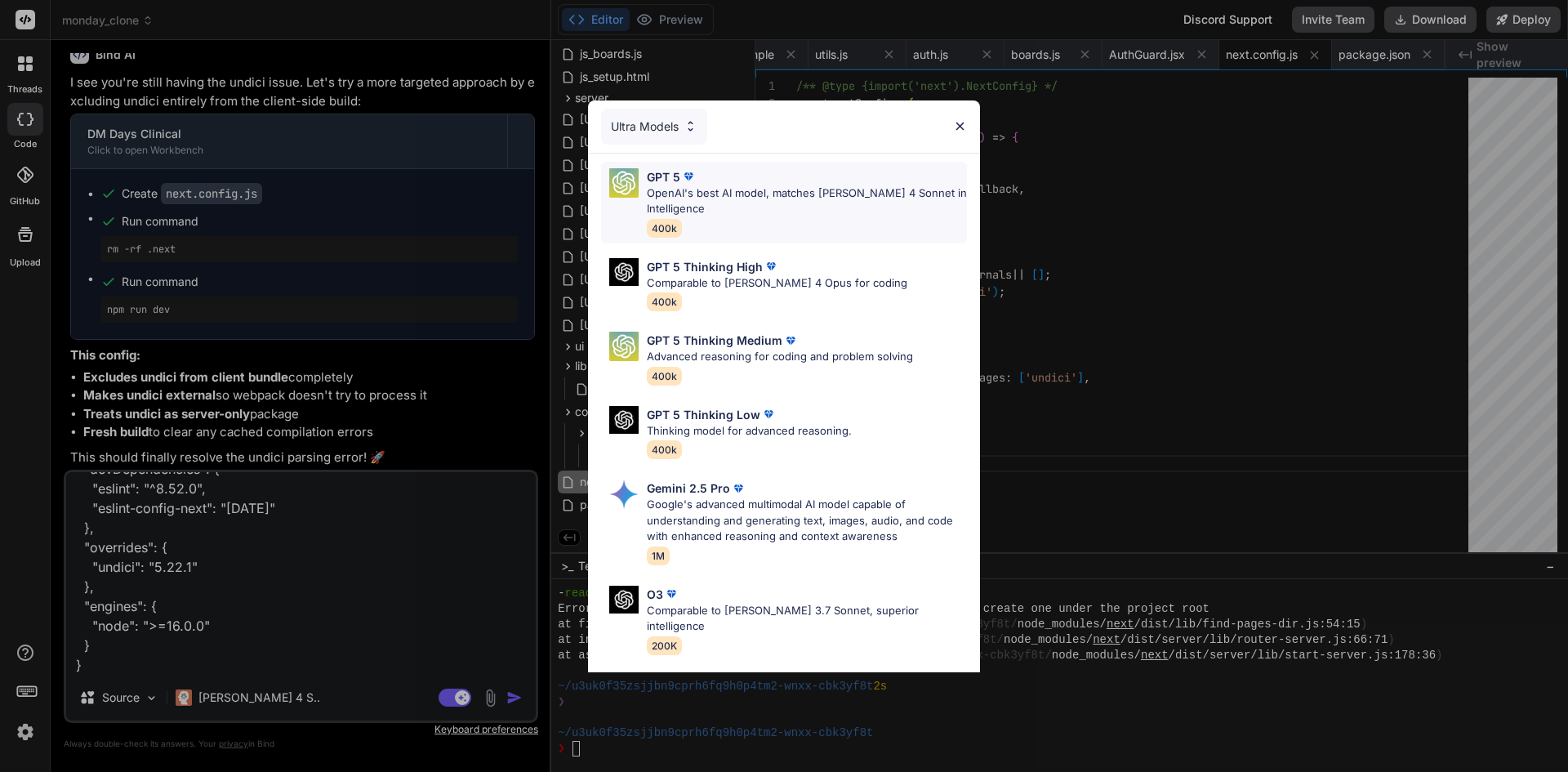
click at [743, 193] on p "OpenAI's best AI model, matches [PERSON_NAME] 4 Sonnet in Intelligence" at bounding box center [807, 200] width 320 height 31
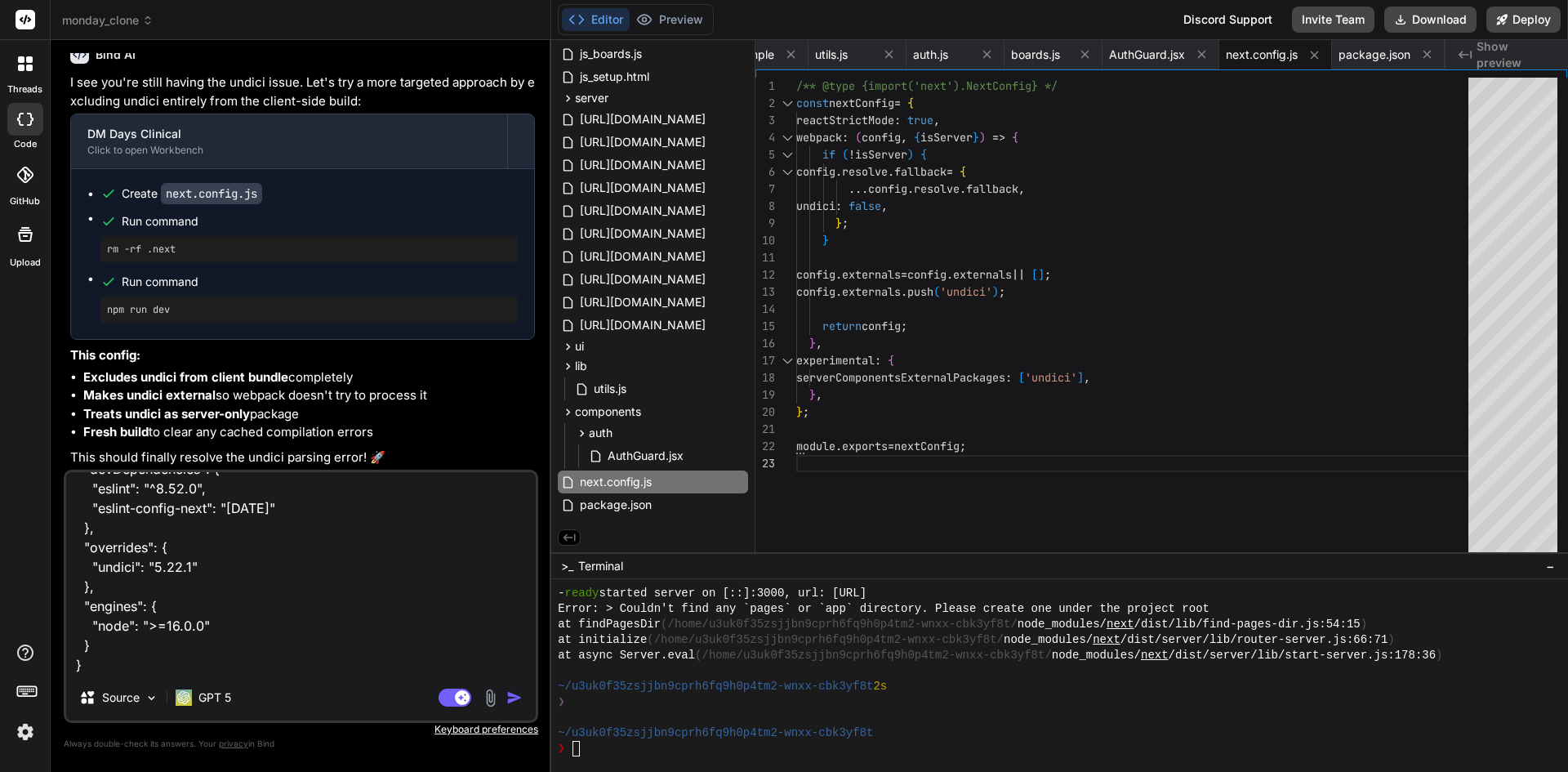
click at [509, 700] on img "button" at bounding box center [515, 697] width 16 height 16
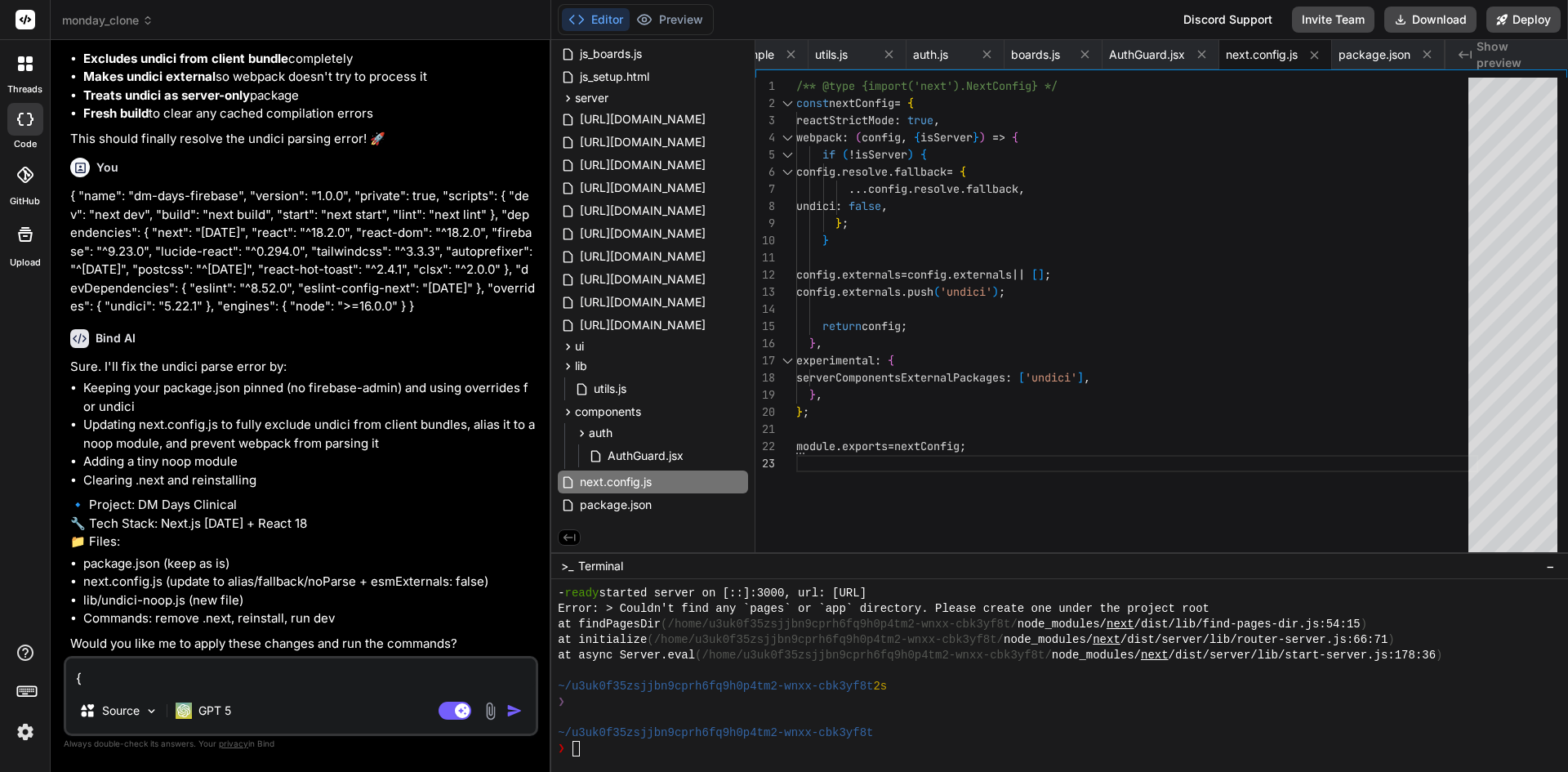
scroll to position [29113, 0]
click at [599, 744] on div "❯" at bounding box center [1052, 748] width 988 height 15
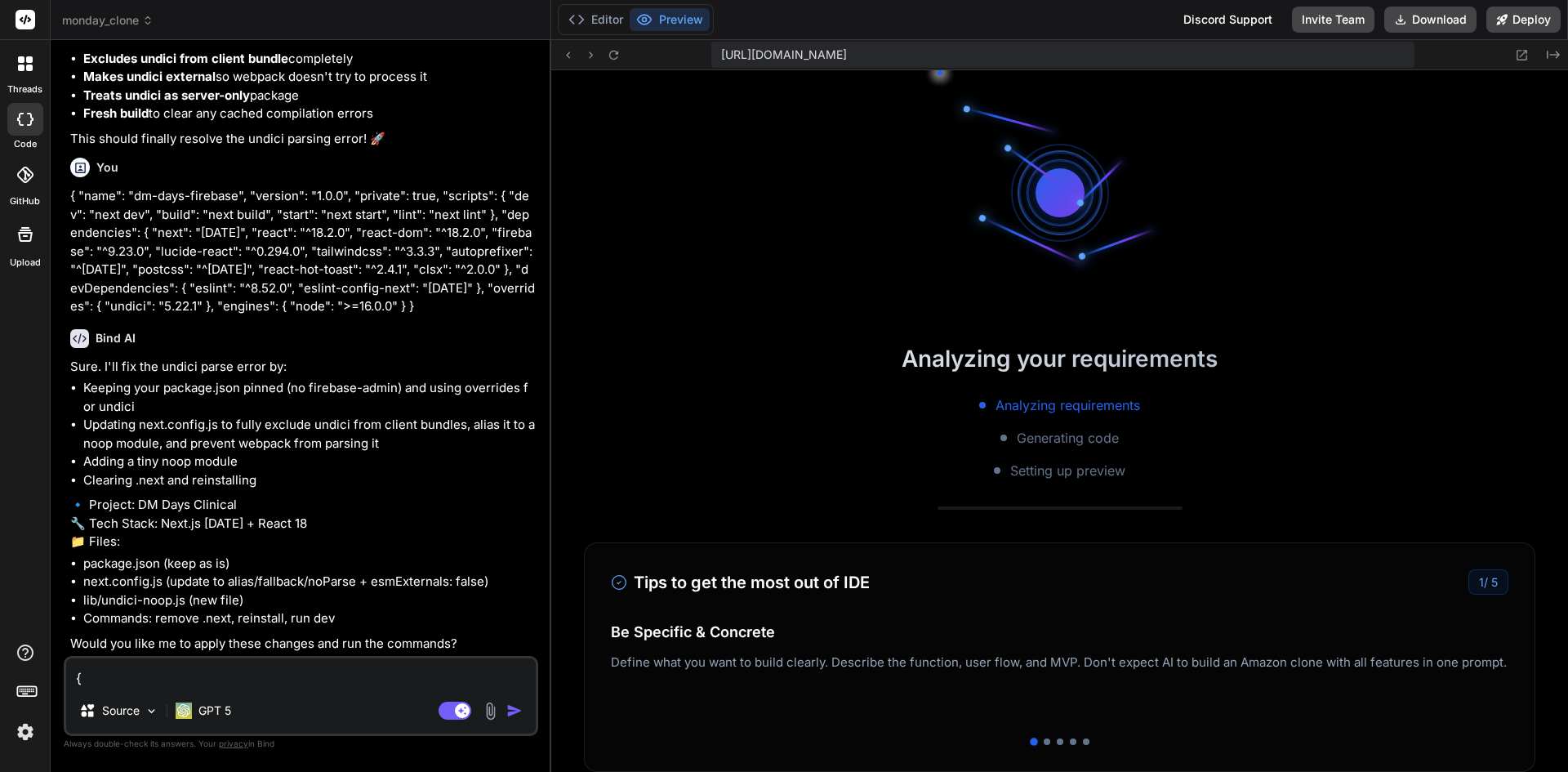
scroll to position [3290, 0]
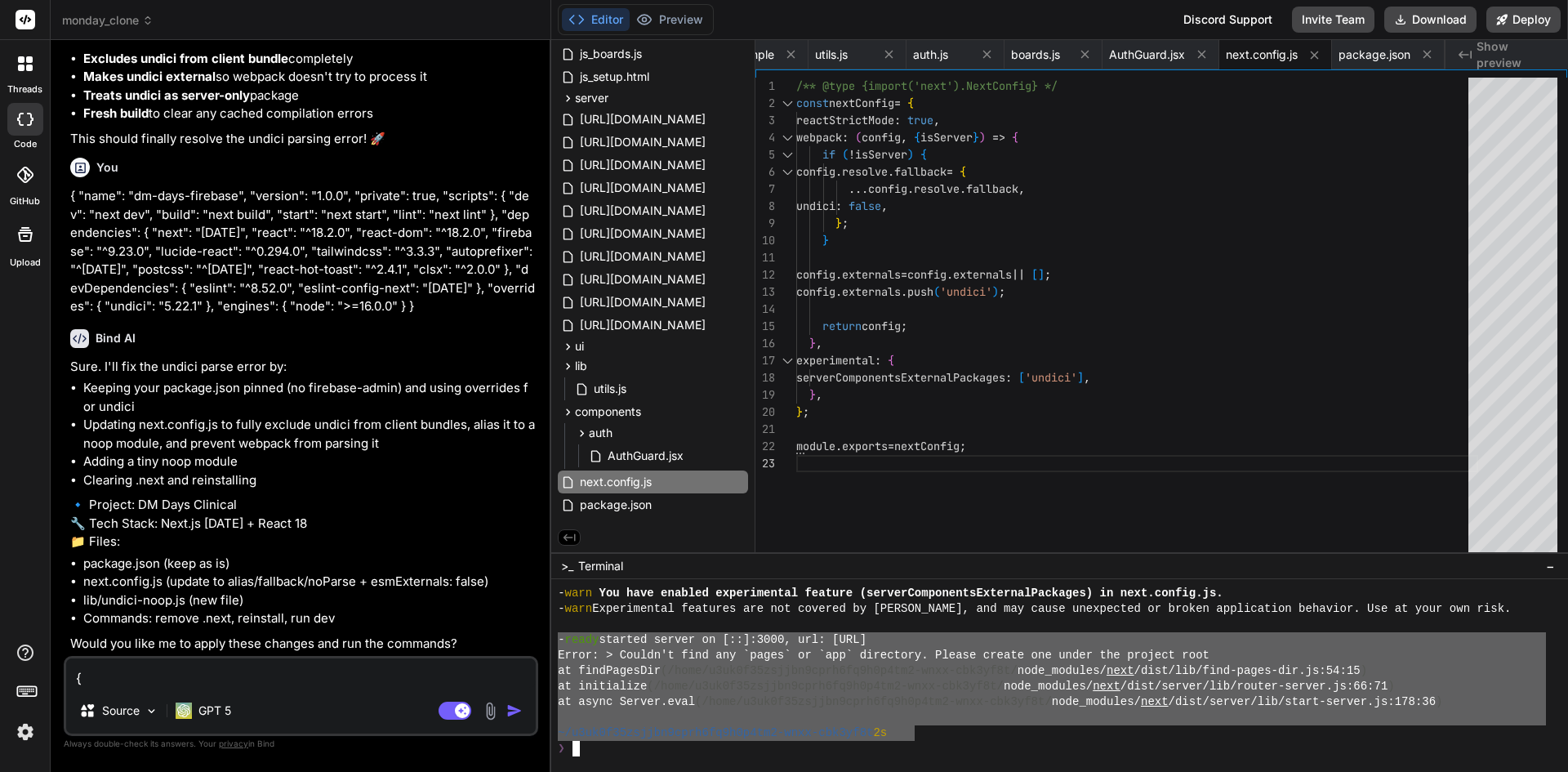
drag, startPoint x: 846, startPoint y: 717, endPoint x: 568, endPoint y: 644, distance: 287.4
click at [554, 642] on div ")))))))))))))))))))))))))))))))) kkkkkkkkkkkkkkkkkkkkkkkkkkkkkkkk - warn You ha…" at bounding box center [1060, 675] width 1017 height 193
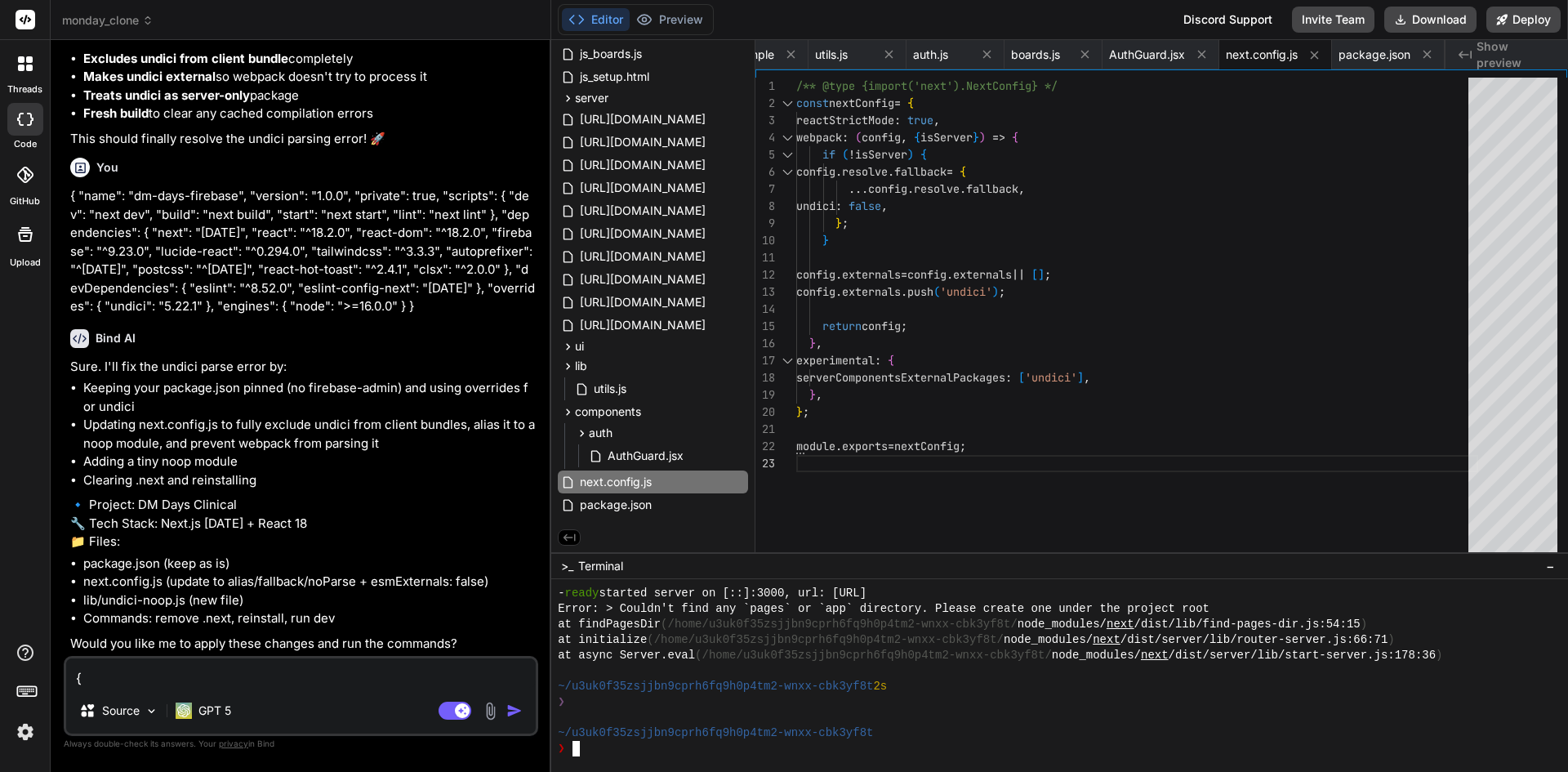
scroll to position [3337, 0]
click at [732, 754] on div "❯" at bounding box center [1052, 748] width 988 height 15
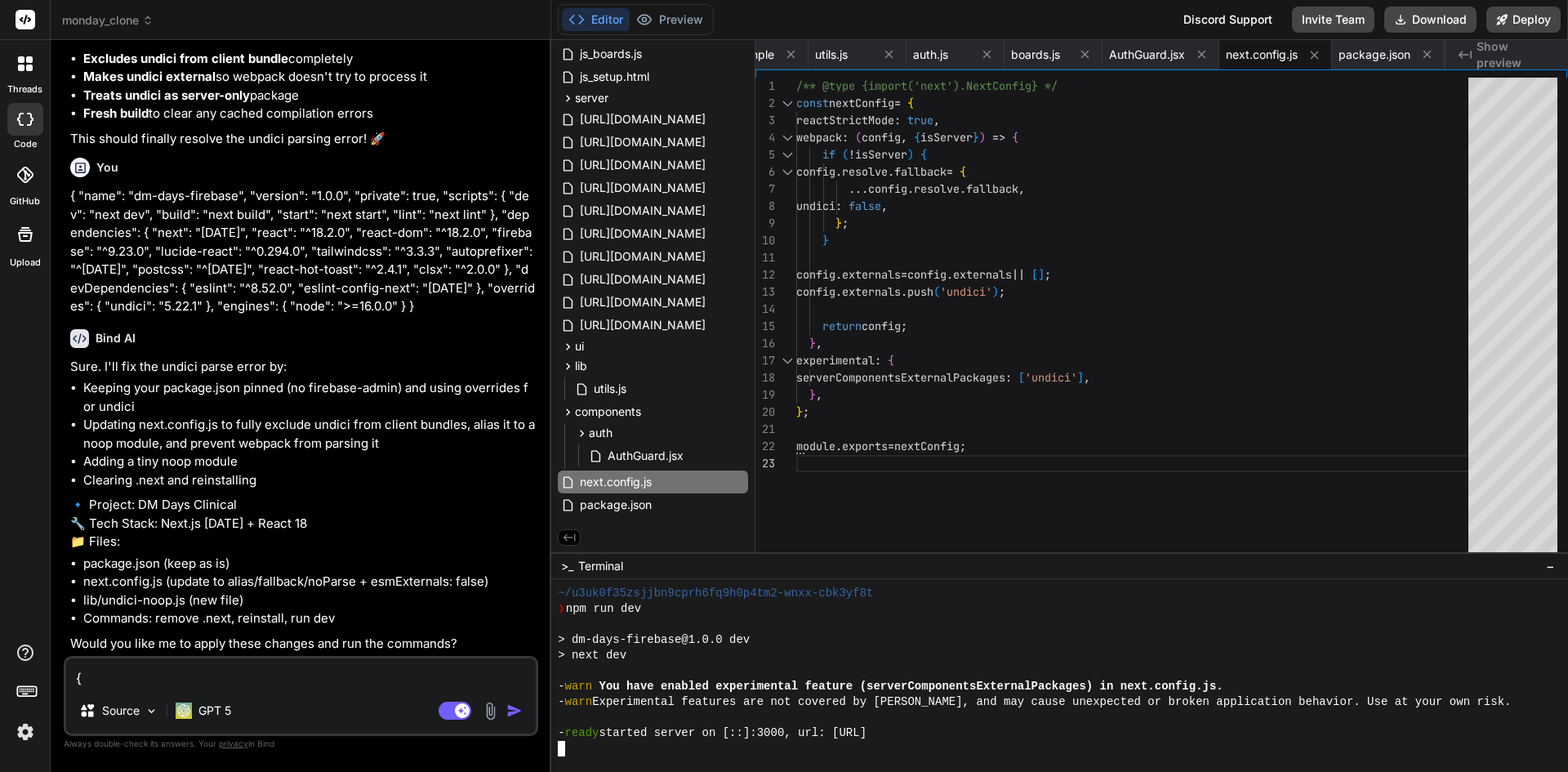
scroll to position [3570, 0]
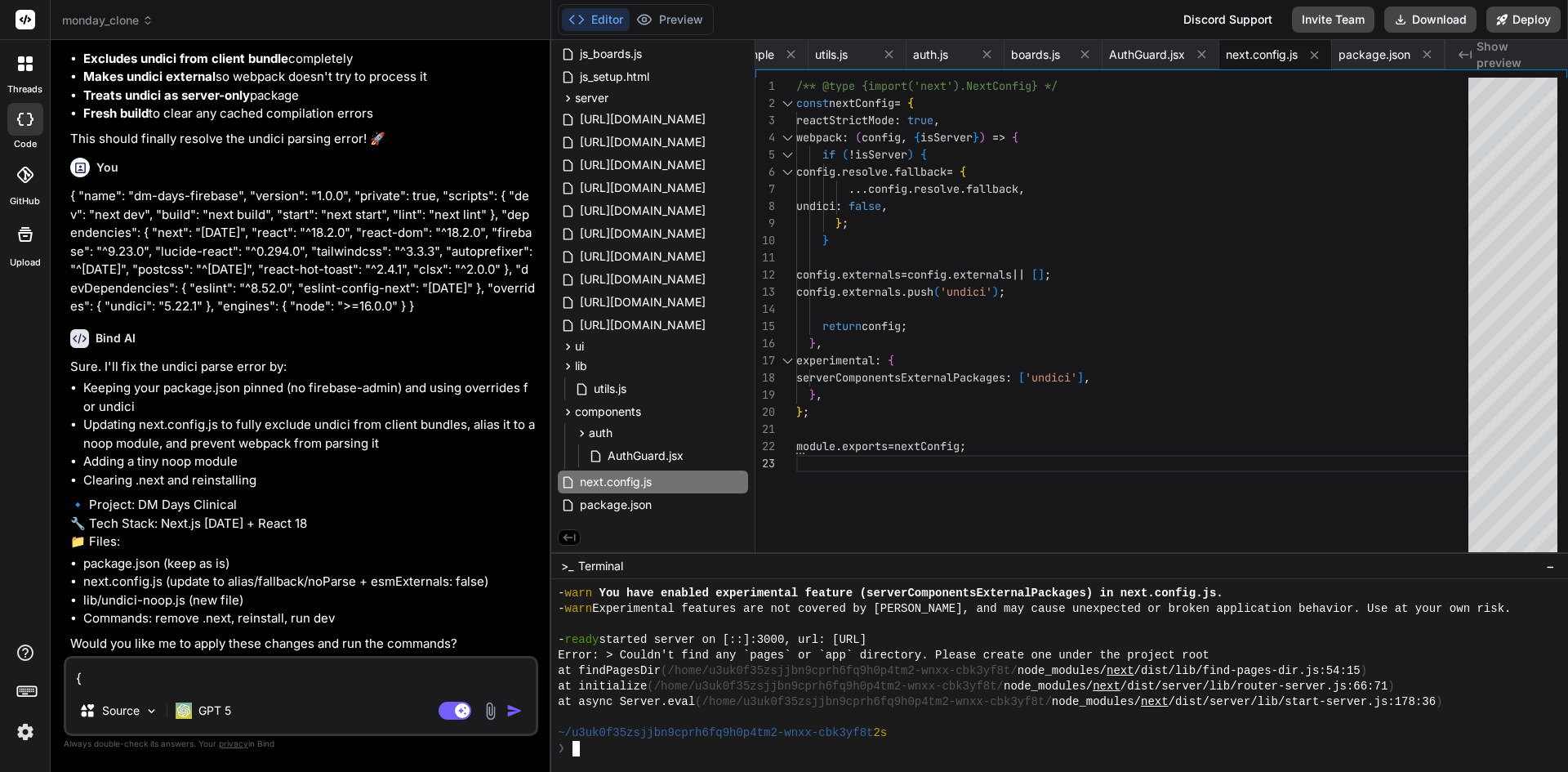
click at [299, 676] on textarea "{ "name": "dm-days-firebase", "version": "1.0.0", "private": true, "scripts": {…" at bounding box center [301, 673] width 470 height 30
paste textarea "yles"
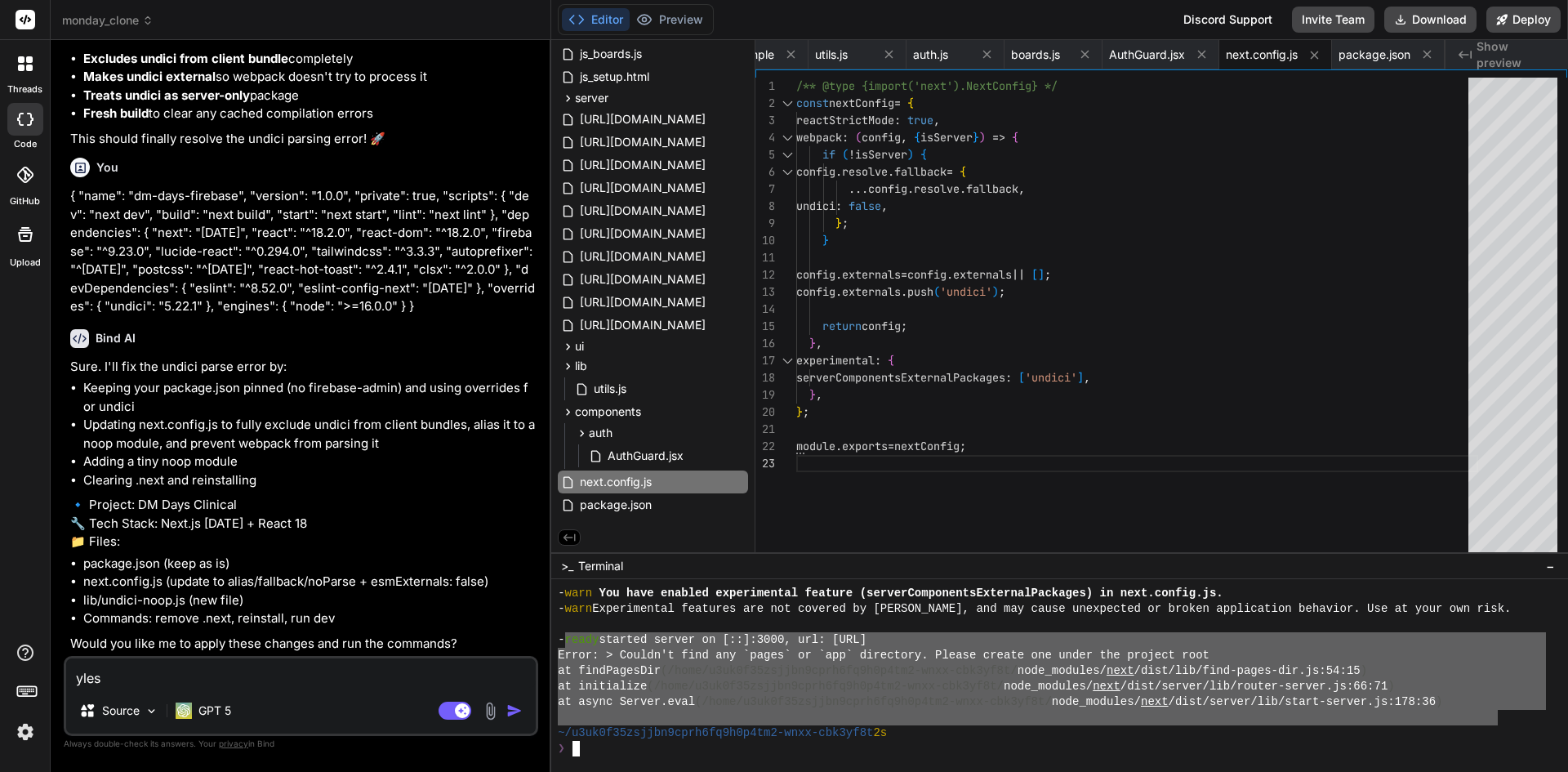
scroll to position [3616, 0]
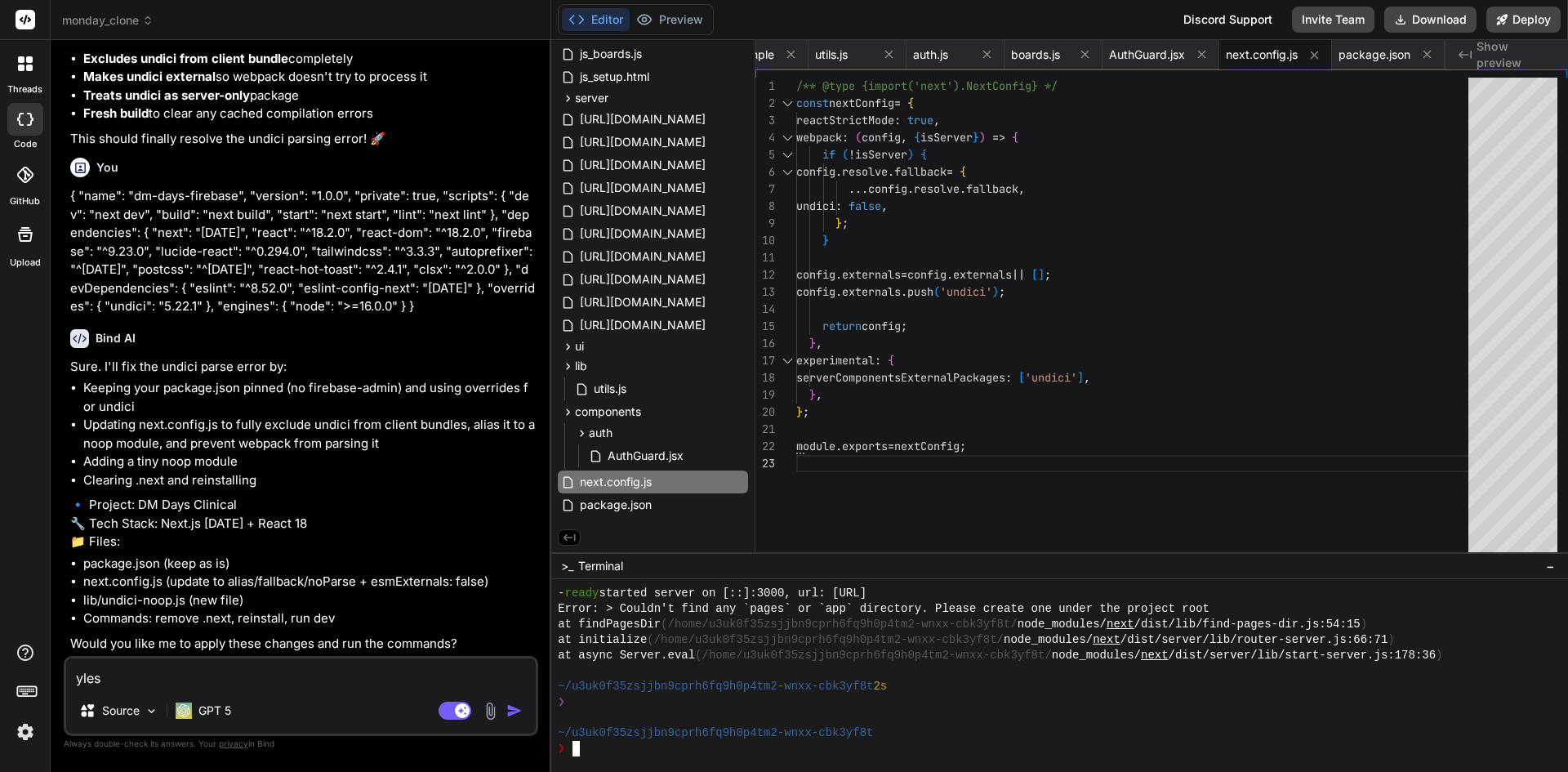
drag, startPoint x: 575, startPoint y: 640, endPoint x: 963, endPoint y: 707, distance: 393.7
drag, startPoint x: 228, startPoint y: 672, endPoint x: 50, endPoint y: 681, distance: 178.2
click at [50, 681] on div "Bind AI Web Search Created with Pixso. Code Generator You what is the server ap…" at bounding box center [300, 406] width 501 height 732
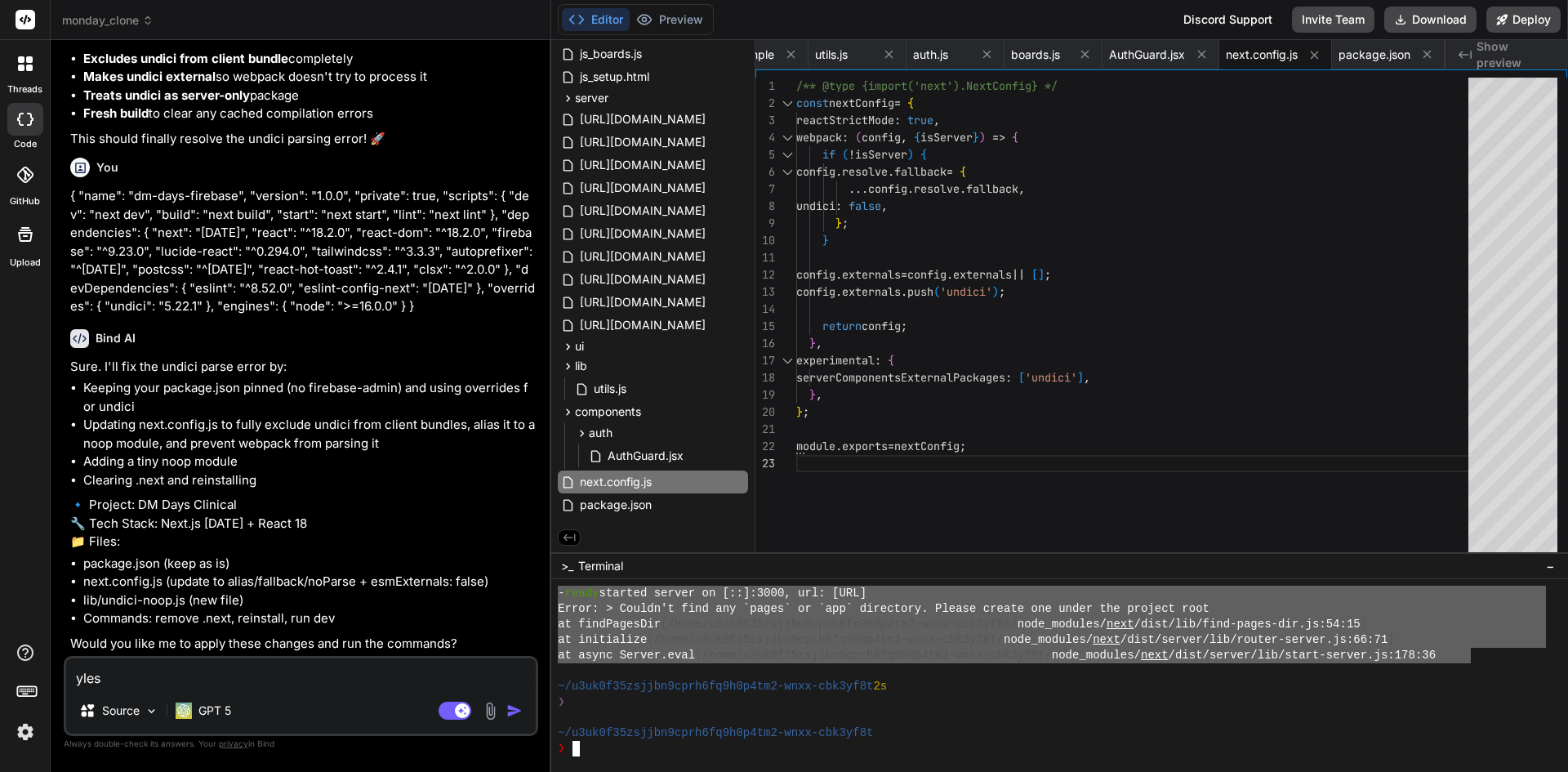
drag, startPoint x: 1472, startPoint y: 653, endPoint x: 545, endPoint y: 593, distance: 928.9
click at [58, 675] on div "Bind AI Web Search Created with Pixso. Code Generator You what is the server ap…" at bounding box center [300, 406] width 501 height 732
paste textarea "- ready started server on [::]:3000, url: [URL] Error: > Couldn't find any `pag…"
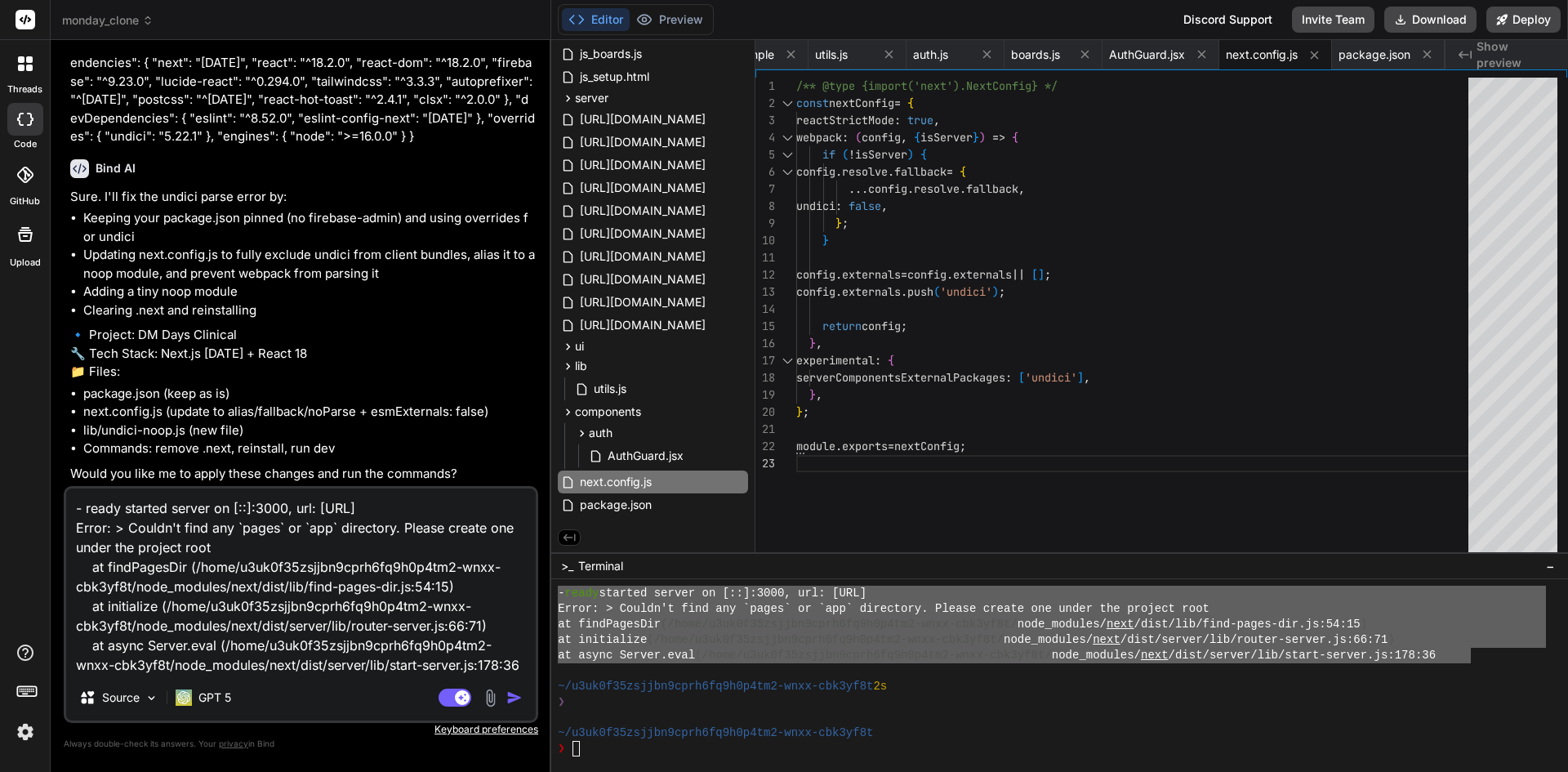
click at [512, 697] on img "button" at bounding box center [515, 697] width 16 height 16
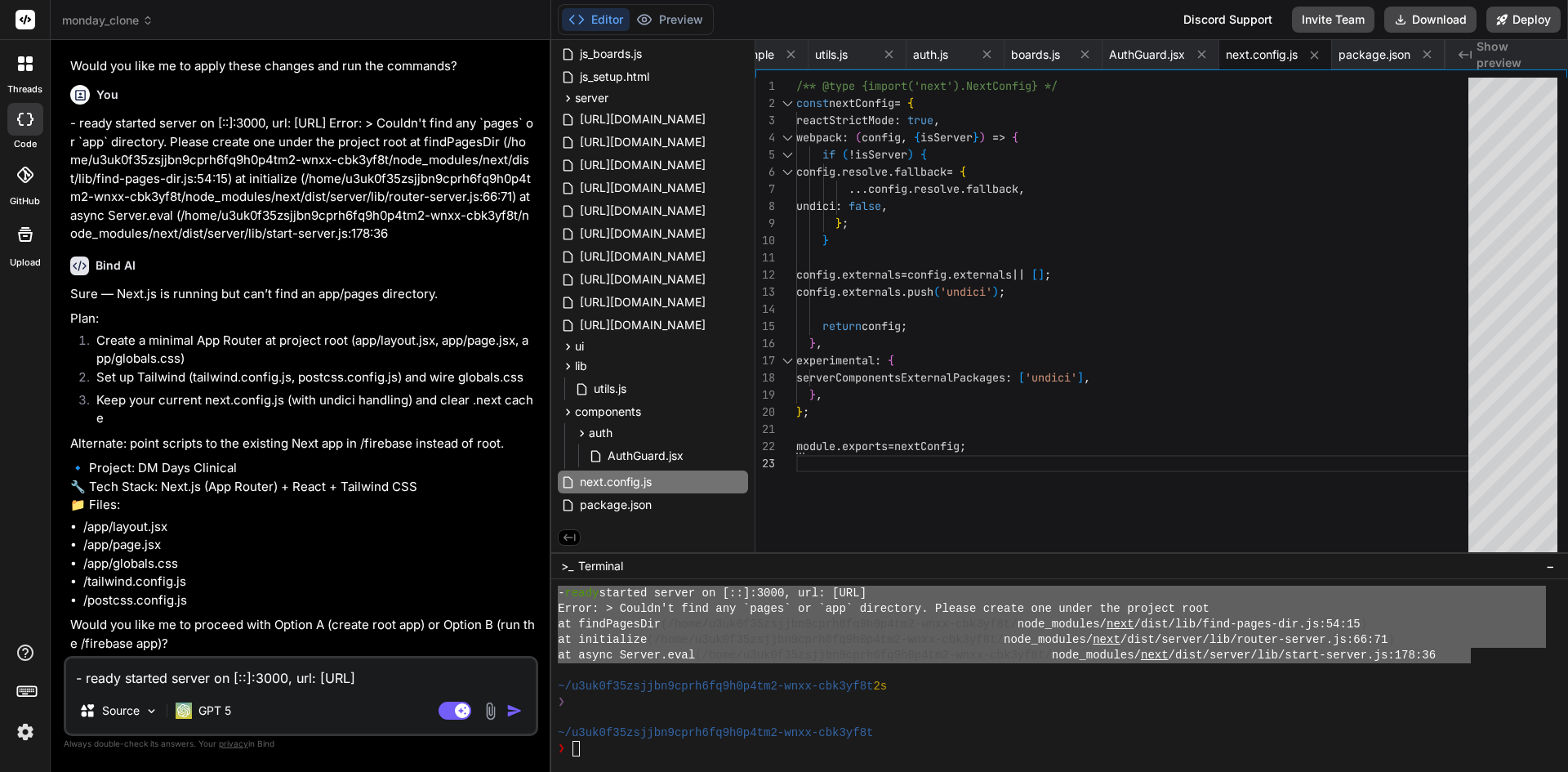
scroll to position [29727, 0]
click at [247, 674] on textarea "- ready started server on [::]:3000, url: [URL] Error: > Couldn't find any `pag…" at bounding box center [301, 673] width 470 height 30
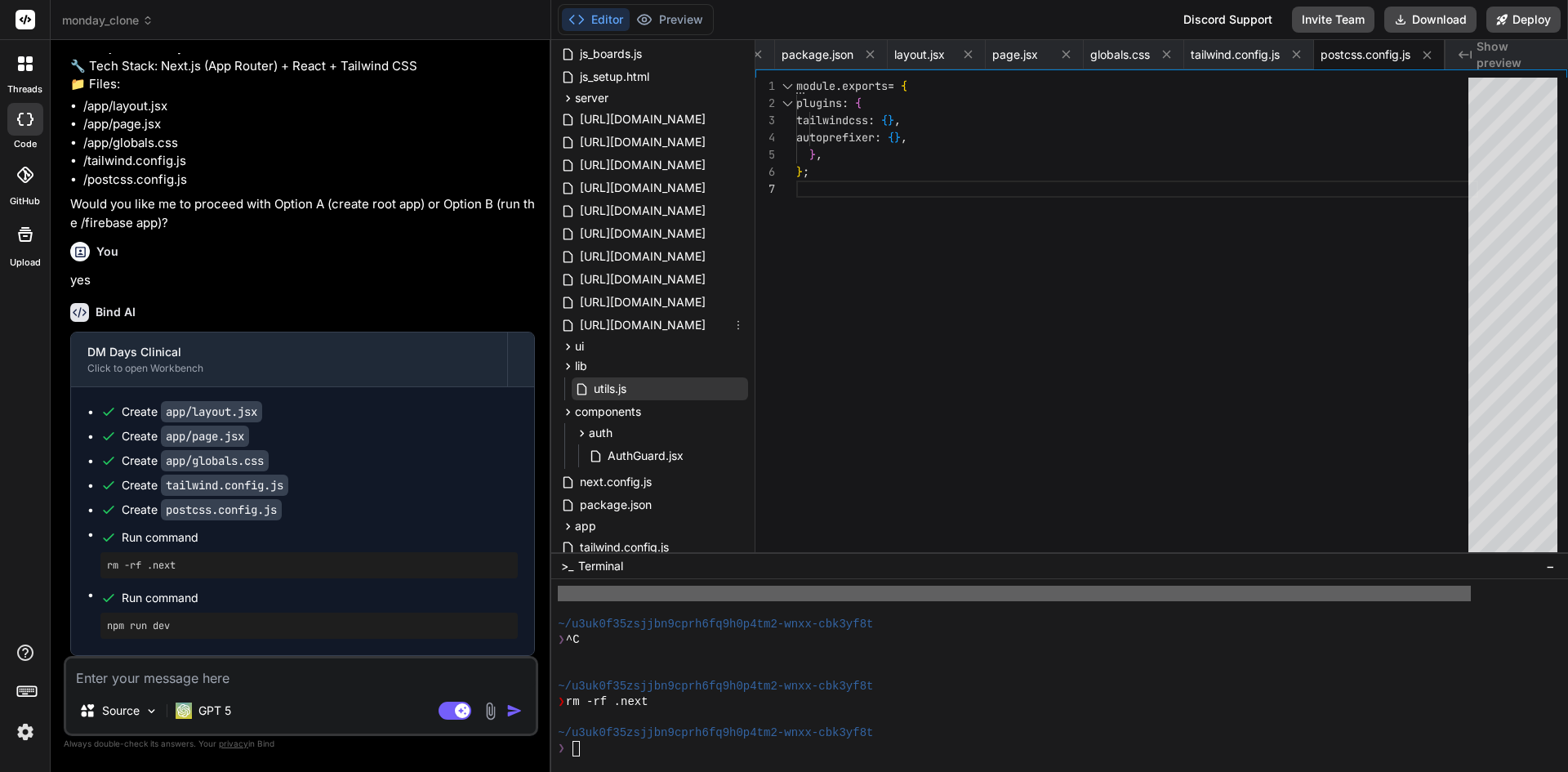
scroll to position [638, 0]
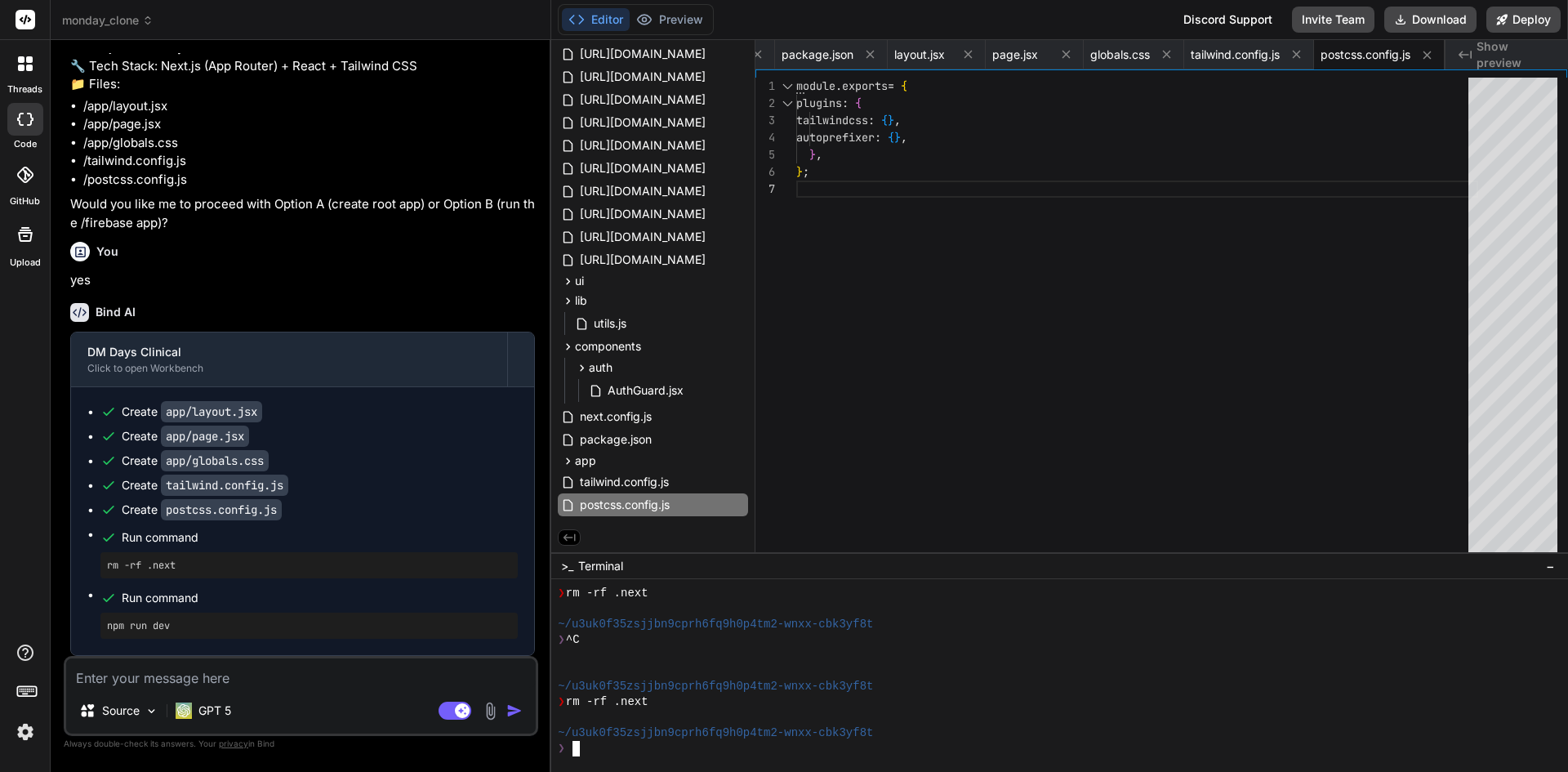
click at [627, 748] on div "❯" at bounding box center [1052, 748] width 988 height 15
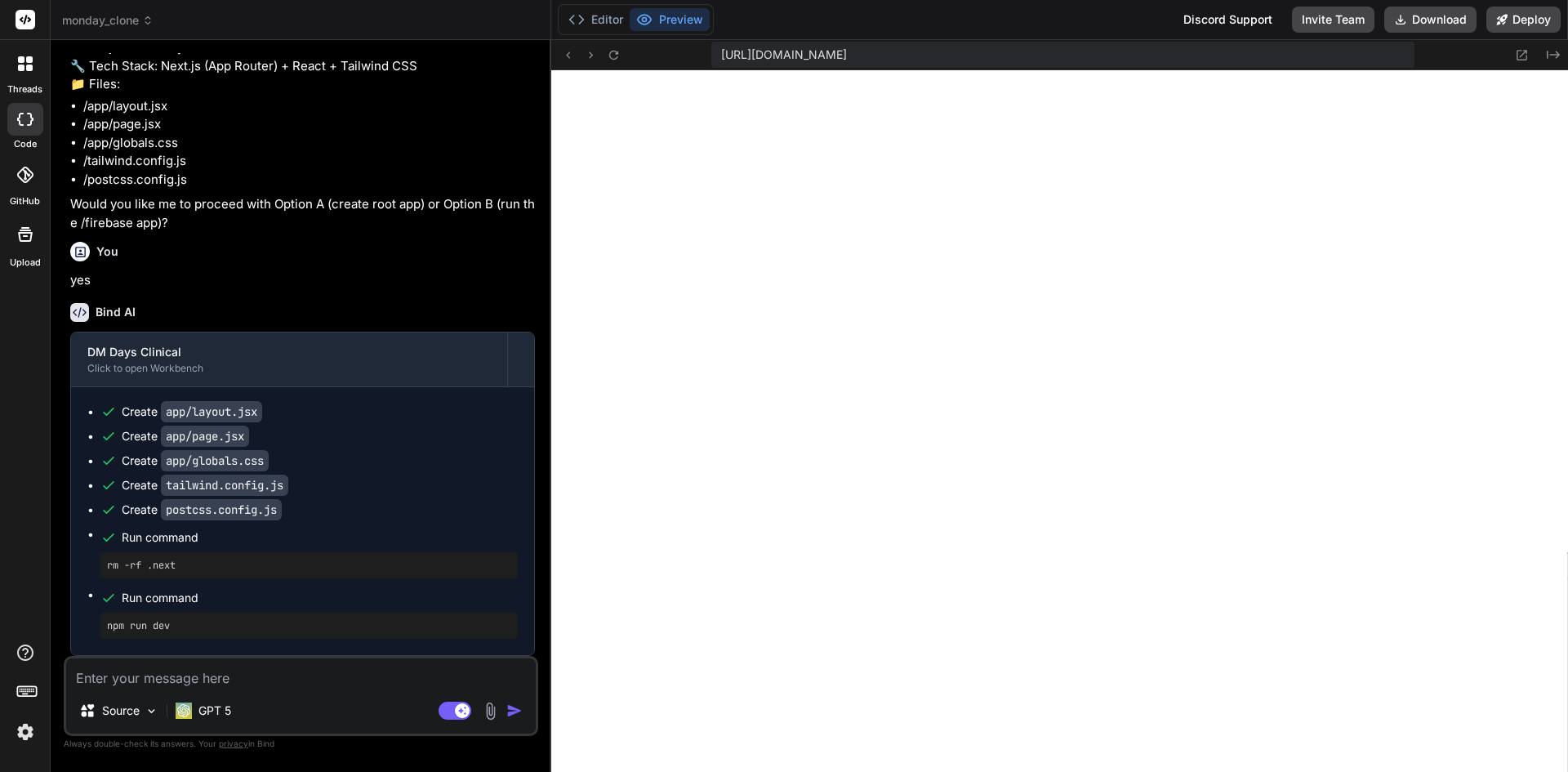
scroll to position [4734, 0]
click at [616, 54] on icon at bounding box center [613, 54] width 9 height 9
click at [603, 25] on button "Editor" at bounding box center [595, 19] width 67 height 22
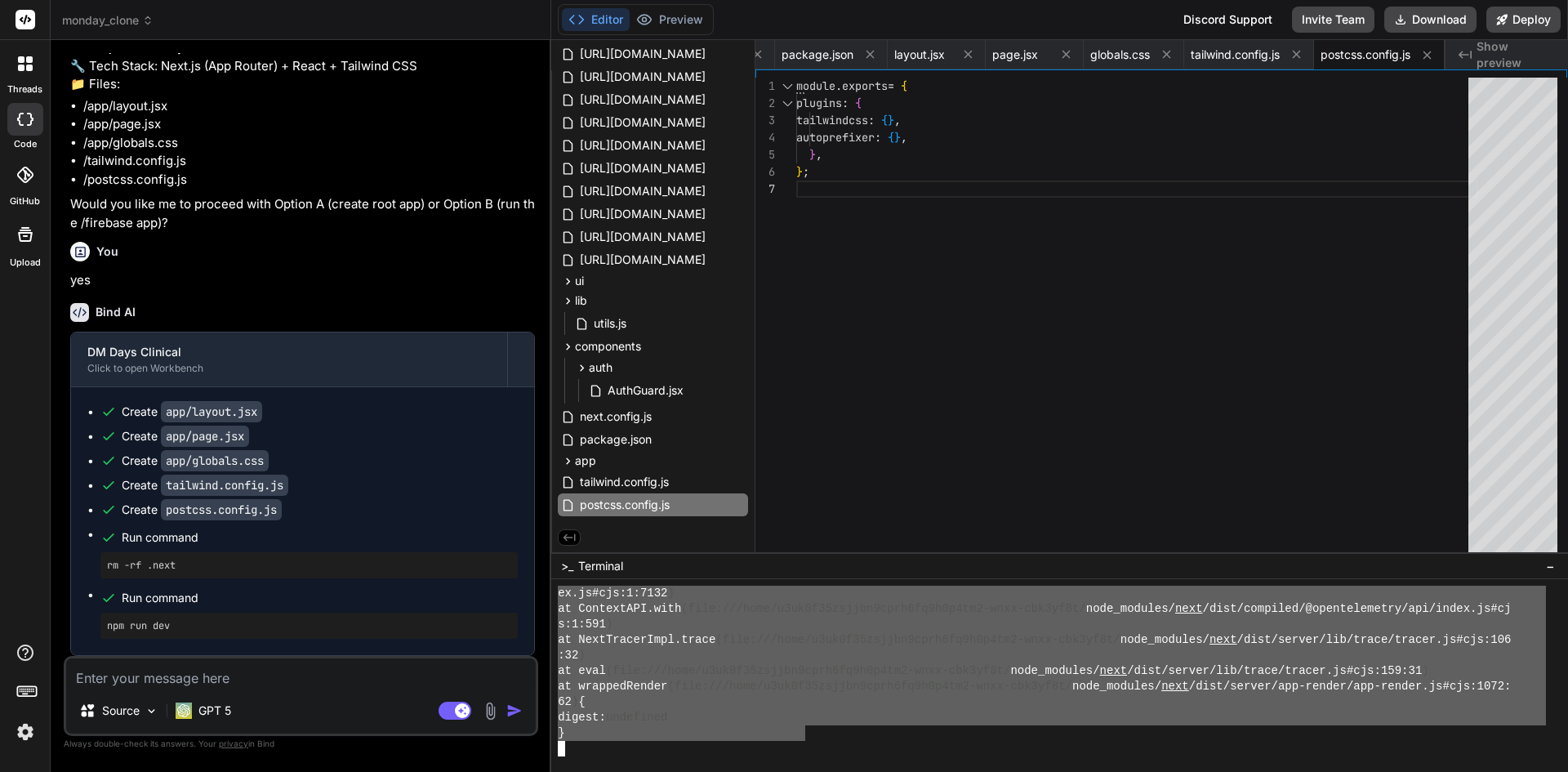
drag, startPoint x: 570, startPoint y: 639, endPoint x: 807, endPoint y: 733, distance: 255.0
click at [307, 682] on textarea at bounding box center [301, 673] width 470 height 30
paste textarea "npm run dev > dm-days-firebase@1.0.0 dev > next dev - warn You have enabled exp…"
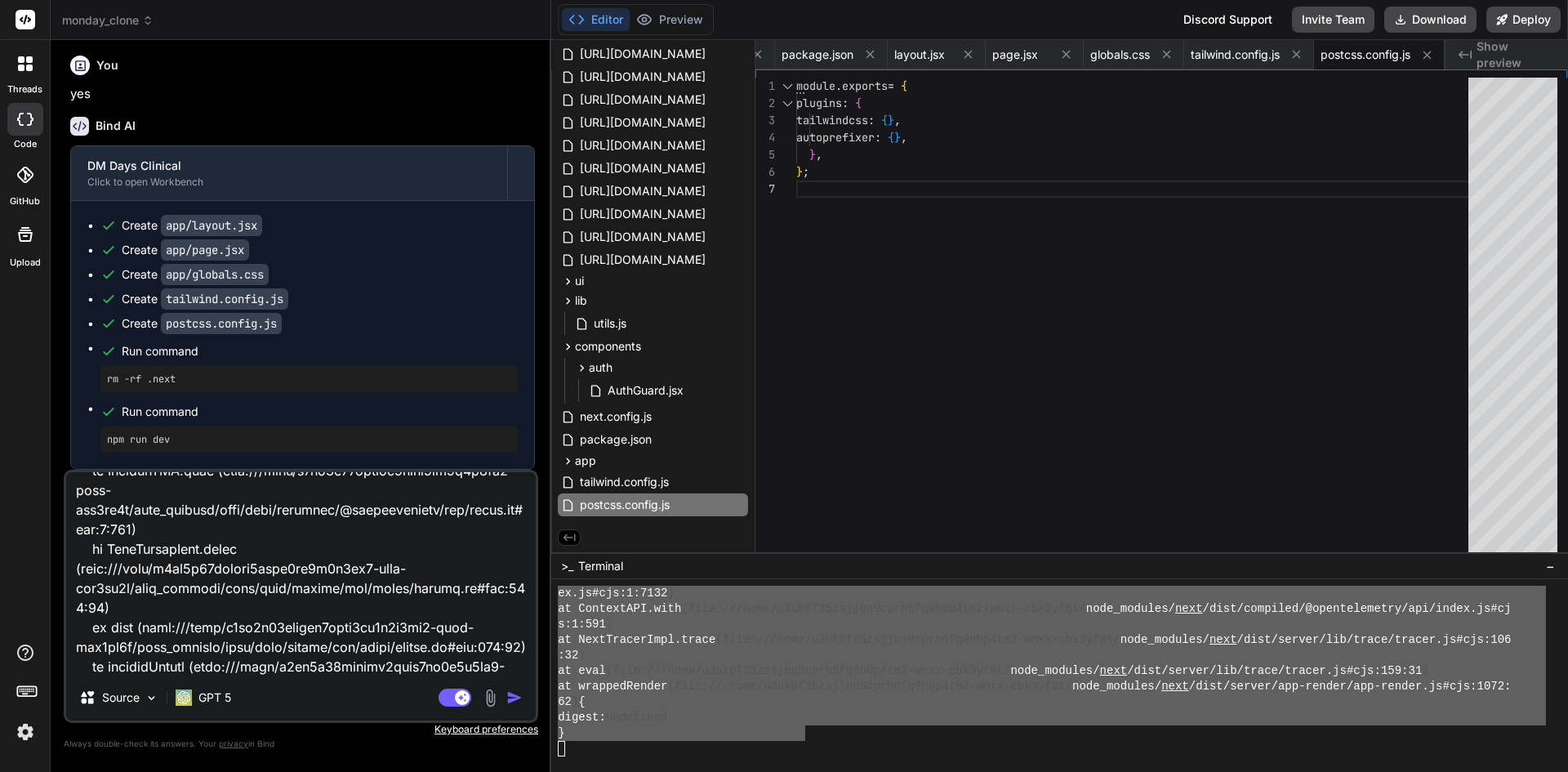
click at [509, 700] on img "button" at bounding box center [515, 697] width 16 height 16
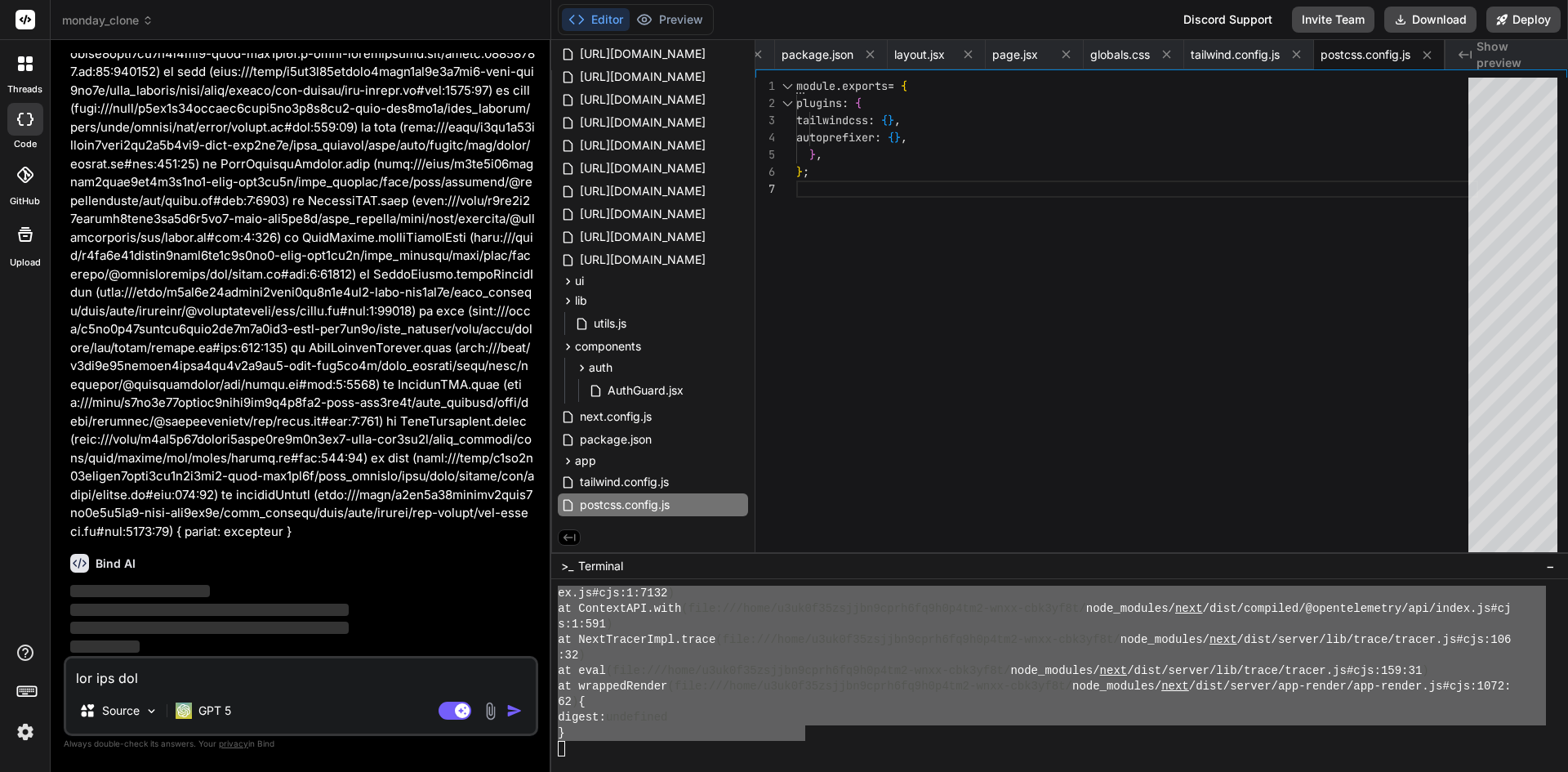
scroll to position [33093, 0]
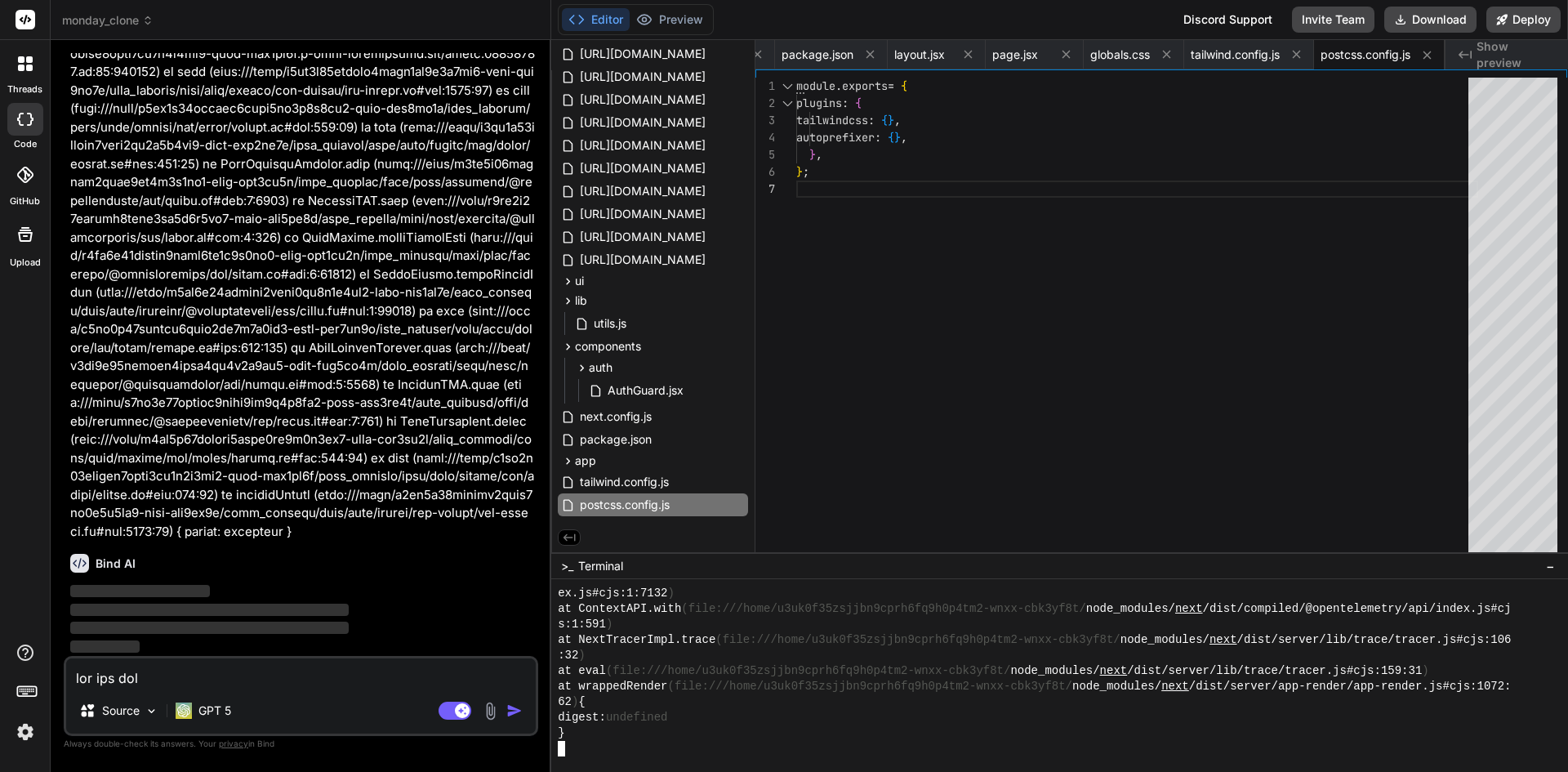
click at [676, 751] on div at bounding box center [1052, 748] width 988 height 15
click at [657, 741] on div "}" at bounding box center [1052, 732] width 988 height 15
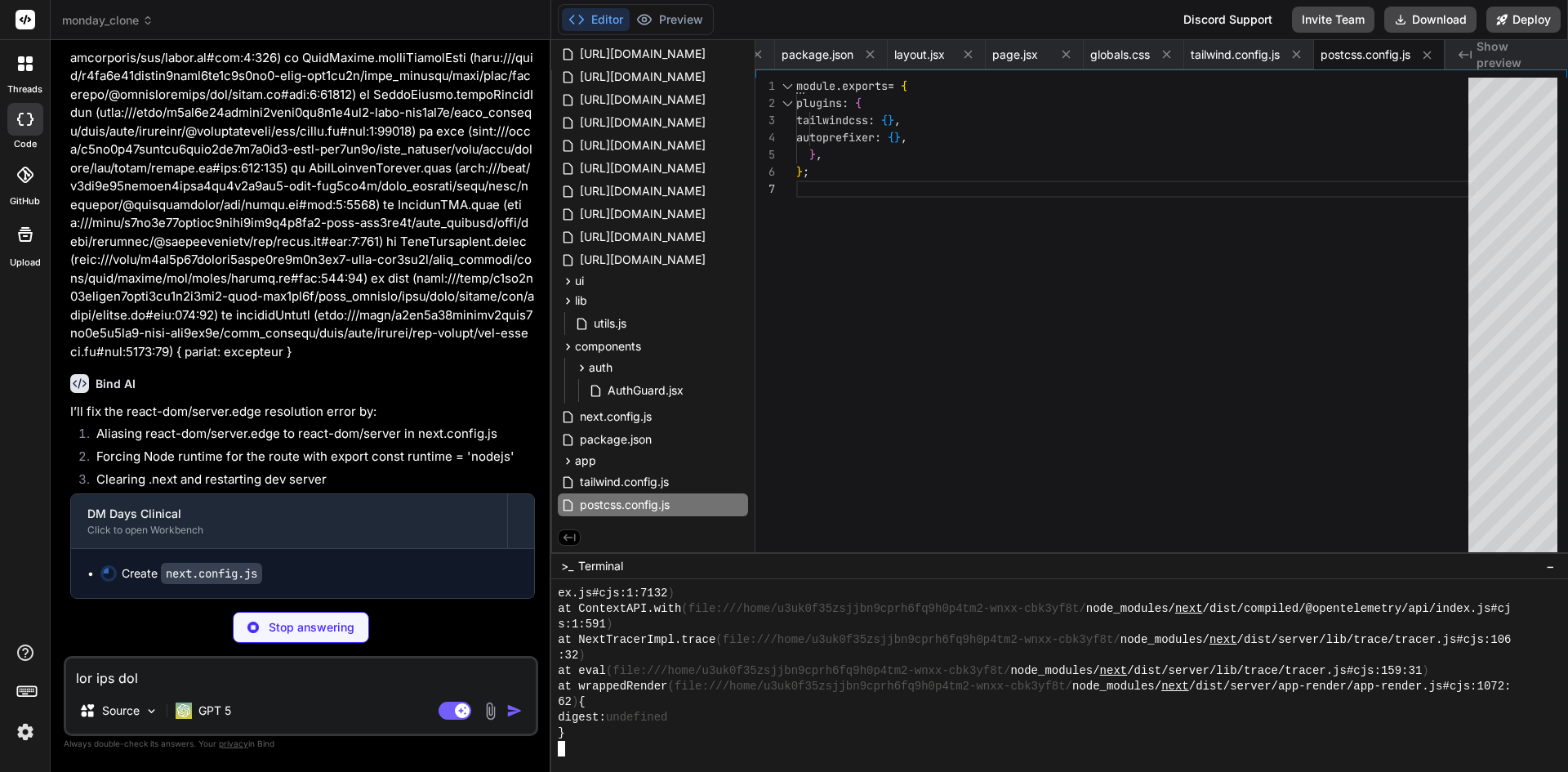
scroll to position [33271, 0]
click at [697, 739] on div "}" at bounding box center [1052, 732] width 988 height 15
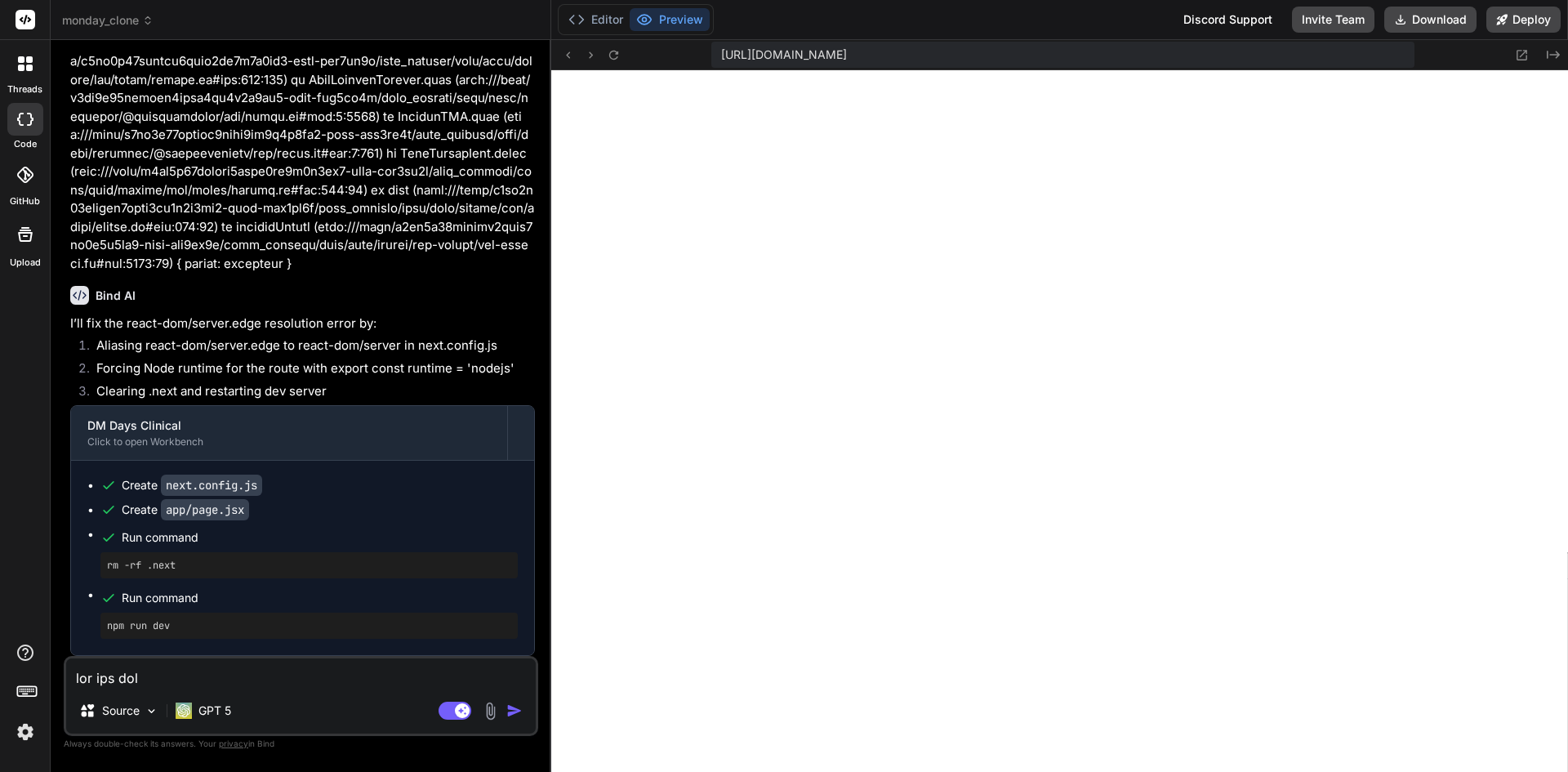
scroll to position [33360, 0]
click at [605, 22] on button "Editor" at bounding box center [595, 19] width 67 height 22
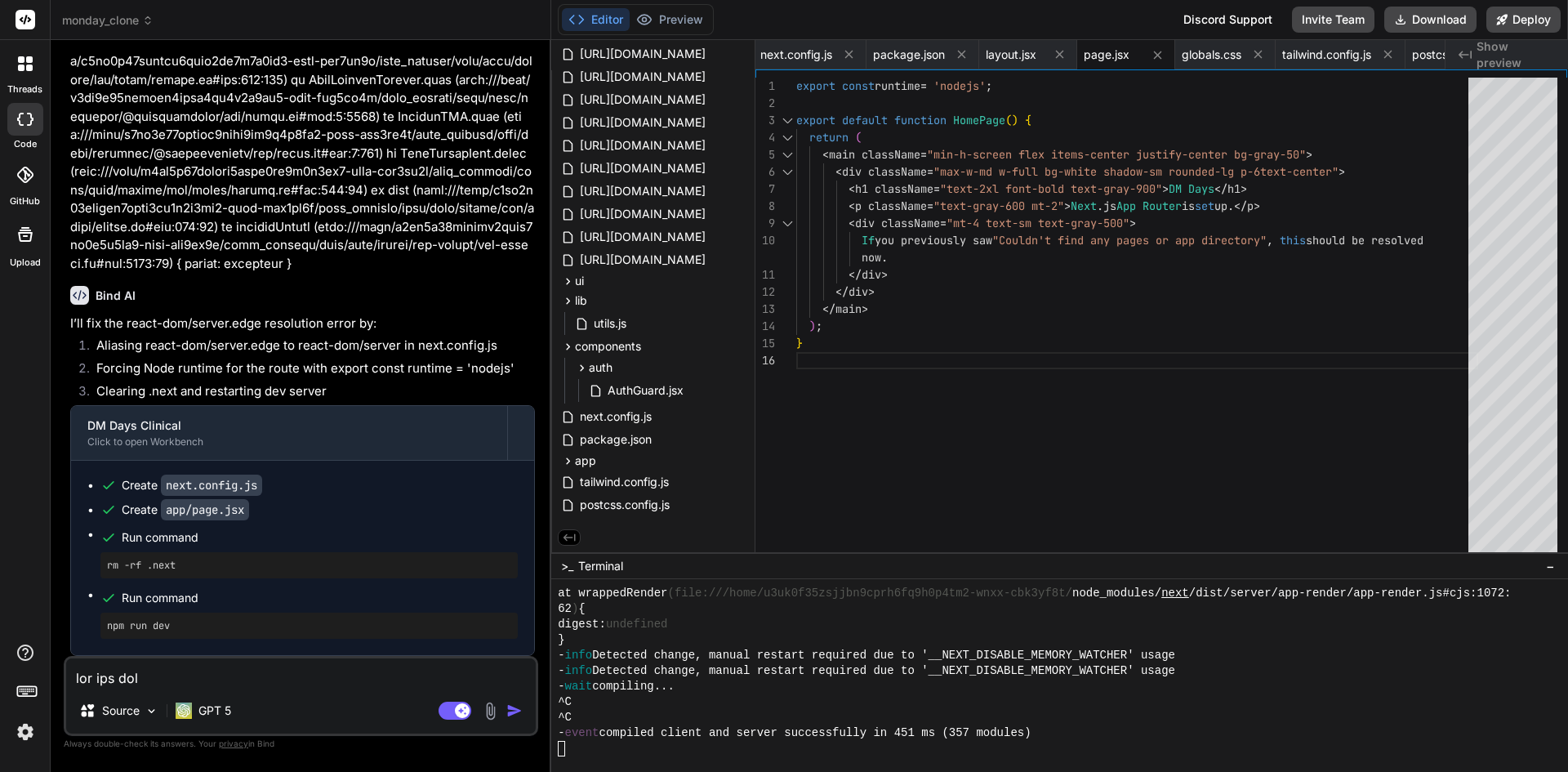
scroll to position [5914, 0]
click at [660, 8] on button "Preview" at bounding box center [669, 19] width 80 height 22
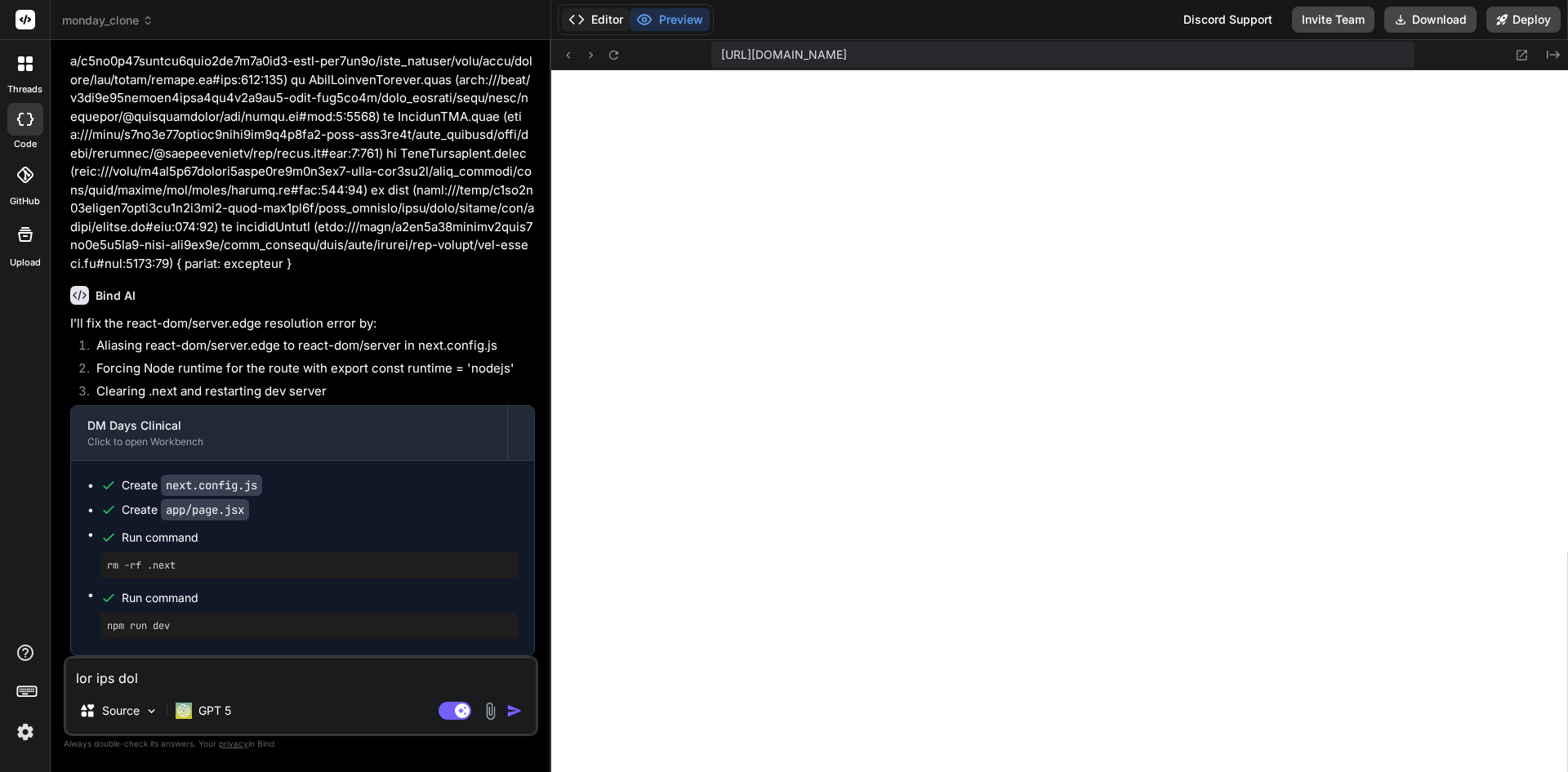
click at [601, 21] on button "Editor" at bounding box center [595, 19] width 67 height 22
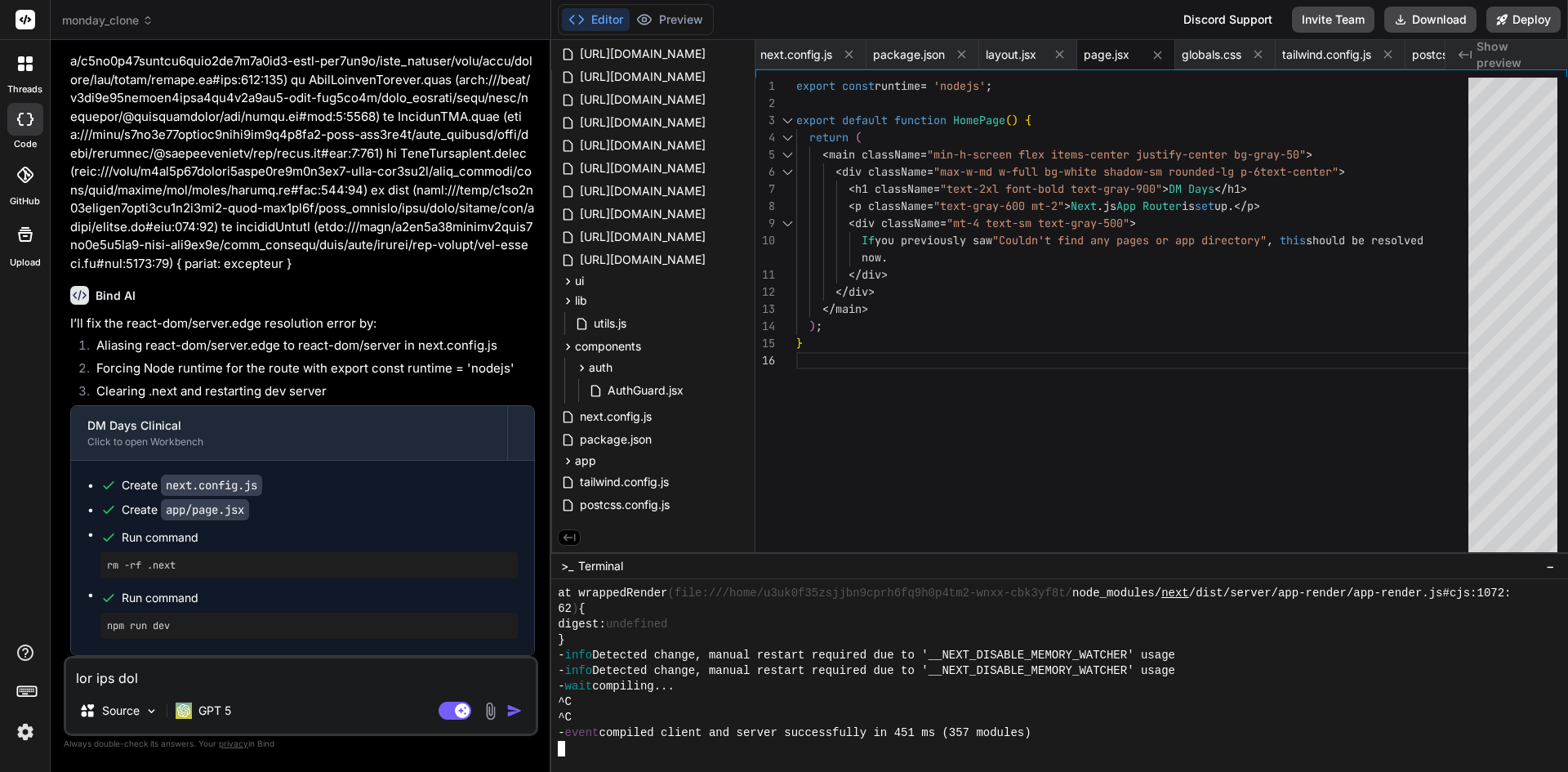
click at [616, 748] on div at bounding box center [1052, 748] width 988 height 15
click at [643, 751] on div at bounding box center [1052, 748] width 988 height 15
click at [665, 15] on button "Preview" at bounding box center [669, 19] width 80 height 22
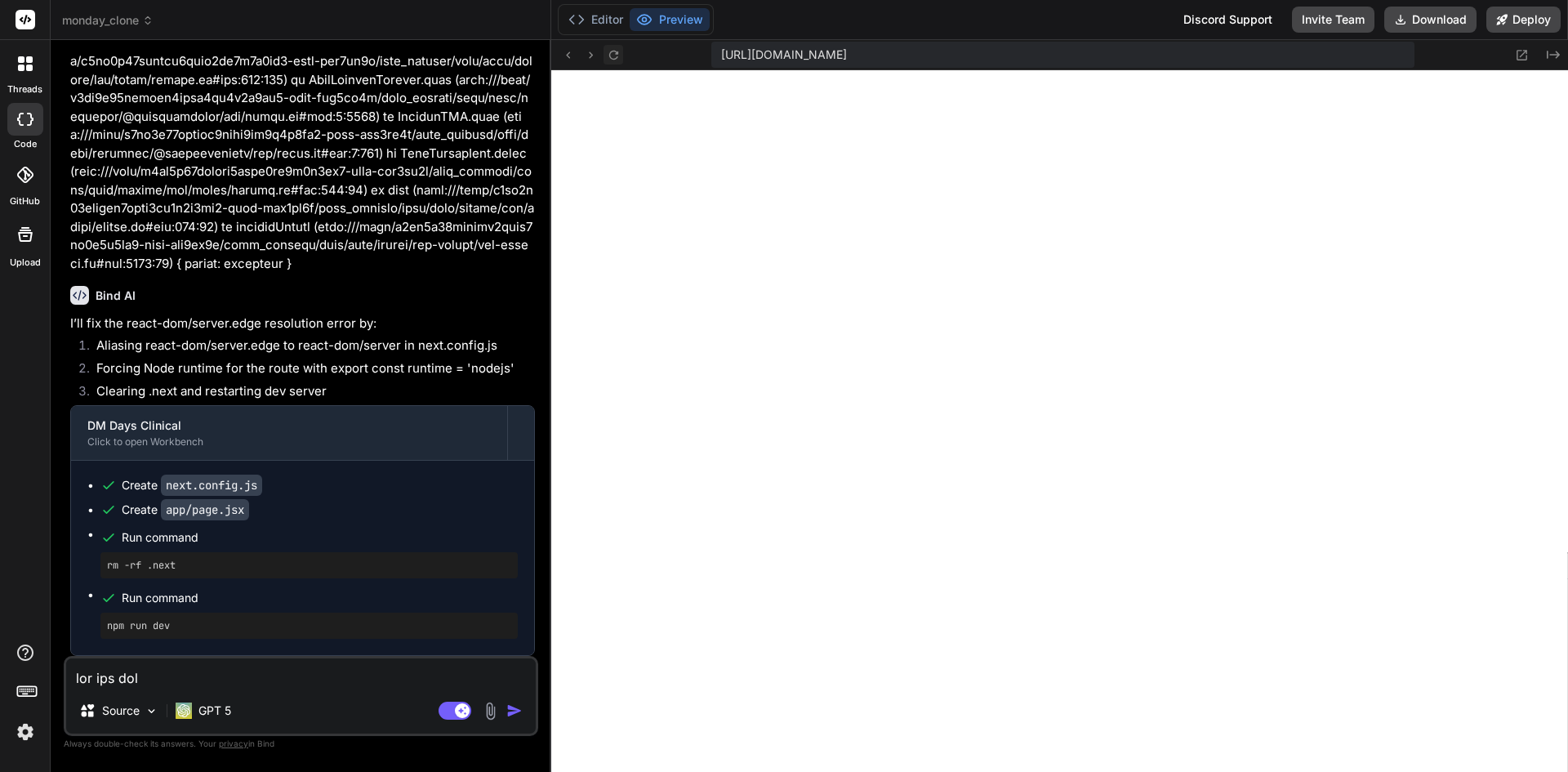
click at [615, 54] on icon at bounding box center [613, 54] width 9 height 9
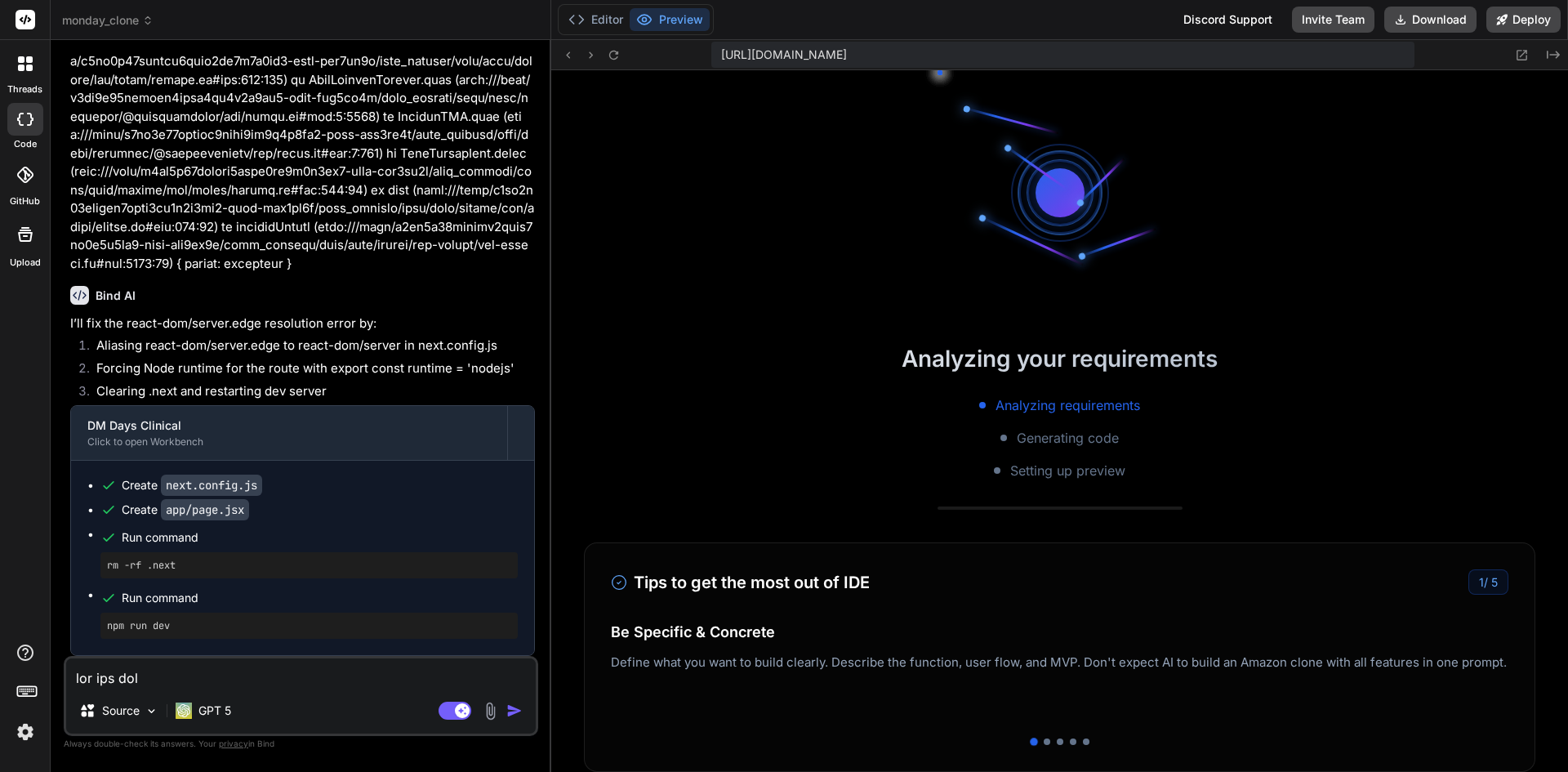
scroll to position [6519, 0]
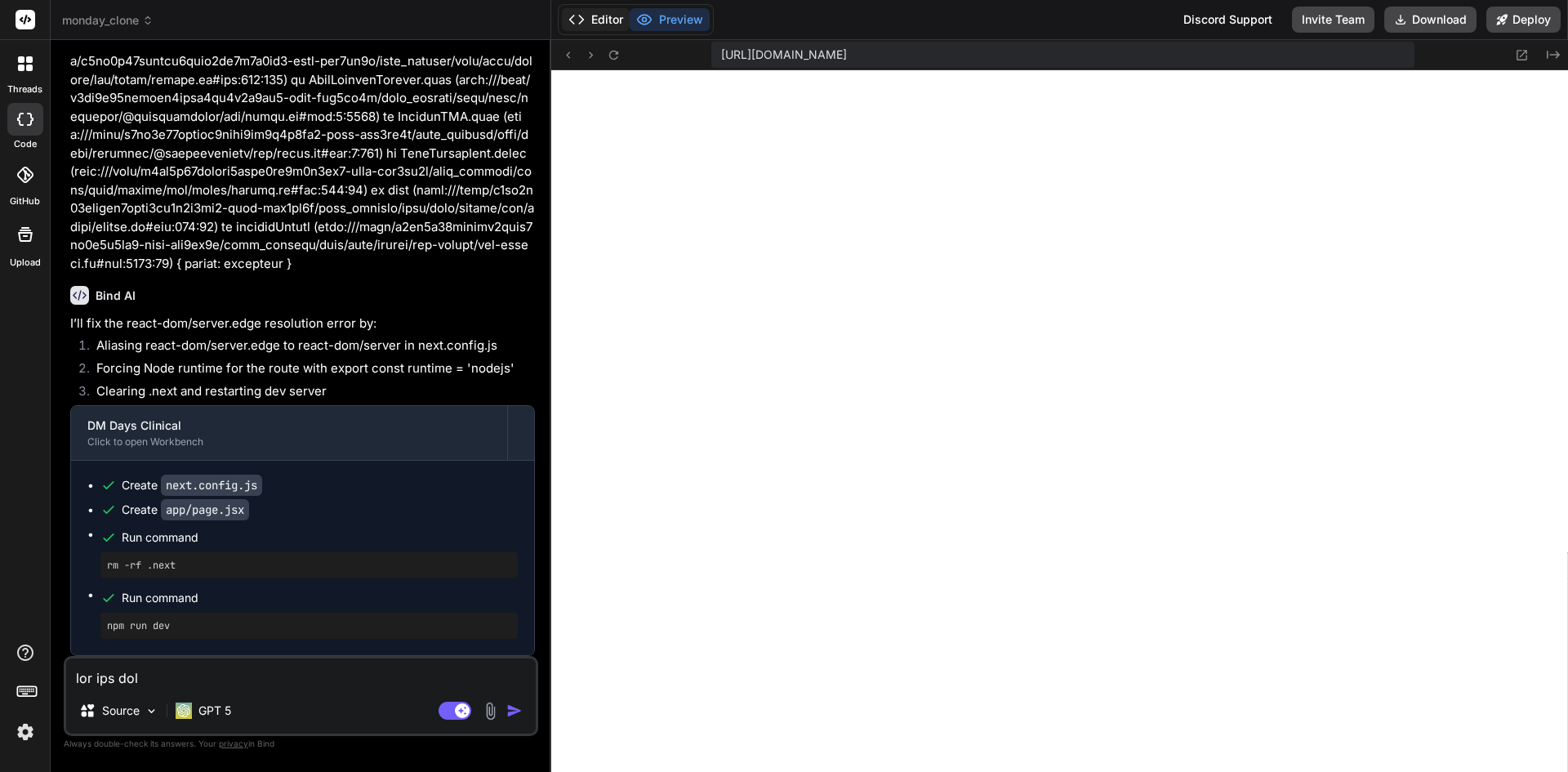
click at [599, 18] on button "Editor" at bounding box center [595, 19] width 67 height 22
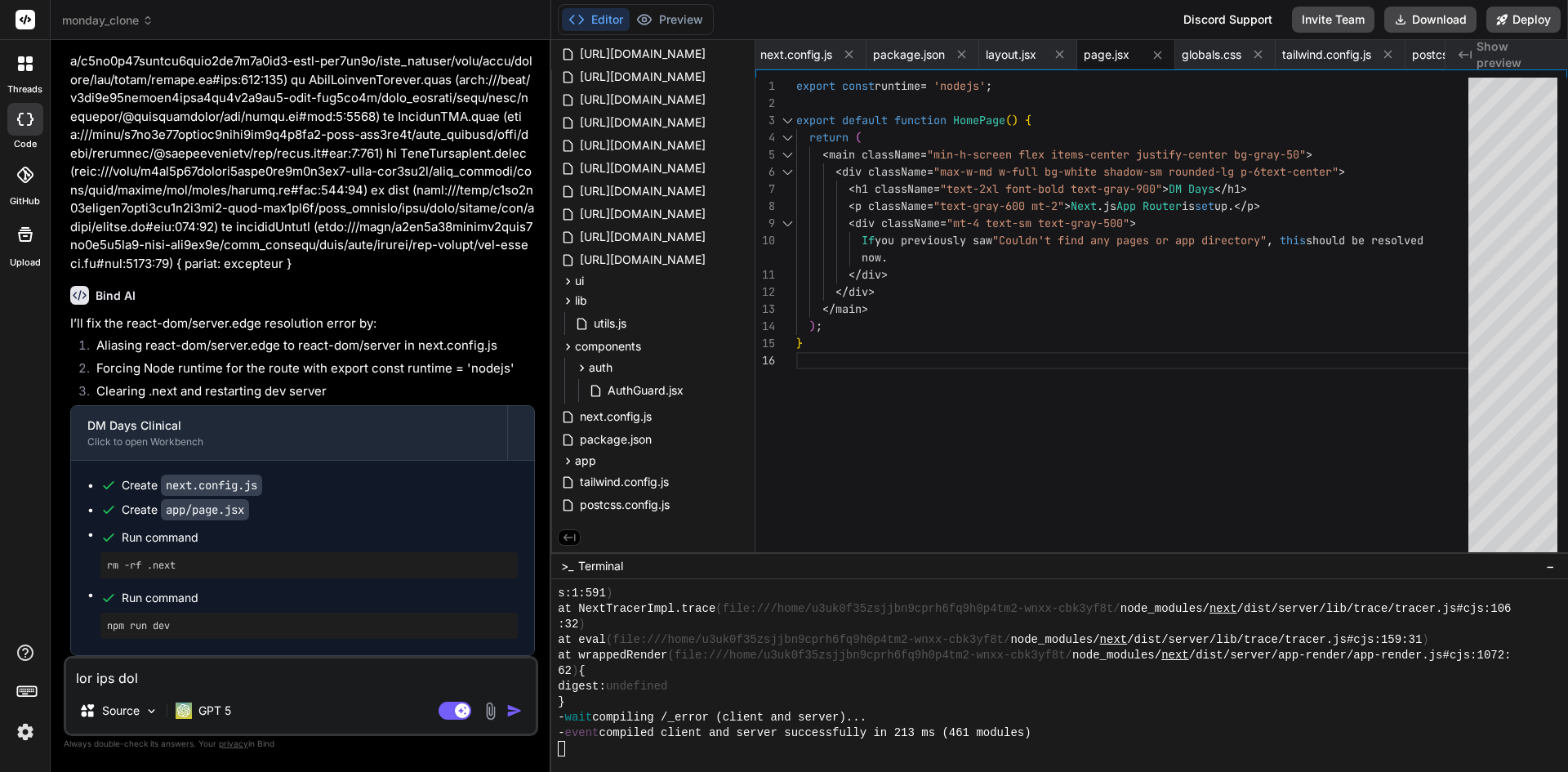
click at [197, 680] on textarea at bounding box center [301, 673] width 470 height 30
click at [635, 750] on div at bounding box center [1052, 748] width 988 height 15
drag, startPoint x: 420, startPoint y: 675, endPoint x: -91, endPoint y: 649, distance: 511.7
click at [0, 649] on html "threads code GitHub Upload monday_clone Created with Pixso. Bind AI Web Search …" at bounding box center [784, 386] width 1568 height 772
click at [580, 754] on div at bounding box center [1052, 748] width 988 height 15
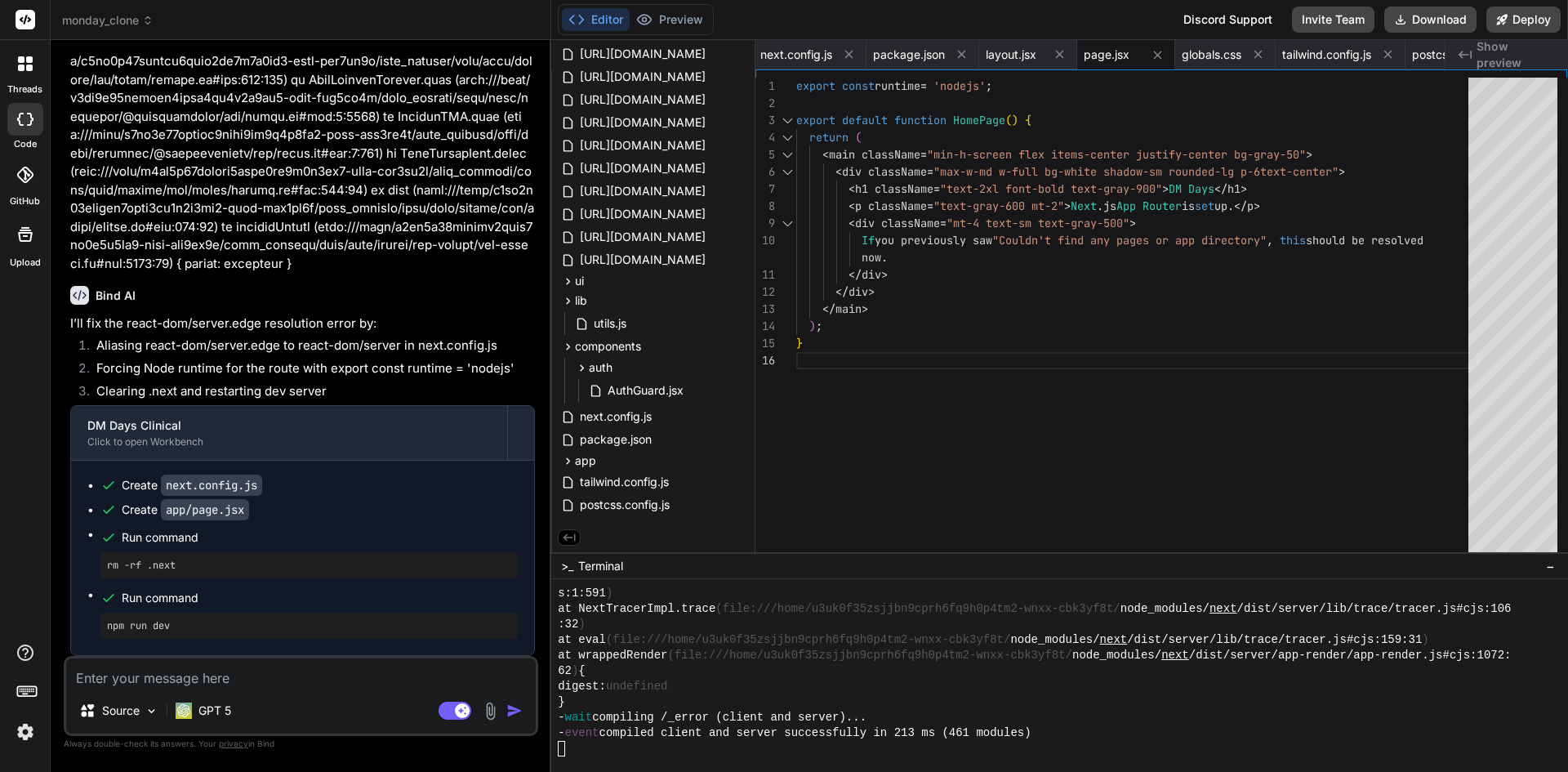
click at [715, 744] on div at bounding box center [1052, 748] width 988 height 15
click at [255, 673] on textarea at bounding box center [301, 673] width 470 height 30
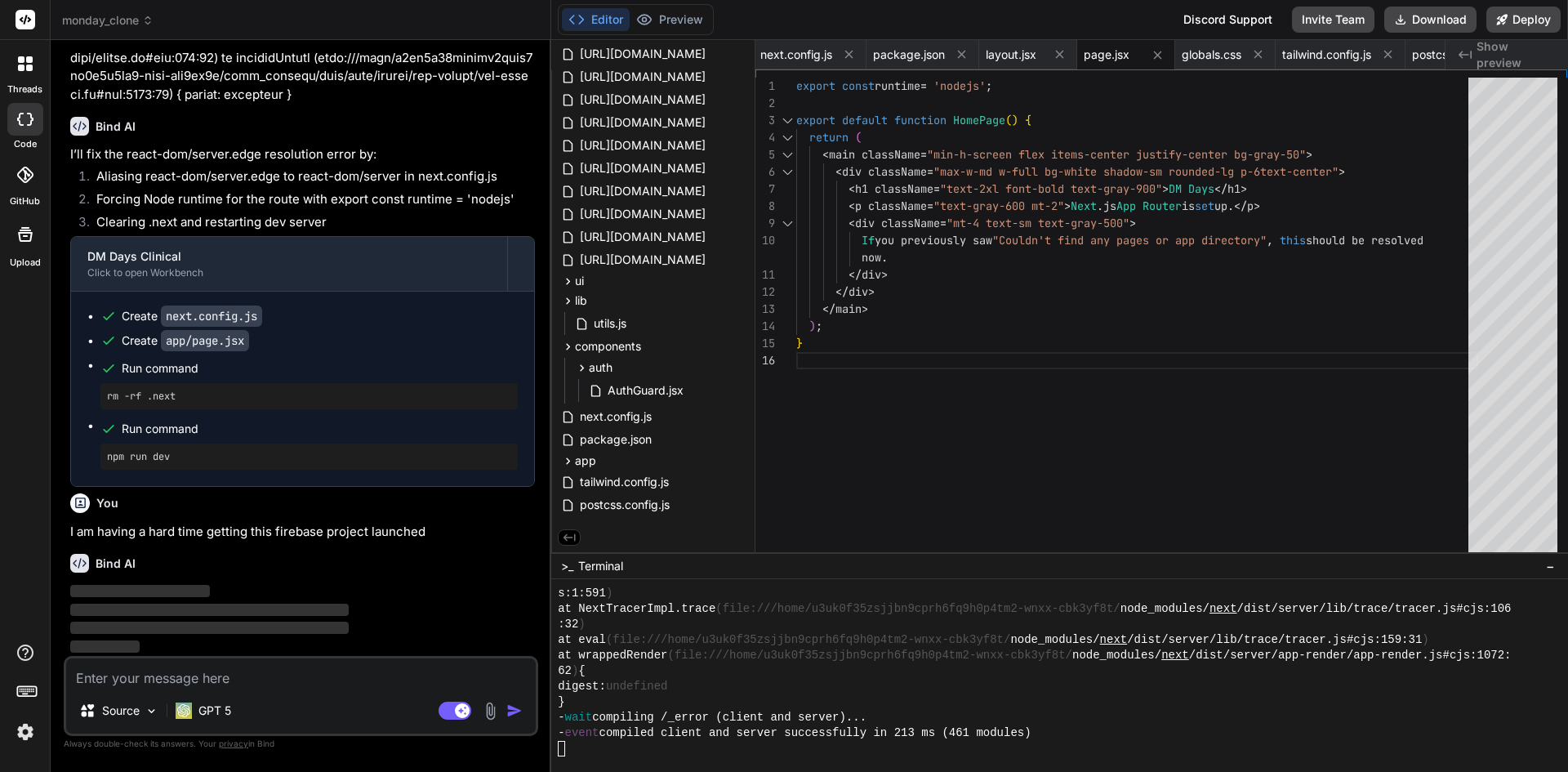
scroll to position [33529, 0]
click at [624, 507] on span "postcss.config.js" at bounding box center [625, 505] width 93 height 20
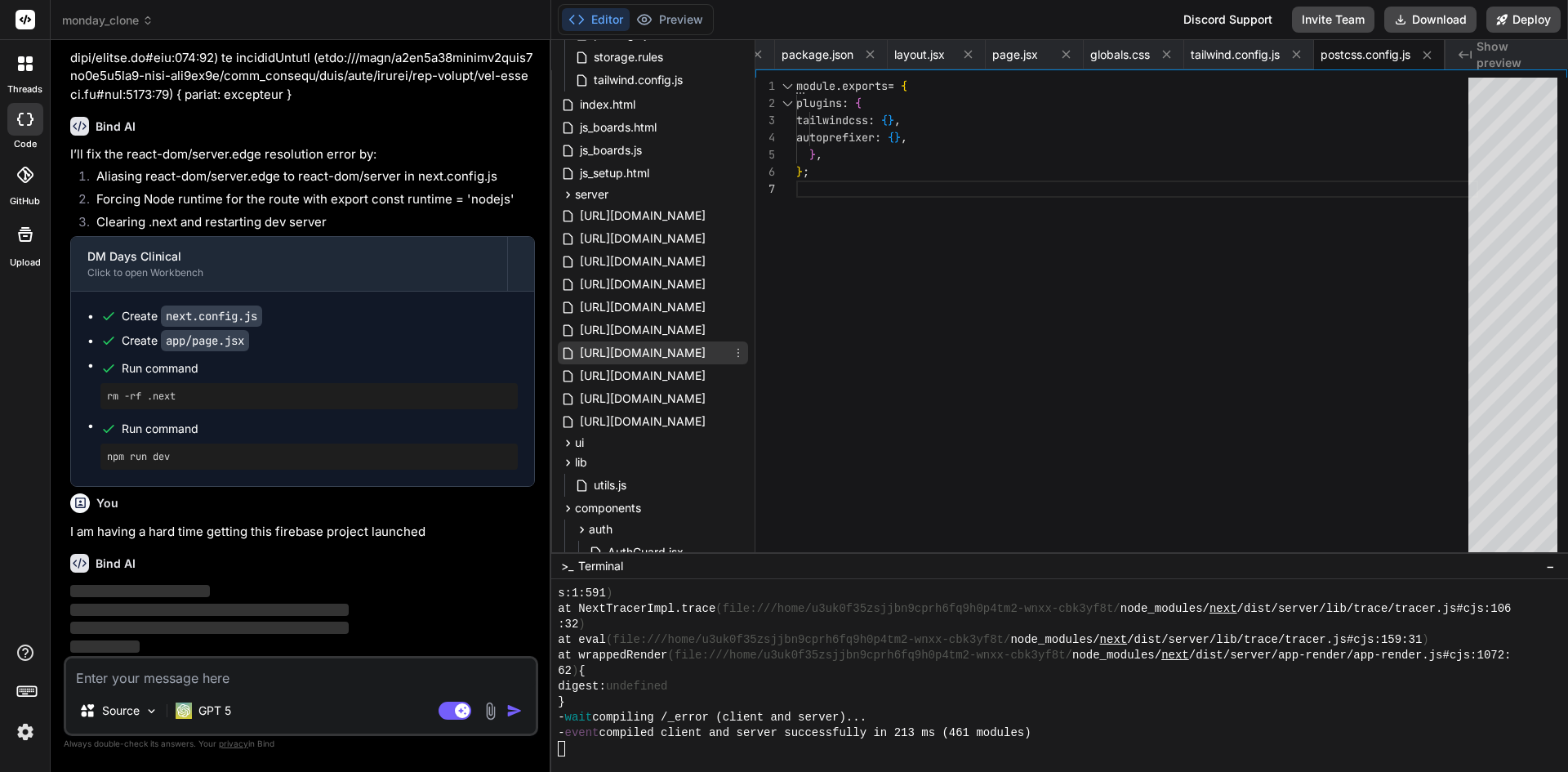
scroll to position [475, 0]
click at [616, 448] on div "ui" at bounding box center [653, 445] width 190 height 20
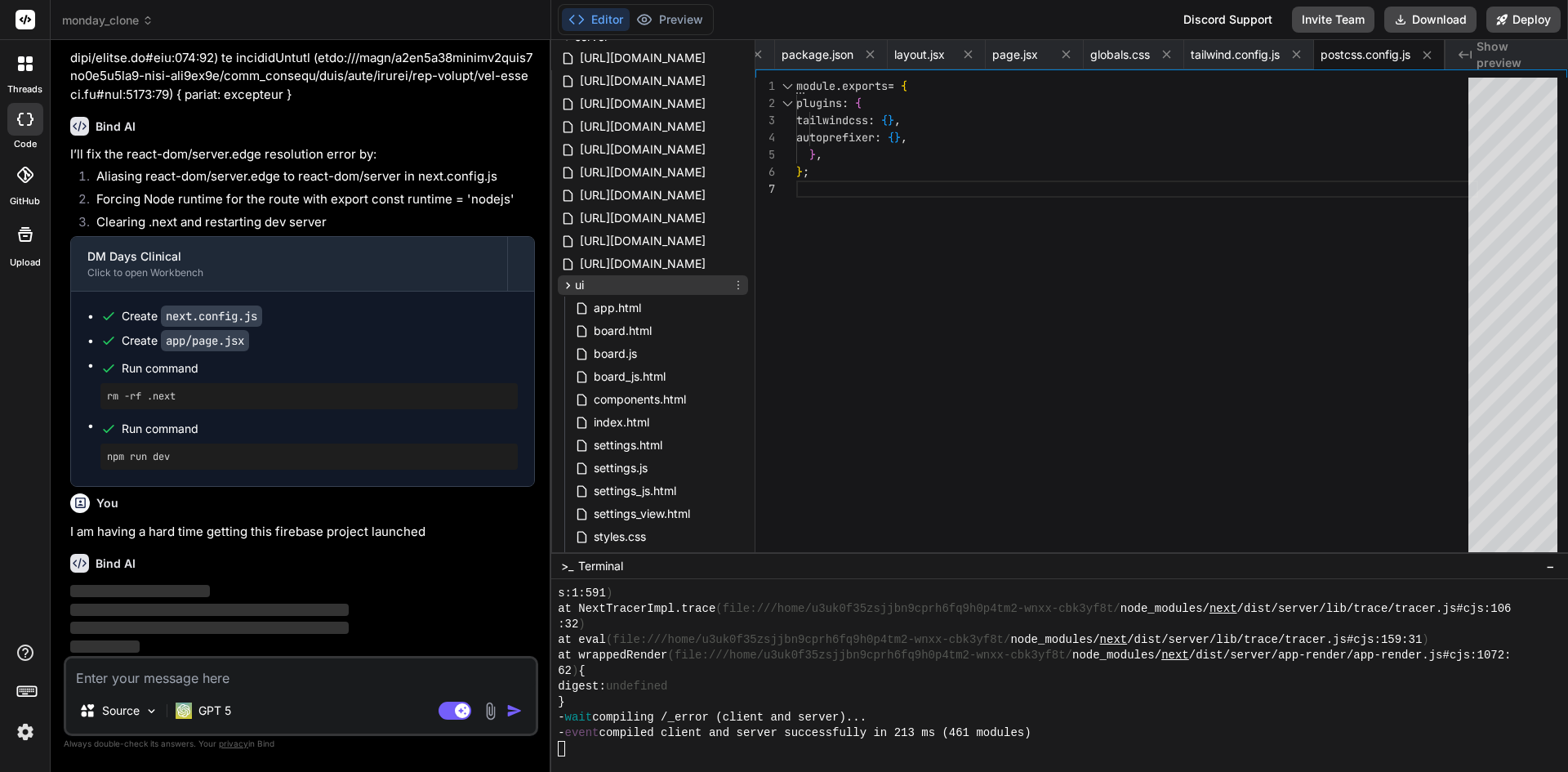
scroll to position [638, 0]
click at [618, 281] on div "ui" at bounding box center [653, 281] width 190 height 20
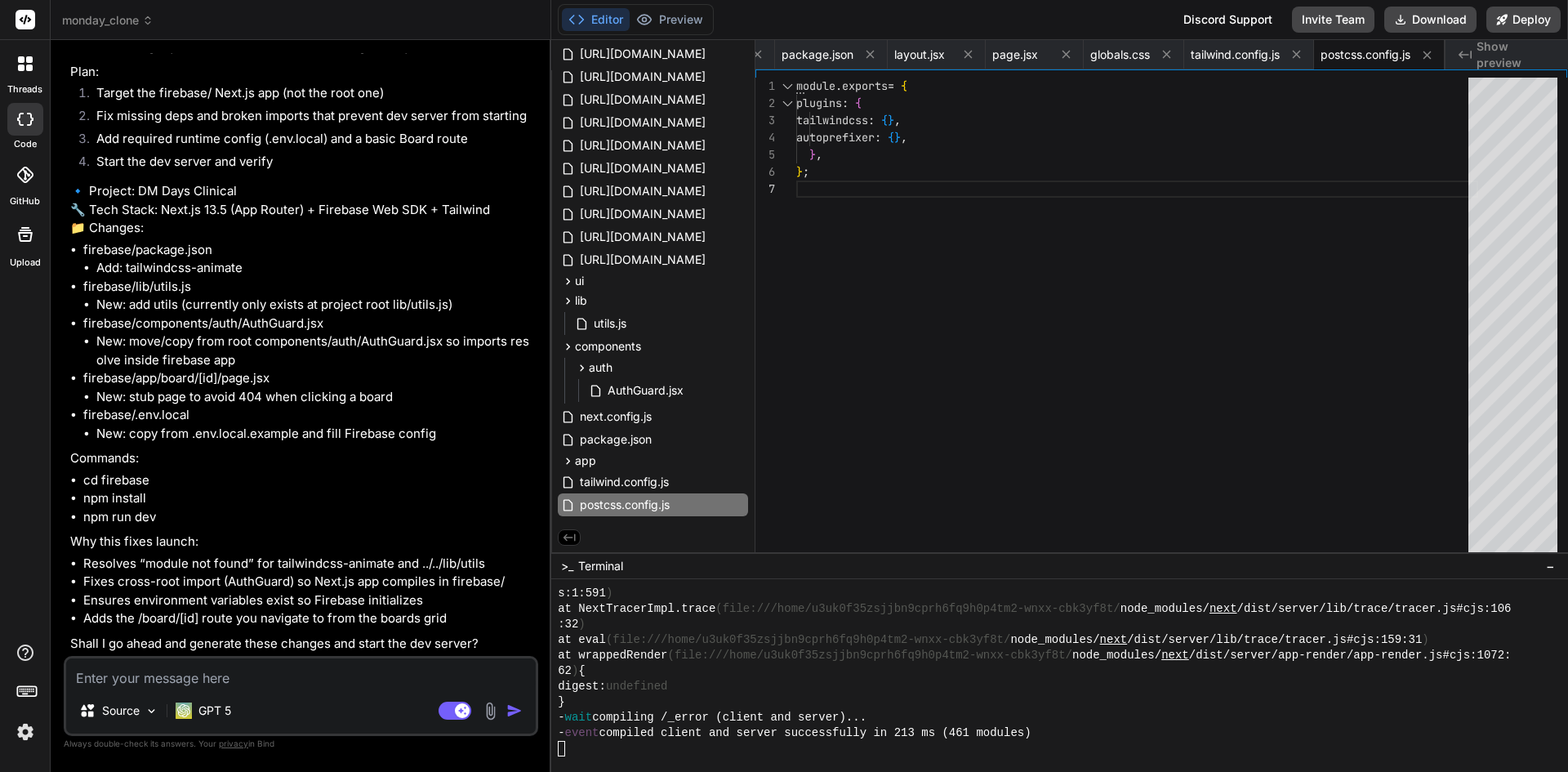
scroll to position [34112, 0]
click at [616, 748] on div at bounding box center [1052, 748] width 988 height 15
click at [671, 22] on button "Preview" at bounding box center [669, 19] width 80 height 22
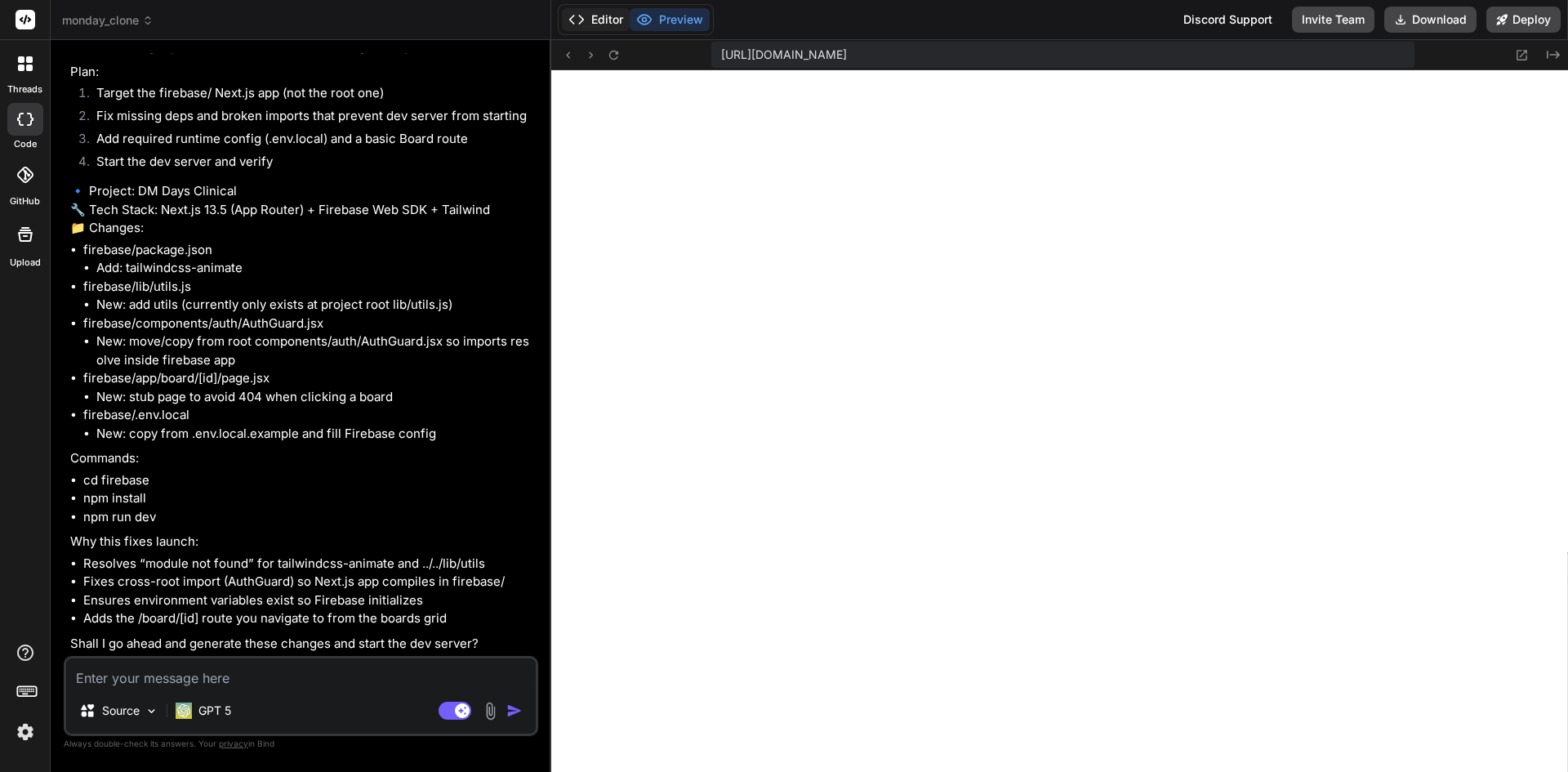
click at [607, 21] on button "Editor" at bounding box center [595, 19] width 67 height 22
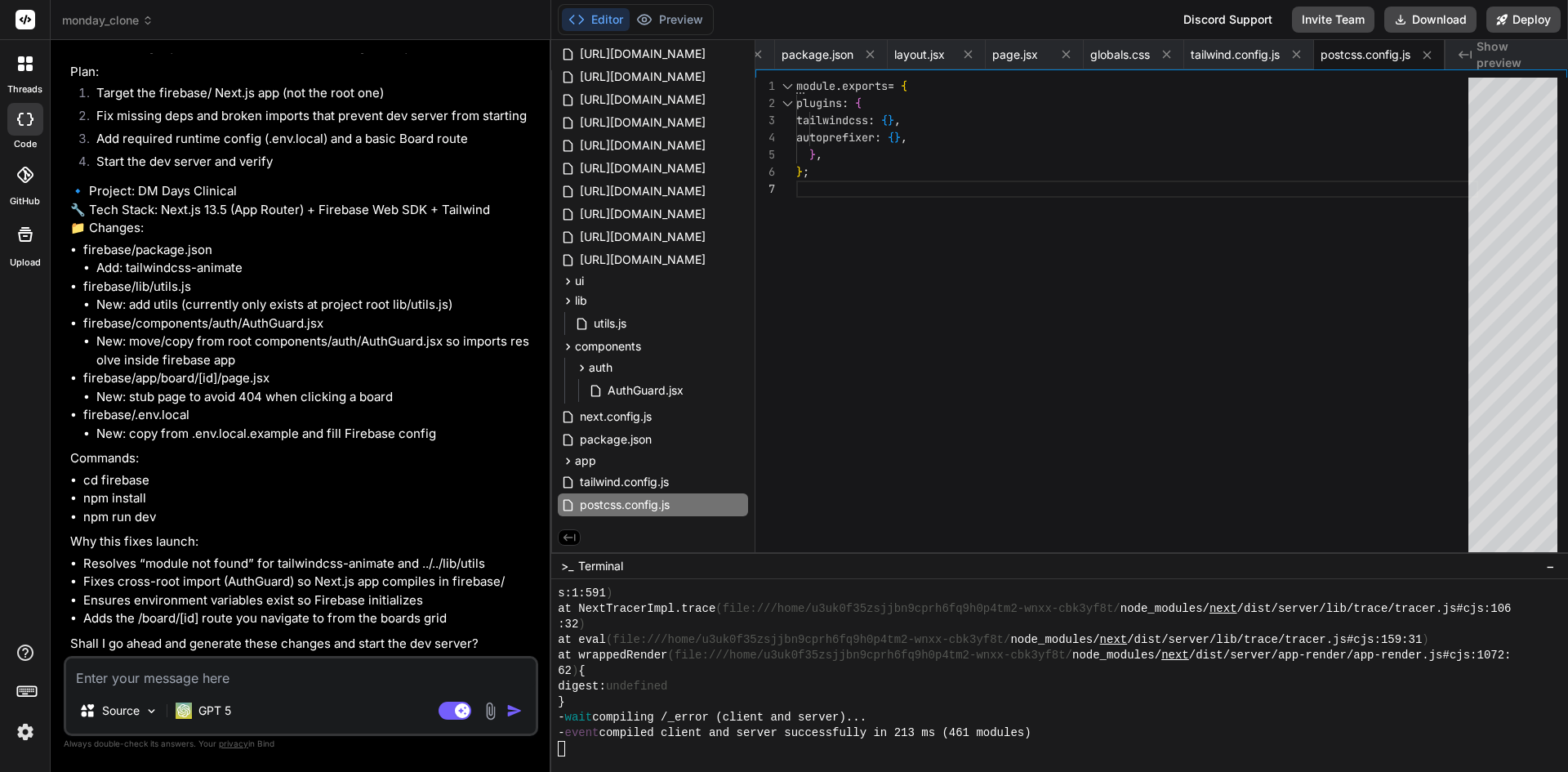
click at [297, 688] on div "Source GPT 5 Agent Mode. When this toggle is activated, AI automatically makes …" at bounding box center [301, 696] width 474 height 80
click at [282, 680] on textarea at bounding box center [301, 673] width 470 height 30
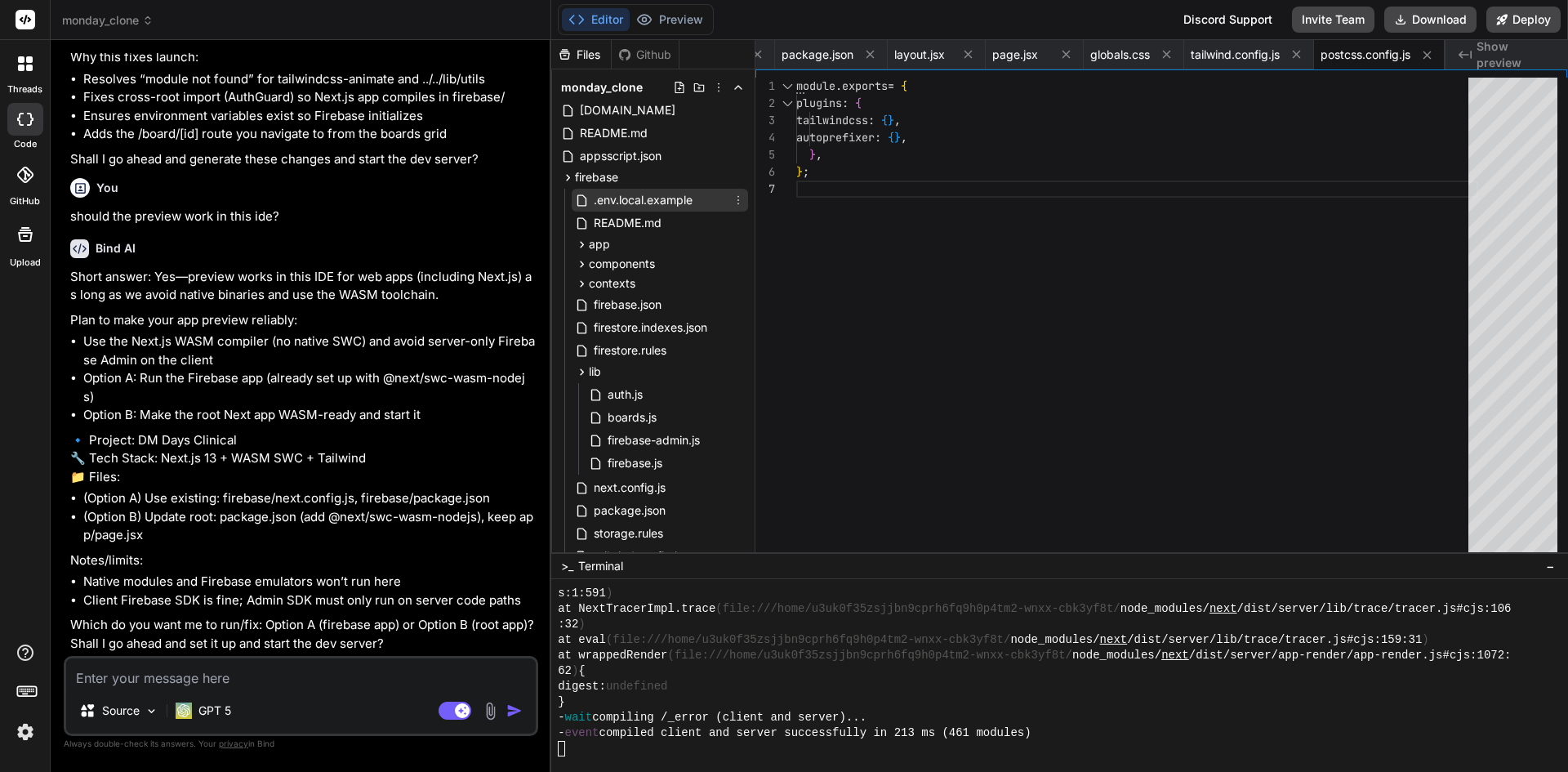
scroll to position [327, 0]
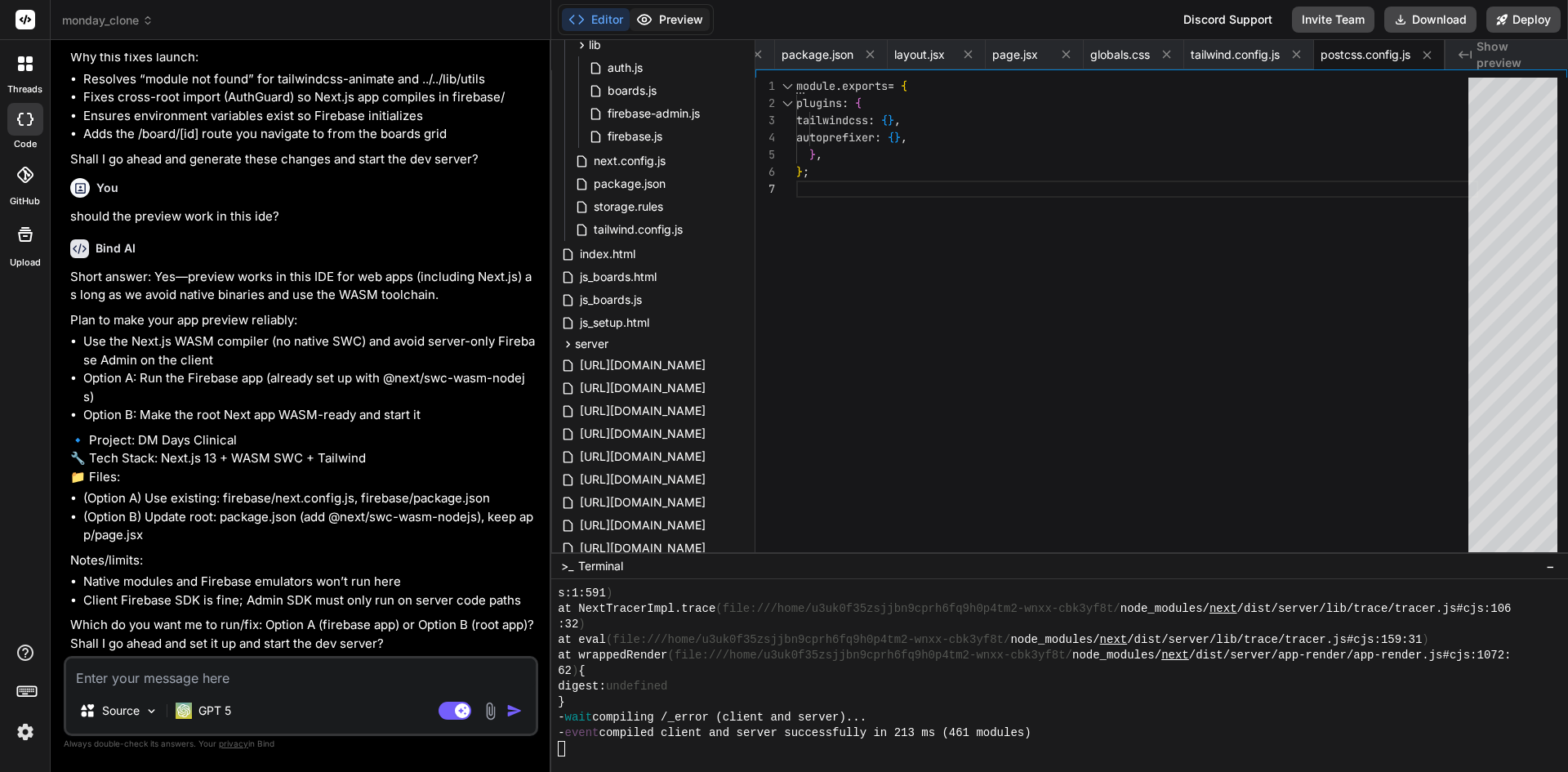
click at [671, 26] on button "Preview" at bounding box center [669, 19] width 80 height 22
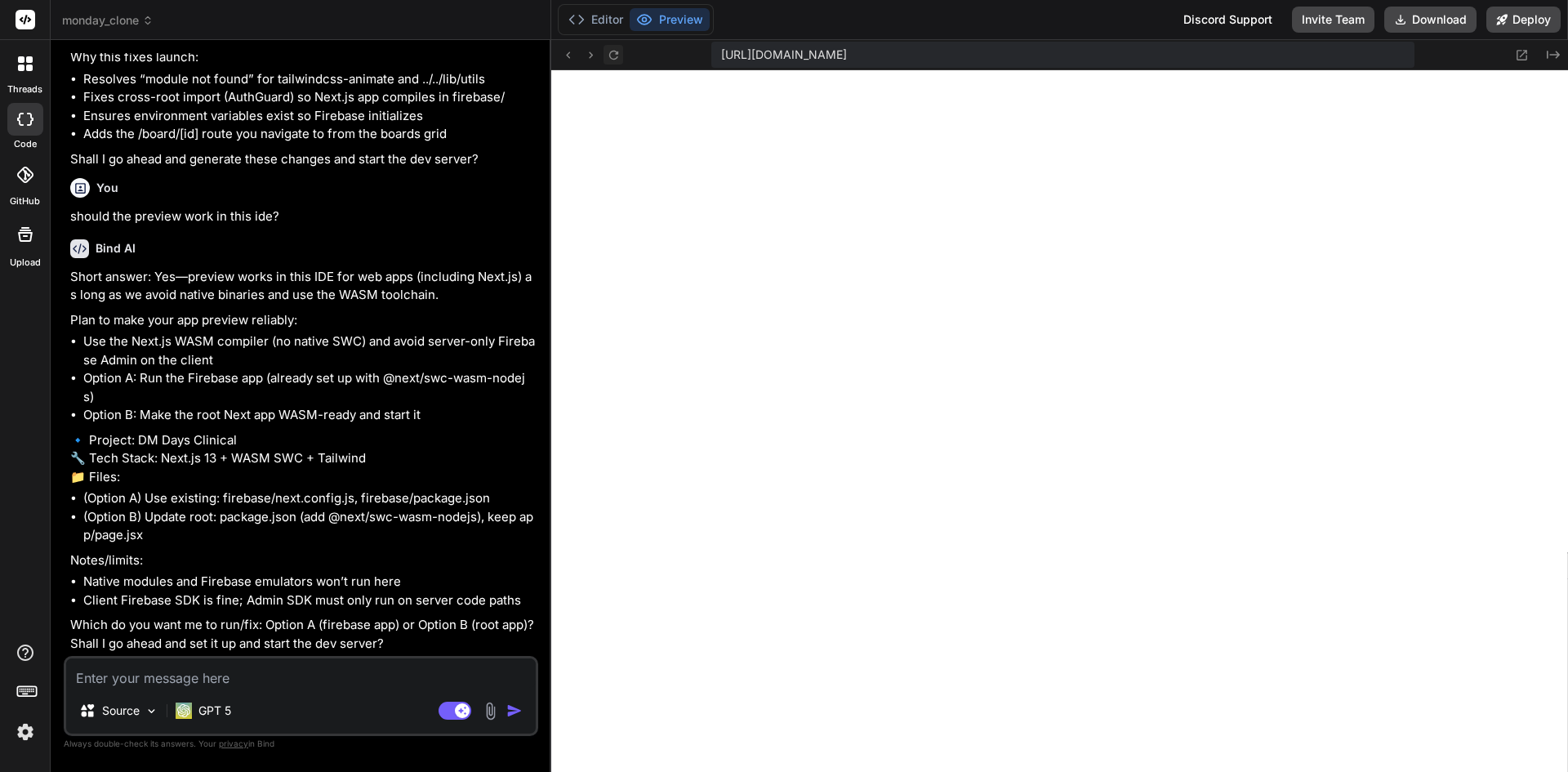
click at [608, 58] on icon at bounding box center [613, 55] width 13 height 13
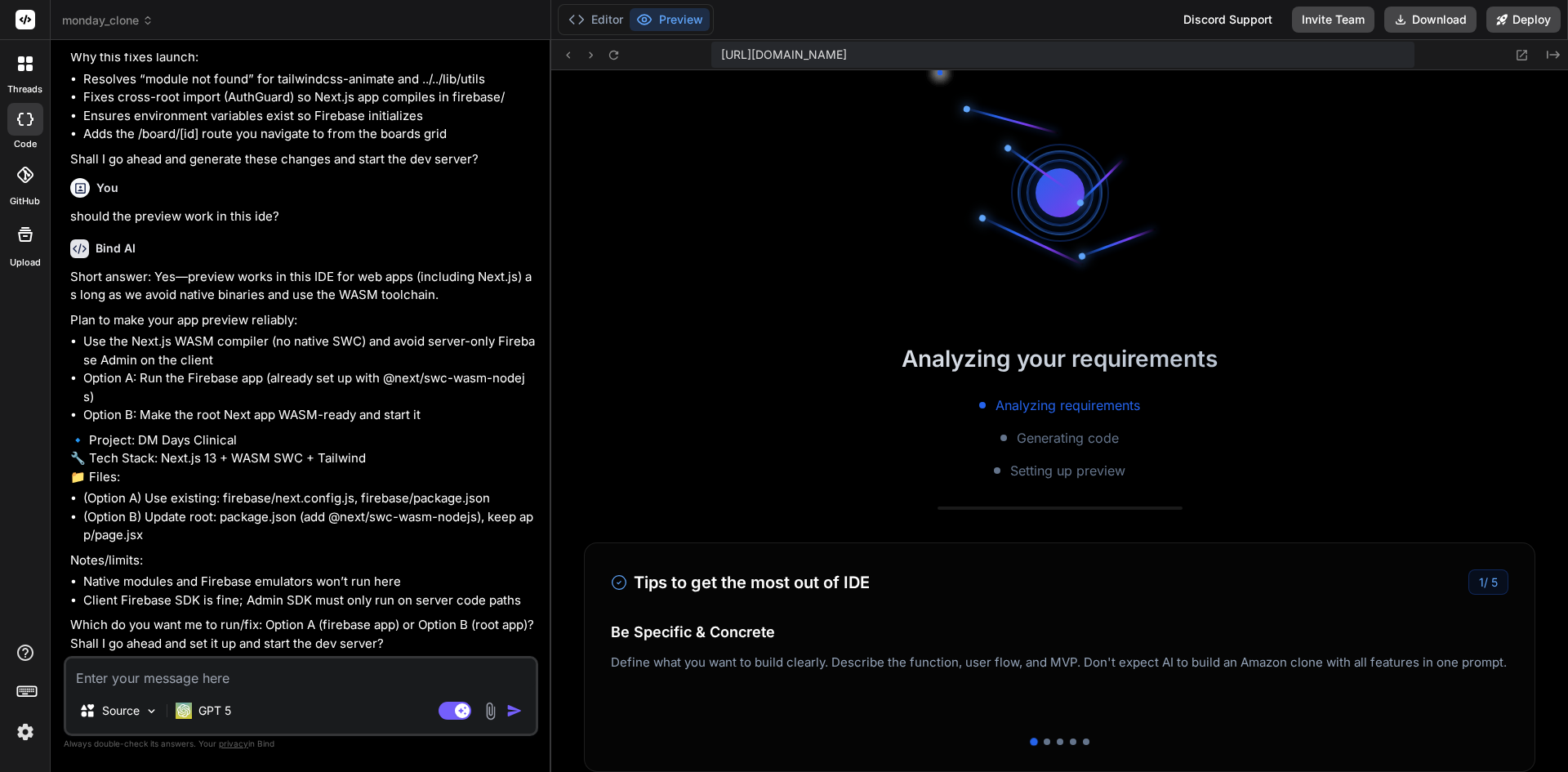
scroll to position [7062, 0]
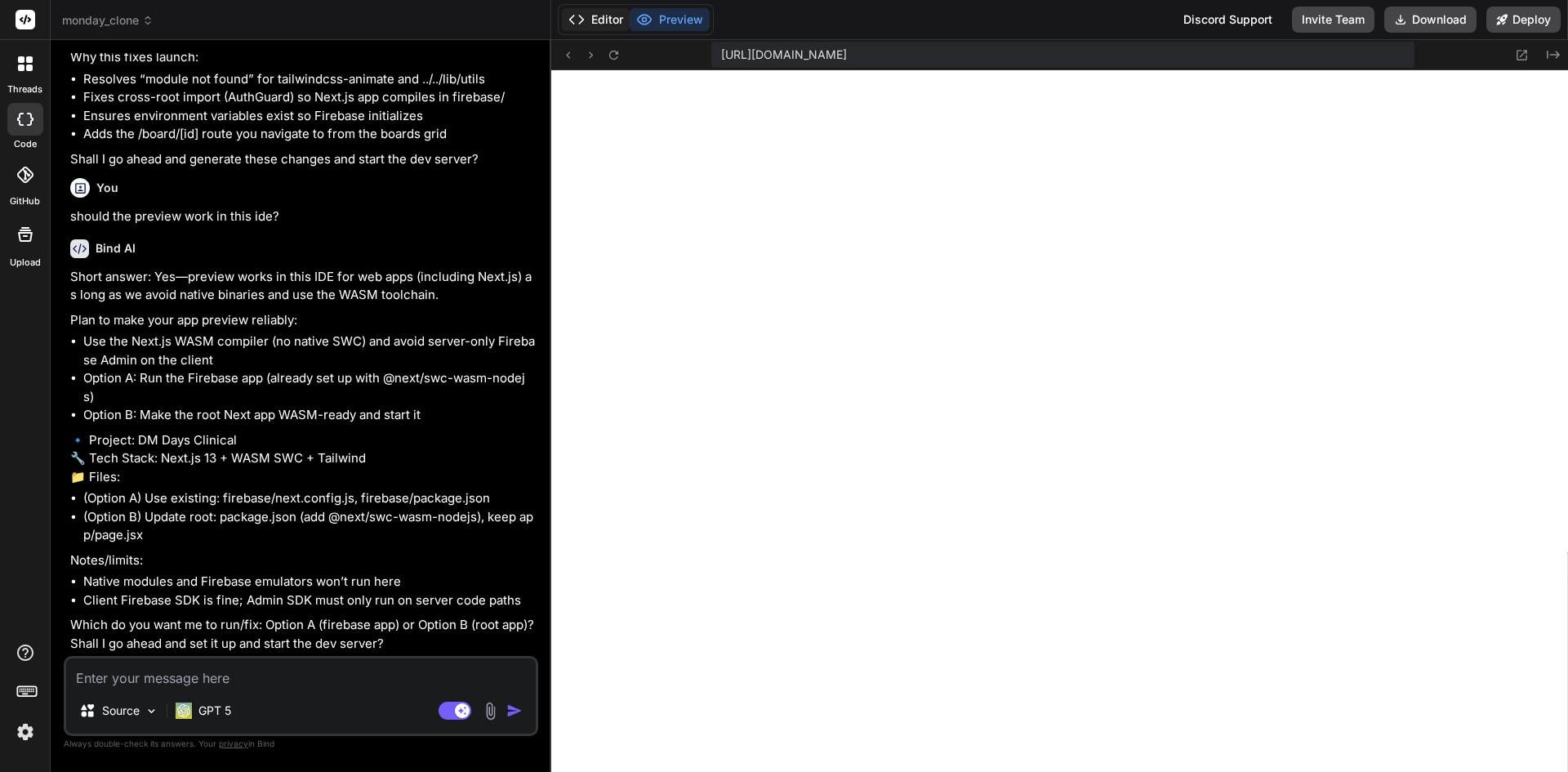
click at [595, 21] on button "Editor" at bounding box center [595, 19] width 67 height 22
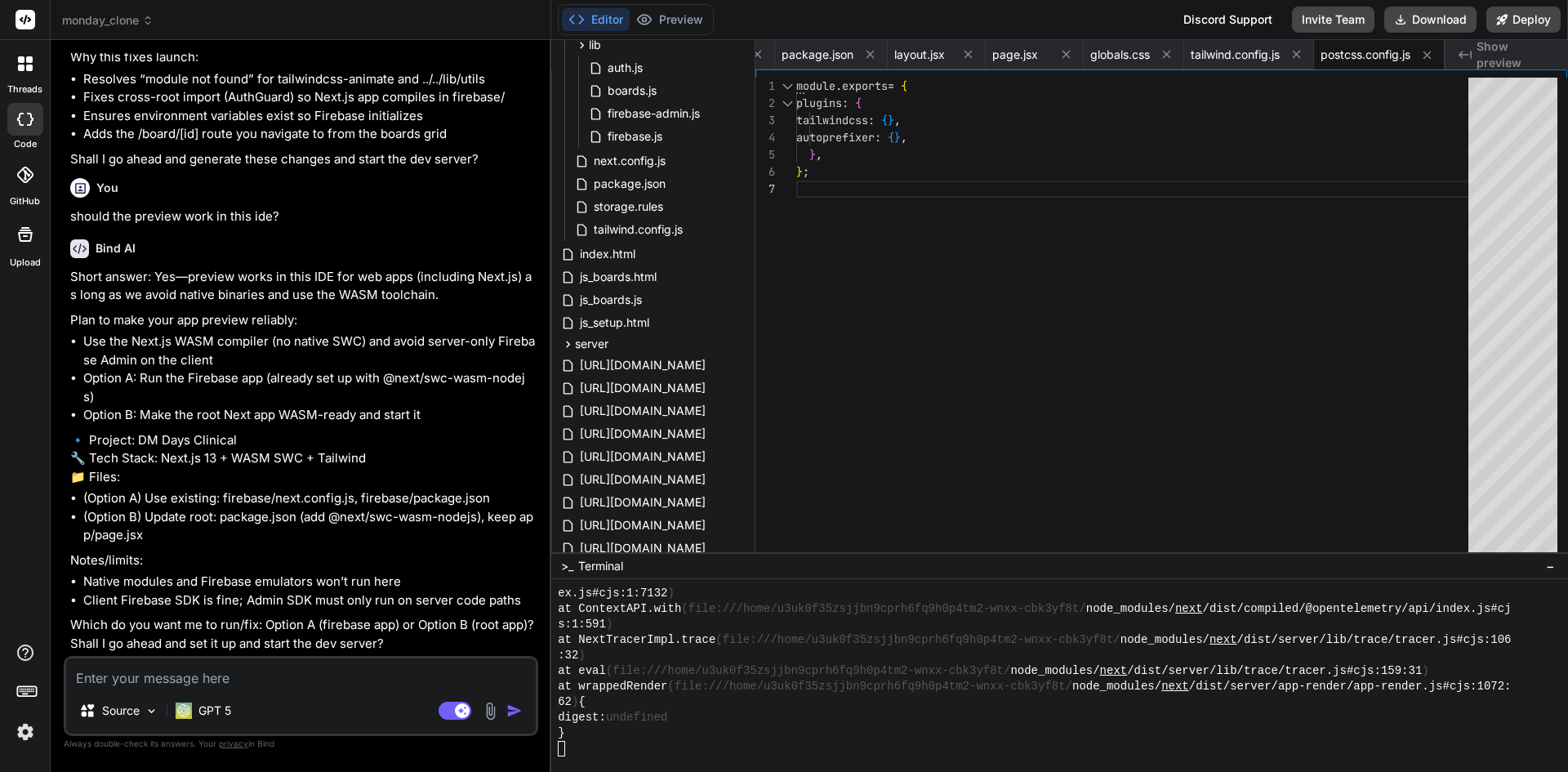
click at [717, 741] on div at bounding box center [1052, 748] width 988 height 15
click at [1411, 18] on button "Download" at bounding box center [1431, 19] width 93 height 26
click at [297, 670] on textarea at bounding box center [301, 673] width 470 height 30
paste textarea "ailed to compile ./node_modules/undici/lib/web/fetch/util.js Module parse faile…"
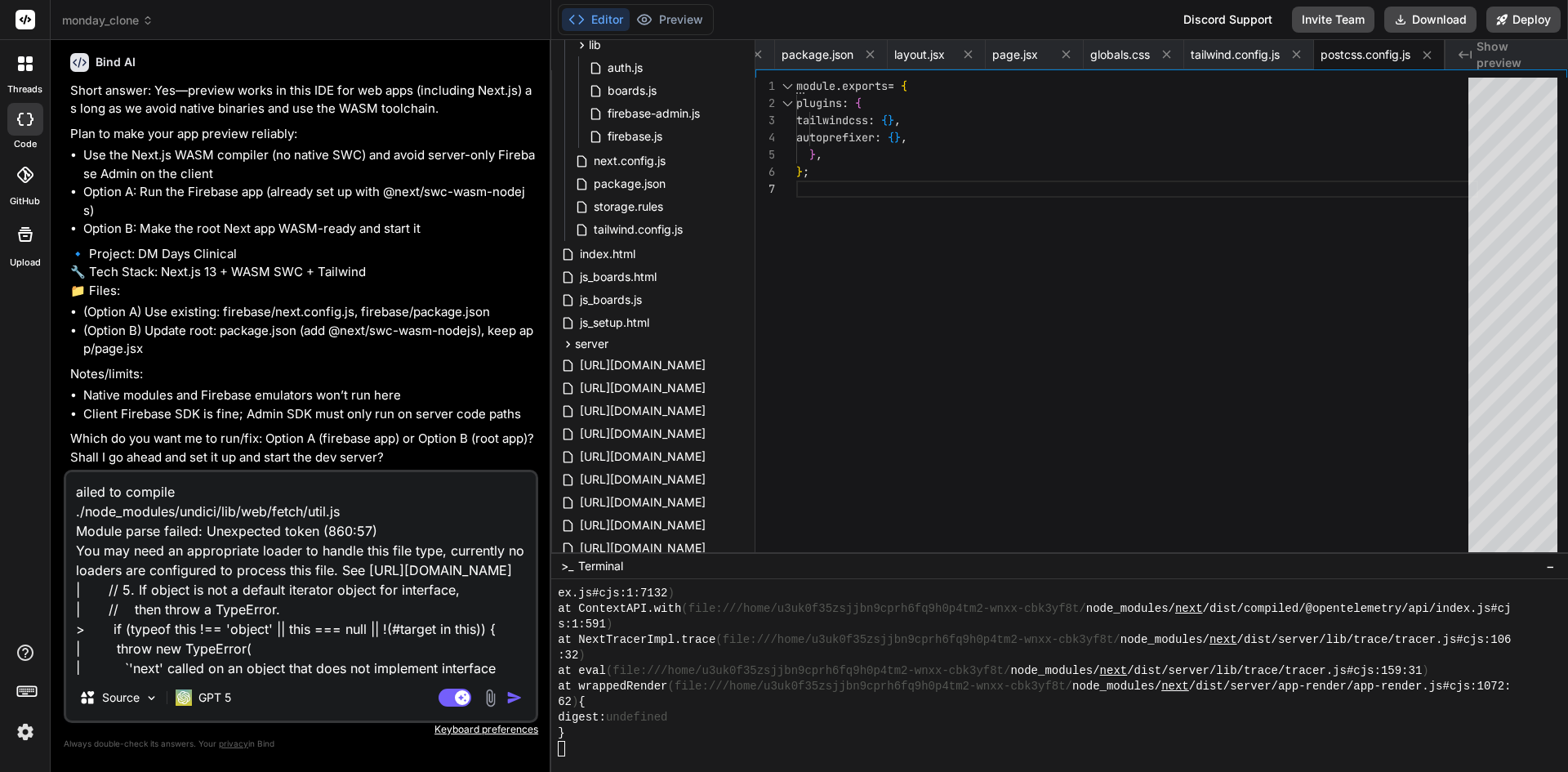
scroll to position [40, 0]
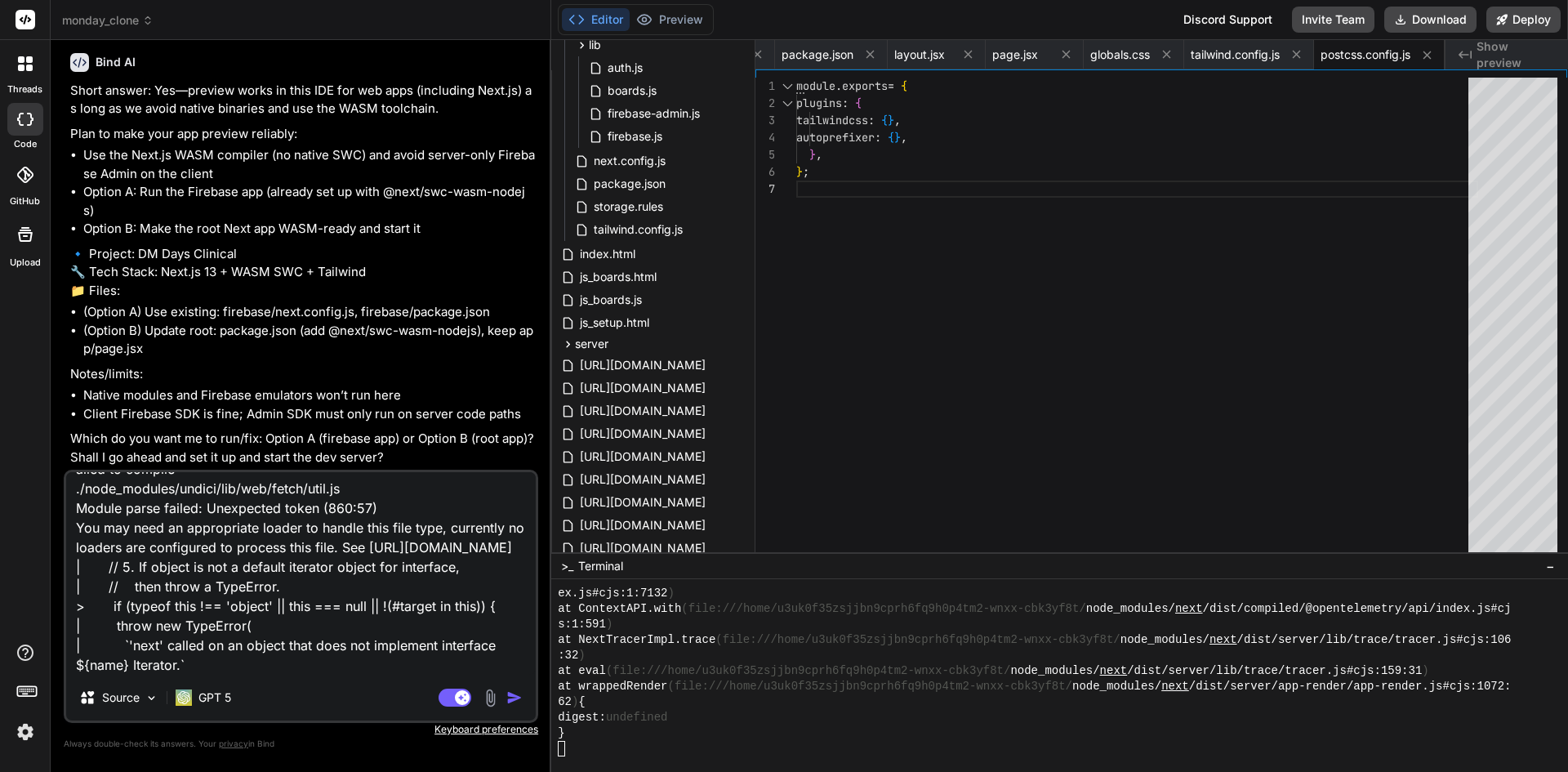
click at [516, 697] on img "button" at bounding box center [515, 697] width 16 height 16
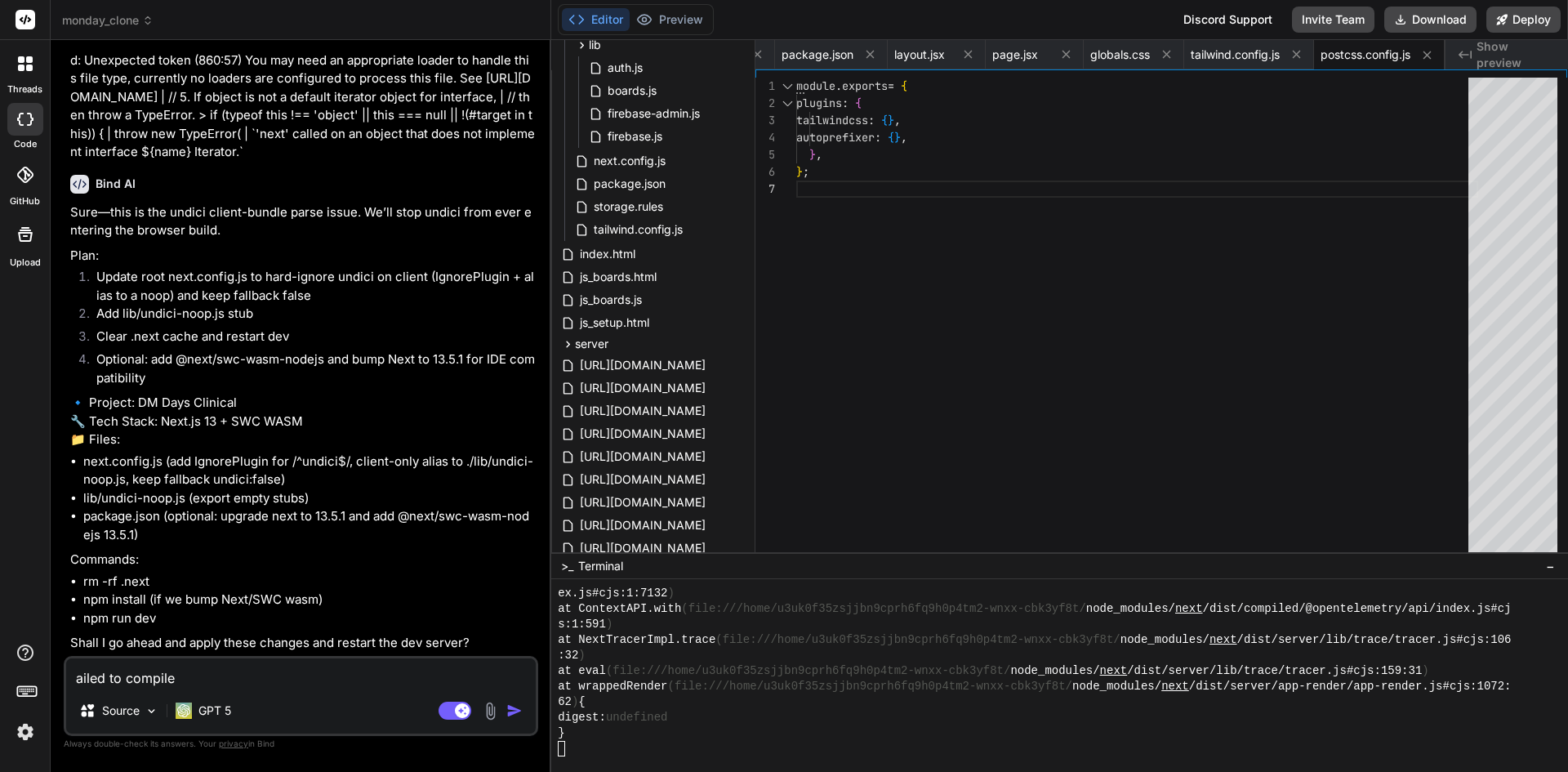
scroll to position [35291, 0]
click at [274, 678] on textarea "ailed to compile ./node_modules/undici/lib/web/fetch/util.js Module parse faile…" at bounding box center [301, 673] width 470 height 30
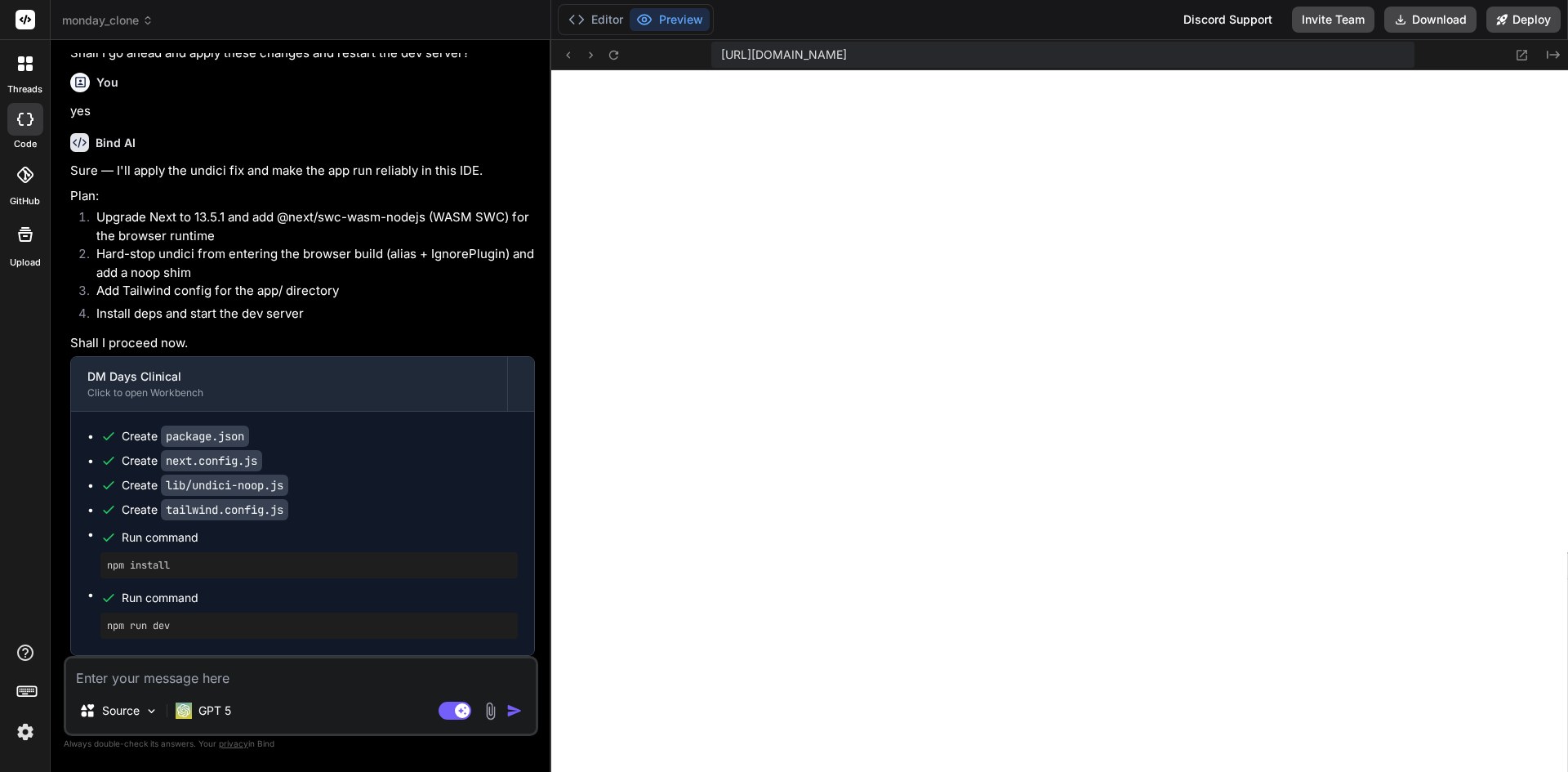
scroll to position [35881, 0]
click at [606, 23] on button "Editor" at bounding box center [595, 19] width 67 height 22
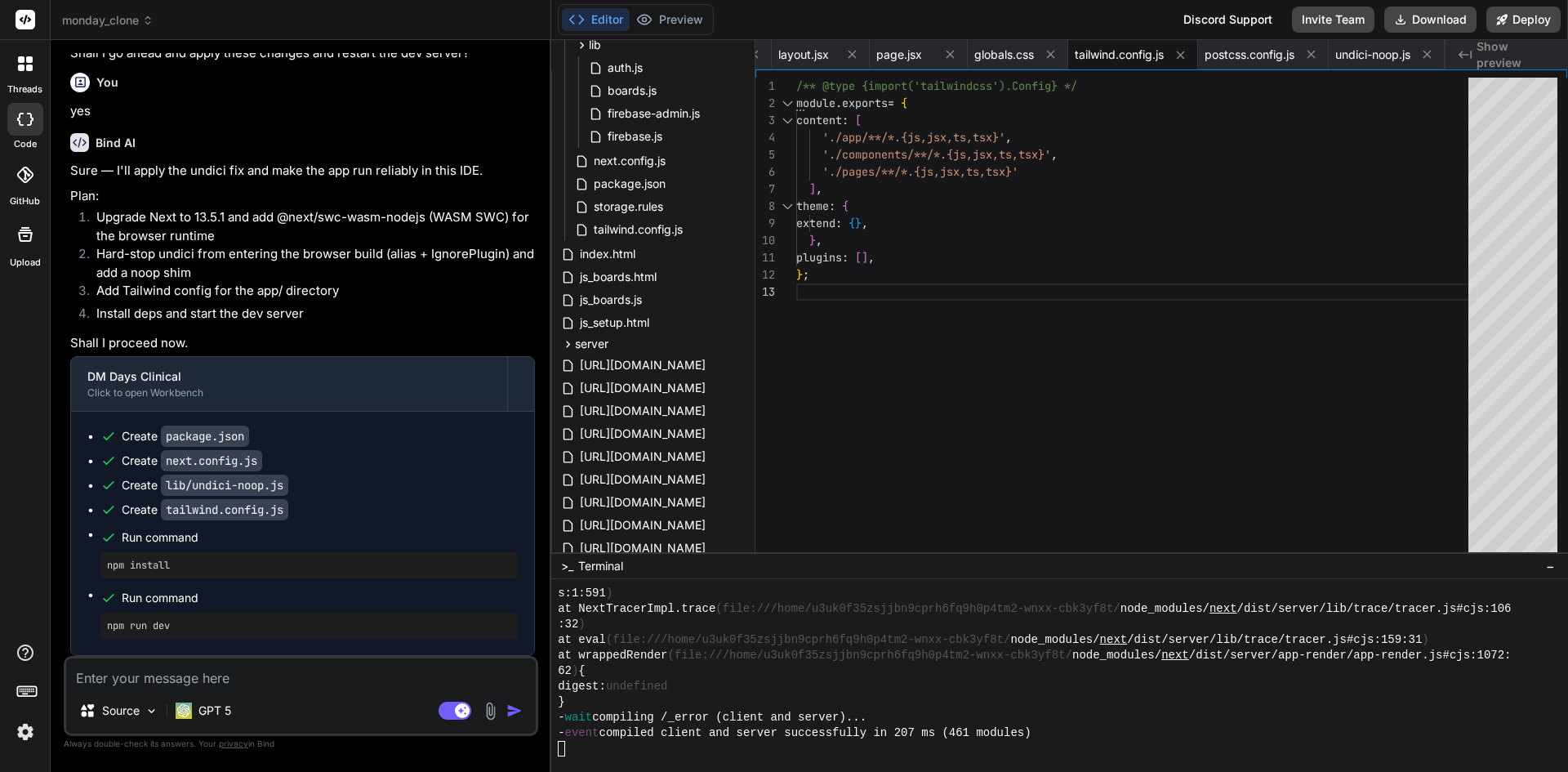
click at [307, 681] on textarea at bounding box center [301, 673] width 470 height 30
paste textarea "Failed to compile ./node_modules/undici/lib/web/fetch/util.js Module parse fail…"
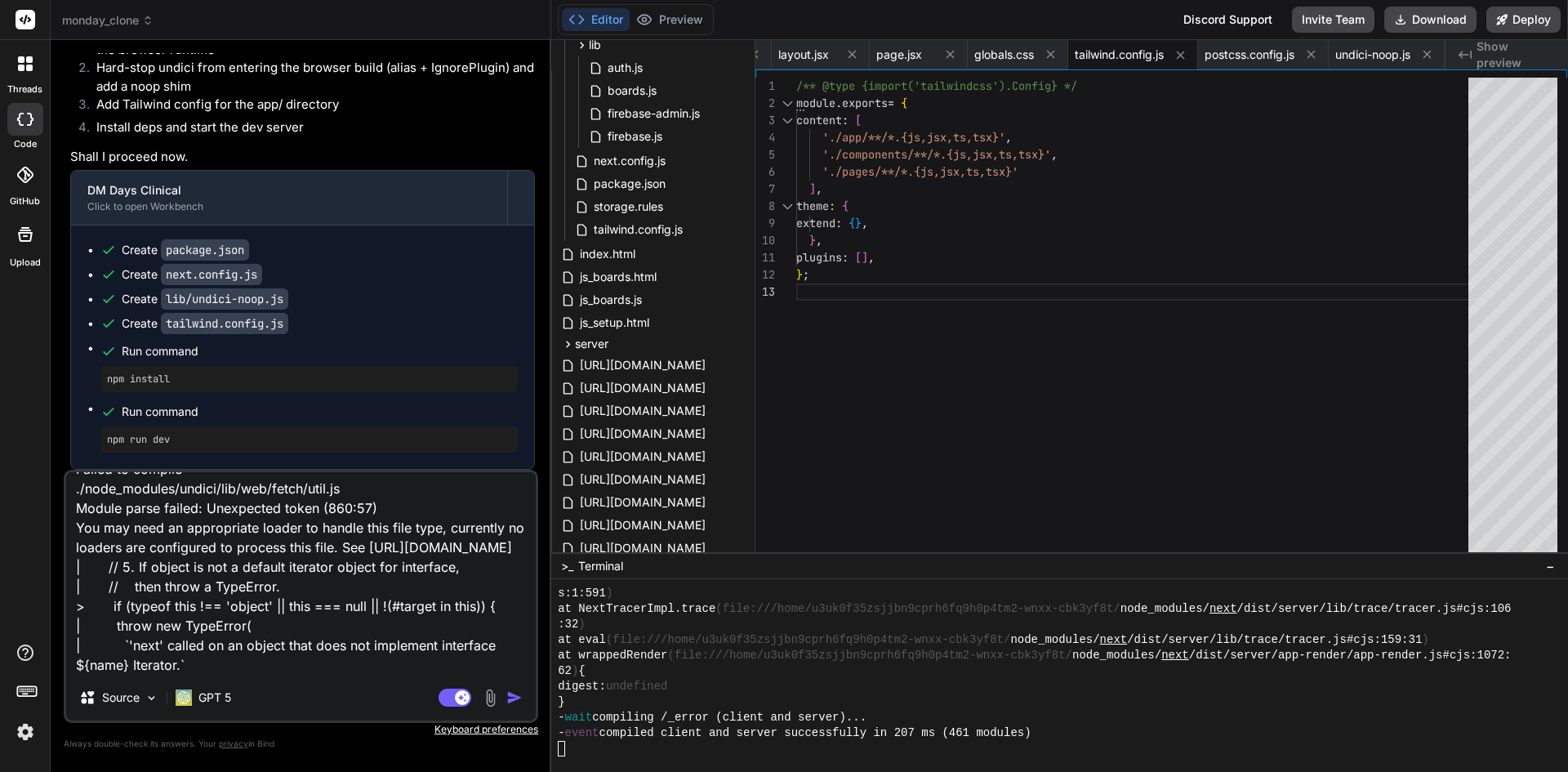
click at [514, 697] on img "button" at bounding box center [515, 697] width 16 height 16
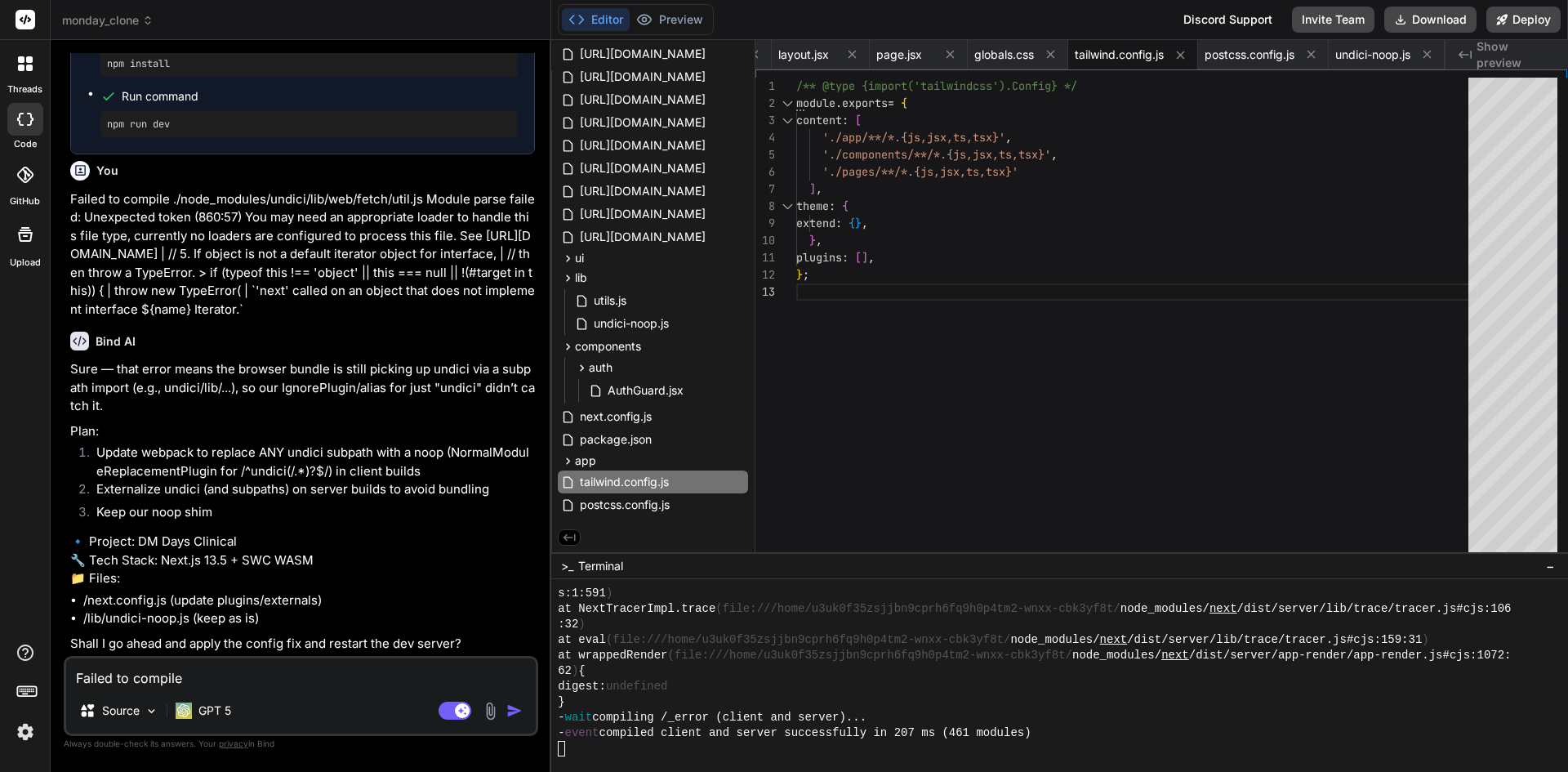
scroll to position [36384, 0]
click at [252, 680] on textarea "Failed to compile ./node_modules/undici/lib/web/fetch/util.js Module parse fail…" at bounding box center [301, 673] width 470 height 30
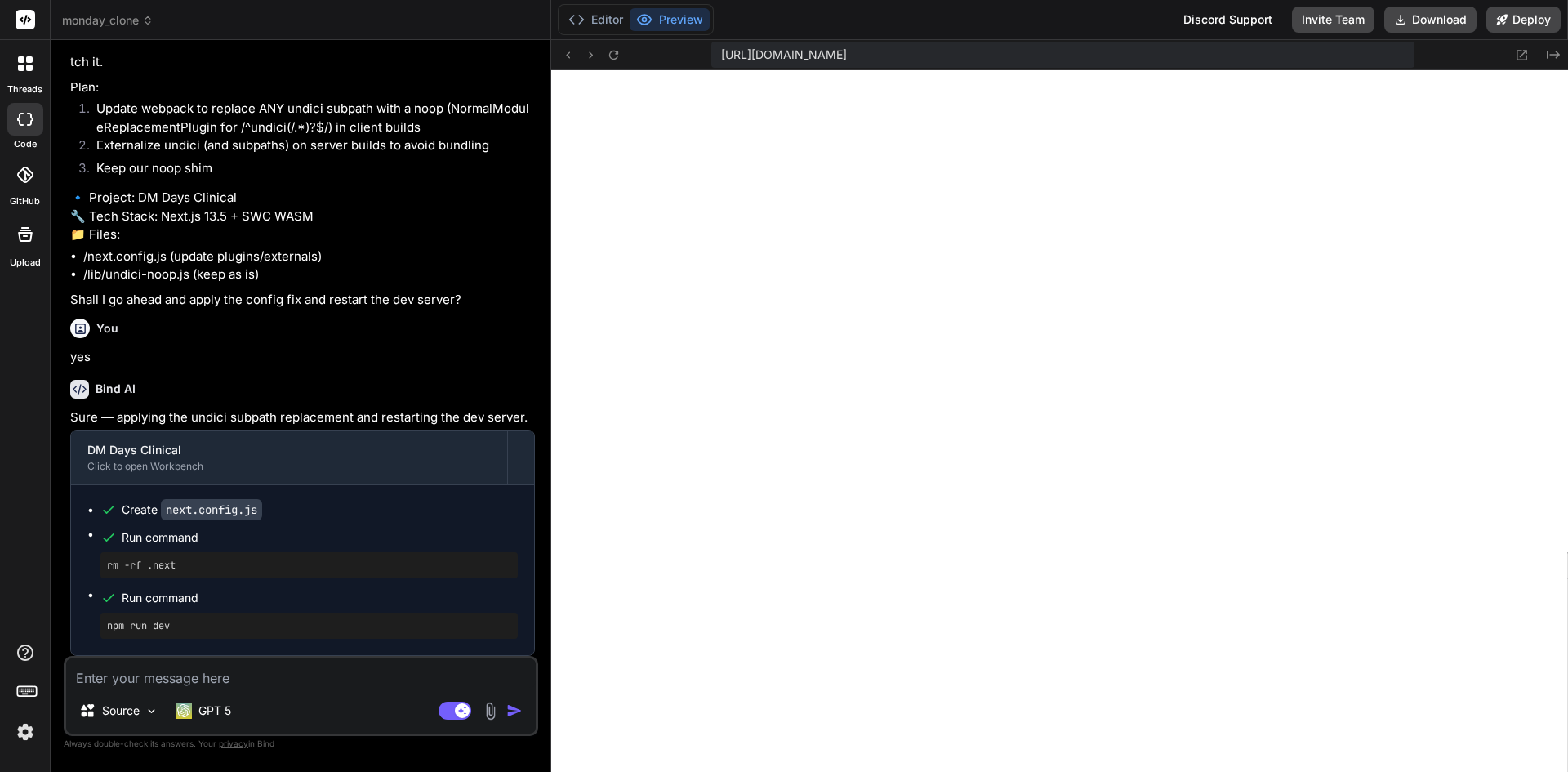
scroll to position [36727, 0]
click at [616, 61] on icon at bounding box center [613, 55] width 13 height 13
click at [602, 17] on button "Editor" at bounding box center [595, 19] width 67 height 22
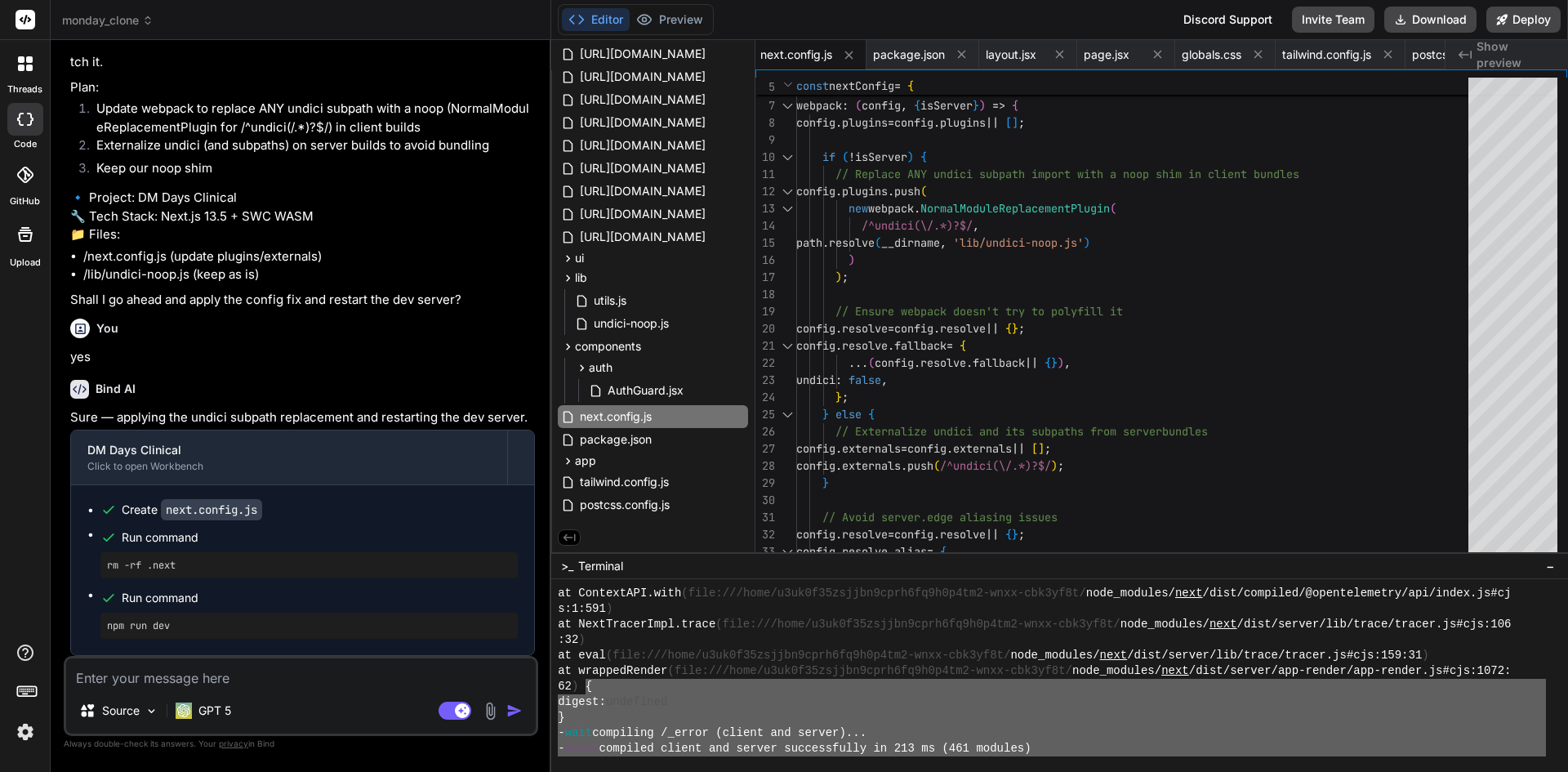
scroll to position [6421, 0]
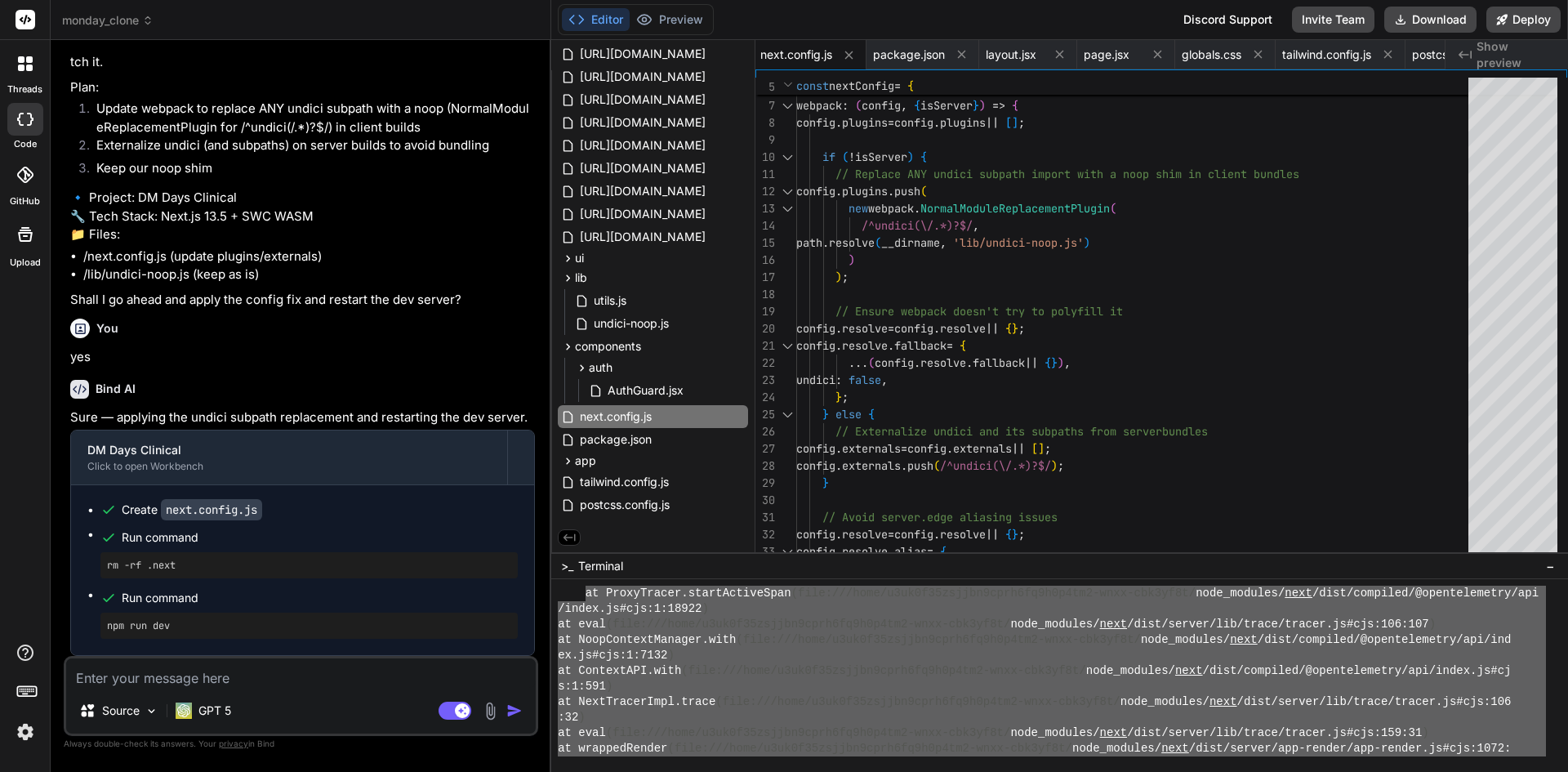
drag, startPoint x: 721, startPoint y: 717, endPoint x: 588, endPoint y: 590, distance: 183.9
click at [586, 590] on div "at ProxyTracer.startActiveSpan (file:///home/u3uk0f35zsjjbn9cprh6fq9h0p4tm2-wnx…" at bounding box center [1052, 671] width 988 height 171
click at [328, 681] on textarea at bounding box center [301, 673] width 470 height 30
paste textarea "at ProxyTracer.startActiveSpan (file:///home/u3uk0f35zsjjbn9cprh6fq9h0p4tm2-wnx…"
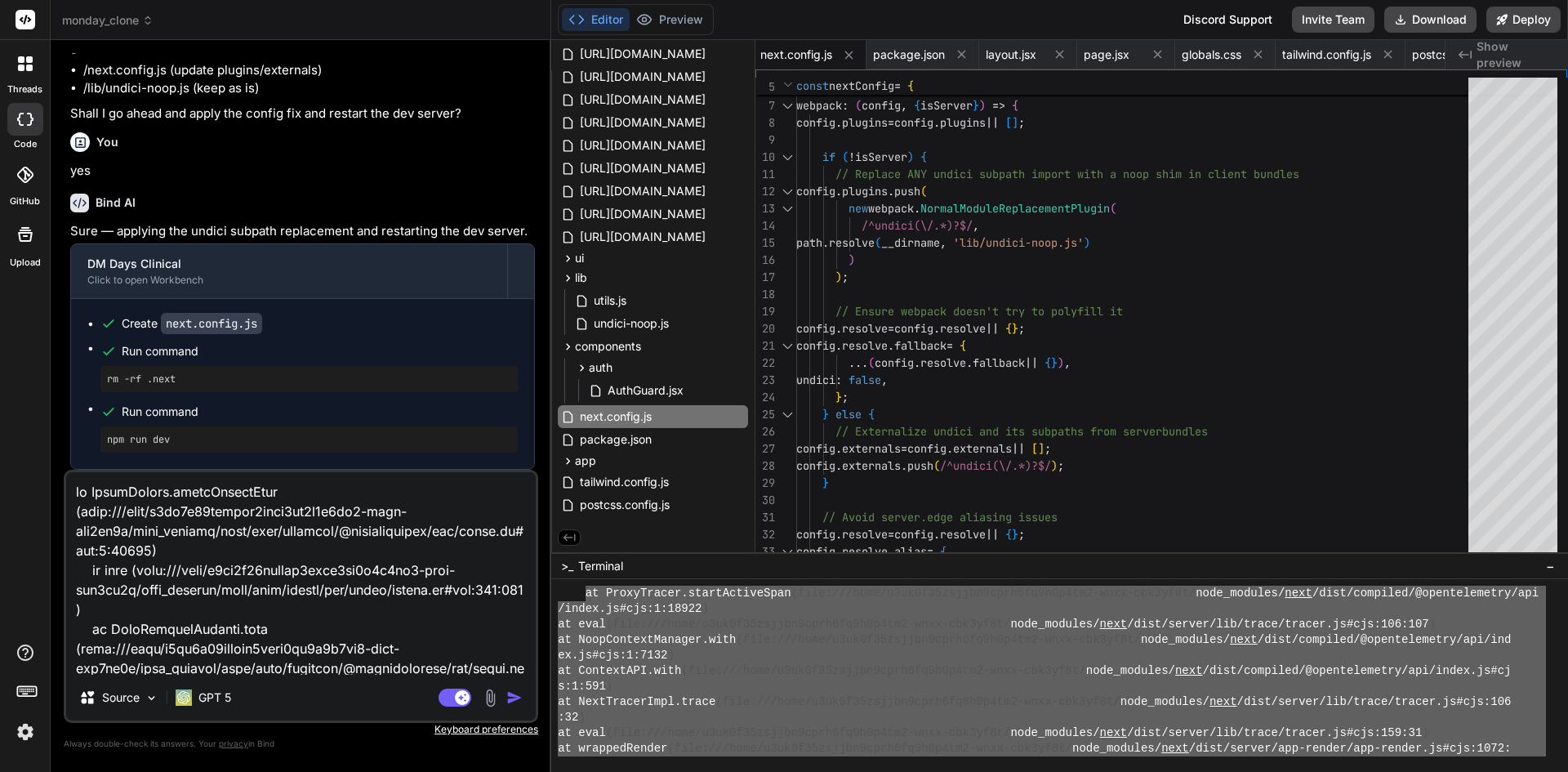
scroll to position [4824, 0]
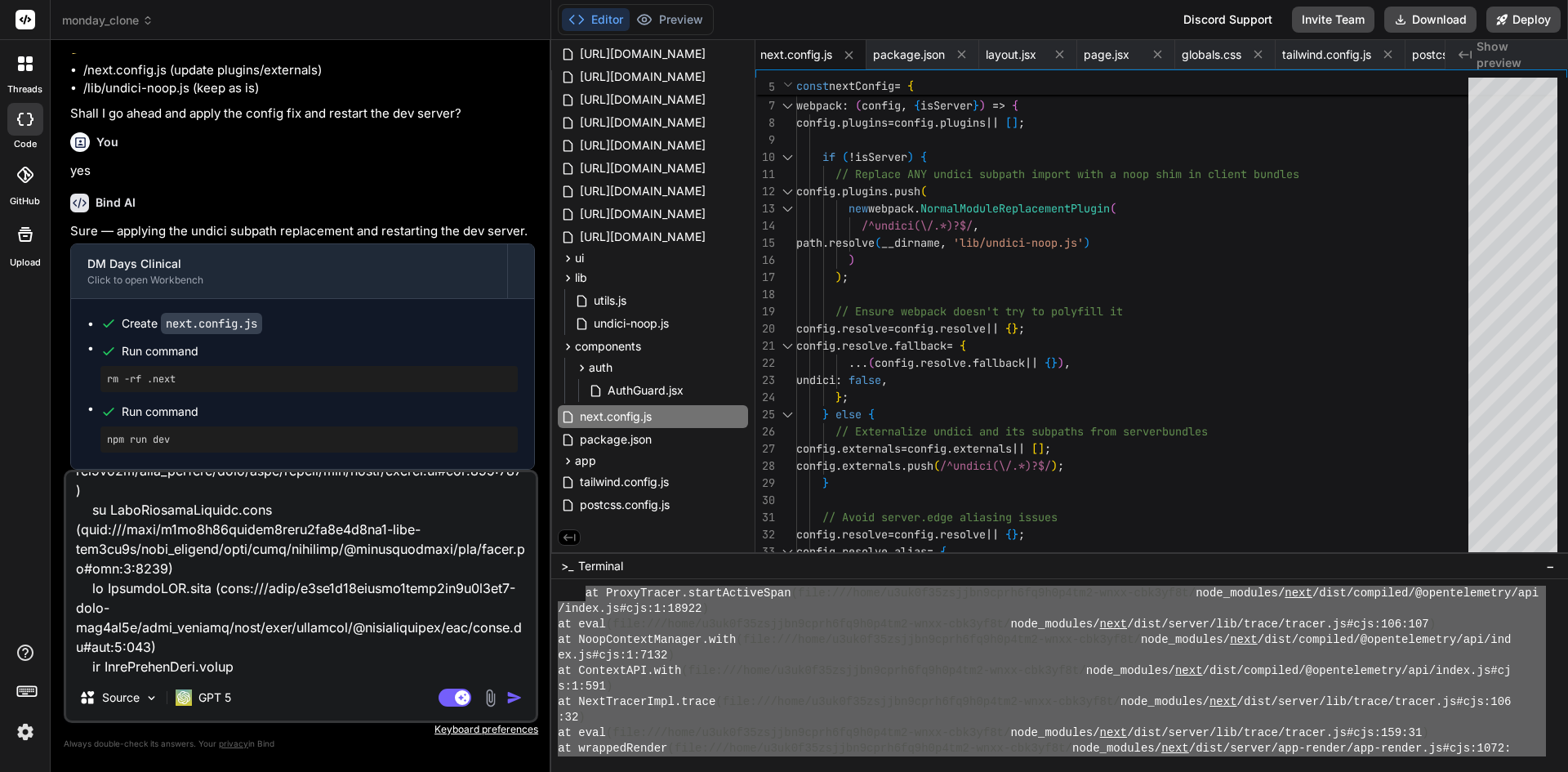
click at [516, 697] on img "button" at bounding box center [515, 697] width 16 height 16
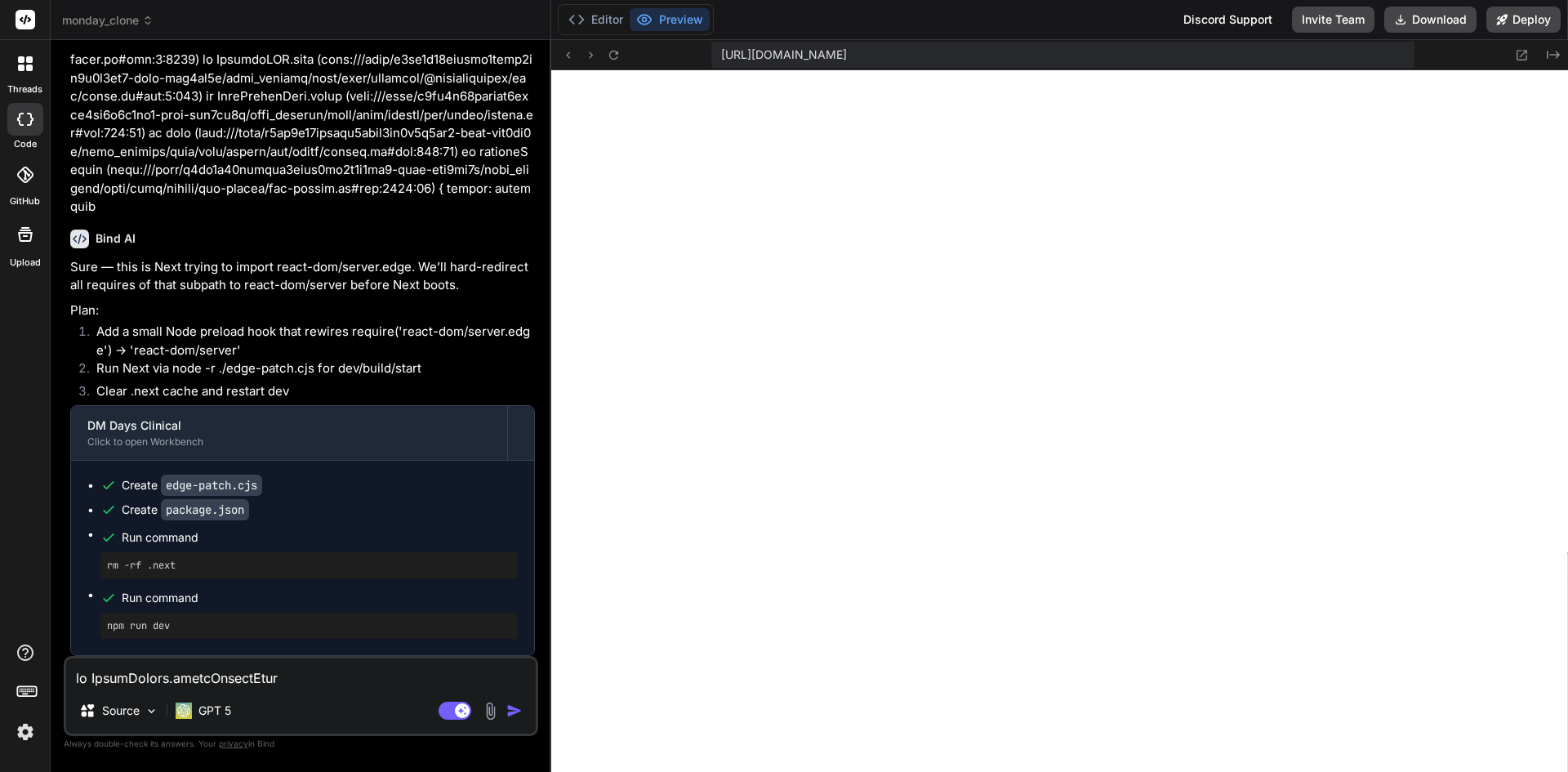
scroll to position [40089, 0]
click at [598, 16] on button "Editor" at bounding box center [595, 19] width 67 height 22
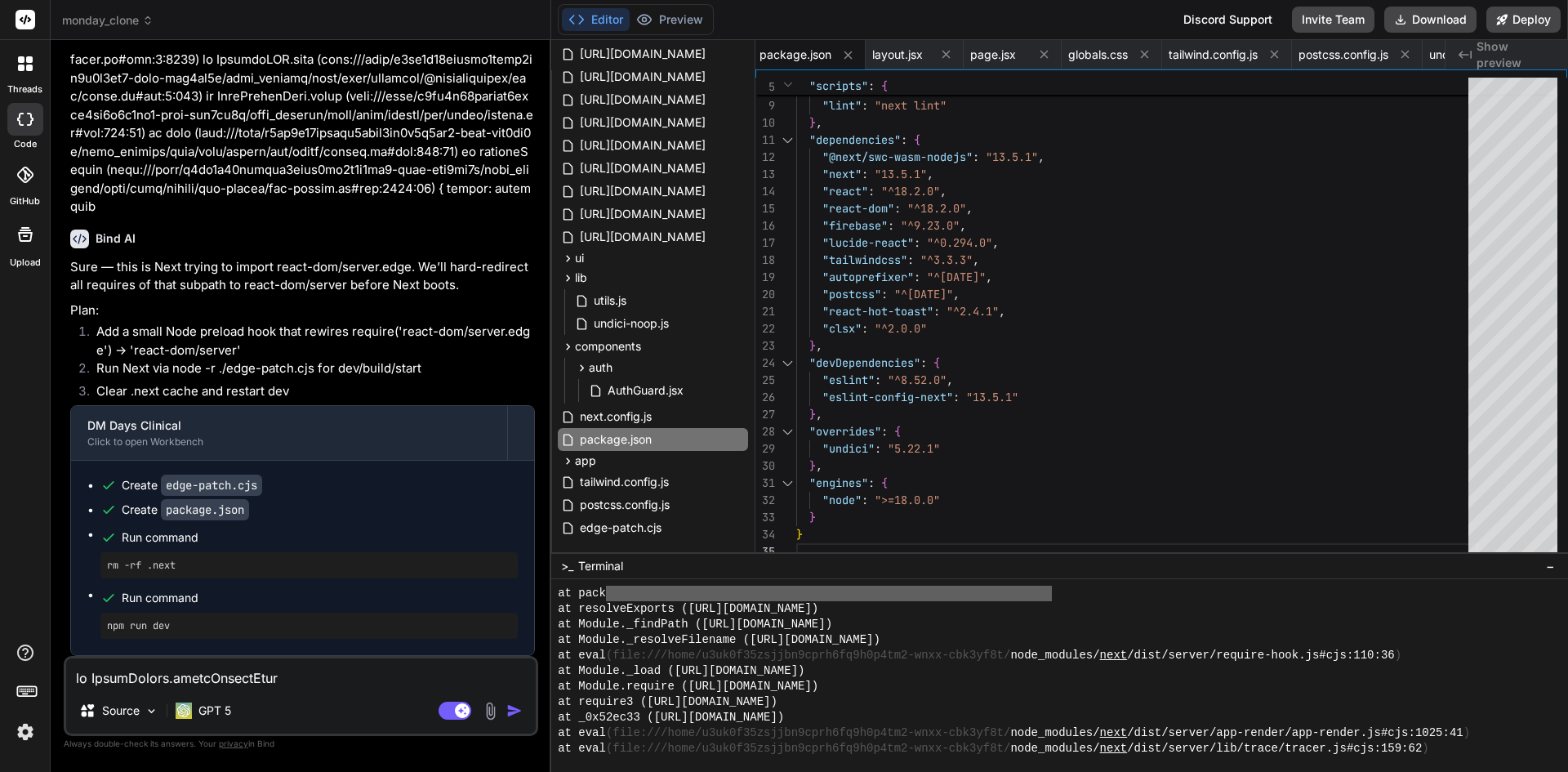
scroll to position [4359, 0]
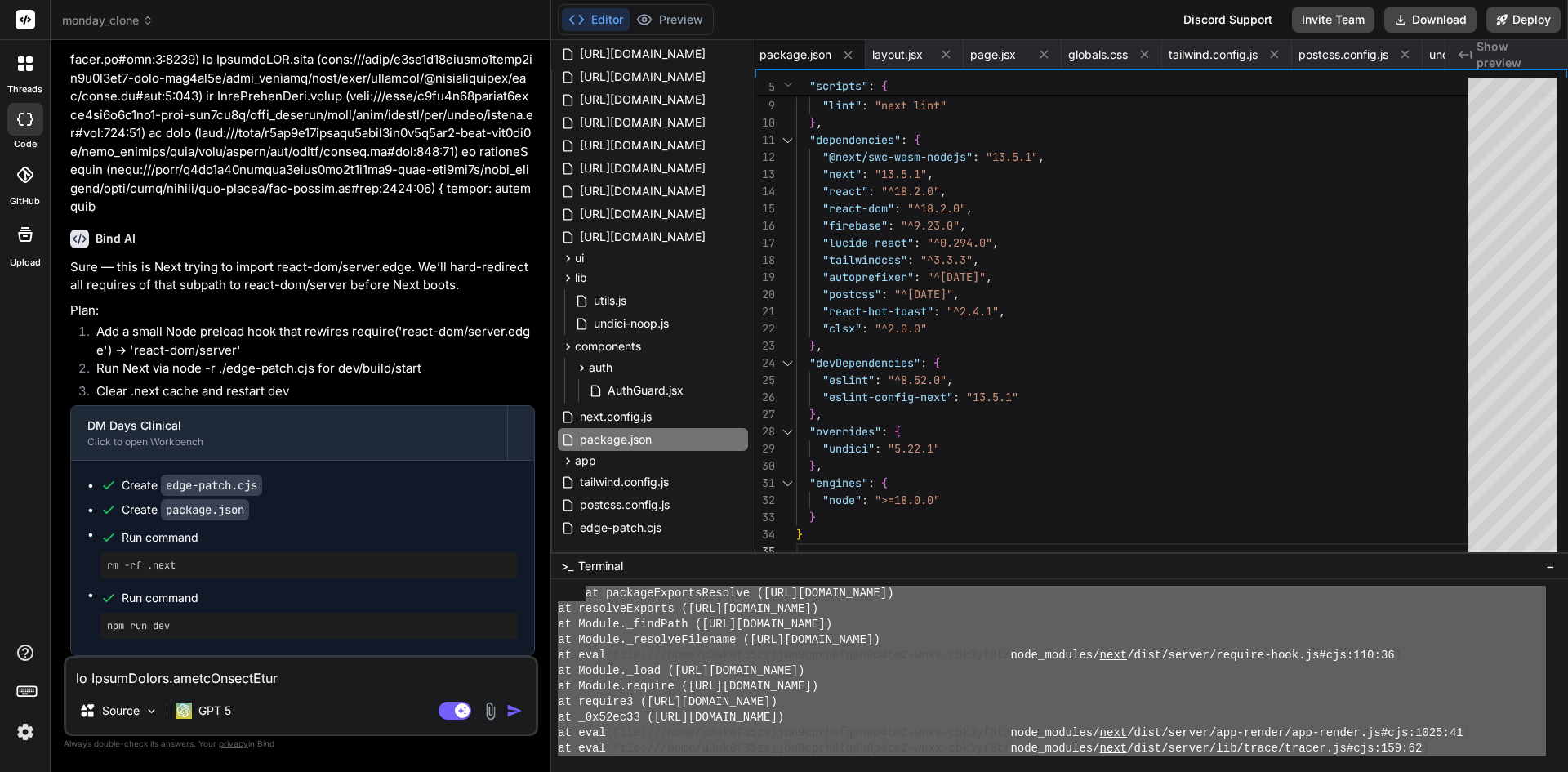
drag, startPoint x: 1052, startPoint y: 727, endPoint x: 601, endPoint y: 596, distance: 469.6
click at [586, 596] on div "at packageExportsResolve ([URL][DOMAIN_NAME]) at resolveExports ([URL][DOMAIN_N…" at bounding box center [1052, 671] width 988 height 171
click at [170, 688] on div "Source GPT 5 Agent Mode. When this toggle is activated, AI automatically makes …" at bounding box center [301, 696] width 474 height 80
click at [163, 678] on textarea at bounding box center [301, 673] width 470 height 30
paste textarea "at packageExportsResolve ([URL][DOMAIN_NAME]) at resolveExports ([URL][DOMAIN_N…"
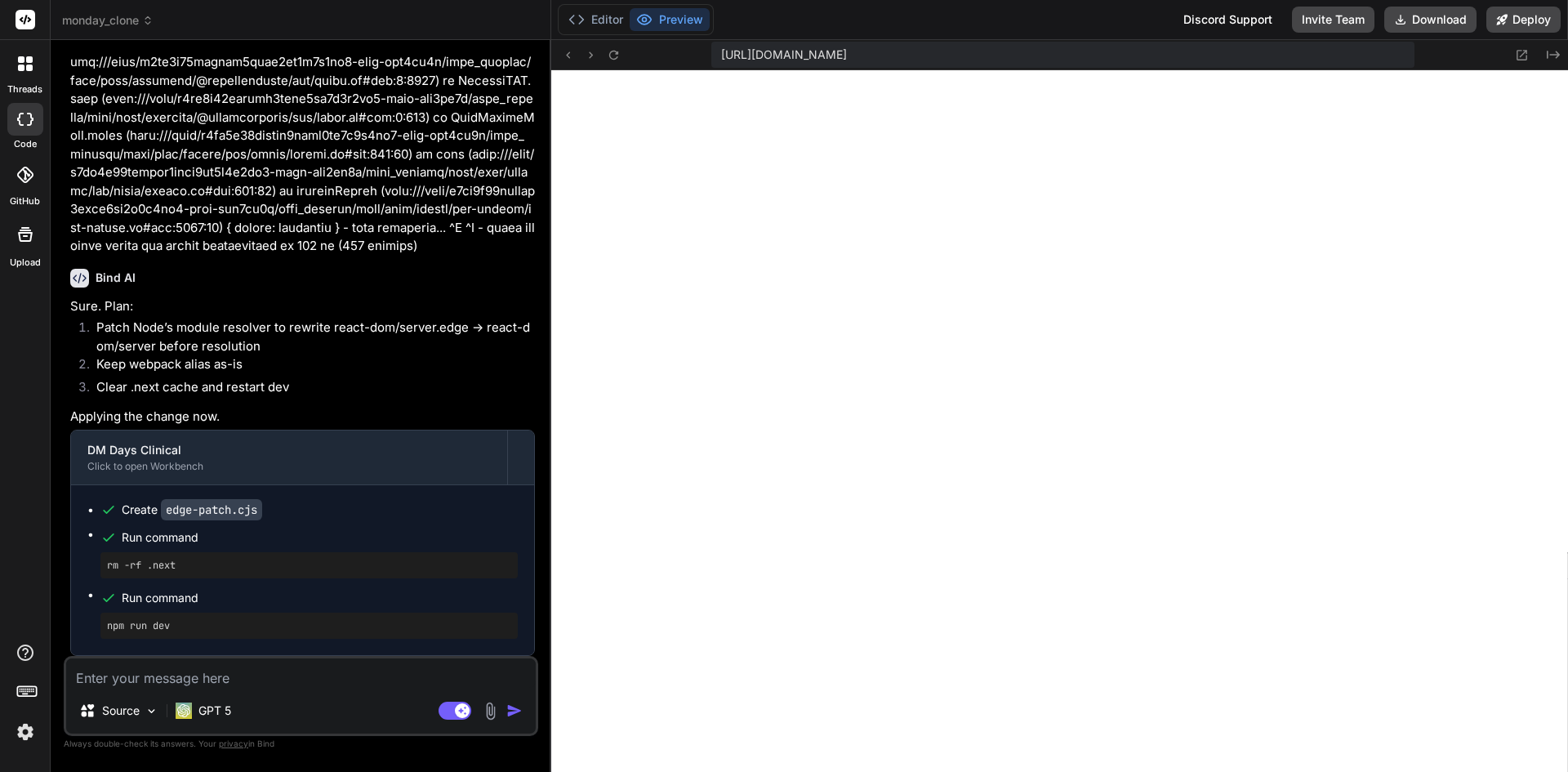
scroll to position [46518, 0]
click at [606, 20] on button "Editor" at bounding box center [595, 19] width 67 height 22
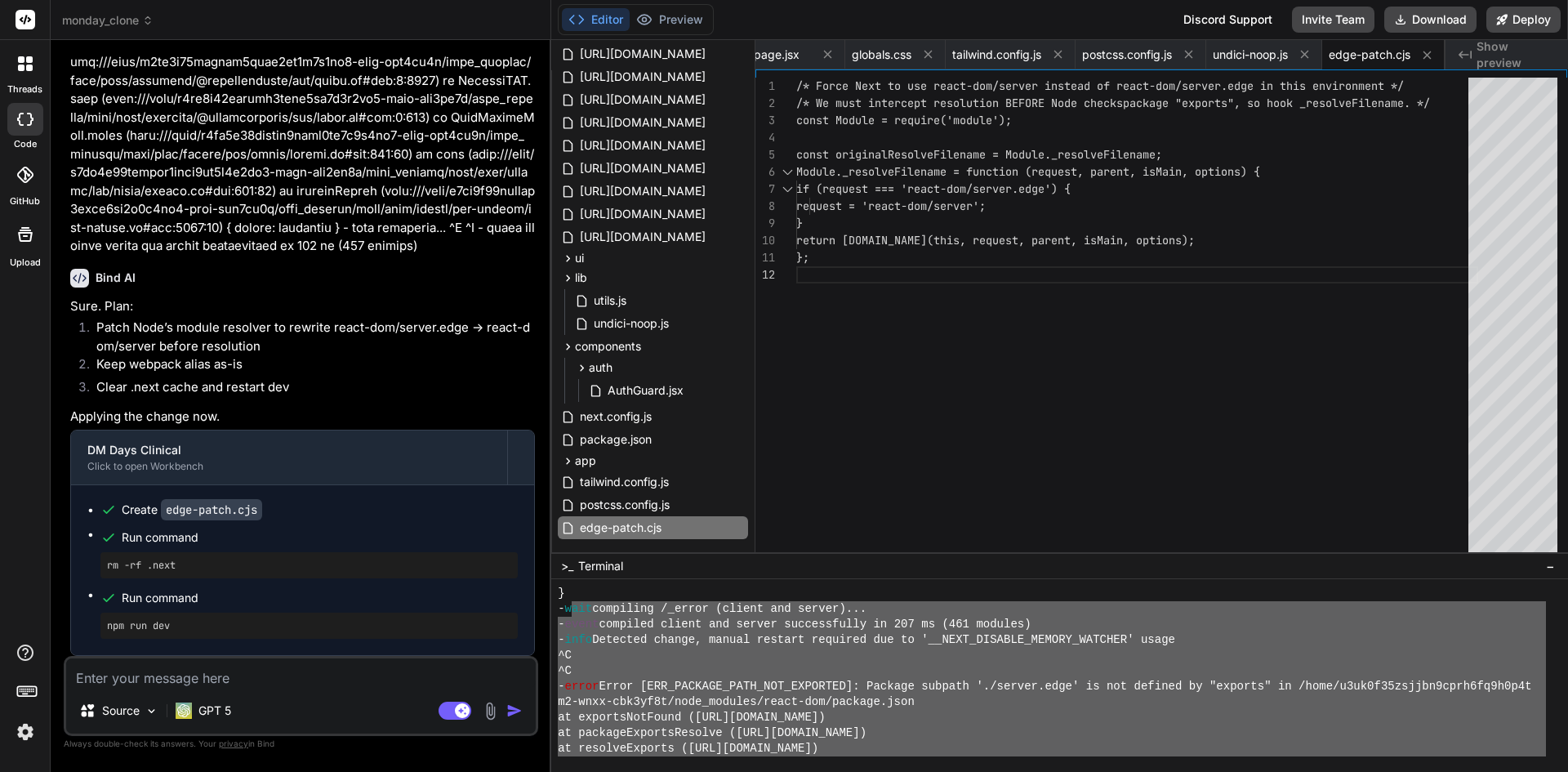
scroll to position [8066, 0]
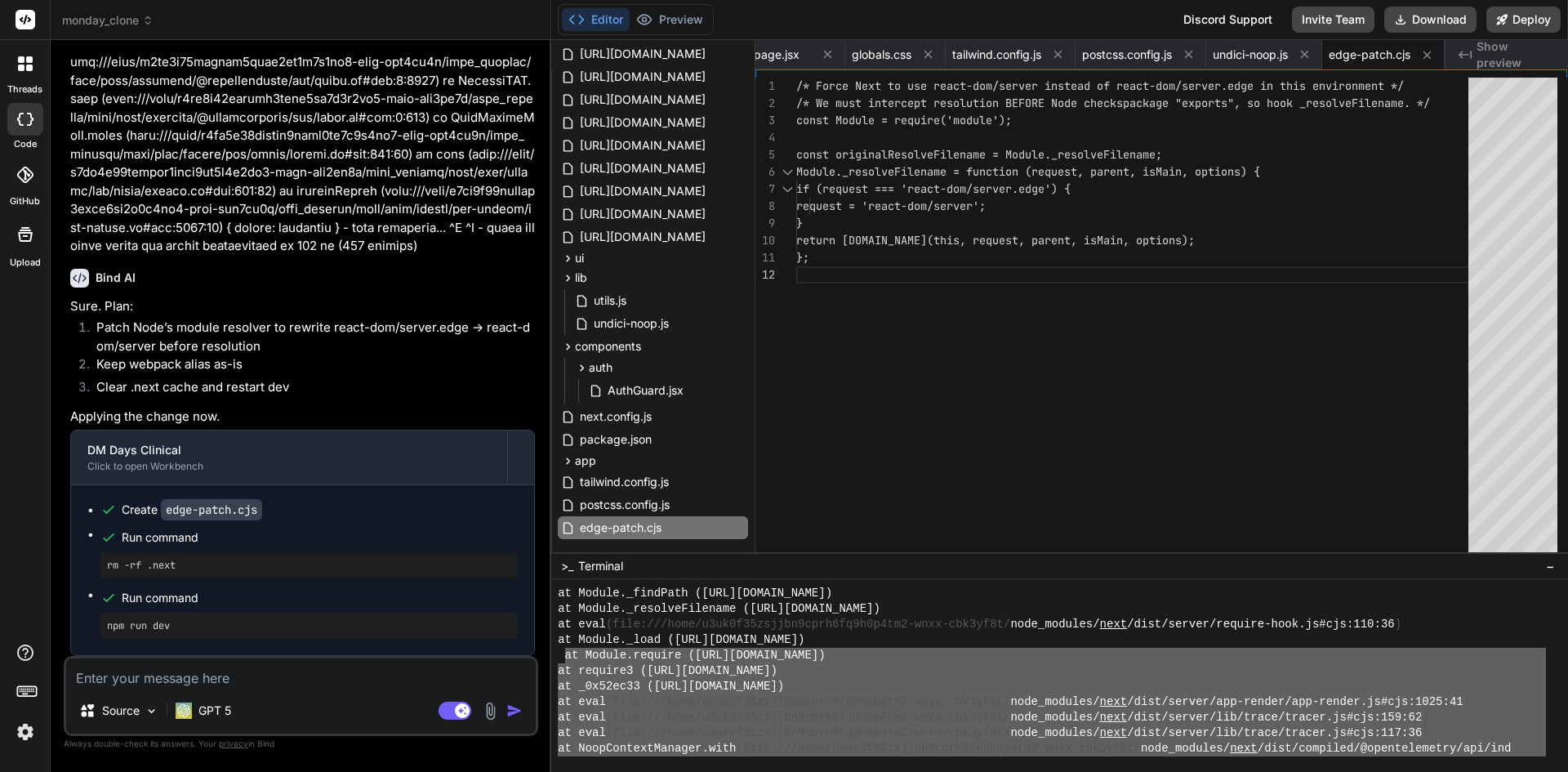
drag, startPoint x: 1060, startPoint y: 705, endPoint x: 568, endPoint y: 666, distance: 493.5
click at [568, 663] on div "at Module._findPath ([URL][DOMAIN_NAME]) at Module._resolveFilename ([URL][DOMA…" at bounding box center [1052, 671] width 988 height 171
click at [688, 21] on button "Preview" at bounding box center [669, 19] width 80 height 22
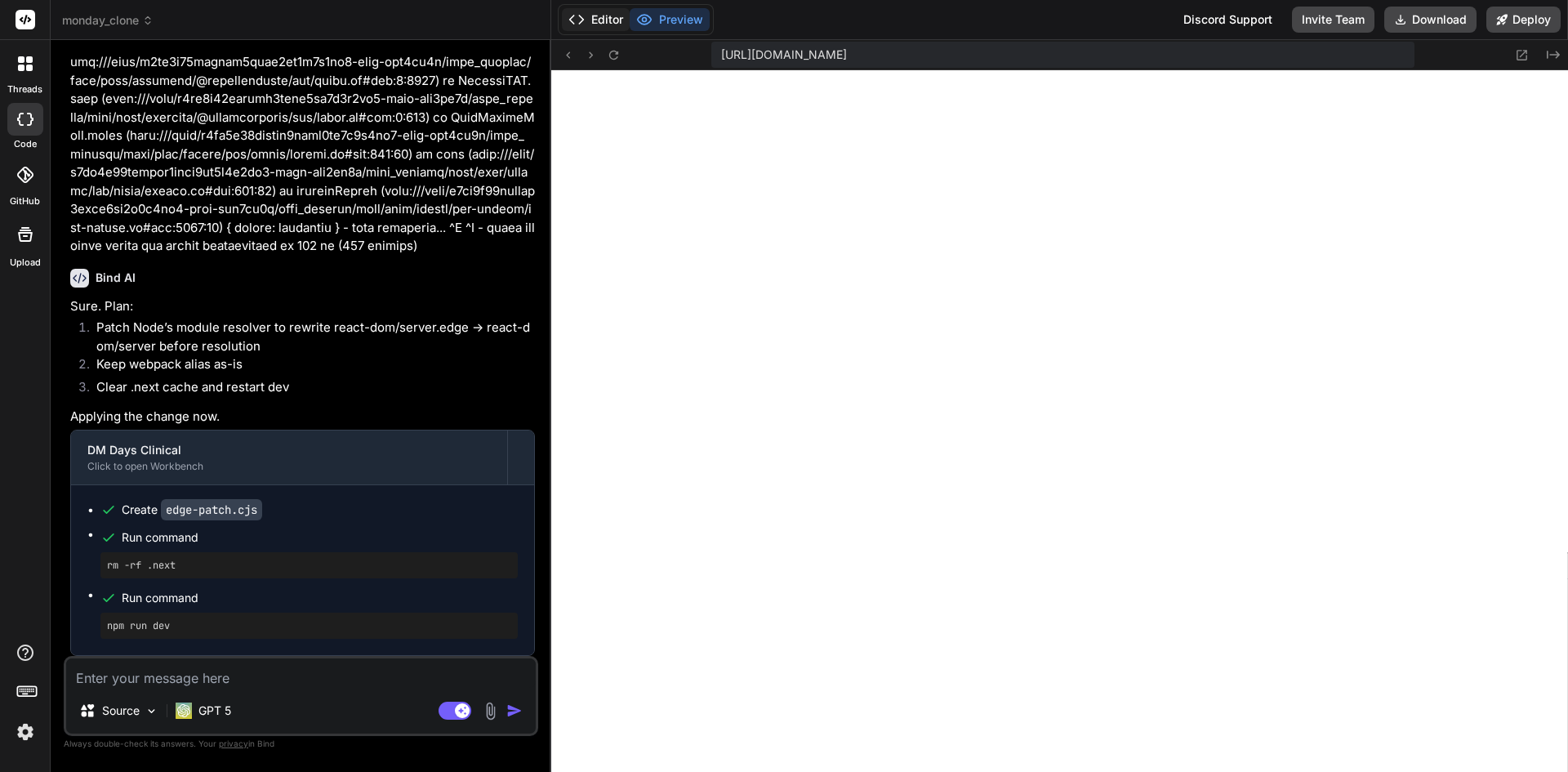
click at [601, 19] on button "Editor" at bounding box center [595, 19] width 67 height 22
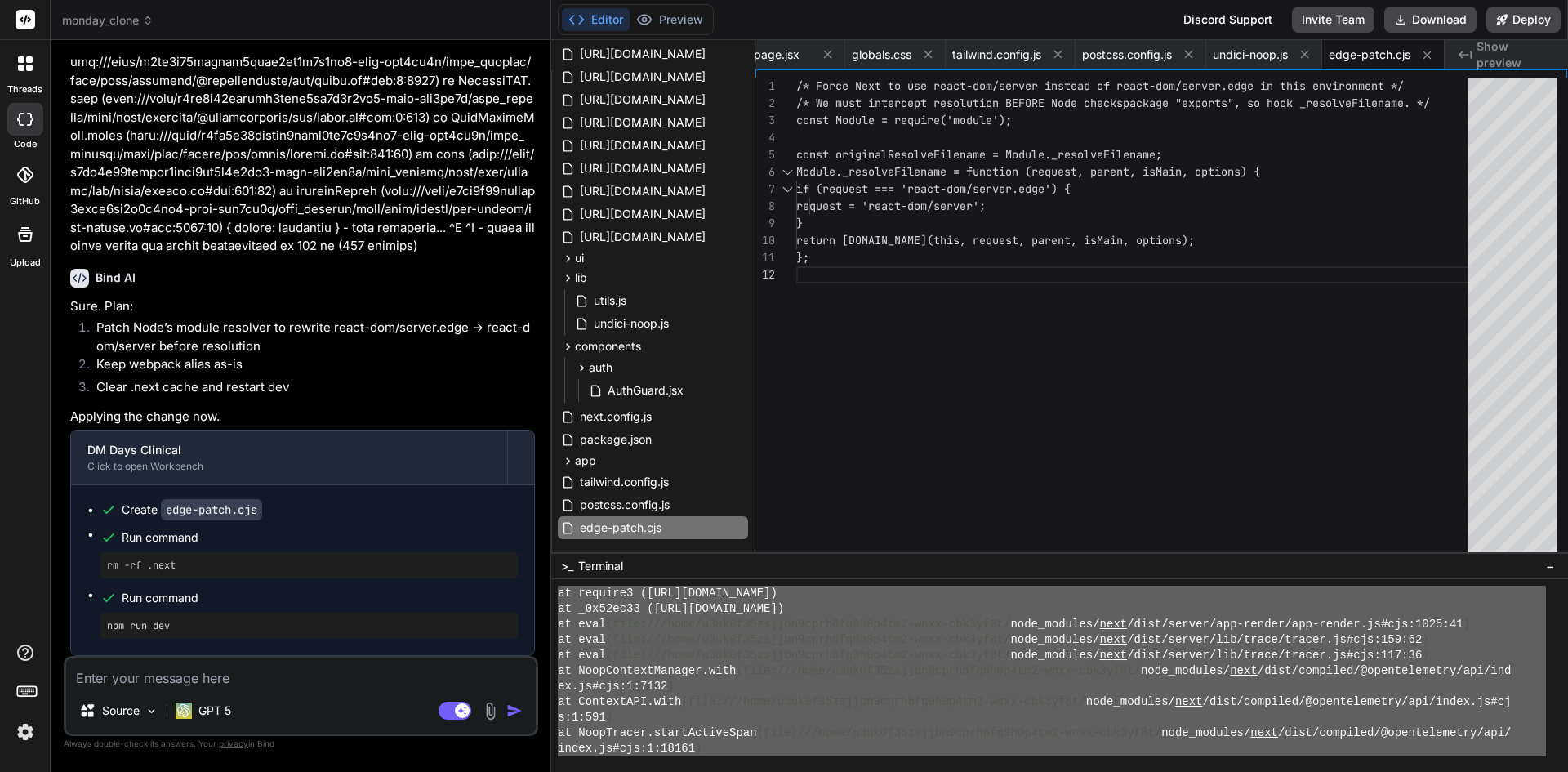
click at [729, 686] on div "ex.js#cjs:1:7132 )" at bounding box center [1052, 686] width 988 height 15
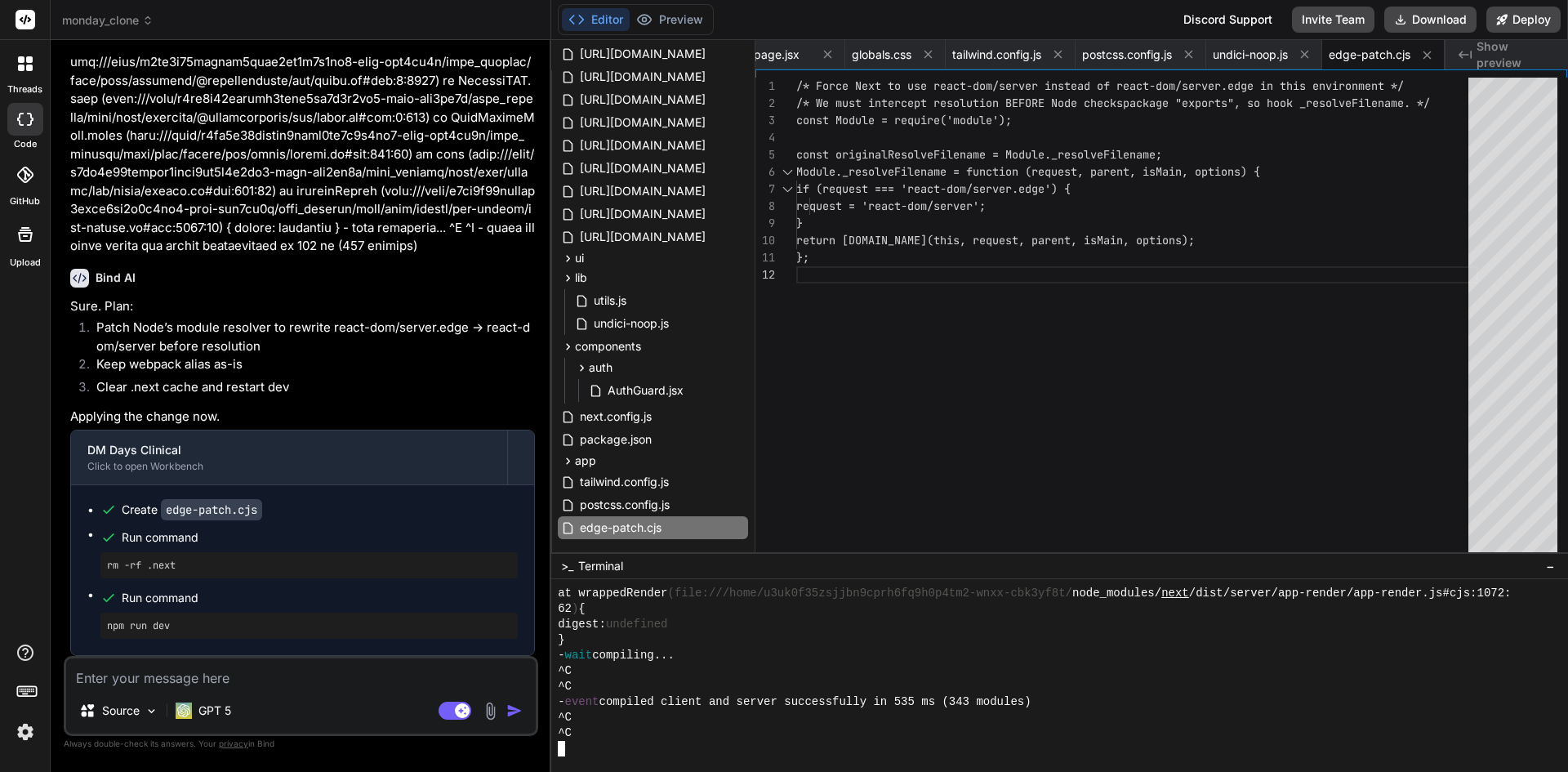
scroll to position [8475, 0]
click at [695, 737] on div "^C" at bounding box center [1052, 732] width 988 height 15
click at [596, 563] on span "Terminal" at bounding box center [601, 566] width 45 height 16
click at [1552, 570] on span "−" at bounding box center [1551, 566] width 9 height 16
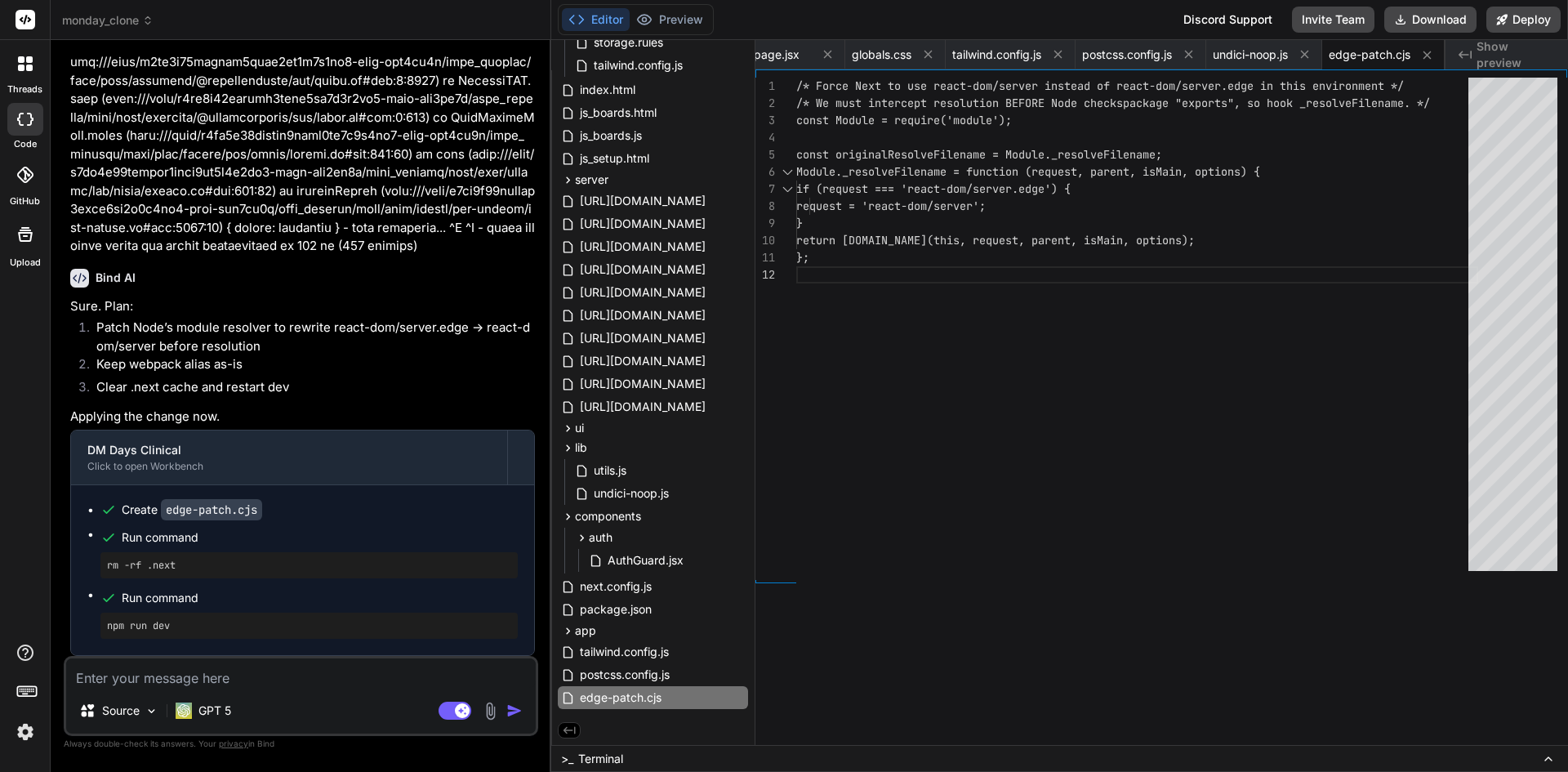
scroll to position [491, 0]
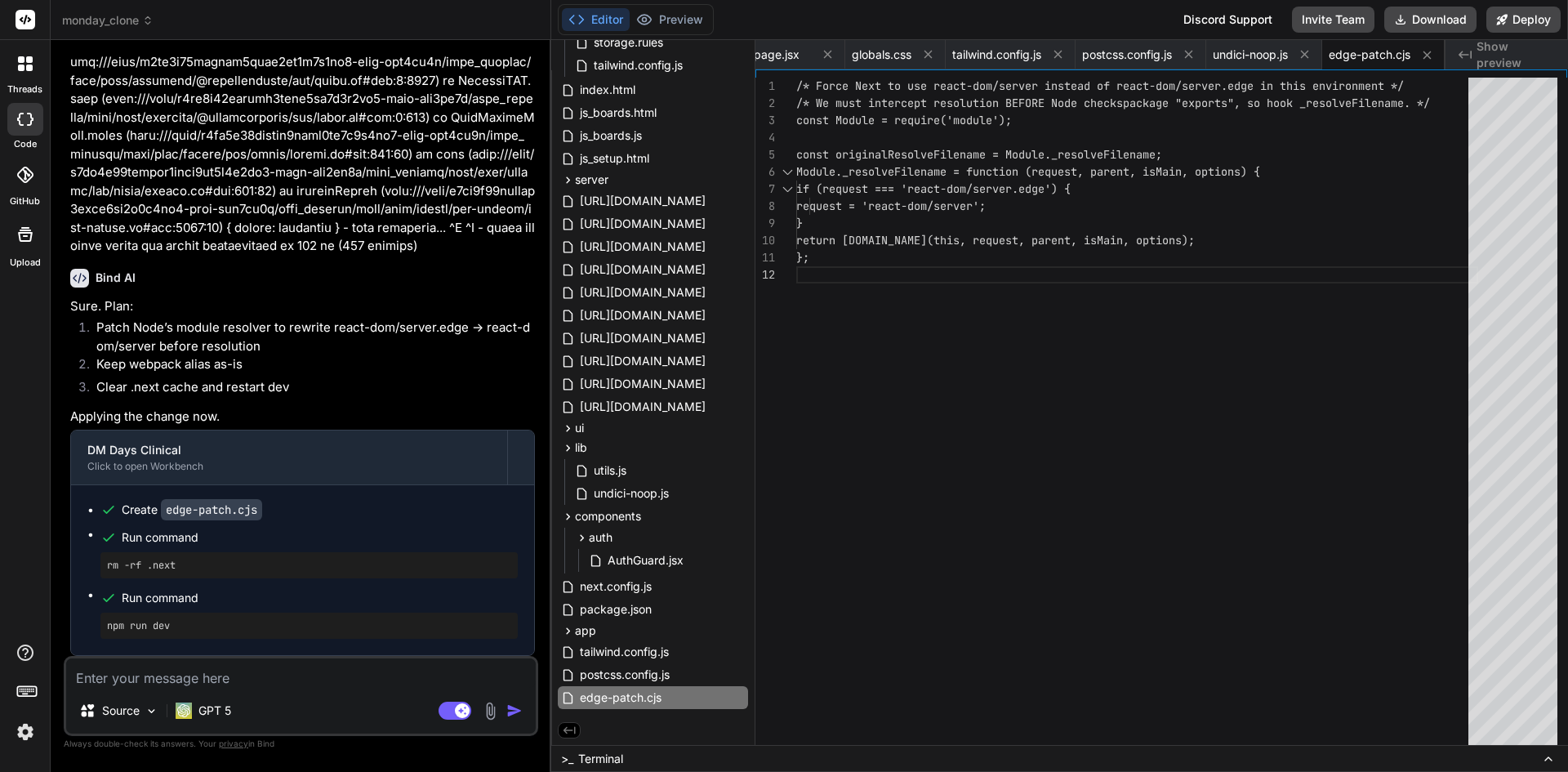
click at [619, 758] on span "Terminal" at bounding box center [601, 759] width 45 height 16
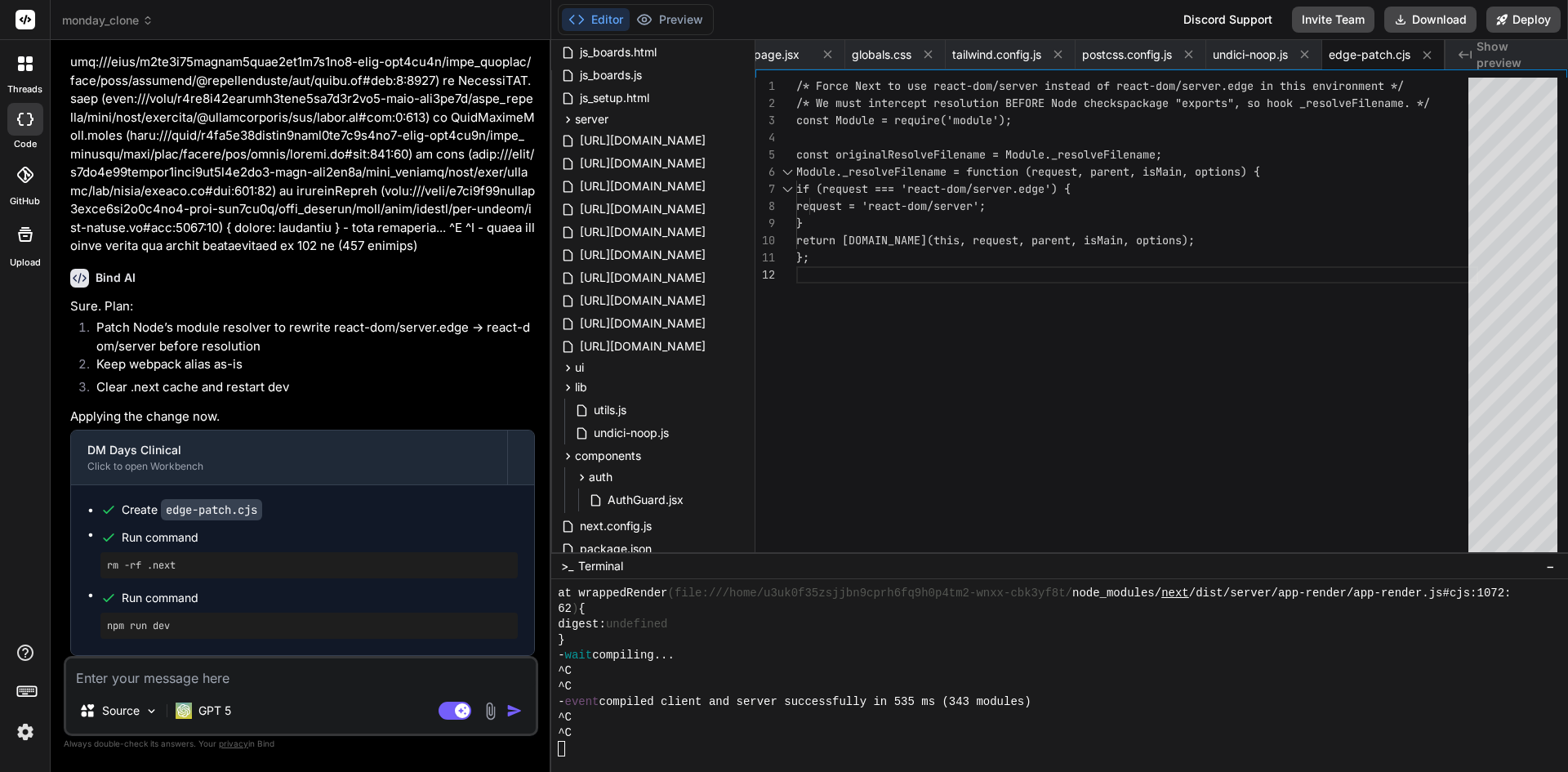
scroll to position [661, 0]
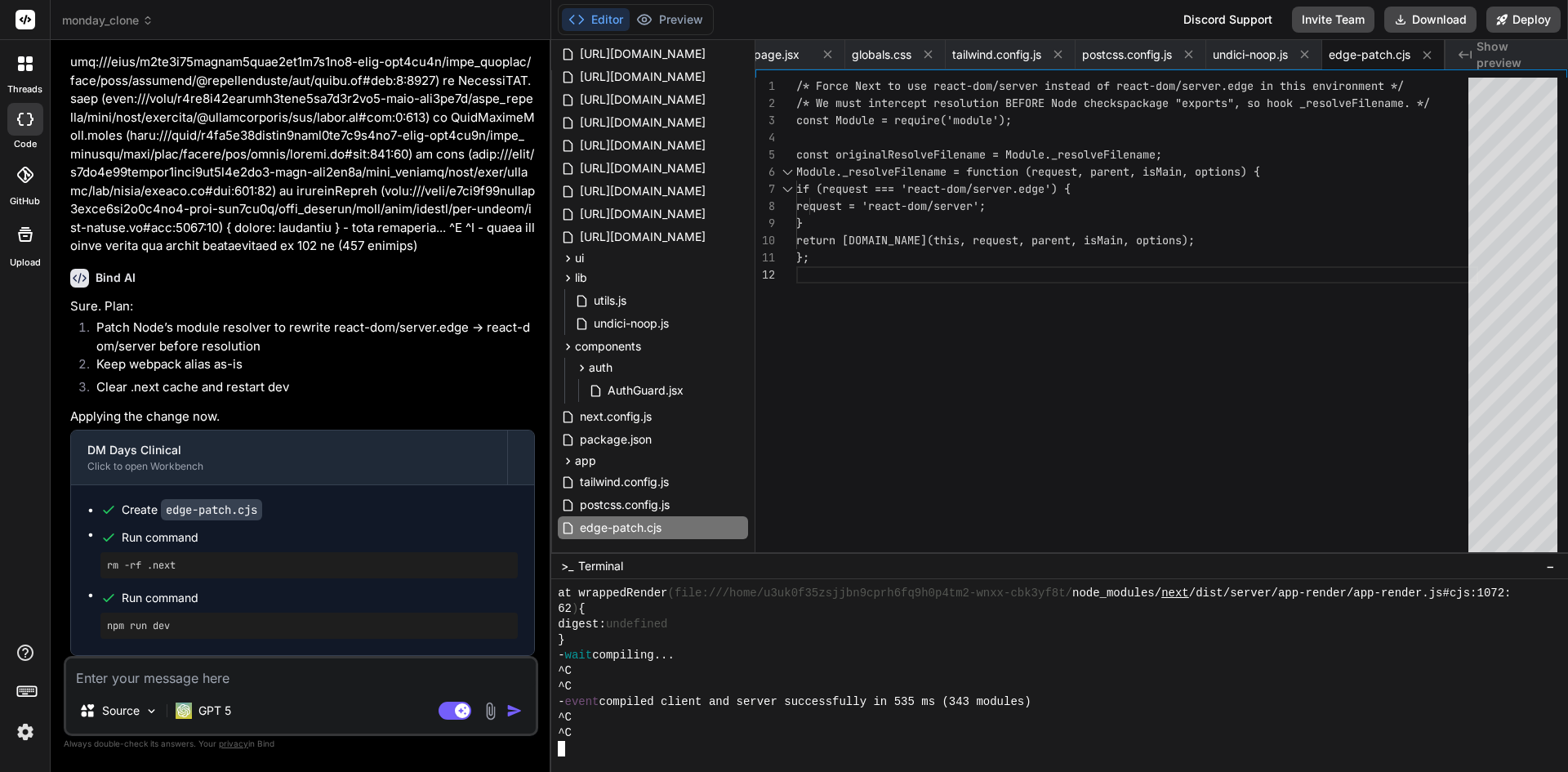
drag, startPoint x: 600, startPoint y: 746, endPoint x: 963, endPoint y: 720, distance: 363.9
click at [963, 720] on div "^C" at bounding box center [1052, 717] width 988 height 15
click at [675, 14] on button "Preview" at bounding box center [669, 19] width 80 height 22
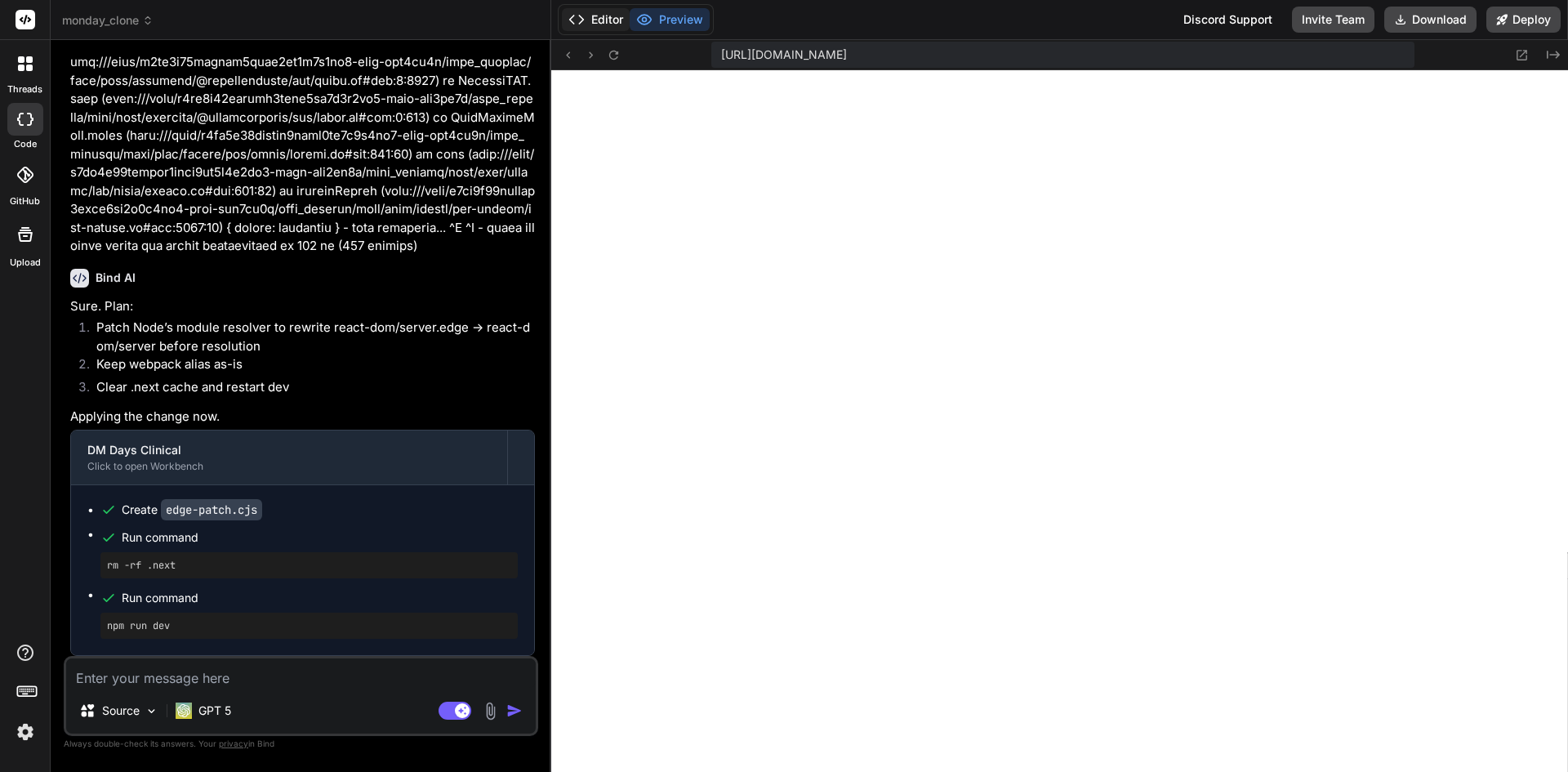
click at [599, 21] on button "Editor" at bounding box center [595, 19] width 67 height 22
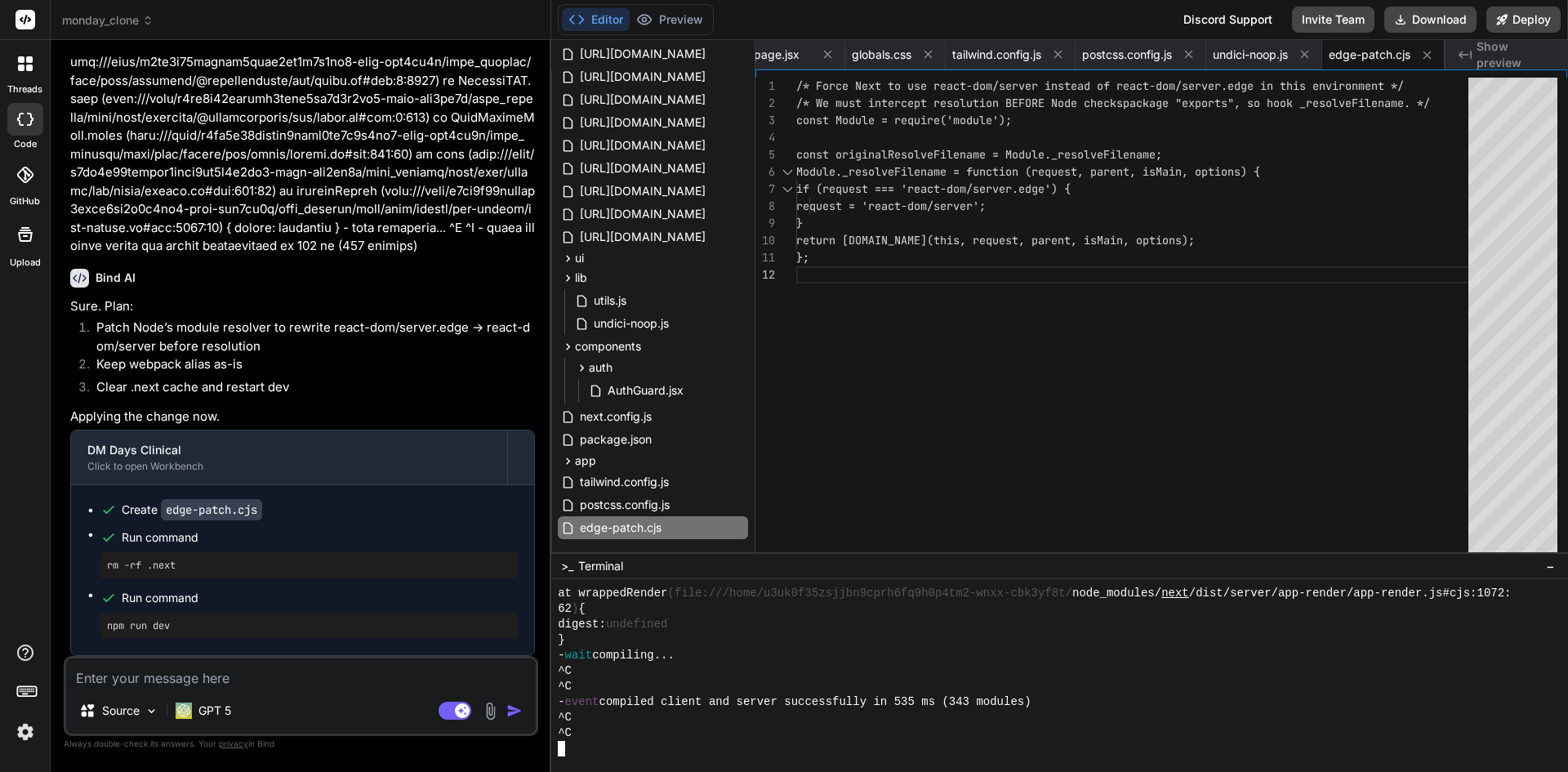
click at [657, 678] on div "^C" at bounding box center [1052, 670] width 988 height 15
click at [603, 742] on textarea "Terminal input" at bounding box center [600, 746] width 16 height 16
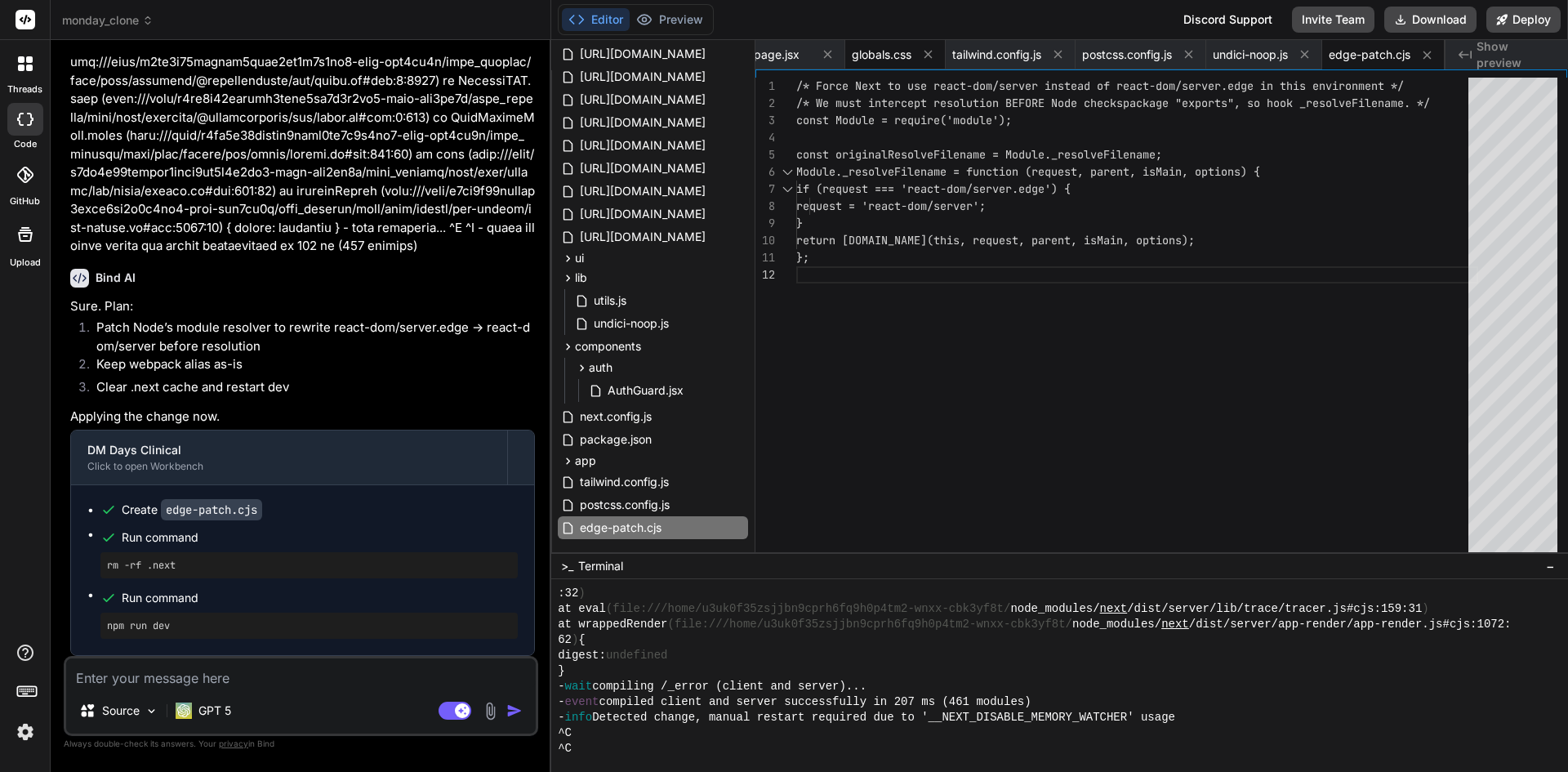
scroll to position [7822, 0]
click at [678, 22] on button "Preview" at bounding box center [669, 19] width 80 height 22
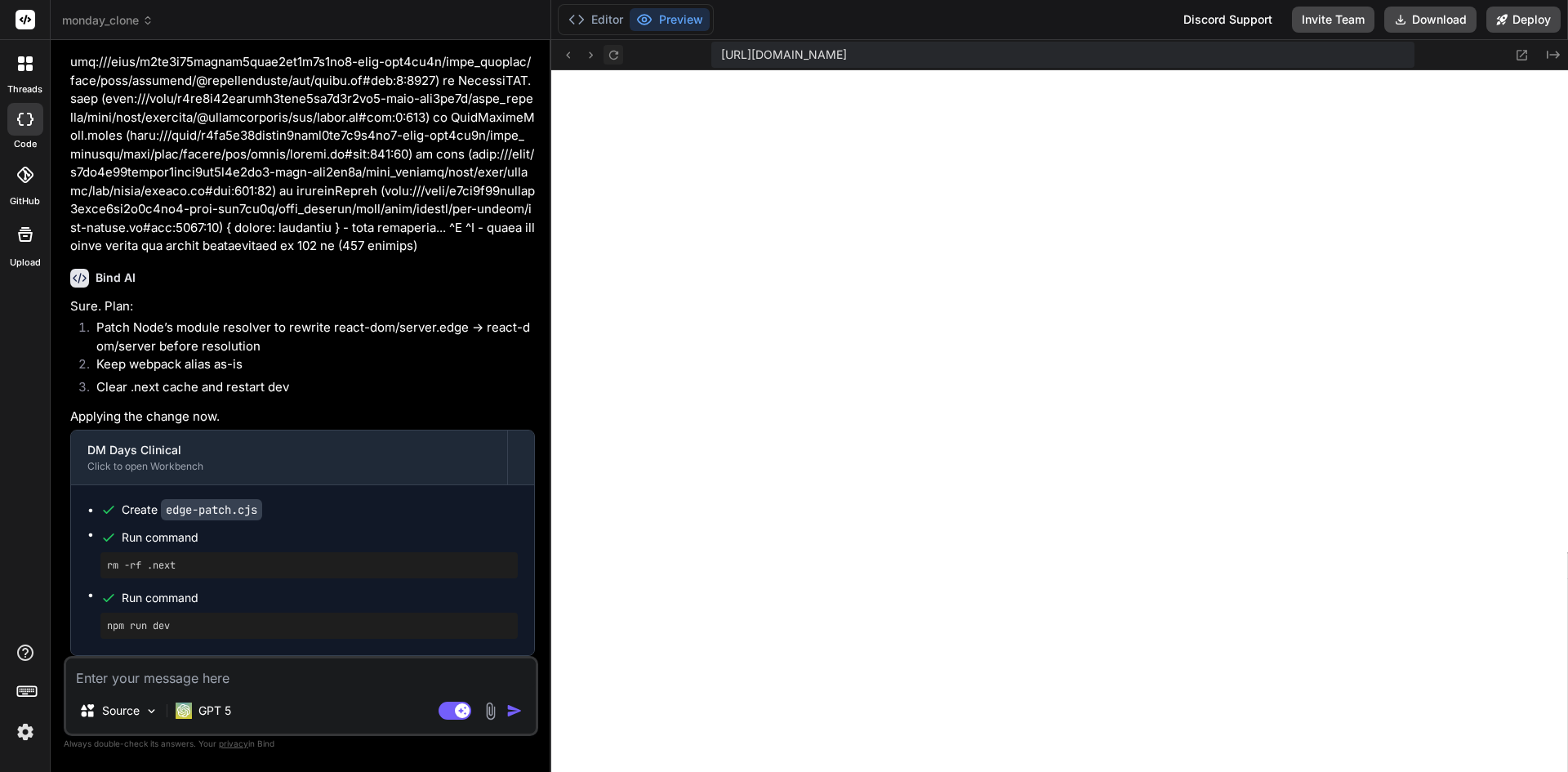
click at [611, 55] on icon at bounding box center [613, 55] width 13 height 13
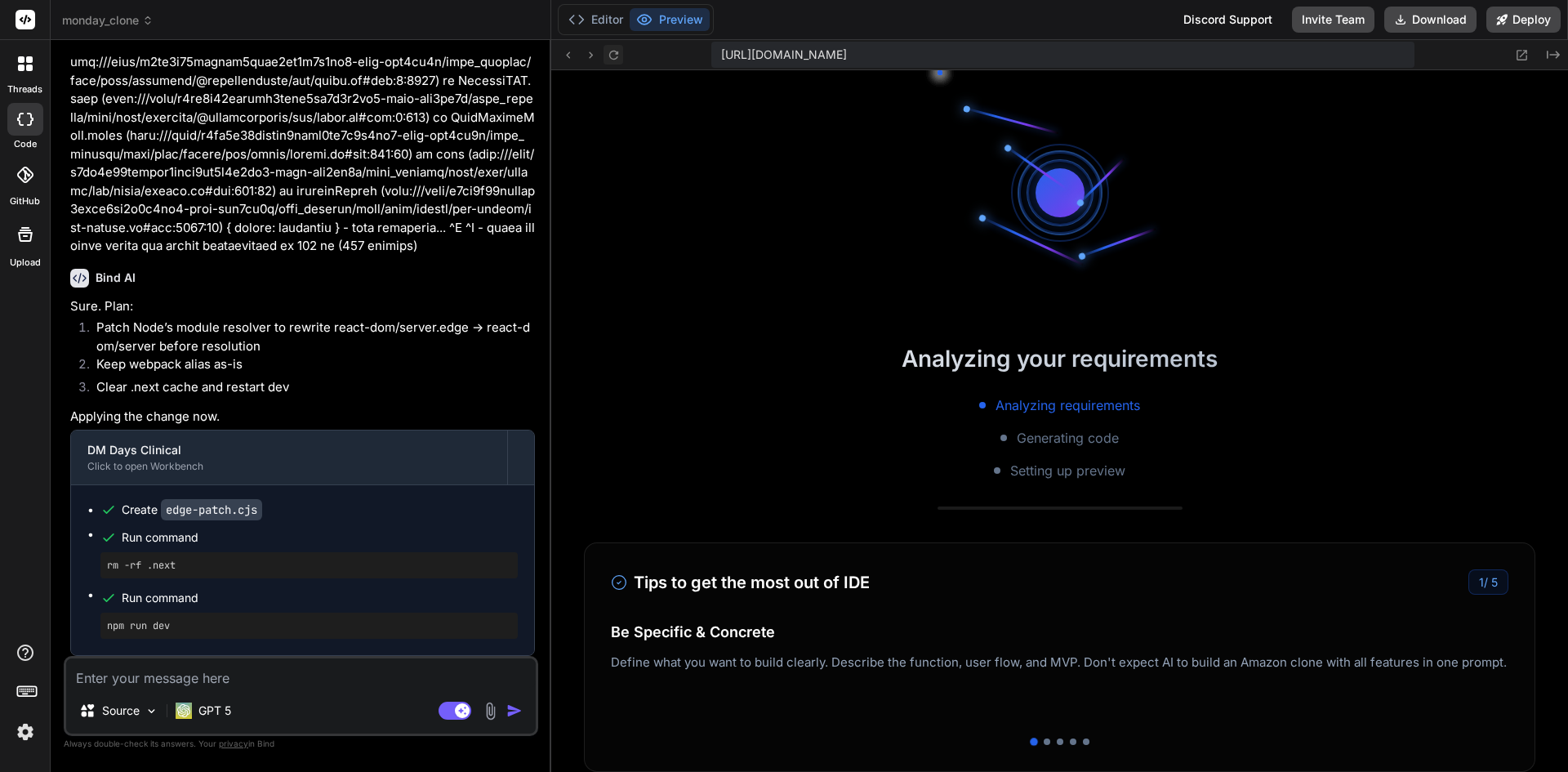
scroll to position [7822, 0]
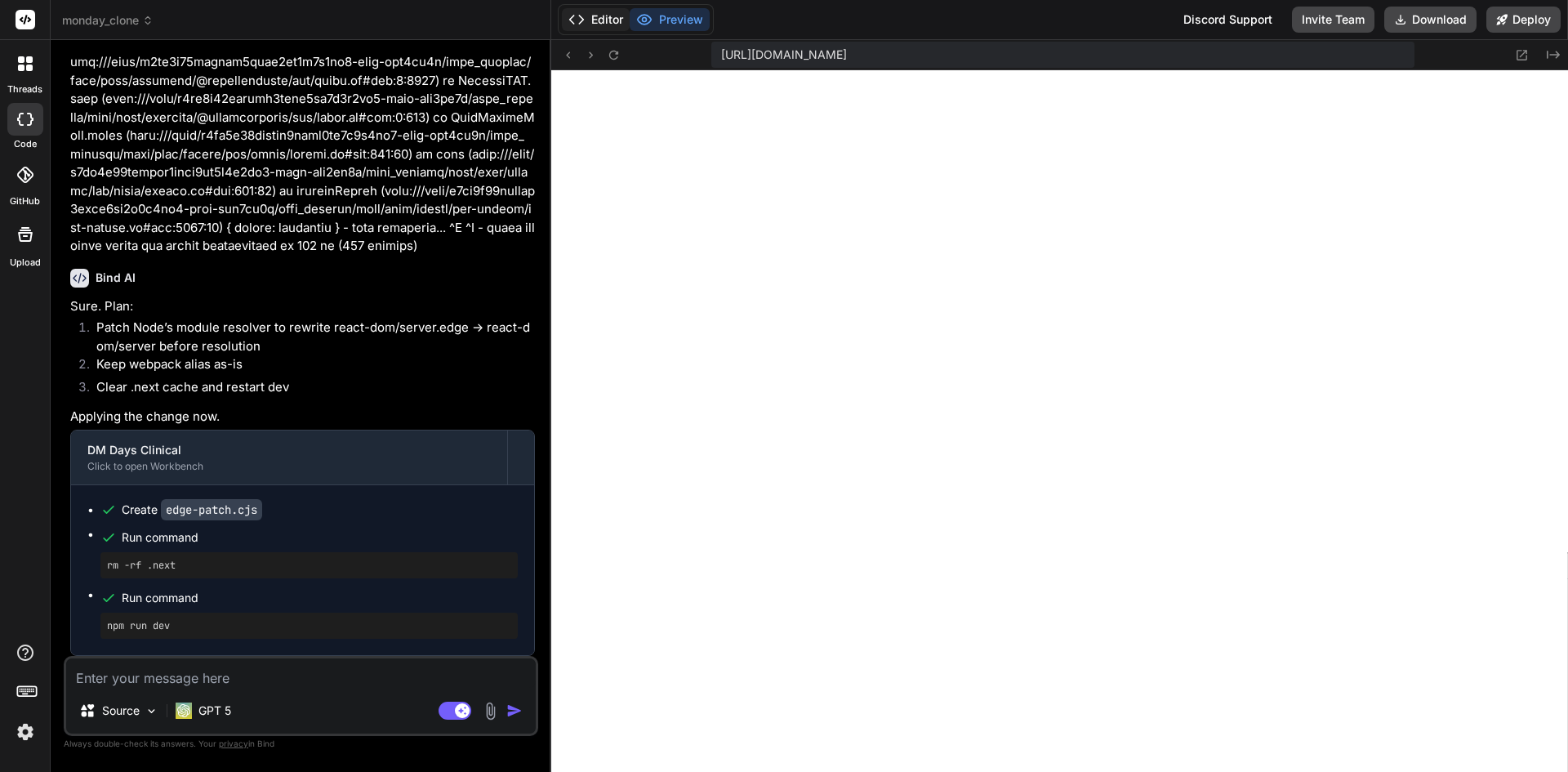
click at [591, 22] on button "Editor" at bounding box center [595, 19] width 67 height 22
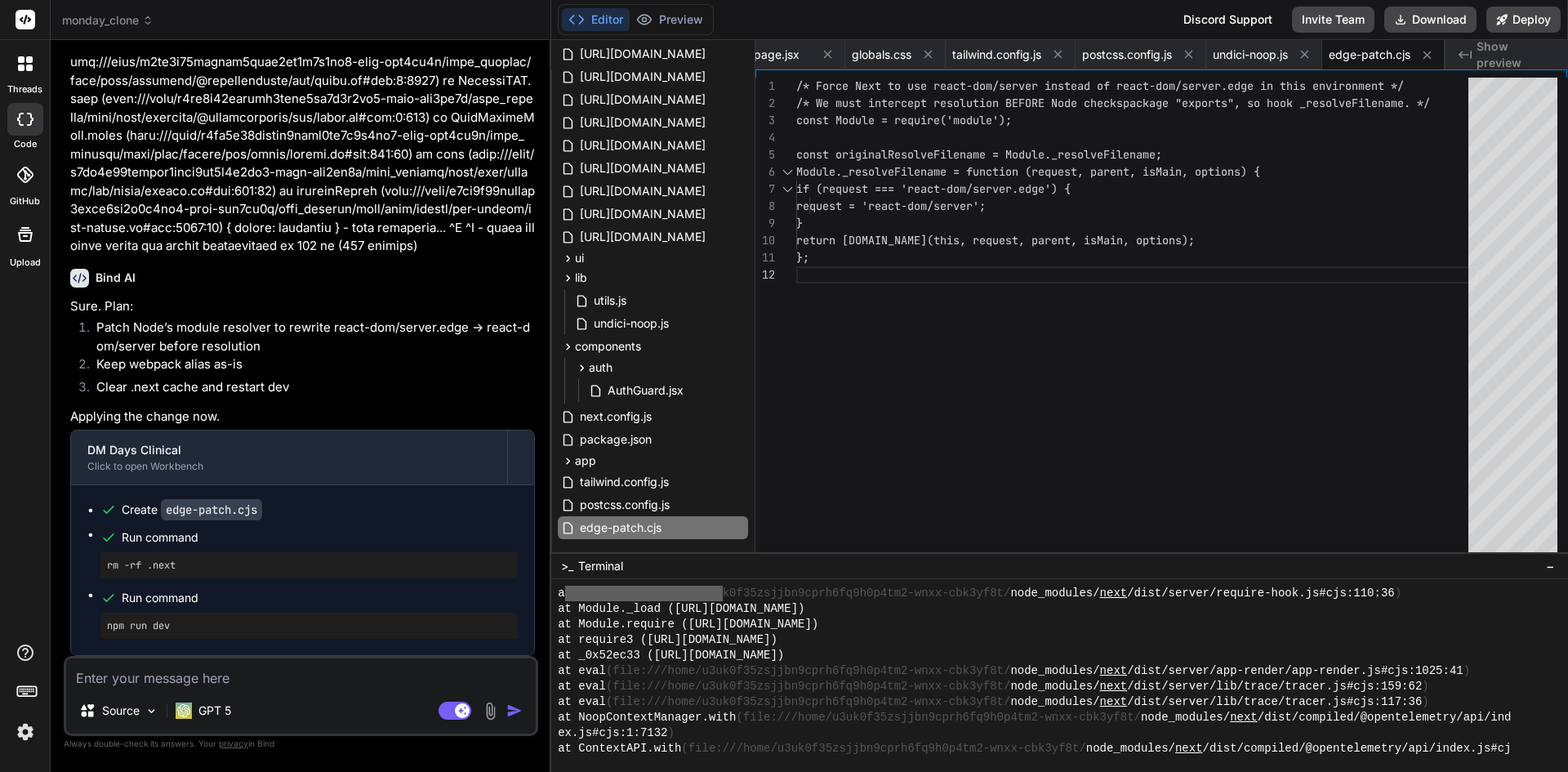
scroll to position [8100, 0]
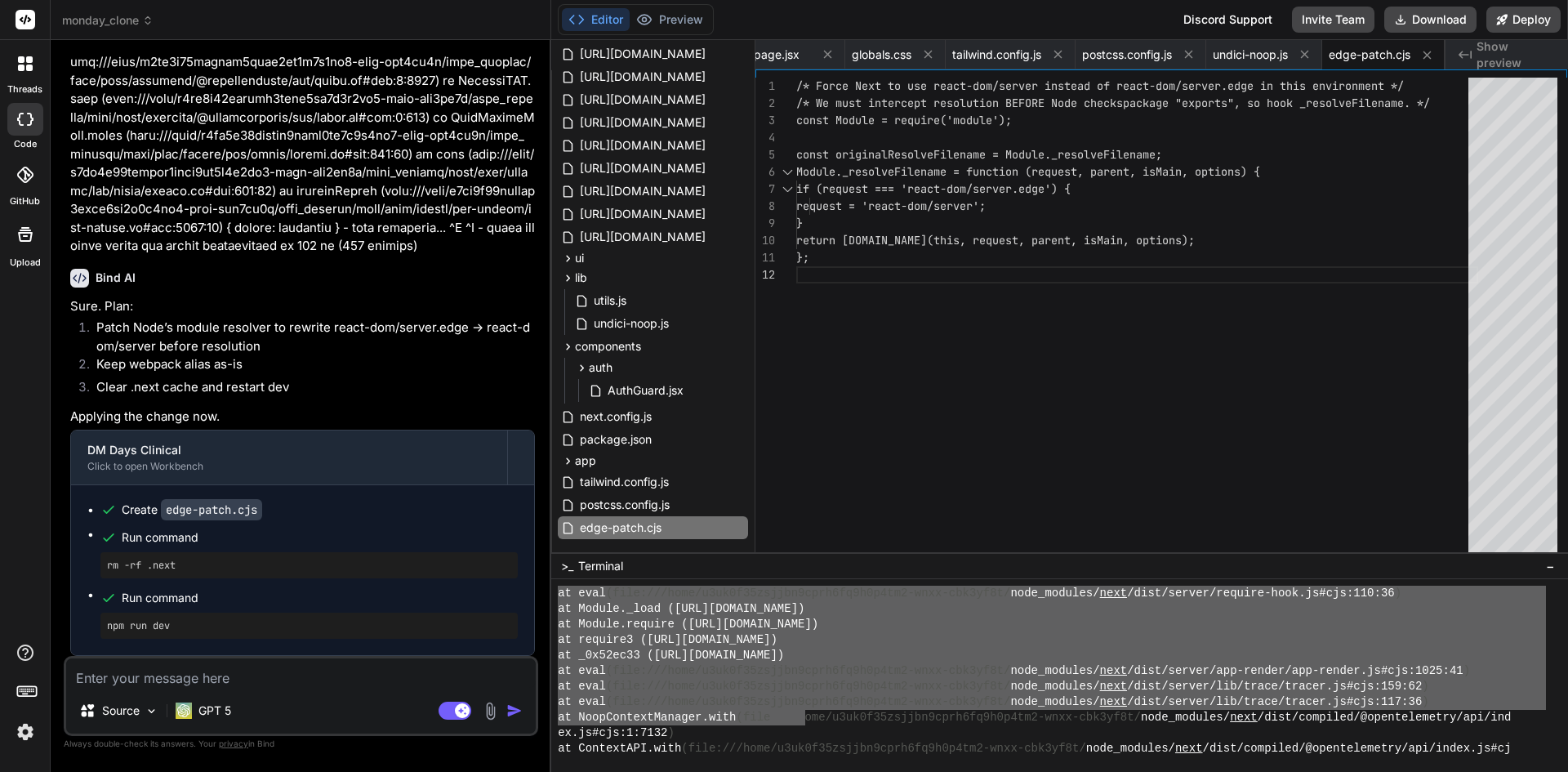
drag, startPoint x: 562, startPoint y: 652, endPoint x: 806, endPoint y: 719, distance: 253.0
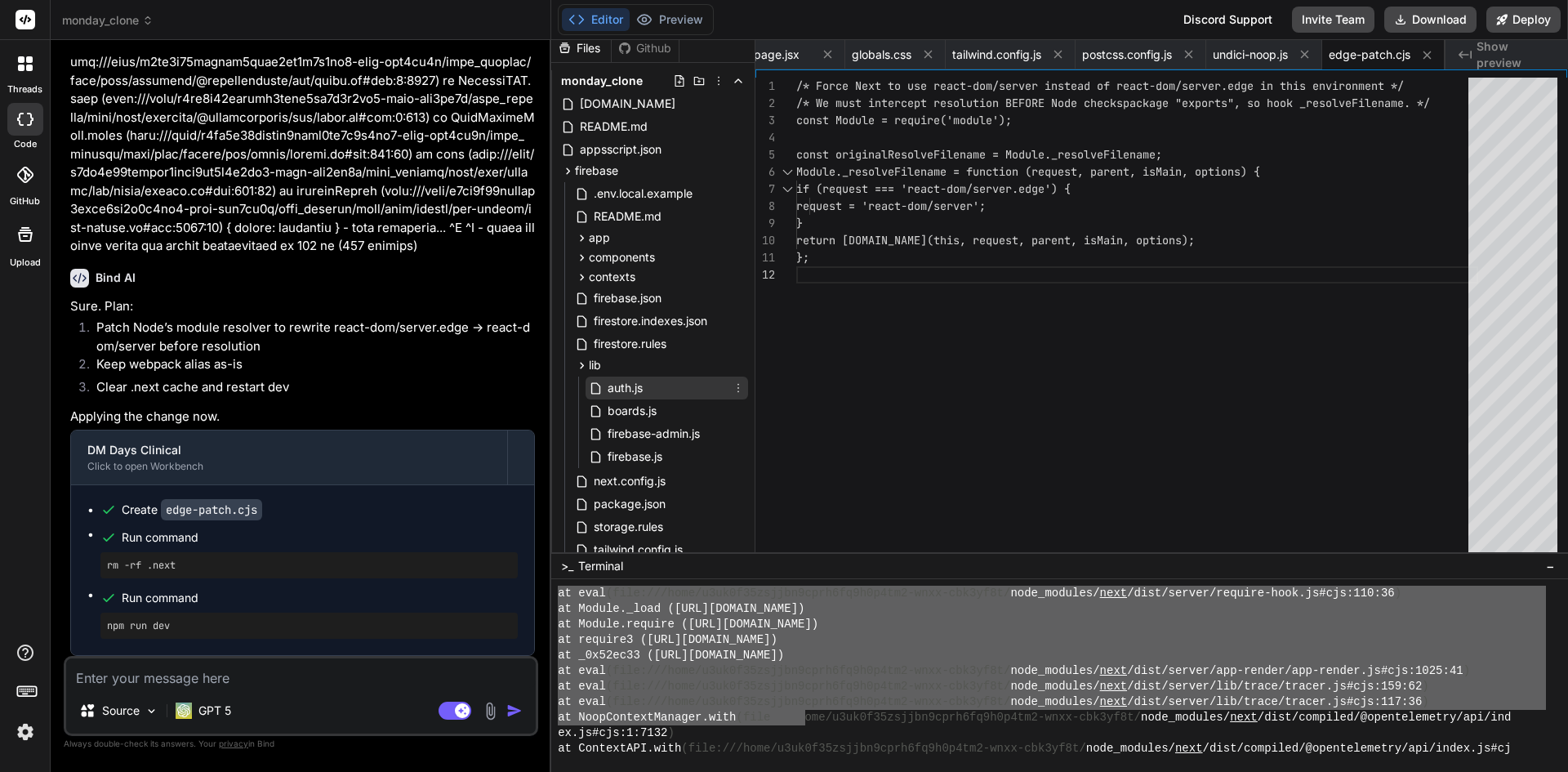
scroll to position [0, 0]
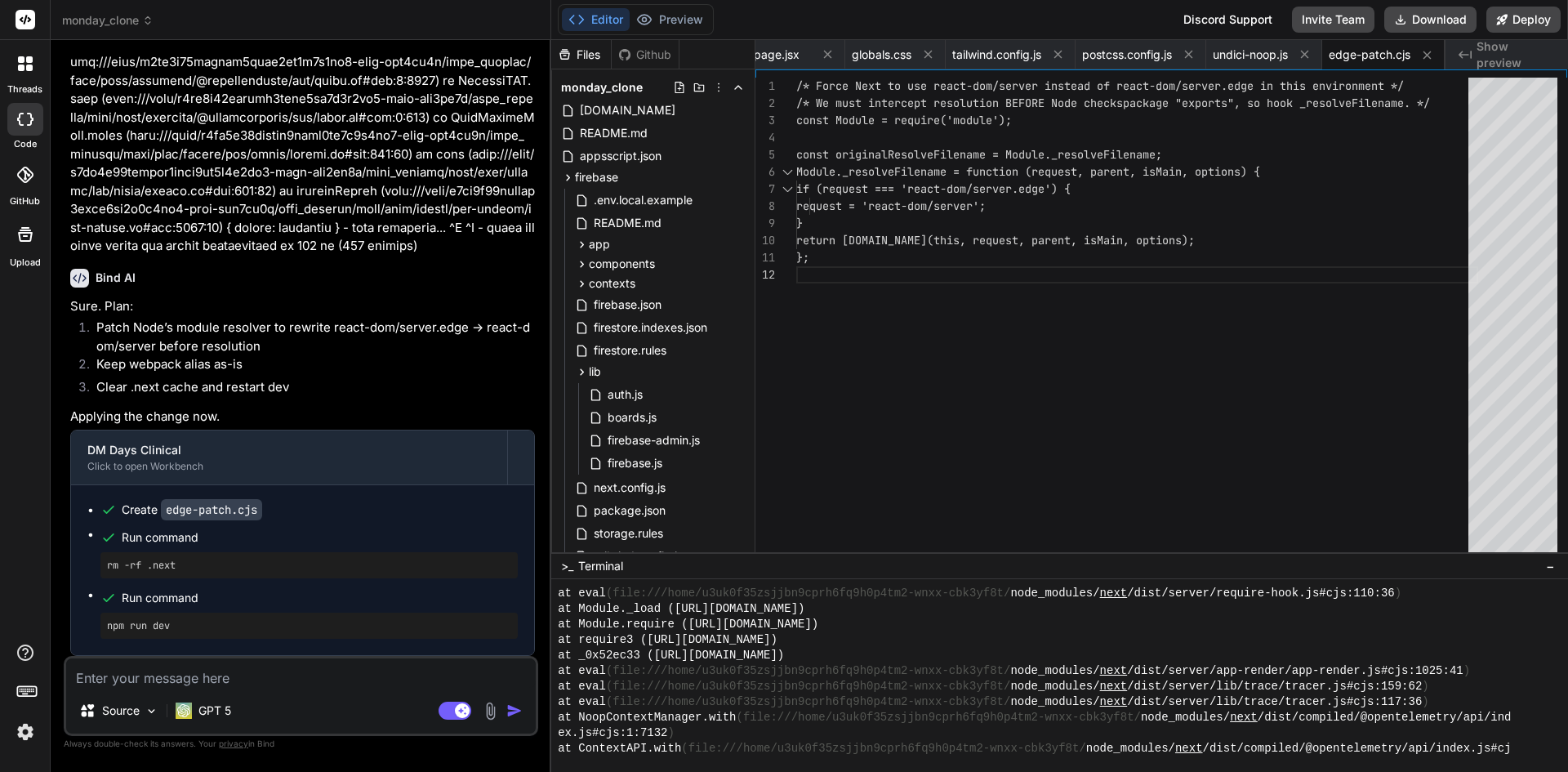
click at [244, 675] on textarea at bounding box center [301, 673] width 470 height 30
click at [267, 679] on textarea at bounding box center [301, 673] width 470 height 30
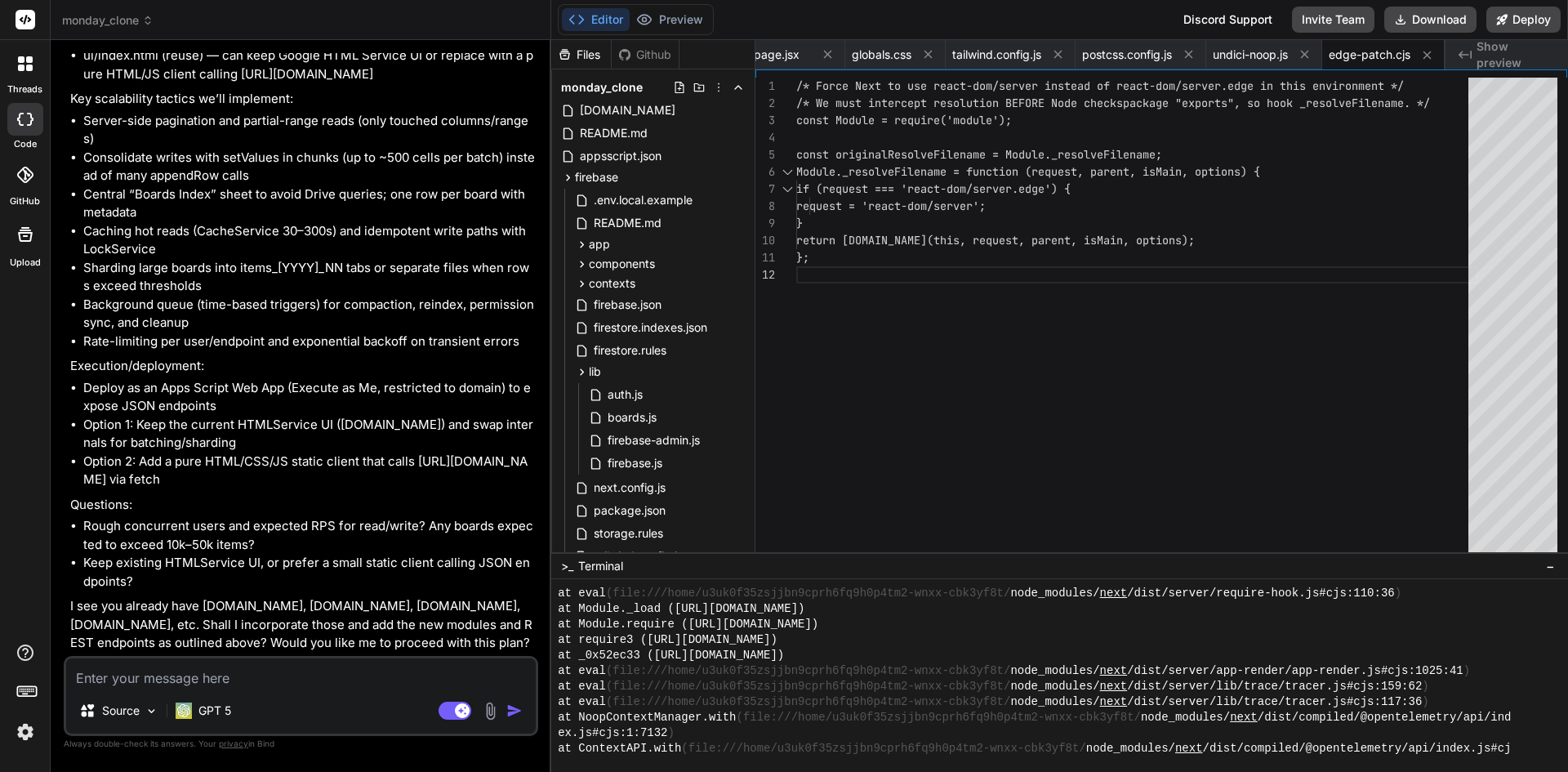
scroll to position [48032, 0]
click at [255, 681] on textarea at bounding box center [301, 673] width 470 height 30
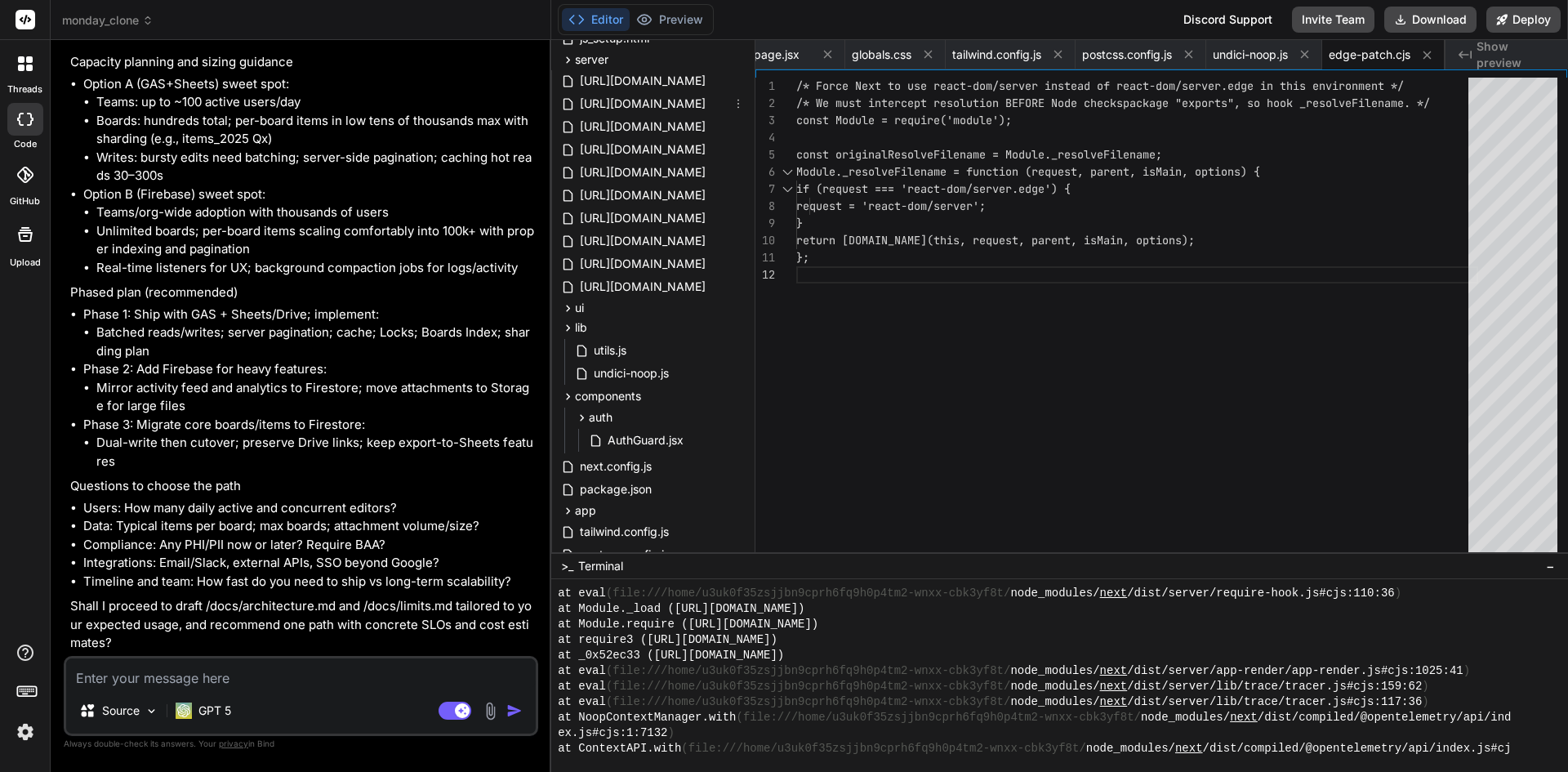
scroll to position [684, 0]
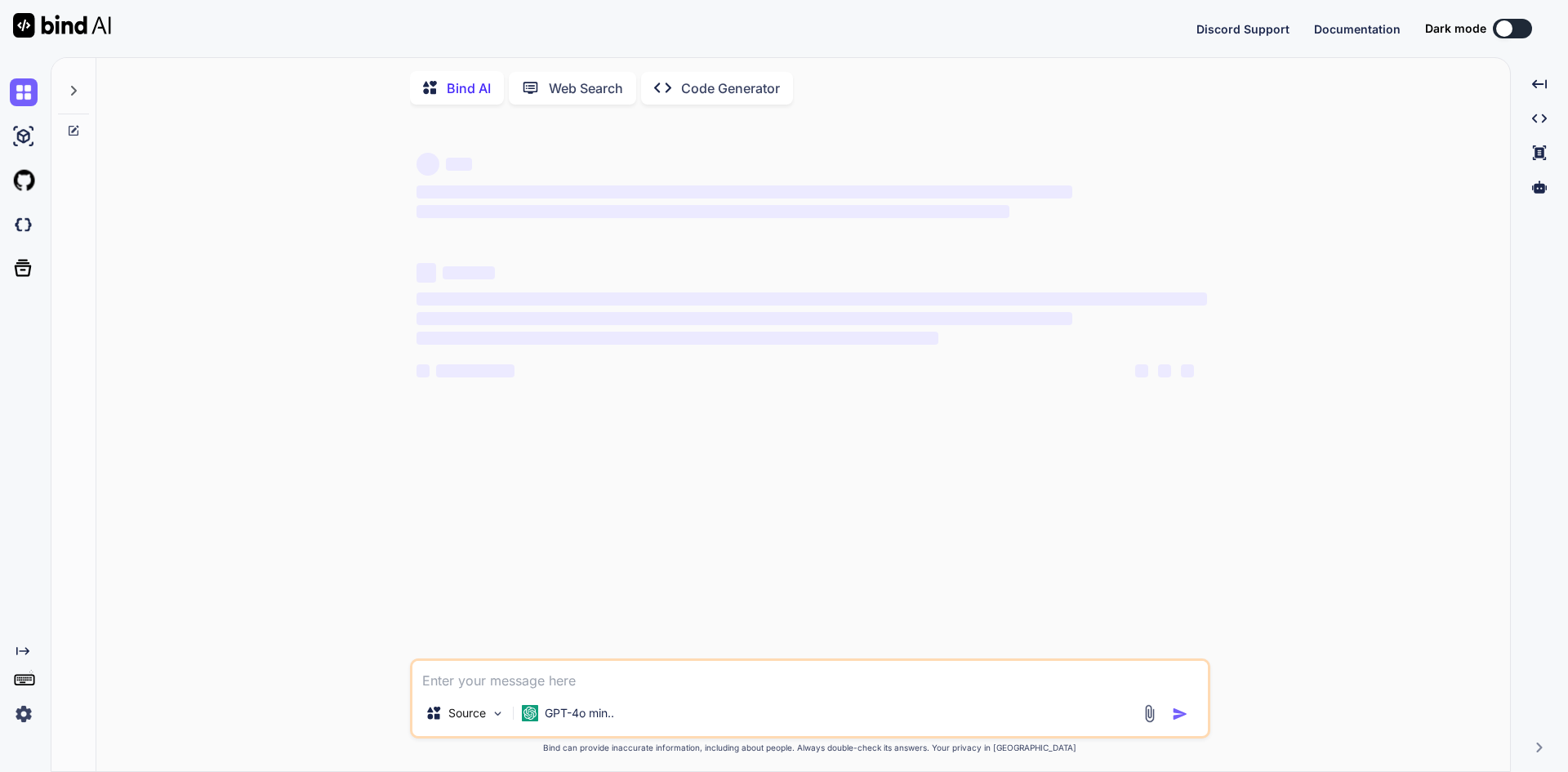
type textarea "x"
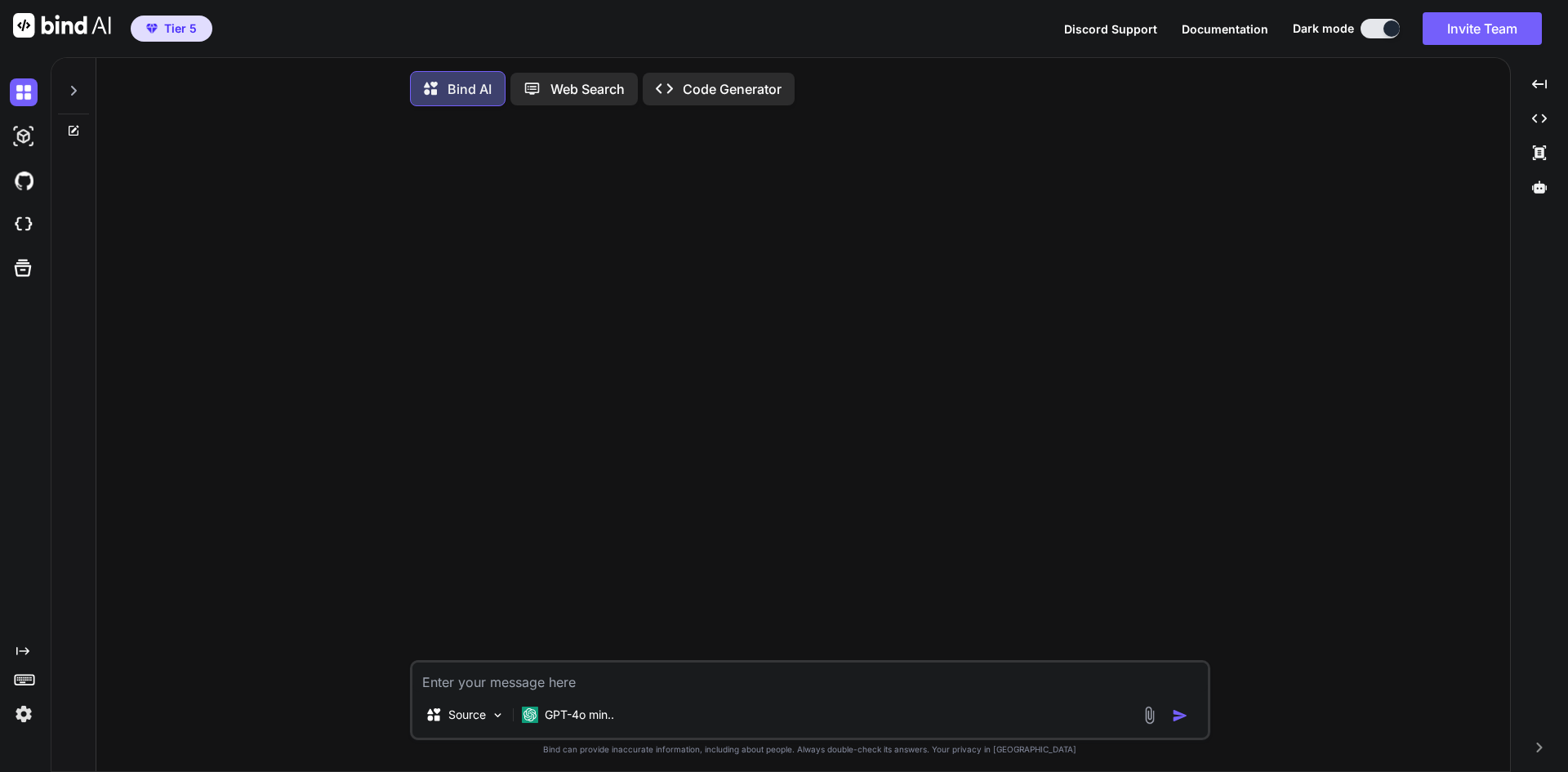
click at [22, 716] on img at bounding box center [23, 714] width 28 height 28
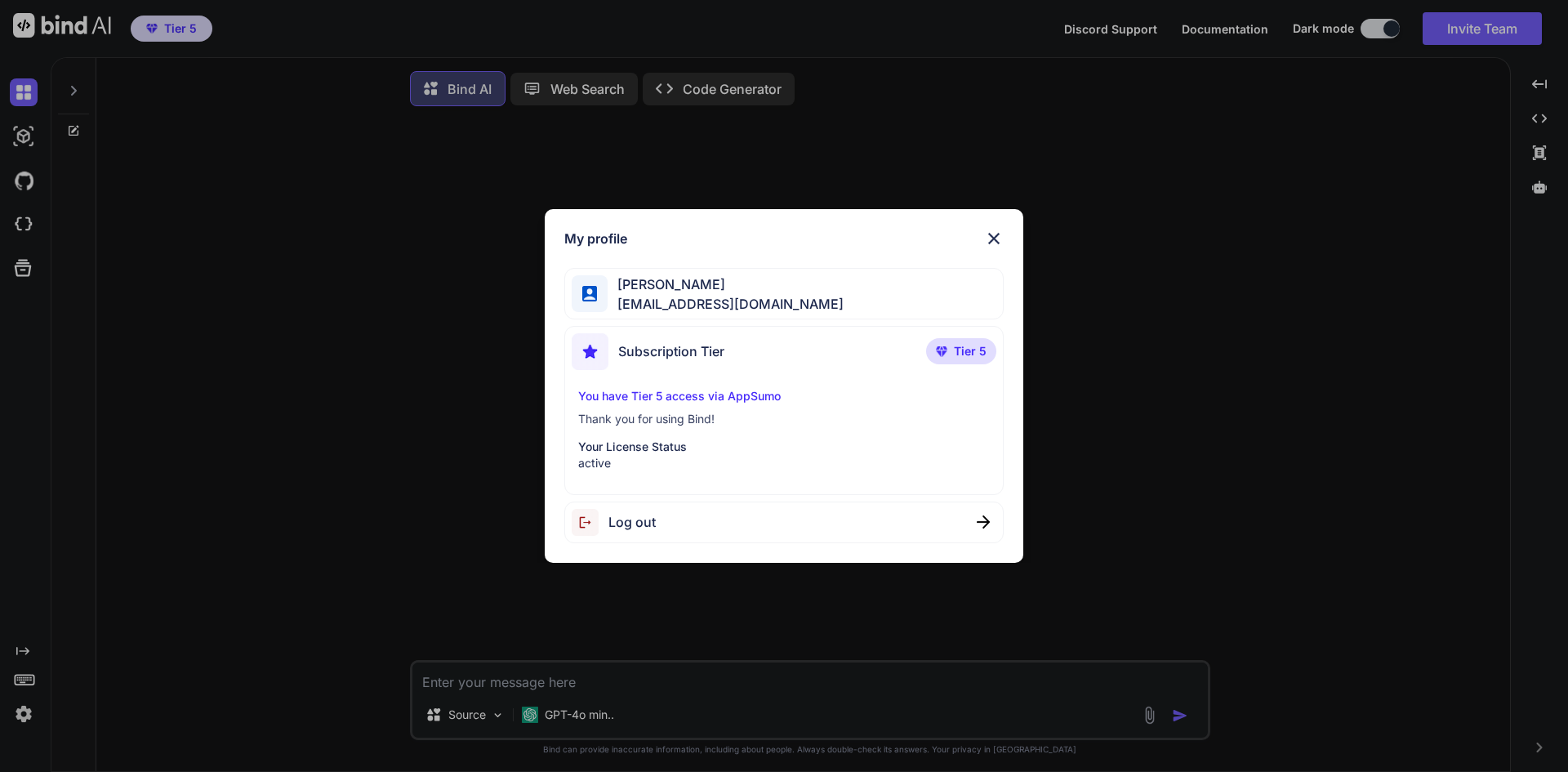
click at [695, 458] on p "active" at bounding box center [784, 463] width 412 height 16
click at [995, 235] on img at bounding box center [994, 239] width 20 height 20
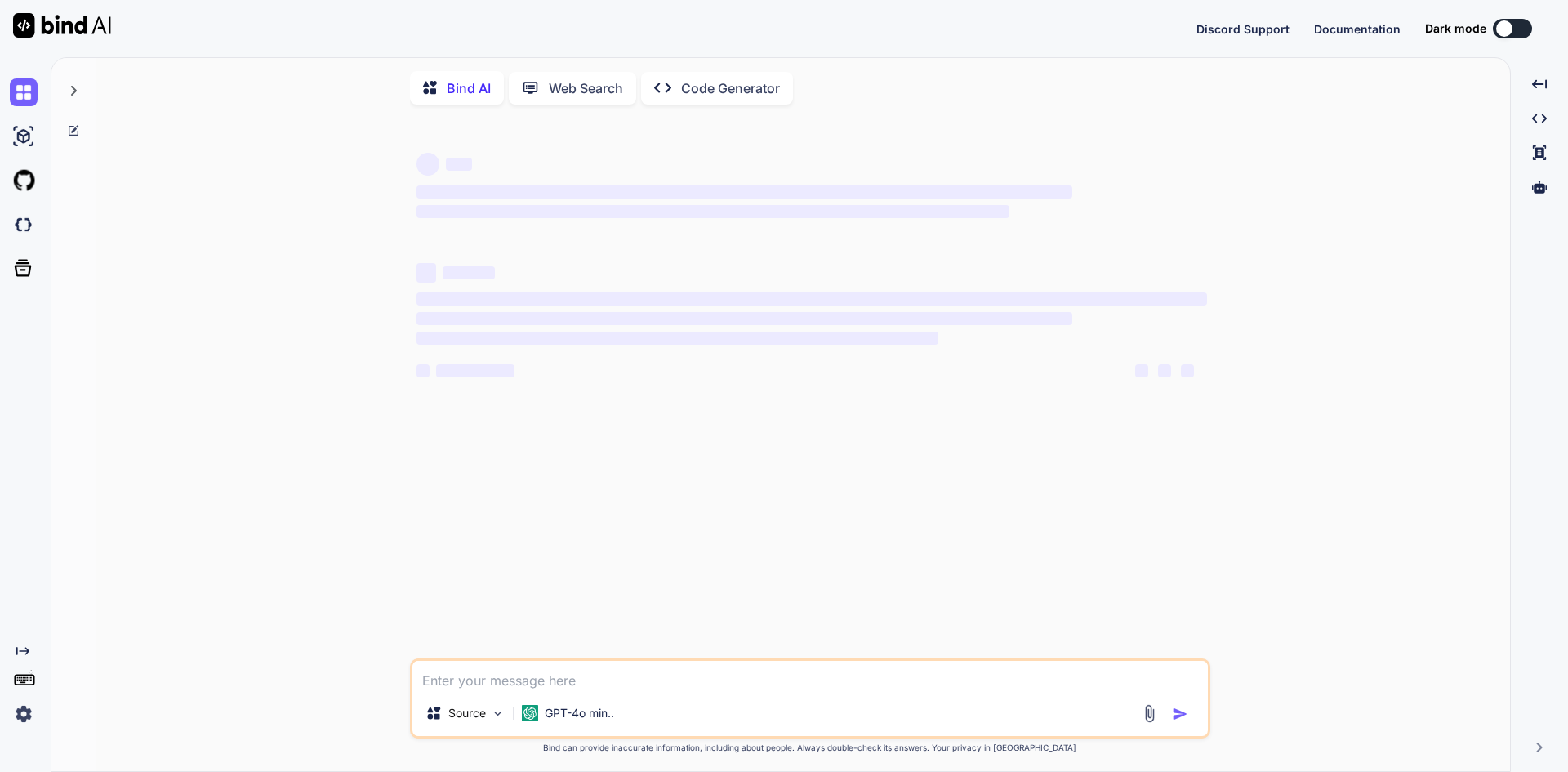
type textarea "x"
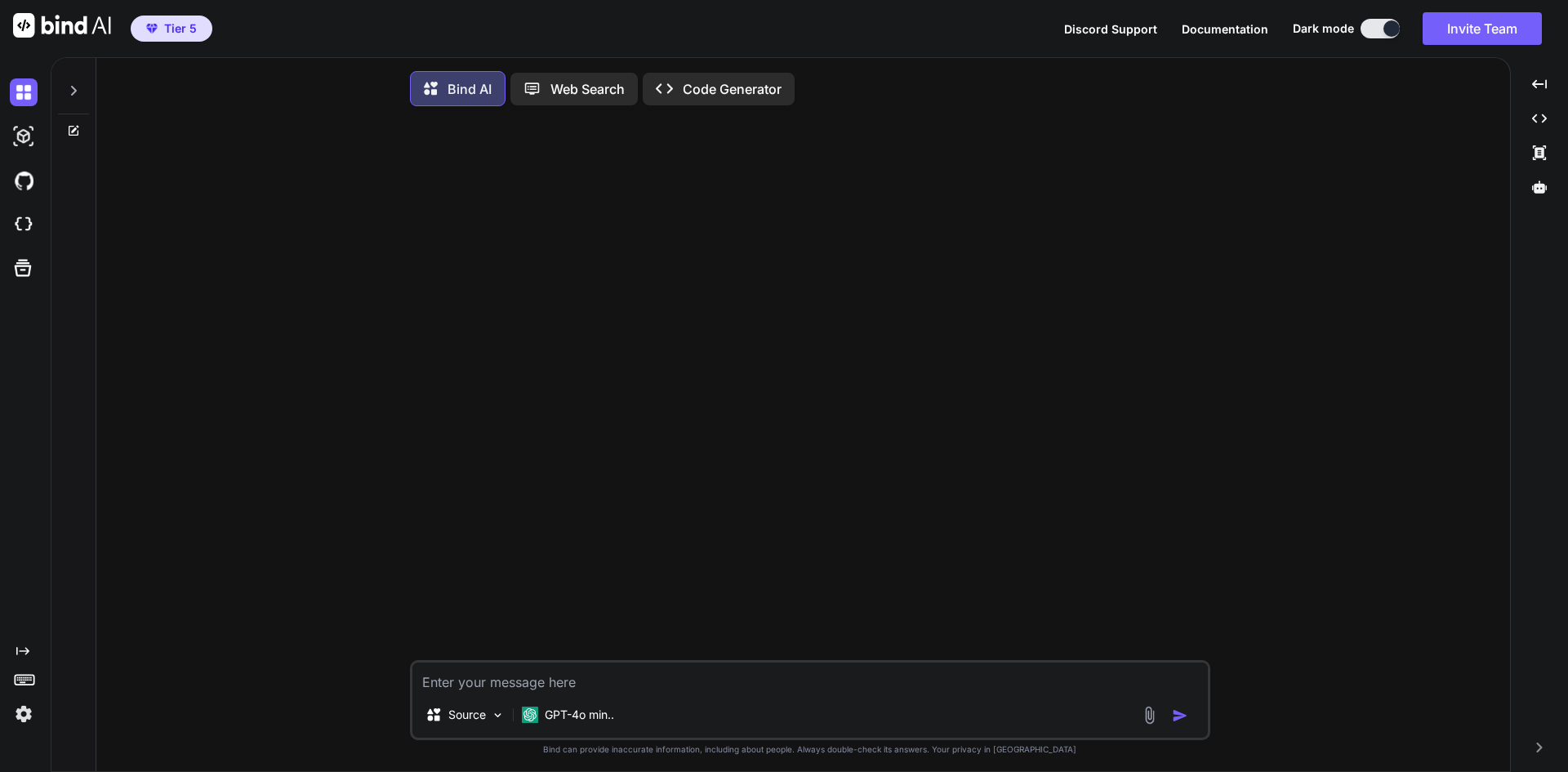
type textarea "x"
